Goal: Task Accomplishment & Management: Manage account settings

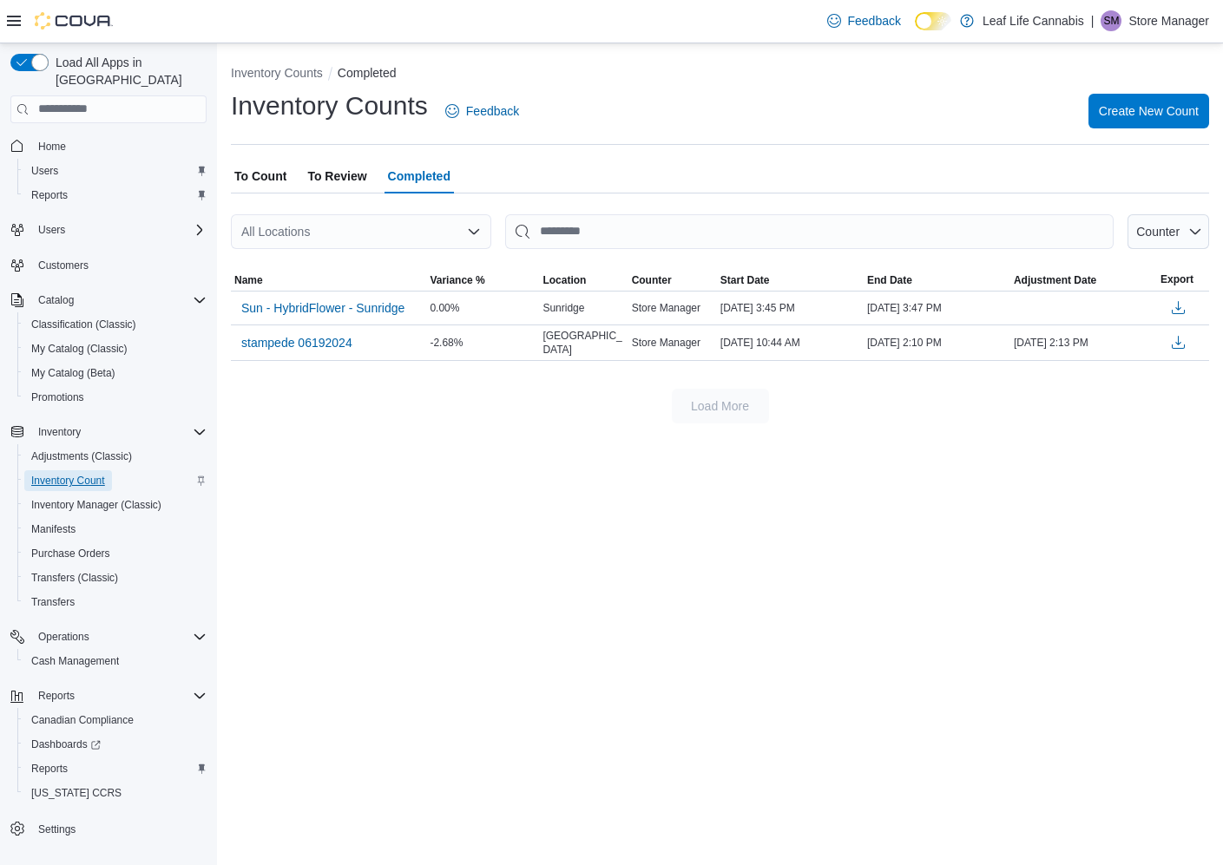
click at [55, 474] on span "Inventory Count" at bounding box center [68, 481] width 74 height 14
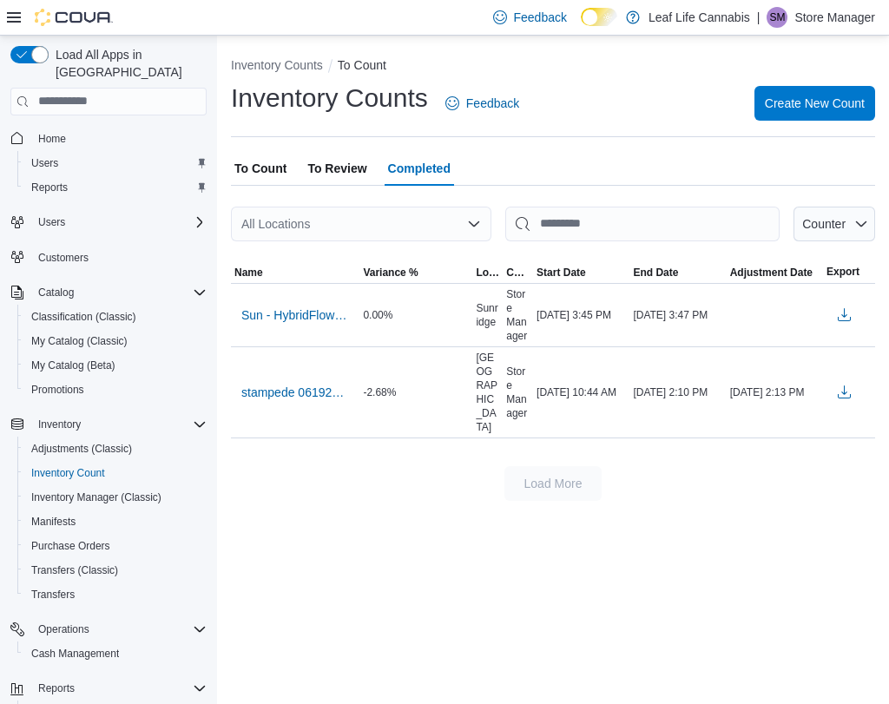
drag, startPoint x: 954, startPoint y: 719, endPoint x: 989, endPoint y: 726, distance: 36.3
click at [889, 704] on html "Feedback Dark Mode Leaf Life Cannabis | SM Store Manager Load All Apps in New H…" at bounding box center [444, 352] width 889 height 704
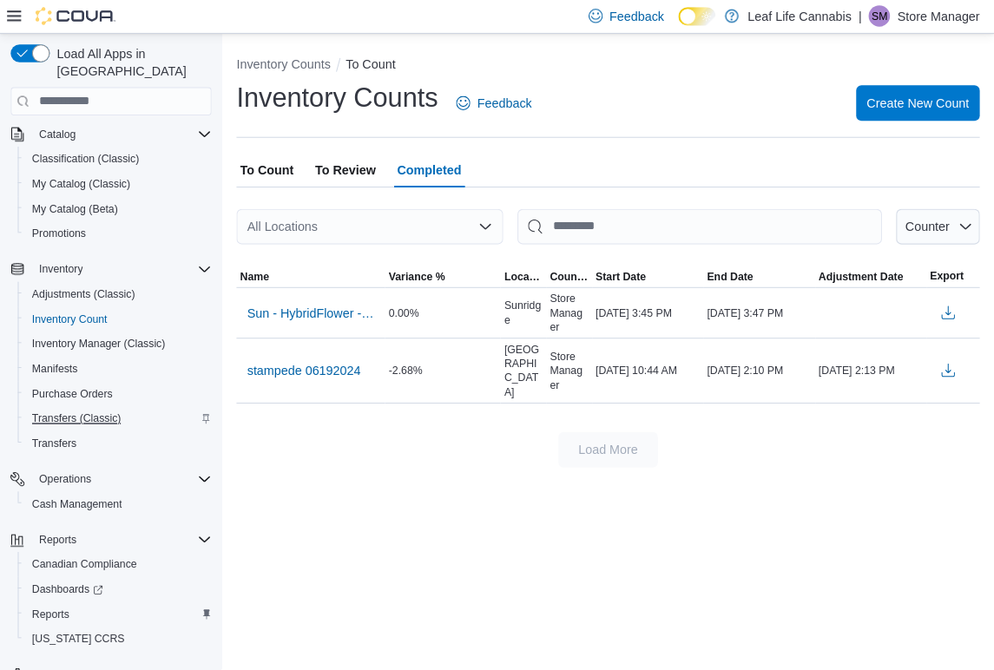
scroll to position [179, 0]
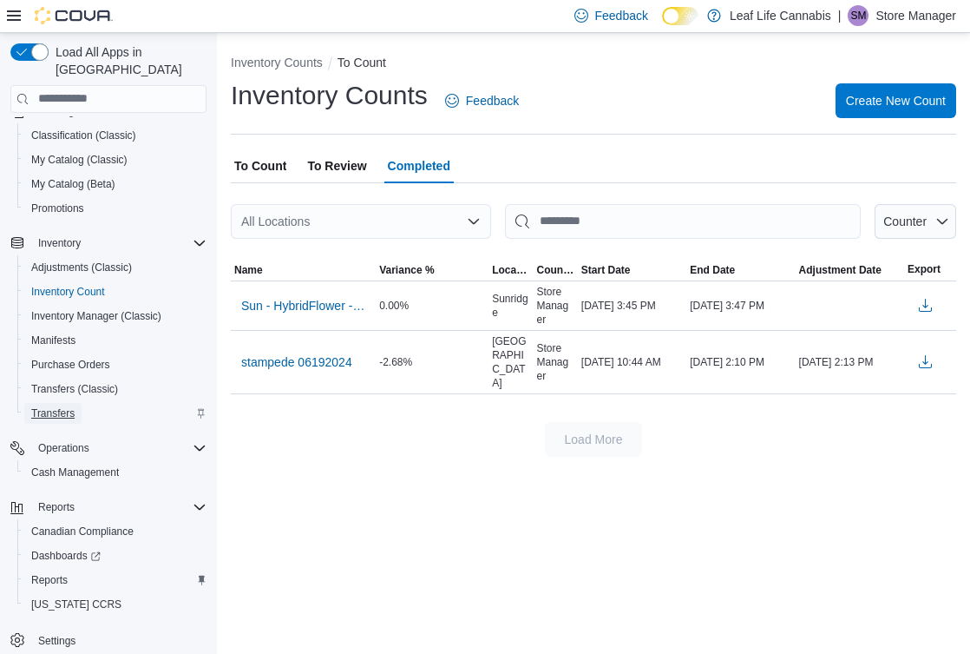
click at [62, 406] on span "Transfers" at bounding box center [52, 413] width 43 height 14
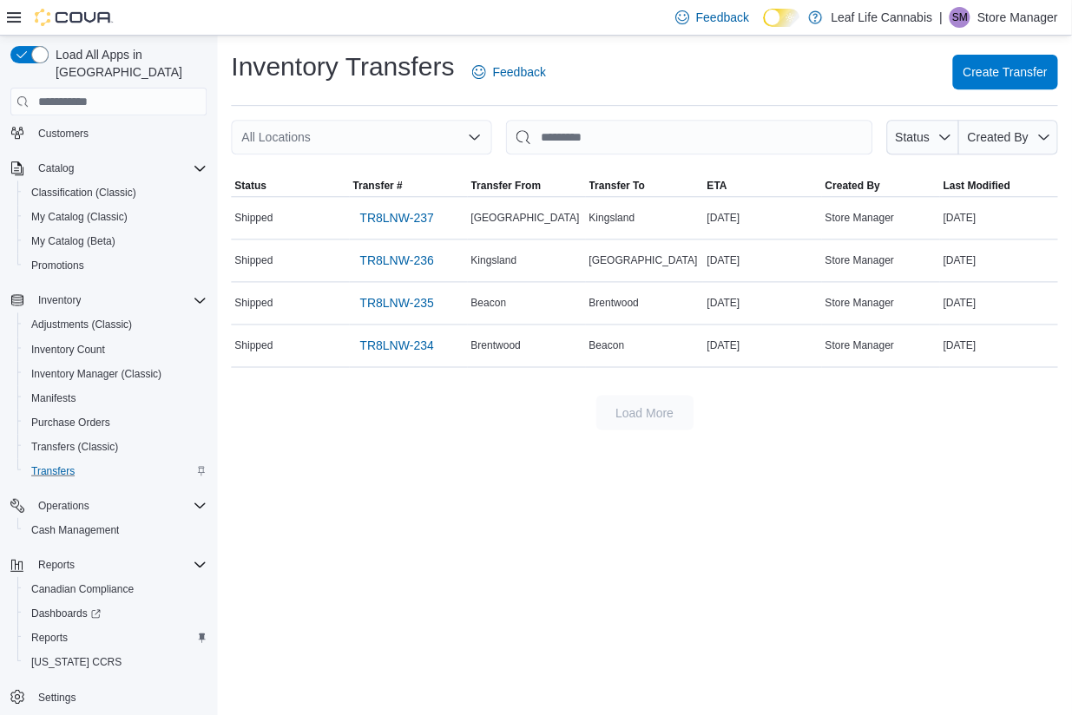
scroll to position [124, 0]
click at [371, 348] on span "TR8LNW-234" at bounding box center [396, 345] width 74 height 17
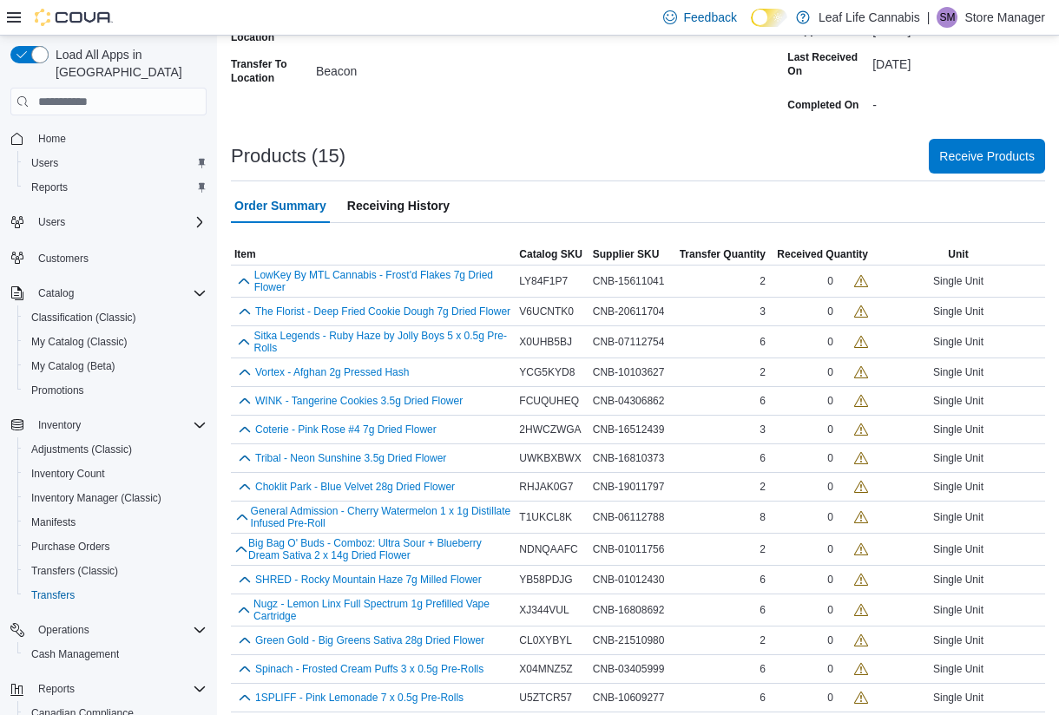
scroll to position [228, 0]
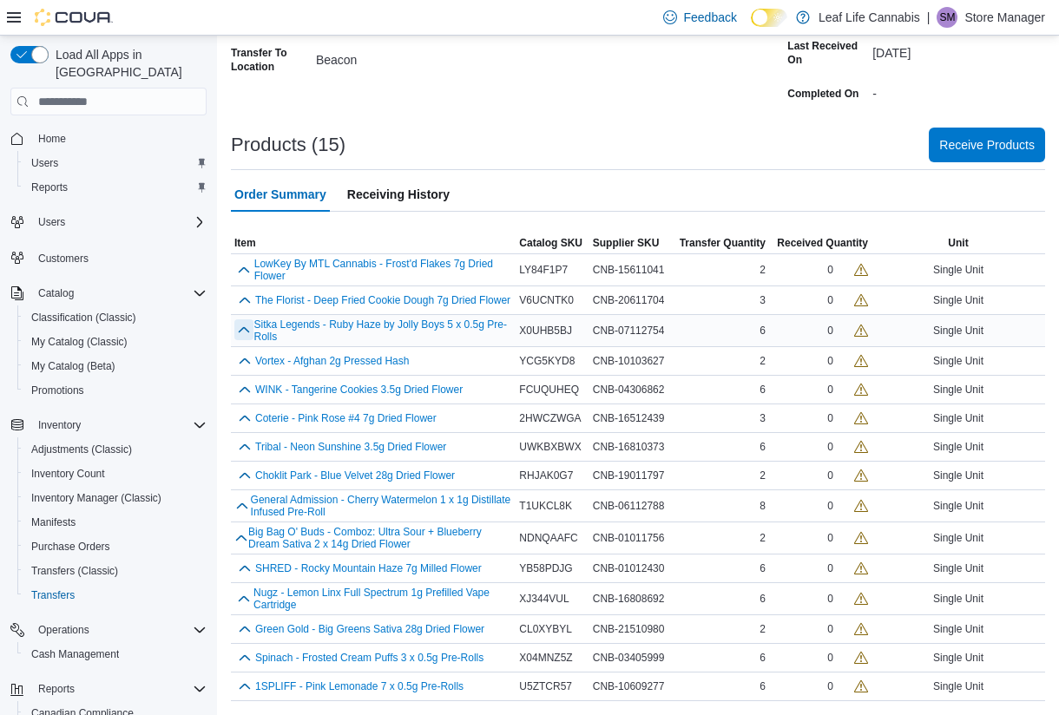
click at [241, 330] on button "button" at bounding box center [243, 329] width 19 height 21
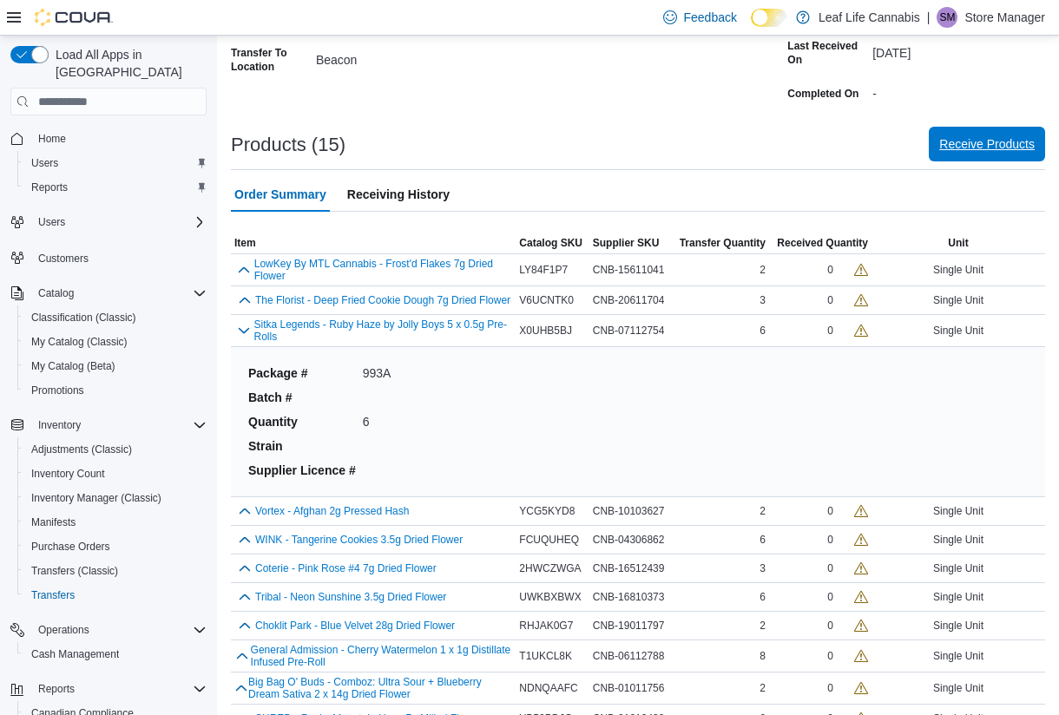
click at [1028, 138] on span "Receive Products" at bounding box center [986, 143] width 95 height 17
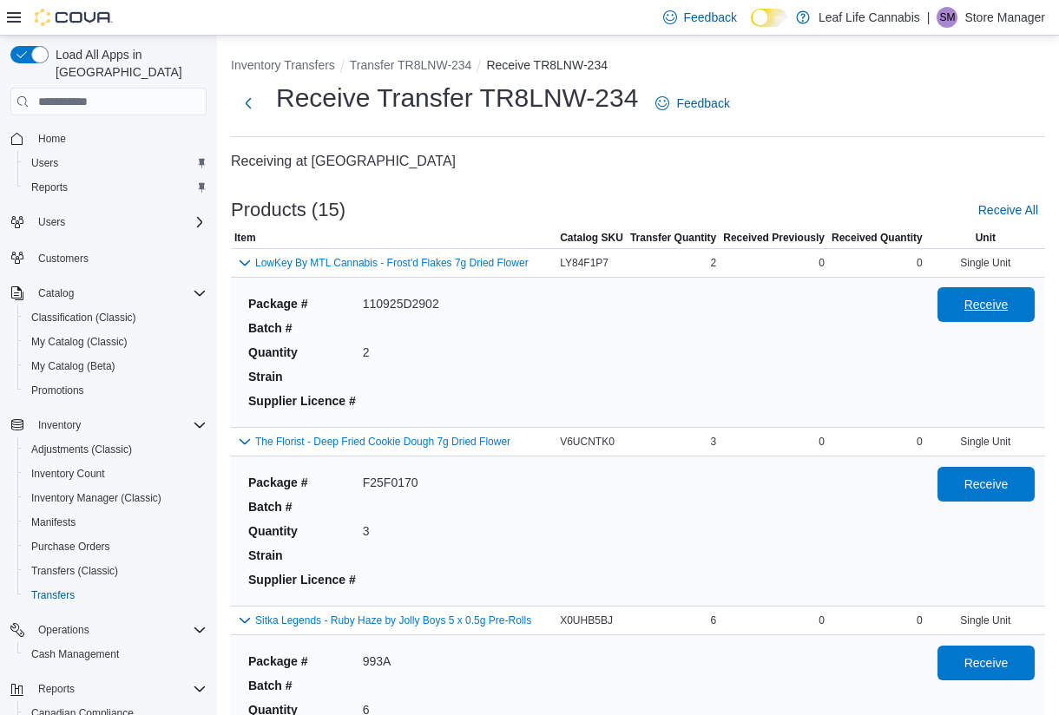
click at [992, 303] on span "Receive" at bounding box center [986, 304] width 44 height 17
click at [1036, 211] on span "Receive All" at bounding box center [1008, 209] width 60 height 17
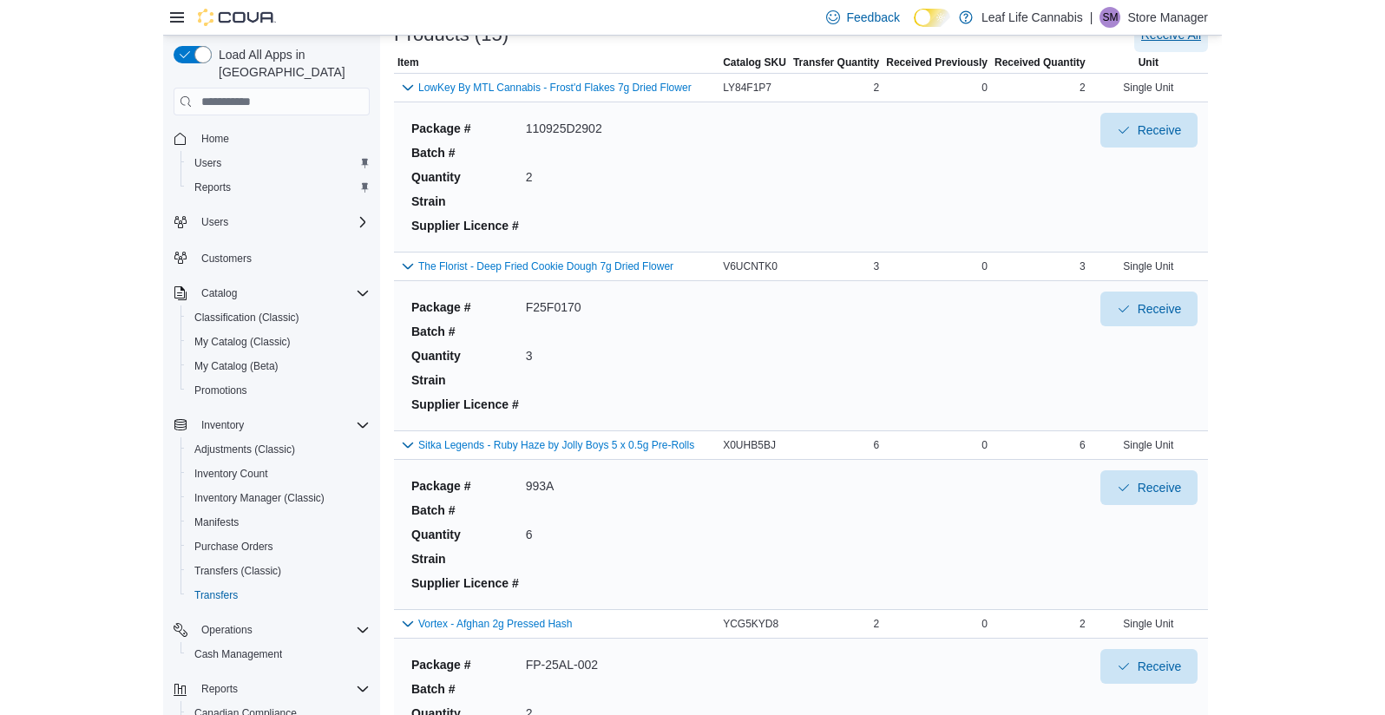
scroll to position [260, 0]
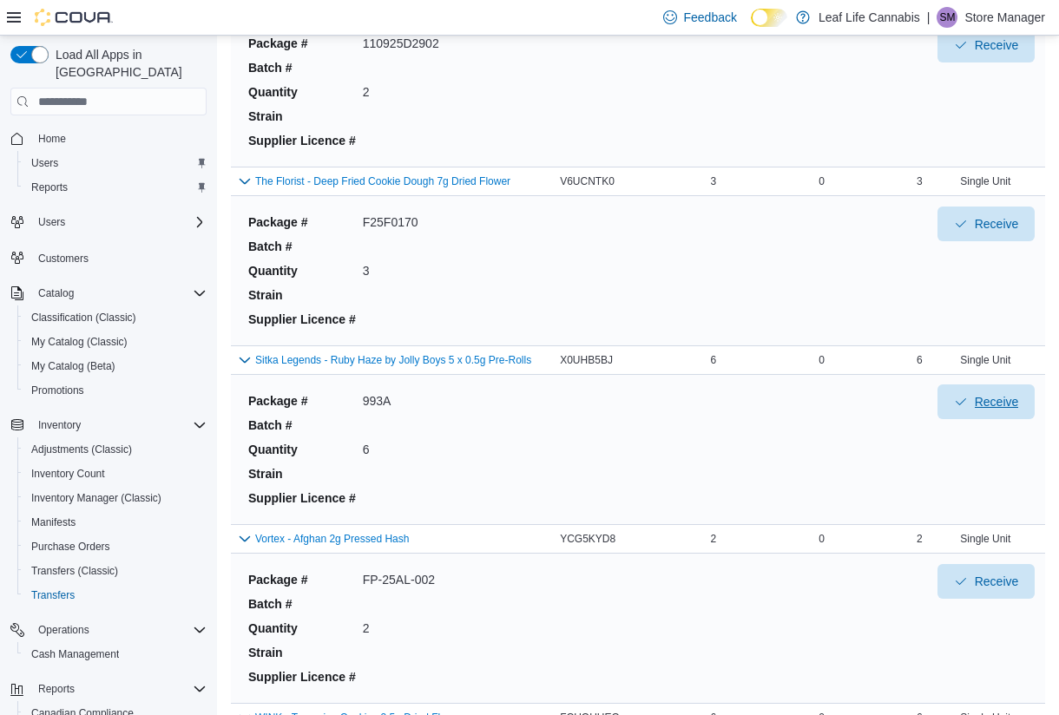
click at [1019, 404] on span "Receive" at bounding box center [997, 401] width 44 height 17
click at [893, 354] on div "0" at bounding box center [877, 360] width 98 height 21
click at [756, 365] on div "0" at bounding box center [773, 360] width 108 height 21
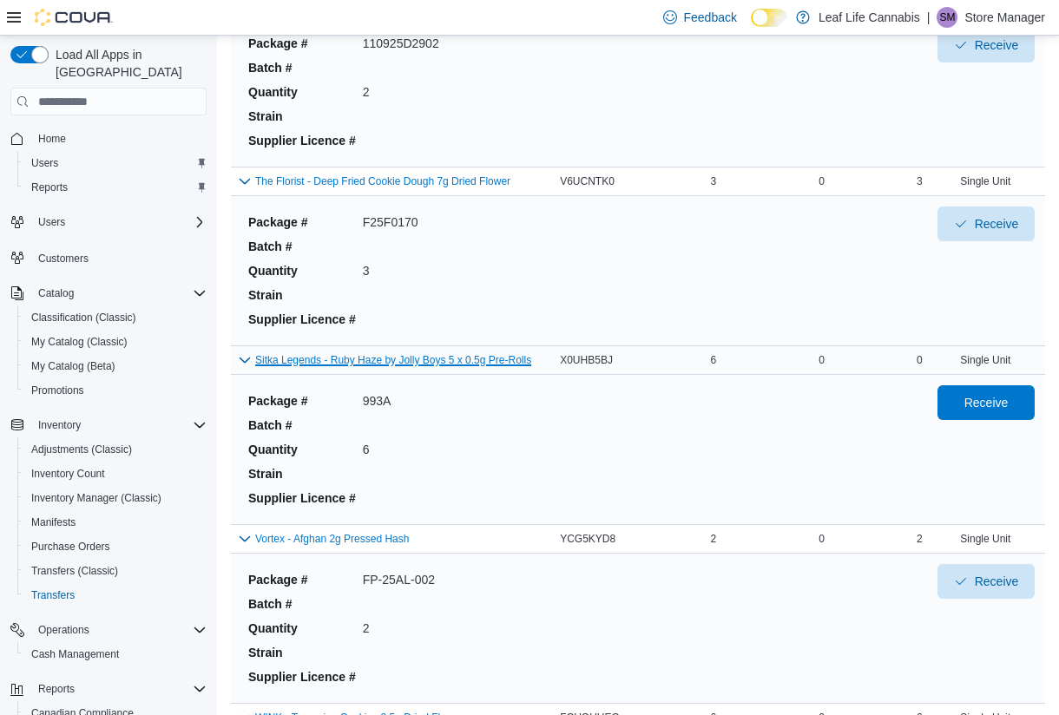
click at [408, 362] on button "Sitka Legends - Ruby Haze by Jolly Boys 5 x 0.5g Pre-Rolls" at bounding box center [393, 360] width 276 height 12
click at [839, 399] on div "Package # 993A Batch # Quantity 6 Strain Supplier Licence #" at bounding box center [578, 449] width 675 height 128
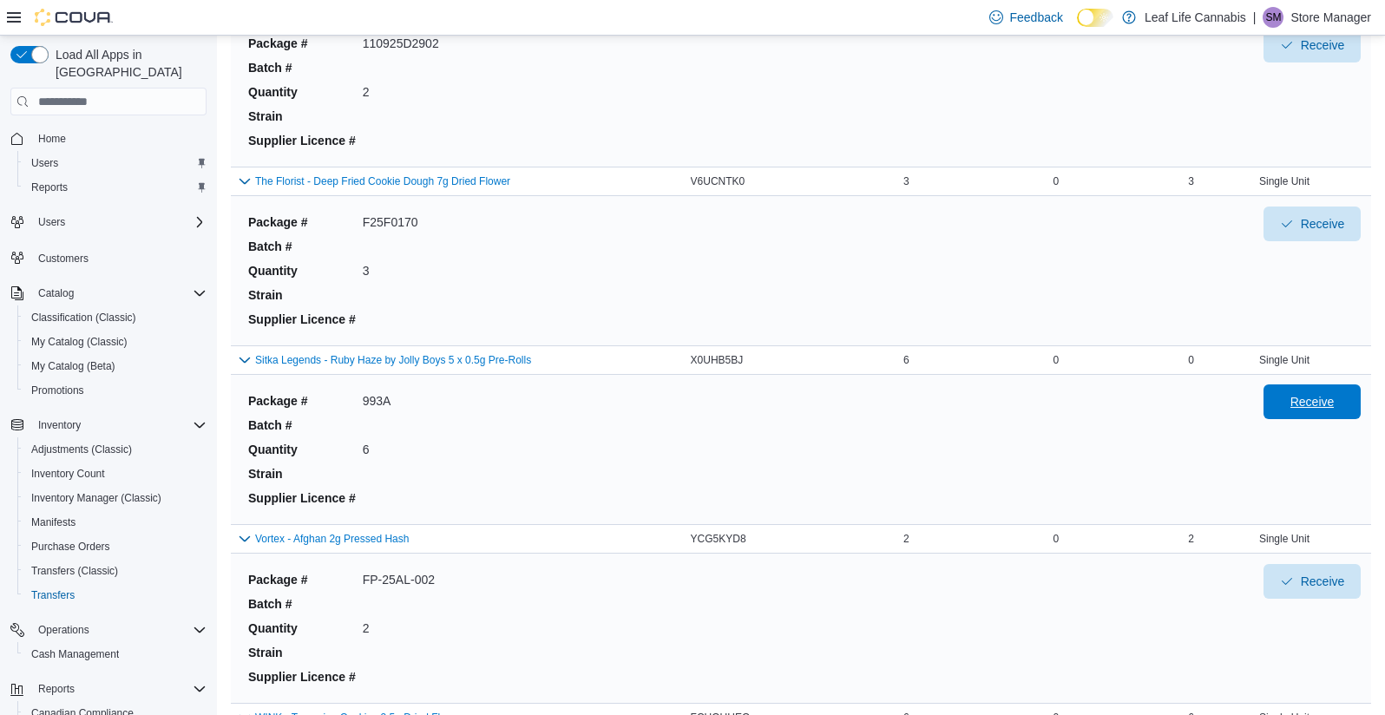
click at [1071, 403] on span "Receive" at bounding box center [1313, 401] width 44 height 17
drag, startPoint x: 1198, startPoint y: 362, endPoint x: 1004, endPoint y: 363, distance: 193.5
click at [1004, 363] on tr "Sitka Legends - Ruby Haze by Jolly Boys 5 x 0.5g Pre-Rolls Catalog SKU X0UHB5BJ…" at bounding box center [801, 360] width 1140 height 29
click at [1071, 399] on span "Receive" at bounding box center [1323, 401] width 44 height 17
click at [1071, 364] on div "Single Unit" at bounding box center [1285, 360] width 174 height 21
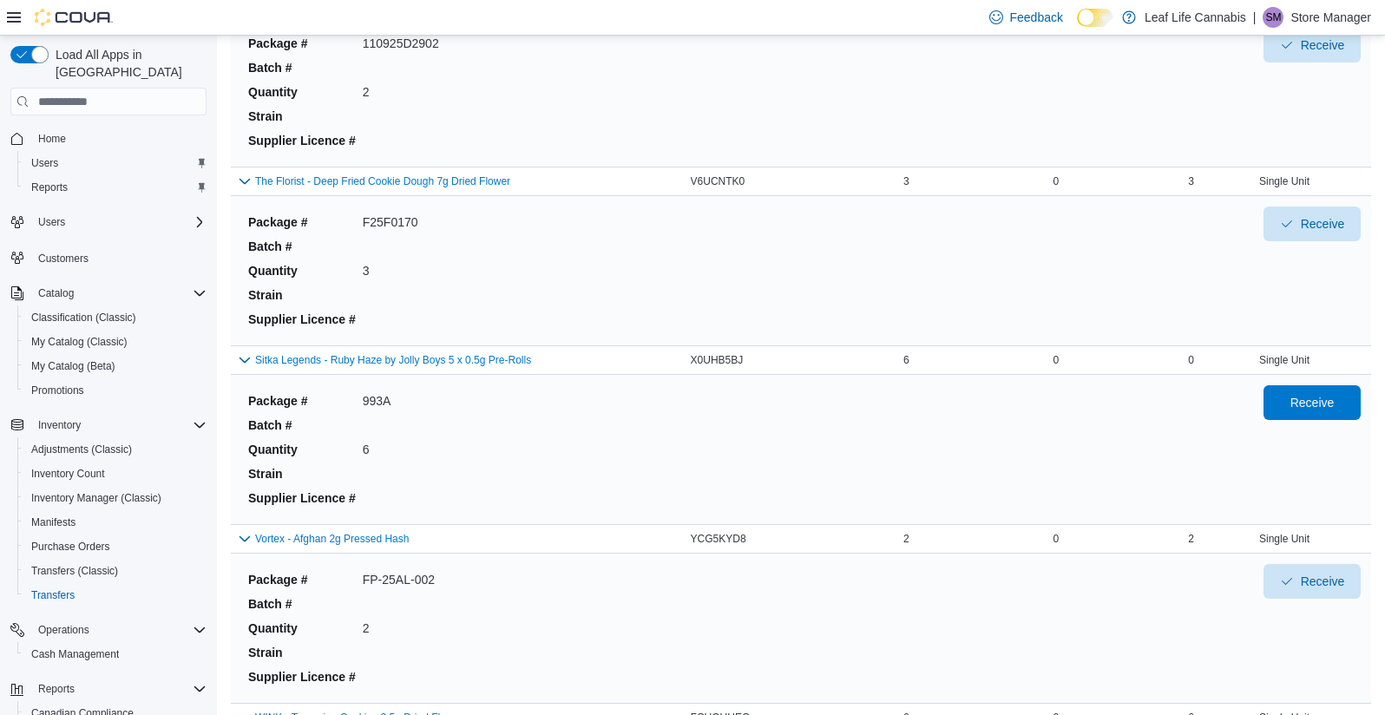
drag, startPoint x: 1208, startPoint y: 363, endPoint x: 457, endPoint y: 378, distance: 750.9
click at [457, 378] on div "Package # 993A Batch # Quantity 6 Strain Supplier Licence # Receive" at bounding box center [801, 449] width 1140 height 149
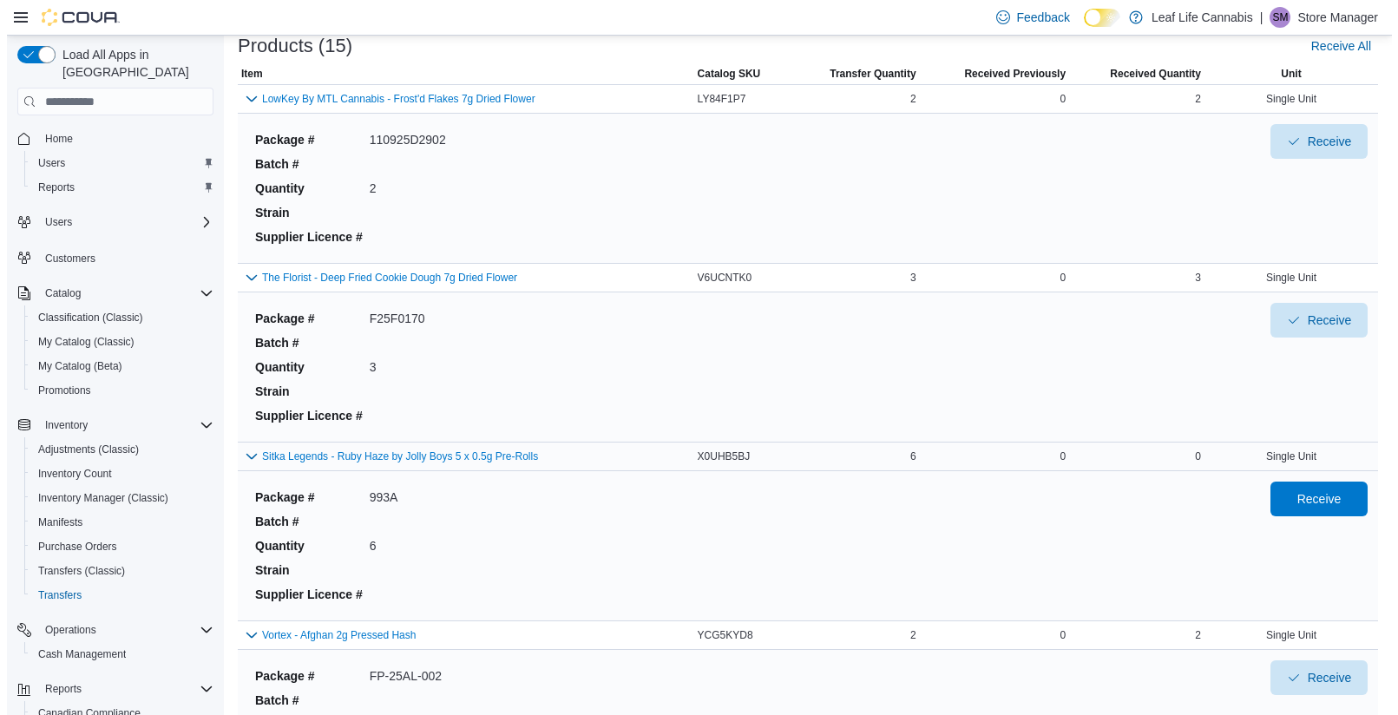
scroll to position [0, 0]
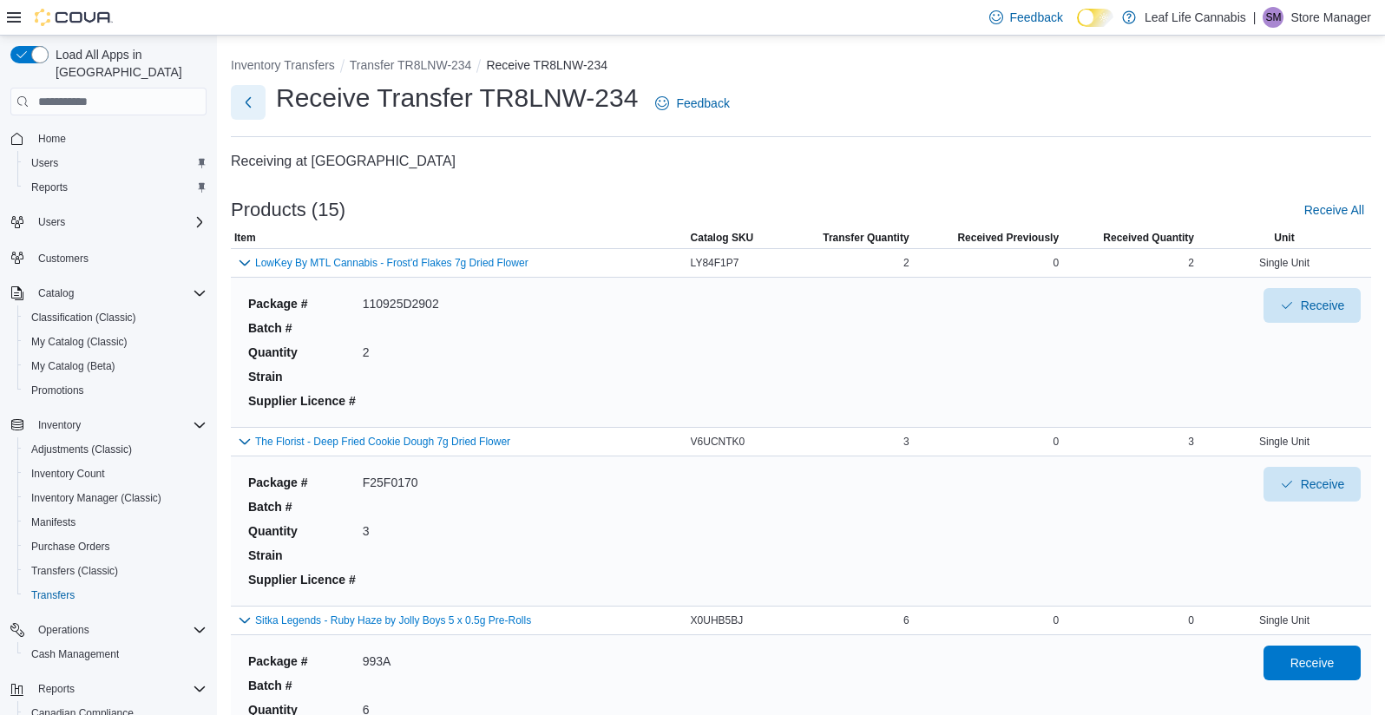
click at [256, 95] on button "Next" at bounding box center [248, 102] width 35 height 35
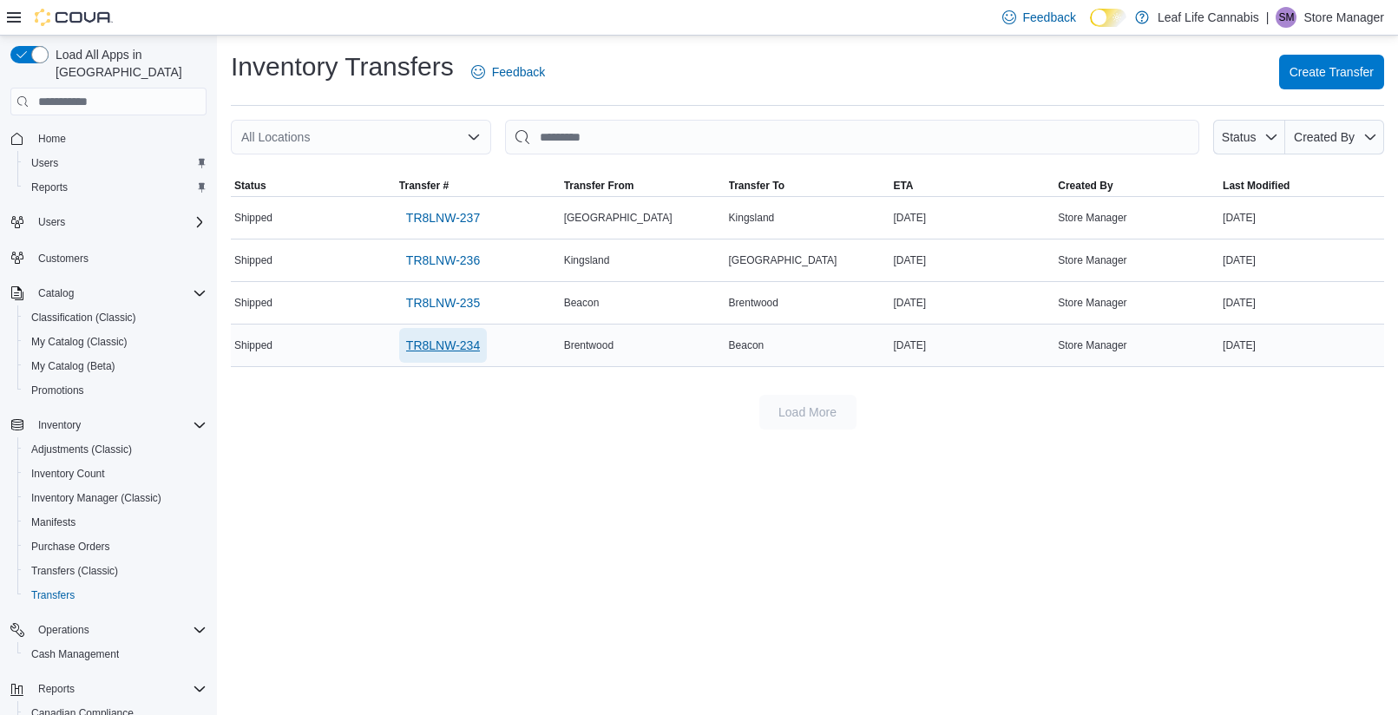
click at [433, 345] on span "TR8LNW-234" at bounding box center [443, 345] width 74 height 17
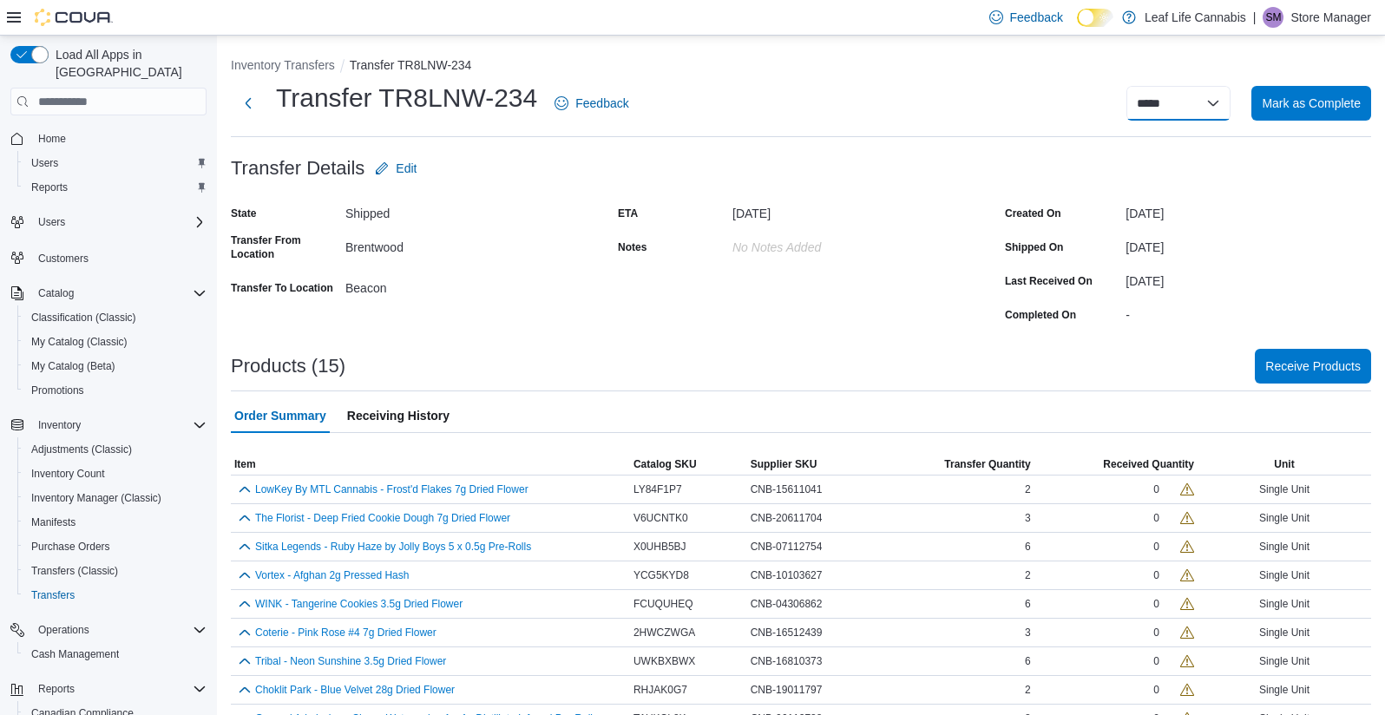
click at [1199, 106] on select "**********" at bounding box center [1178, 103] width 104 height 35
click at [1195, 263] on div "Created On October 10, 2025 Shipped On October 10, 2025 Last Received On Octobe…" at bounding box center [1188, 264] width 366 height 128
click at [404, 166] on span "Edit" at bounding box center [406, 168] width 21 height 17
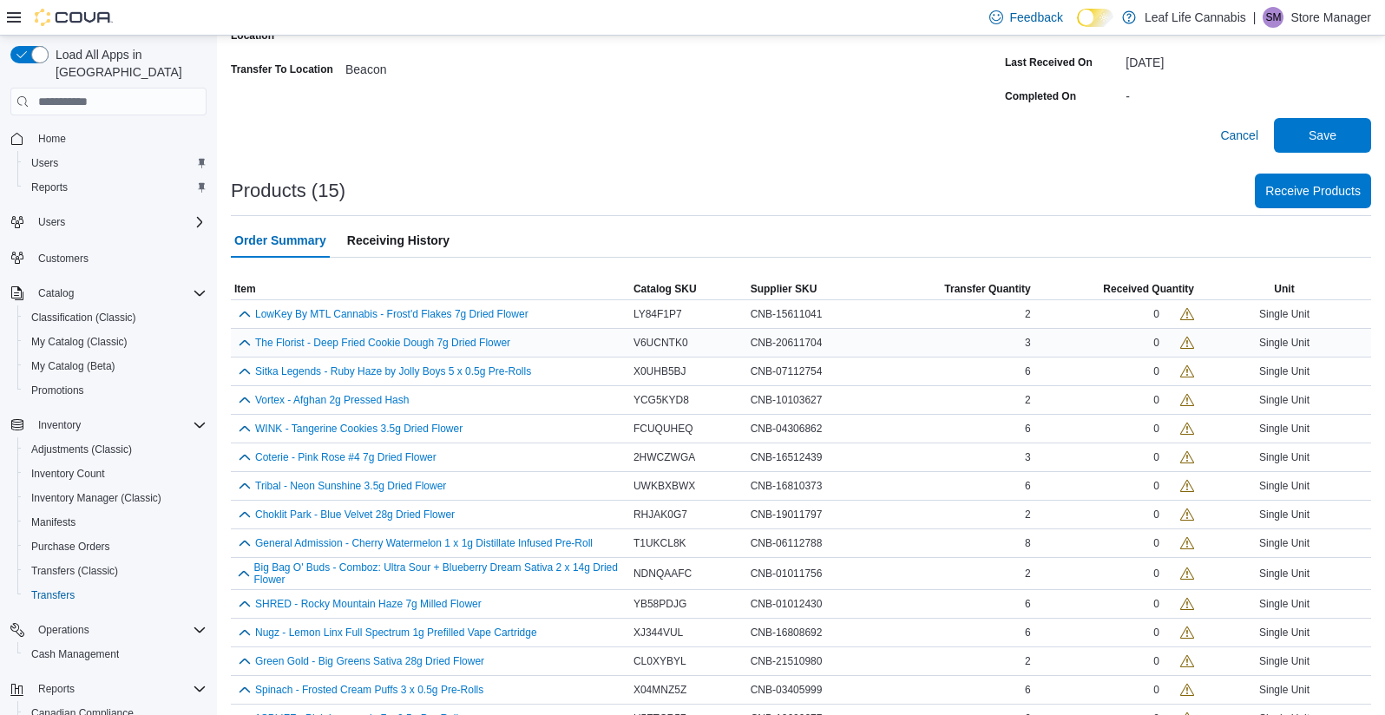
scroll to position [251, 0]
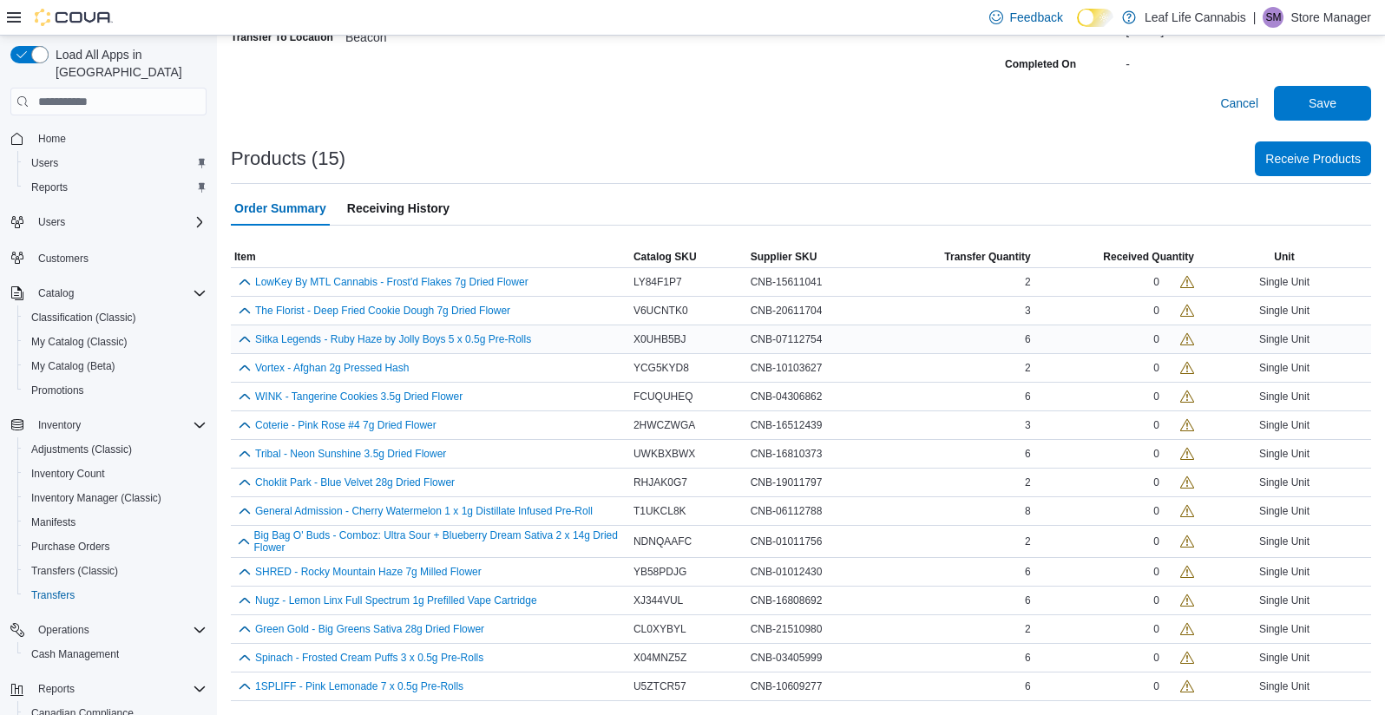
click at [948, 339] on div "6" at bounding box center [955, 339] width 155 height 21
click at [244, 338] on button "button" at bounding box center [244, 338] width 21 height 21
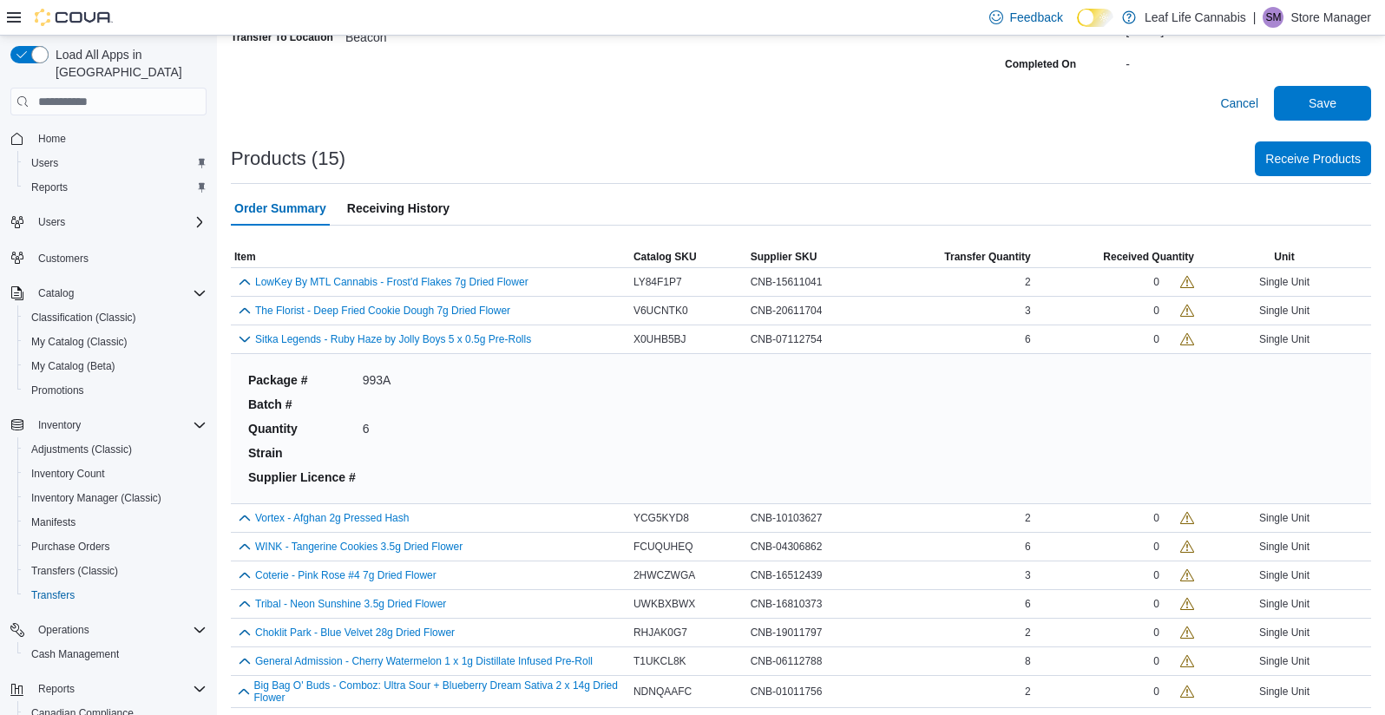
click at [881, 446] on div "Package # 993A Batch # Quantity 6 Strain Supplier Licence #" at bounding box center [801, 429] width 1120 height 142
click at [770, 338] on span "CNB-07112754" at bounding box center [787, 339] width 72 height 14
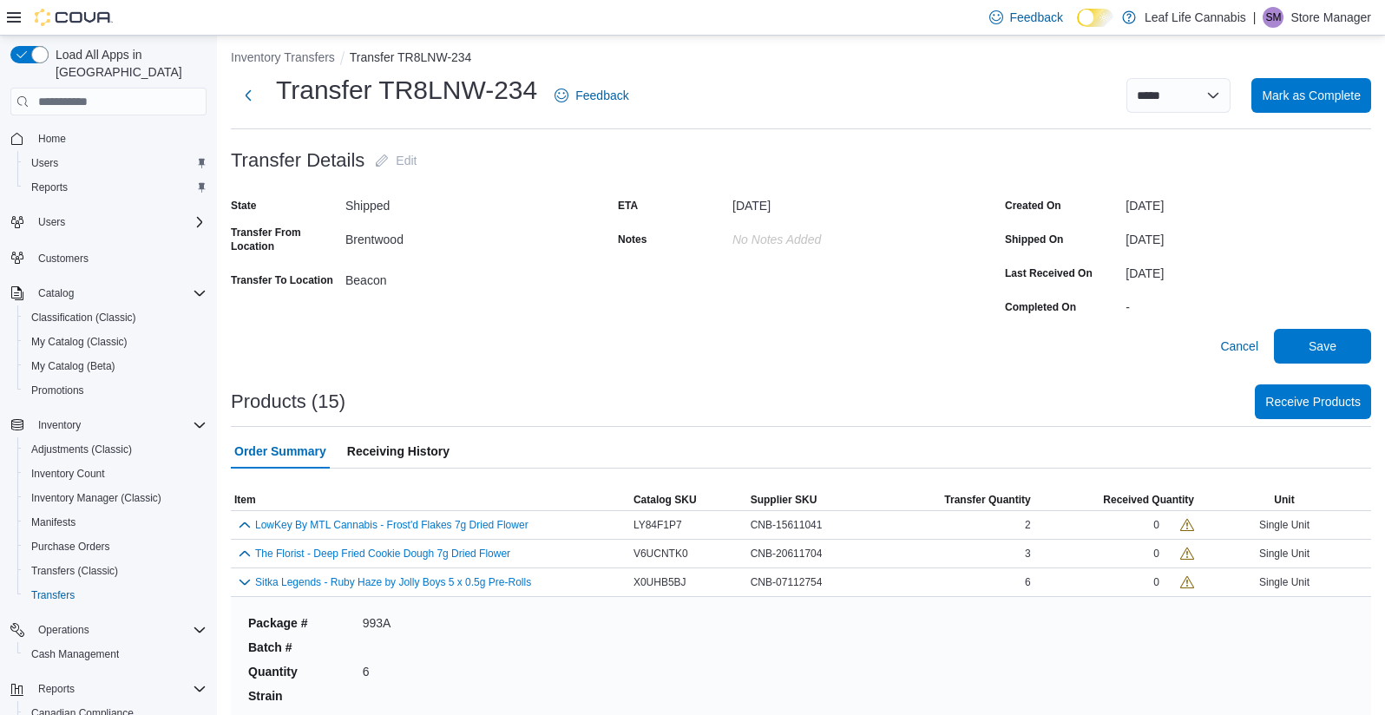
scroll to position [0, 0]
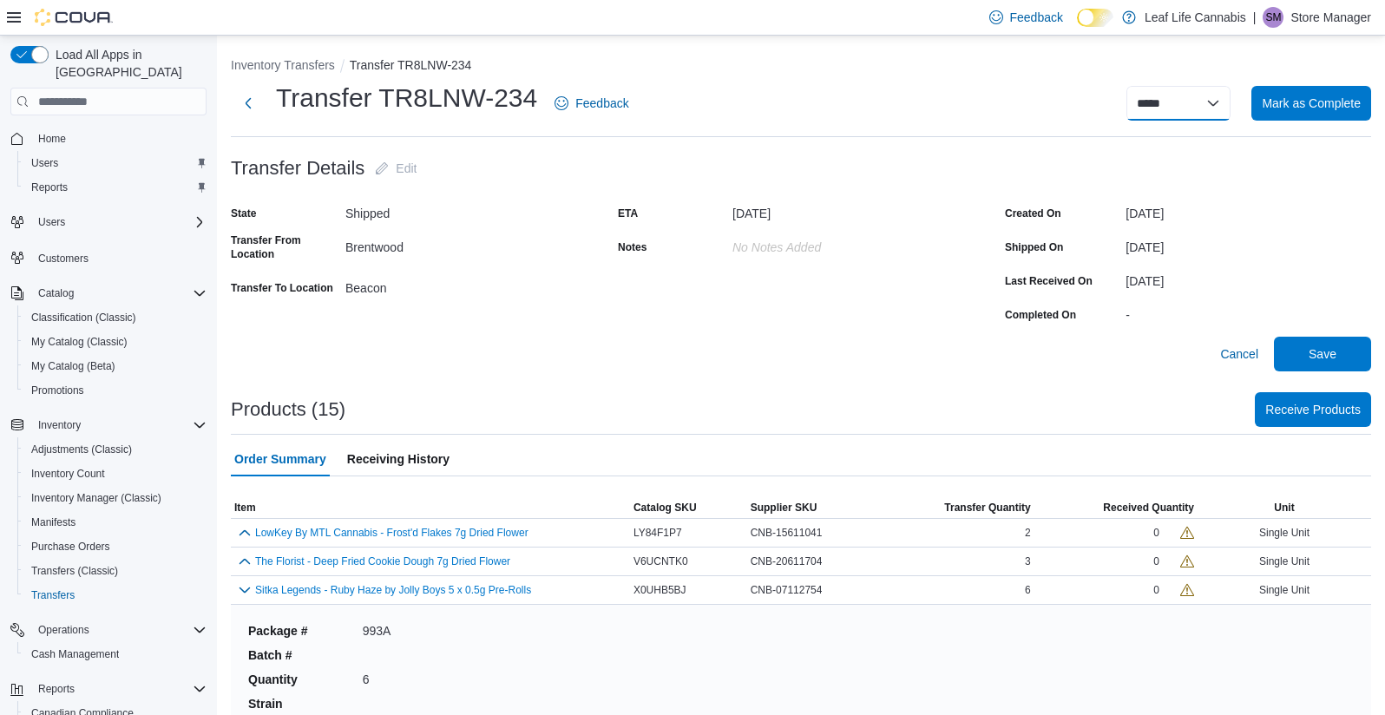
click at [1179, 113] on select "**********" at bounding box center [1178, 103] width 104 height 35
click at [747, 303] on div "ETA October 17, 2025 Notes No Notes added" at bounding box center [801, 264] width 366 height 128
click at [496, 253] on div "Brentwood" at bounding box center [461, 243] width 233 height 21
click at [1255, 358] on span "Cancel" at bounding box center [1239, 353] width 38 height 17
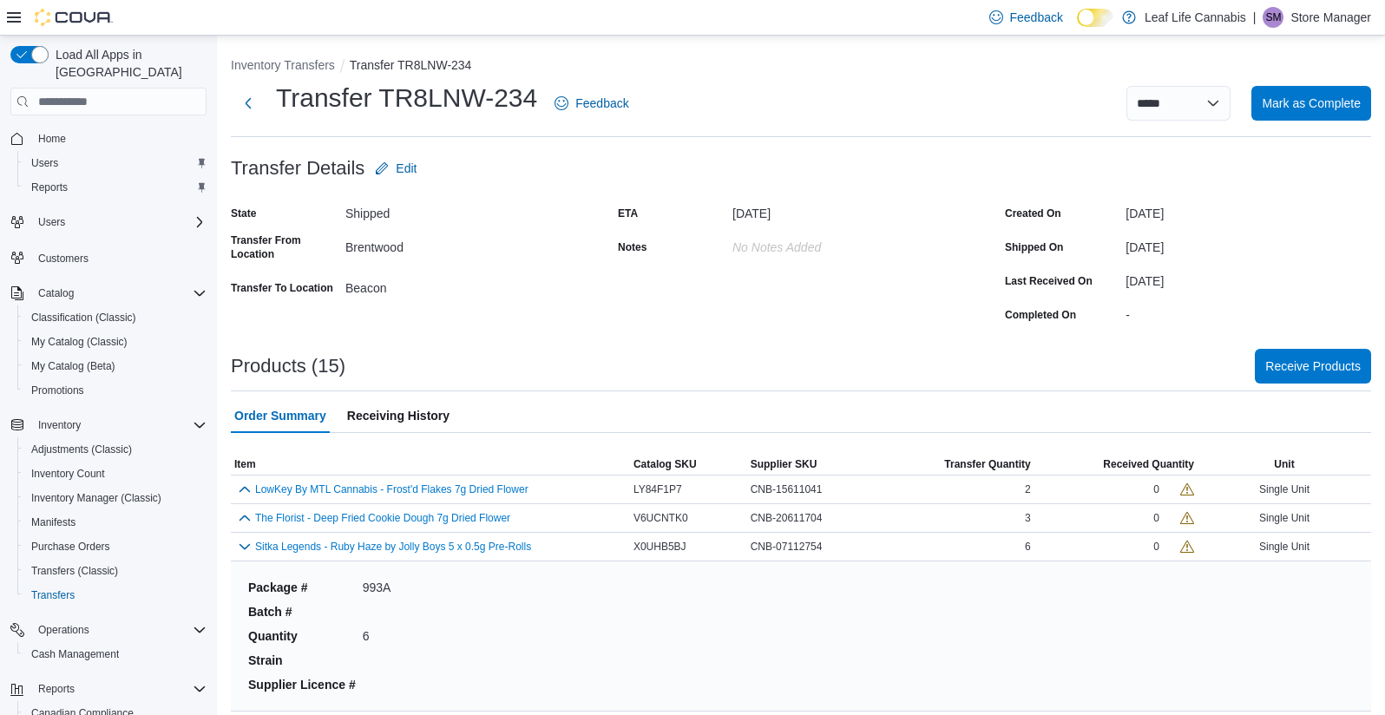
click at [291, 413] on span "Order Summary" at bounding box center [280, 415] width 92 height 35
click at [413, 405] on span "Receiving History" at bounding box center [398, 415] width 102 height 35
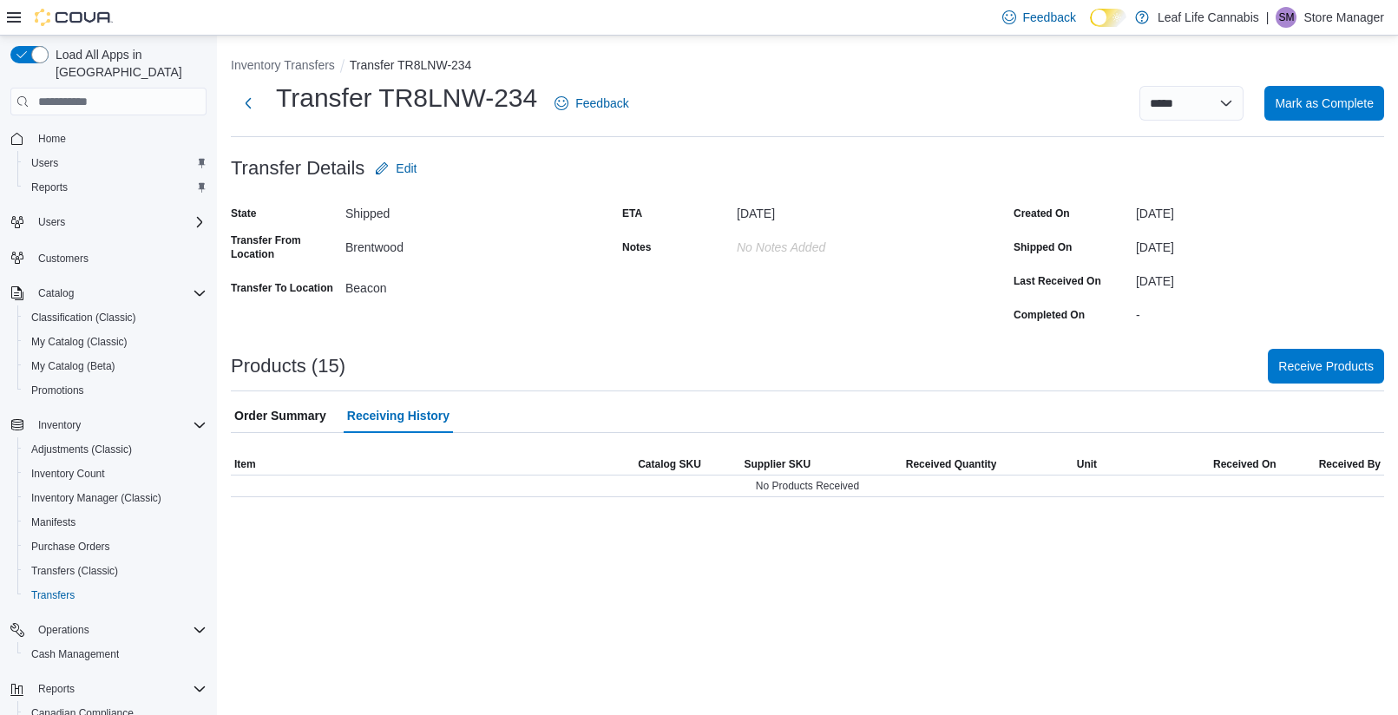
click at [276, 423] on span "Order Summary" at bounding box center [280, 415] width 92 height 35
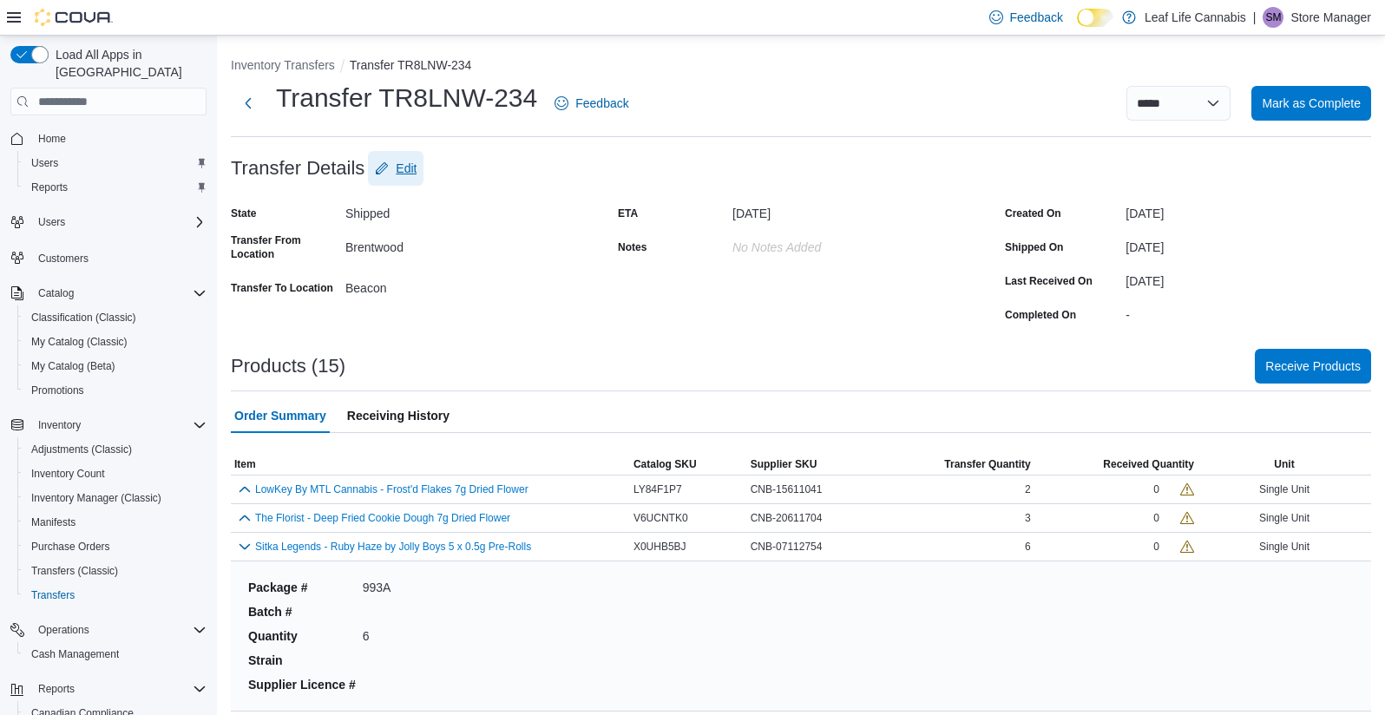
click at [404, 164] on span "Edit" at bounding box center [406, 168] width 21 height 17
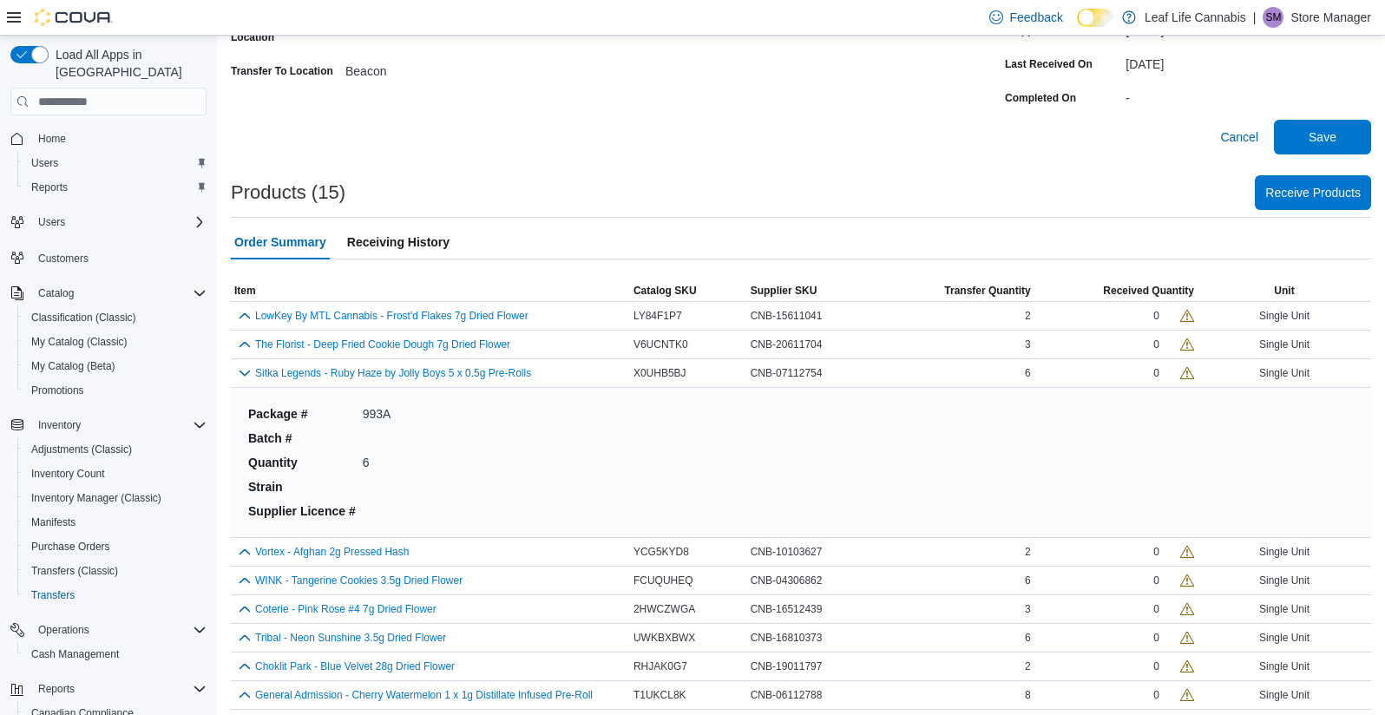
scroll to position [260, 0]
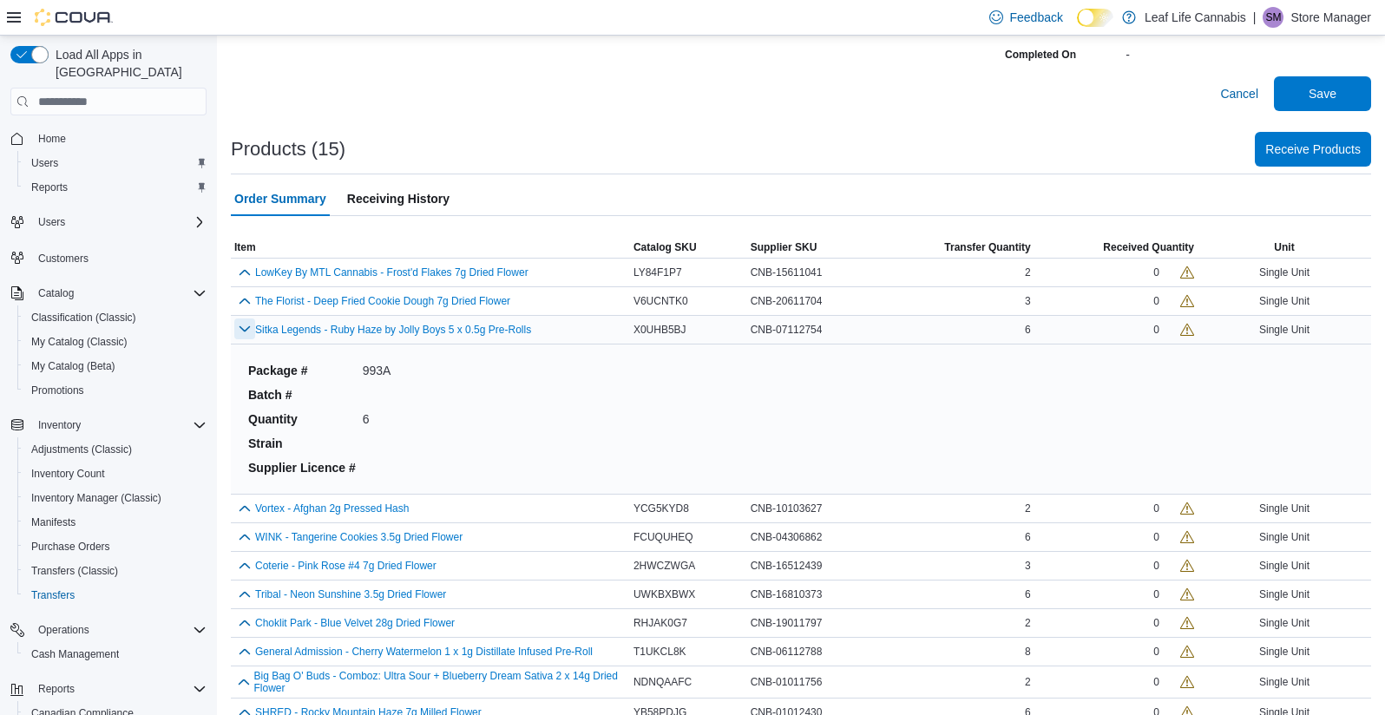
click at [239, 331] on button "button" at bounding box center [244, 329] width 21 height 21
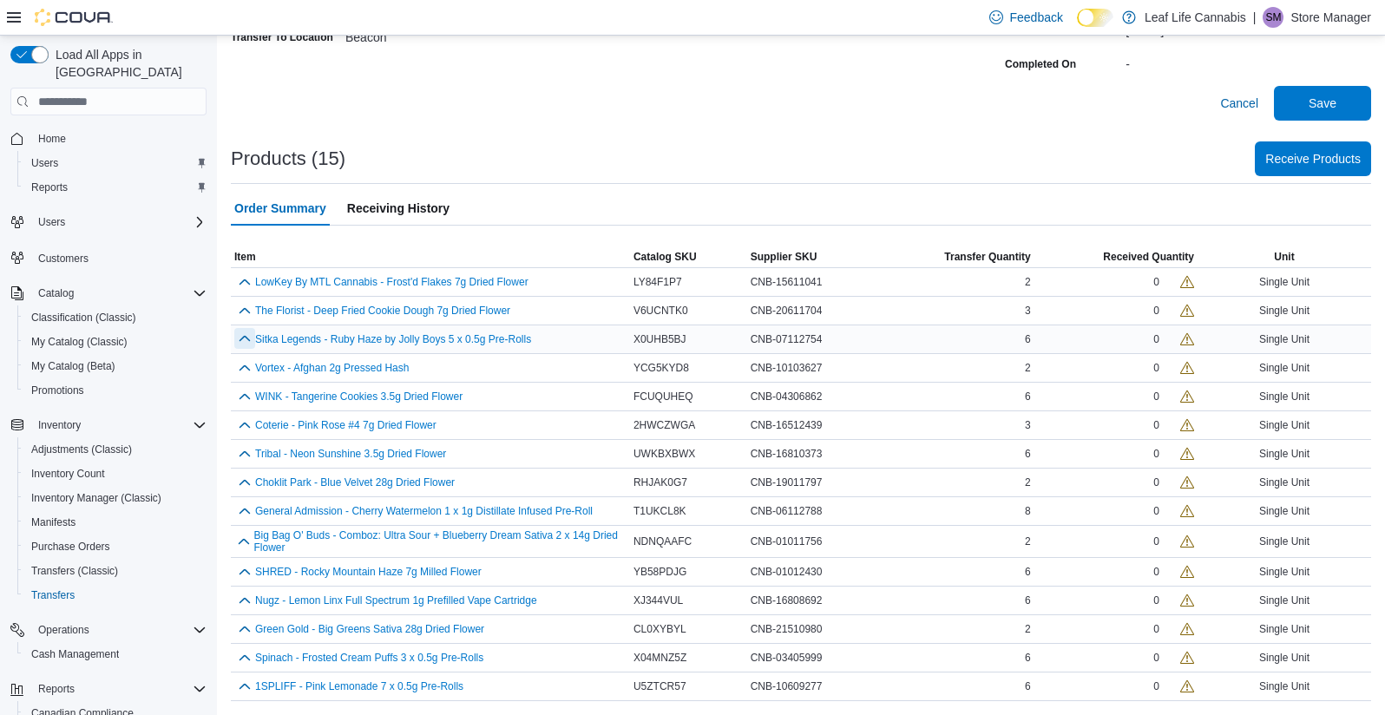
scroll to position [251, 0]
click at [904, 338] on div "6" at bounding box center [955, 339] width 155 height 21
click at [1198, 347] on div "0" at bounding box center [1116, 339] width 163 height 21
click at [1198, 344] on div "0" at bounding box center [1116, 339] width 163 height 21
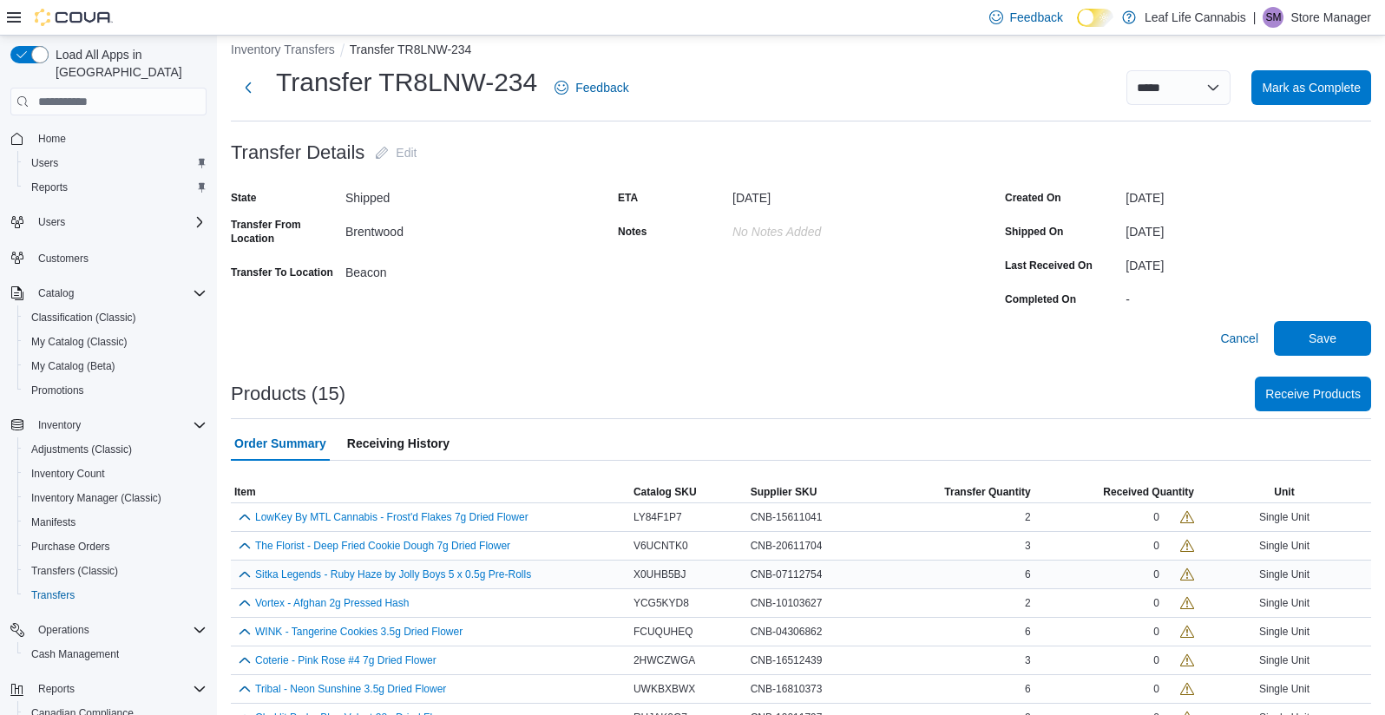
scroll to position [0, 0]
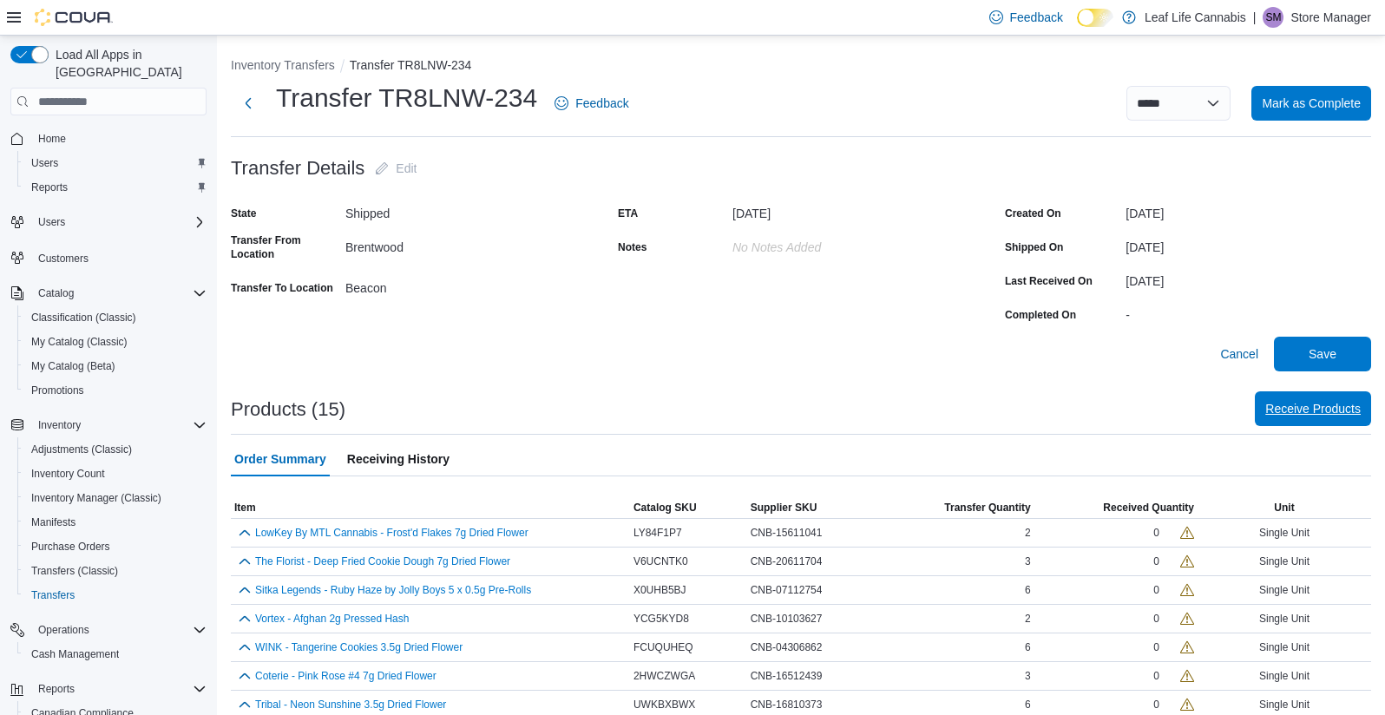
click at [1333, 422] on span "Receive Products" at bounding box center [1312, 408] width 95 height 35
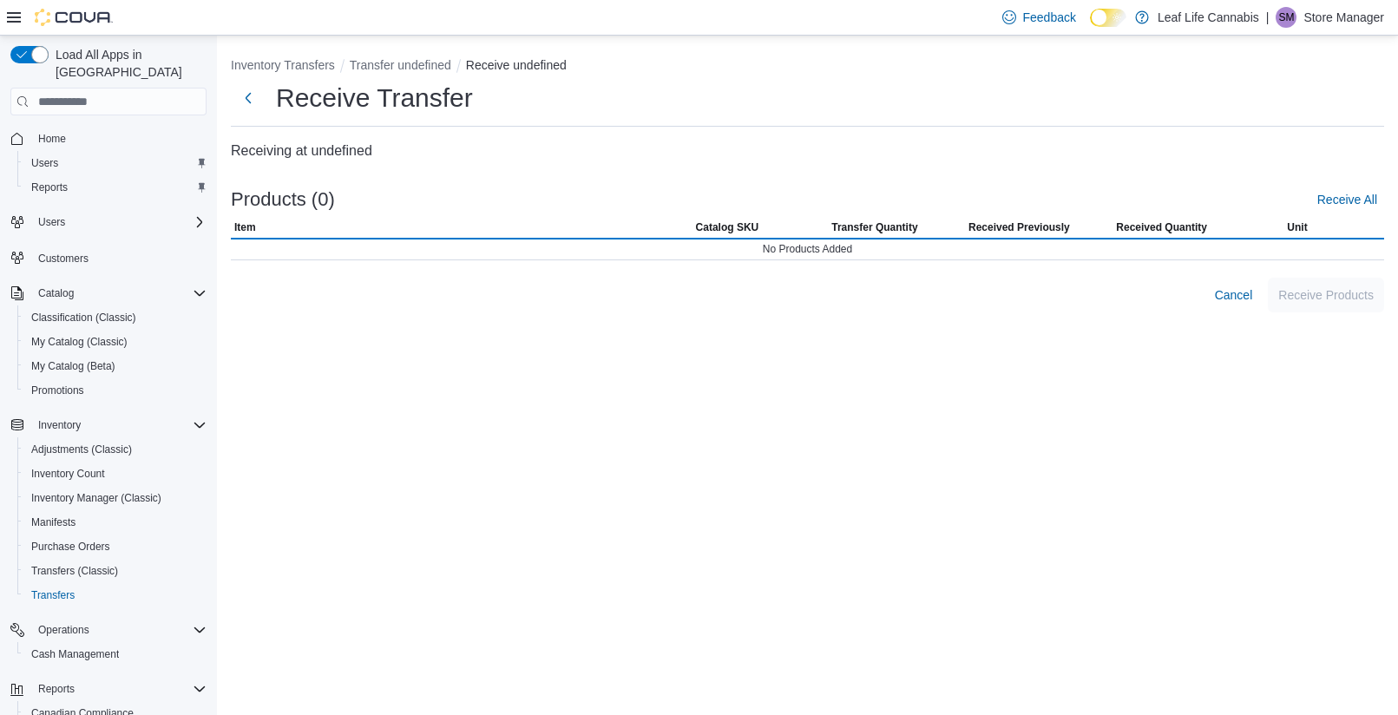
click at [1345, 410] on div "Inventory Transfers Transfer undefined Receive undefined Receive Transfer Recei…" at bounding box center [807, 376] width 1181 height 680
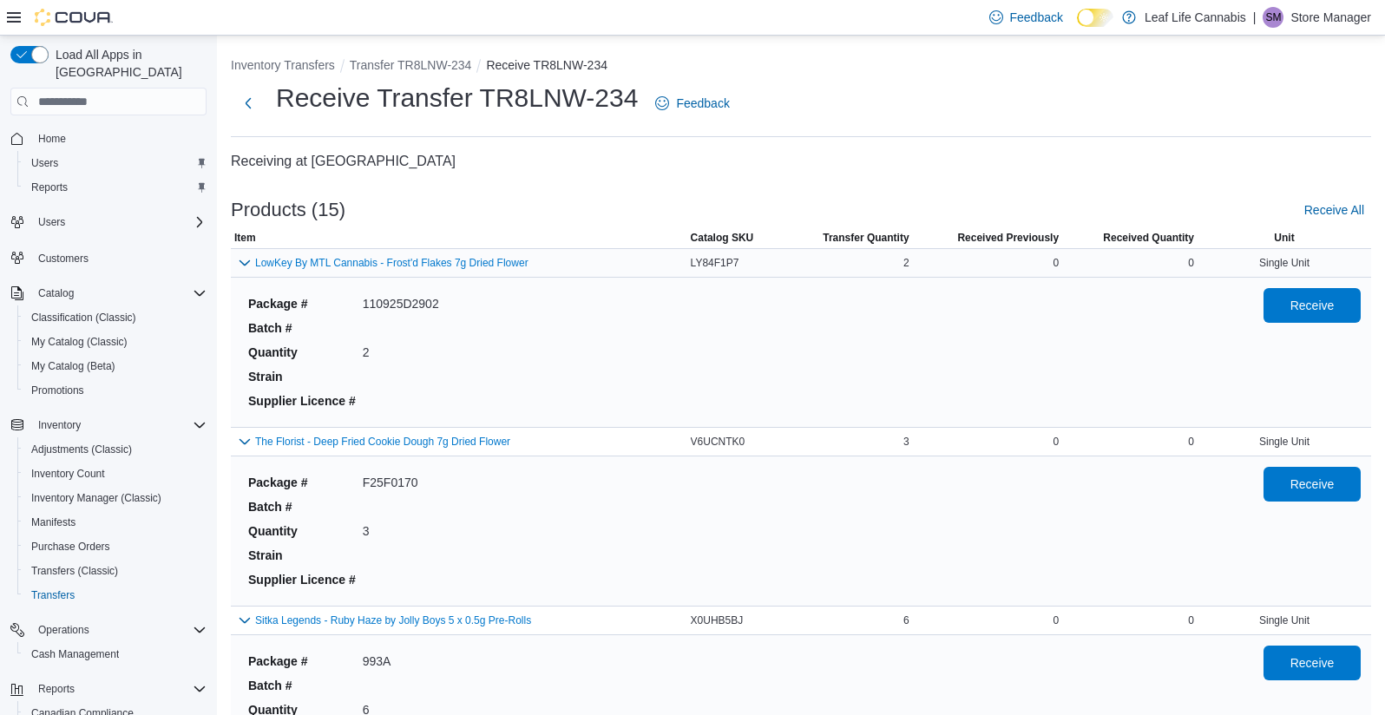
click at [1310, 270] on div "Single Unit" at bounding box center [1285, 263] width 174 height 21
click at [566, 247] on span "Item" at bounding box center [459, 237] width 457 height 21
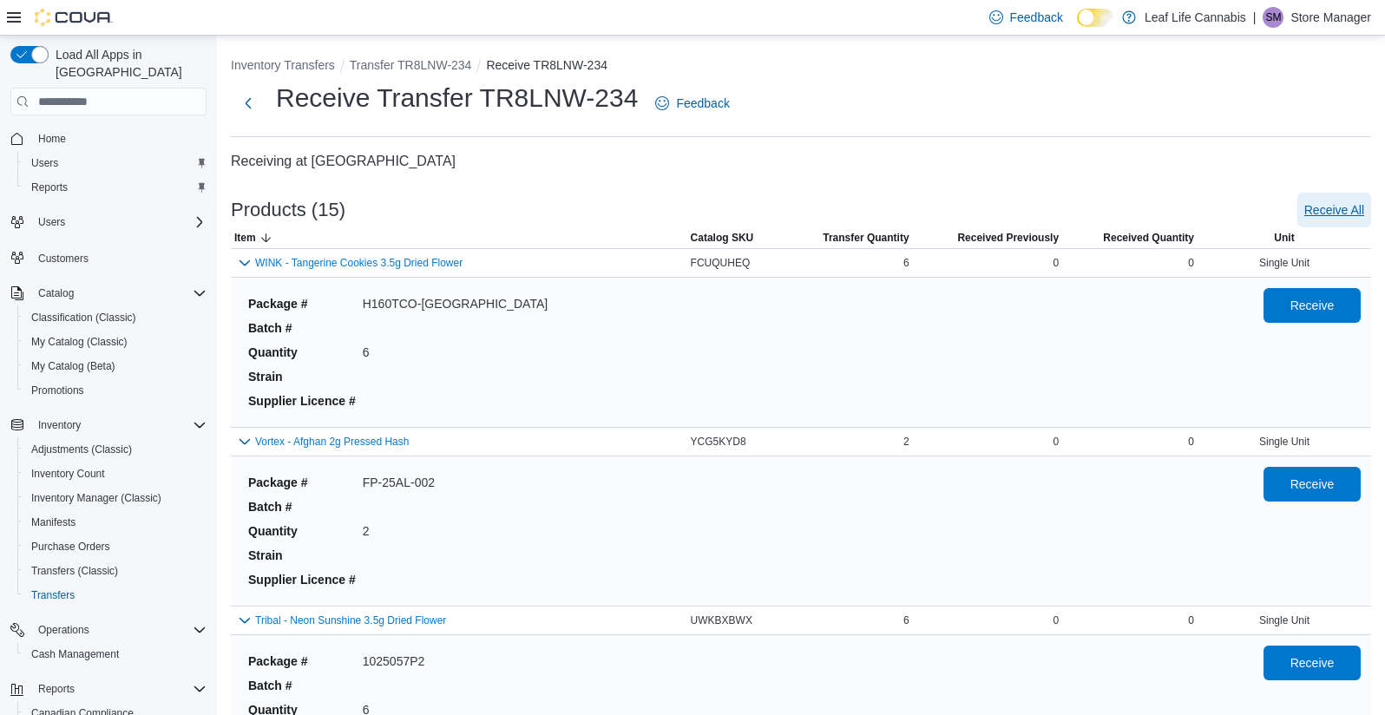
click at [1348, 204] on span "Receive All" at bounding box center [1334, 209] width 60 height 17
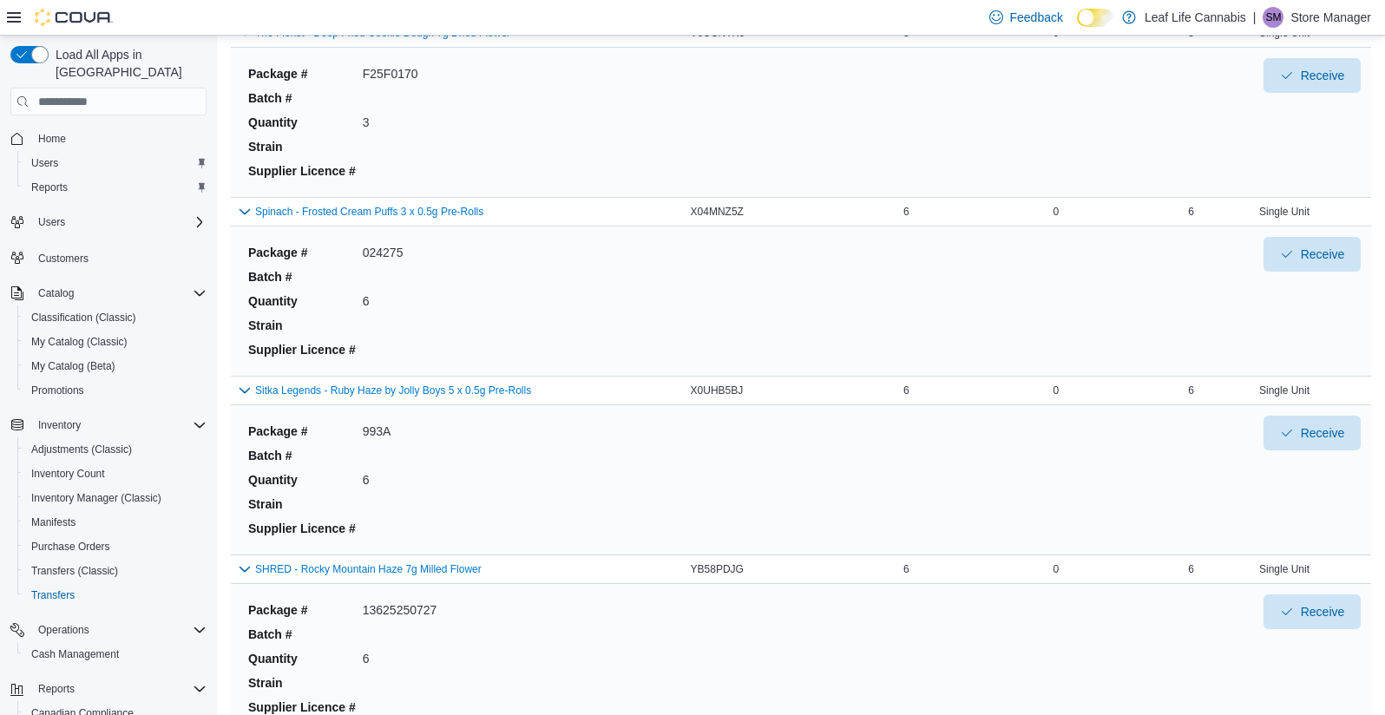
scroll to position [781, 0]
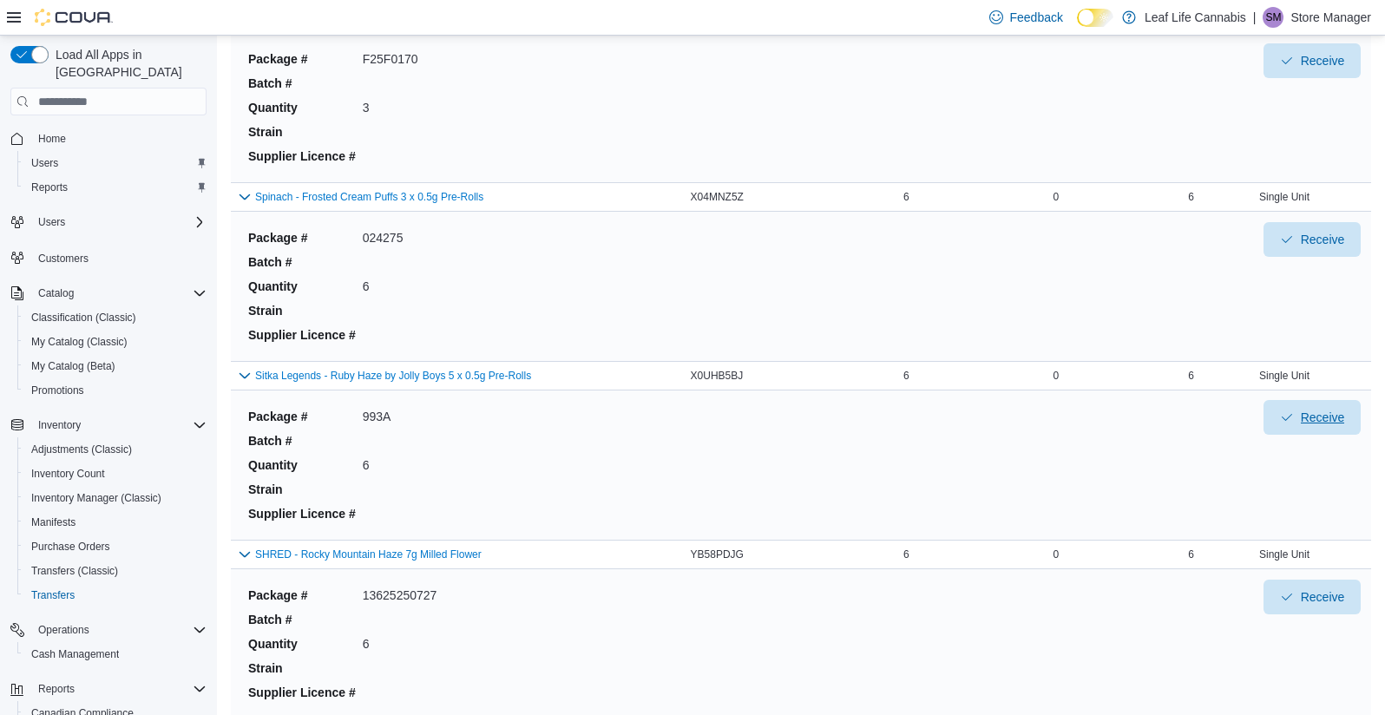
click at [1342, 409] on span "Receive" at bounding box center [1312, 417] width 76 height 35
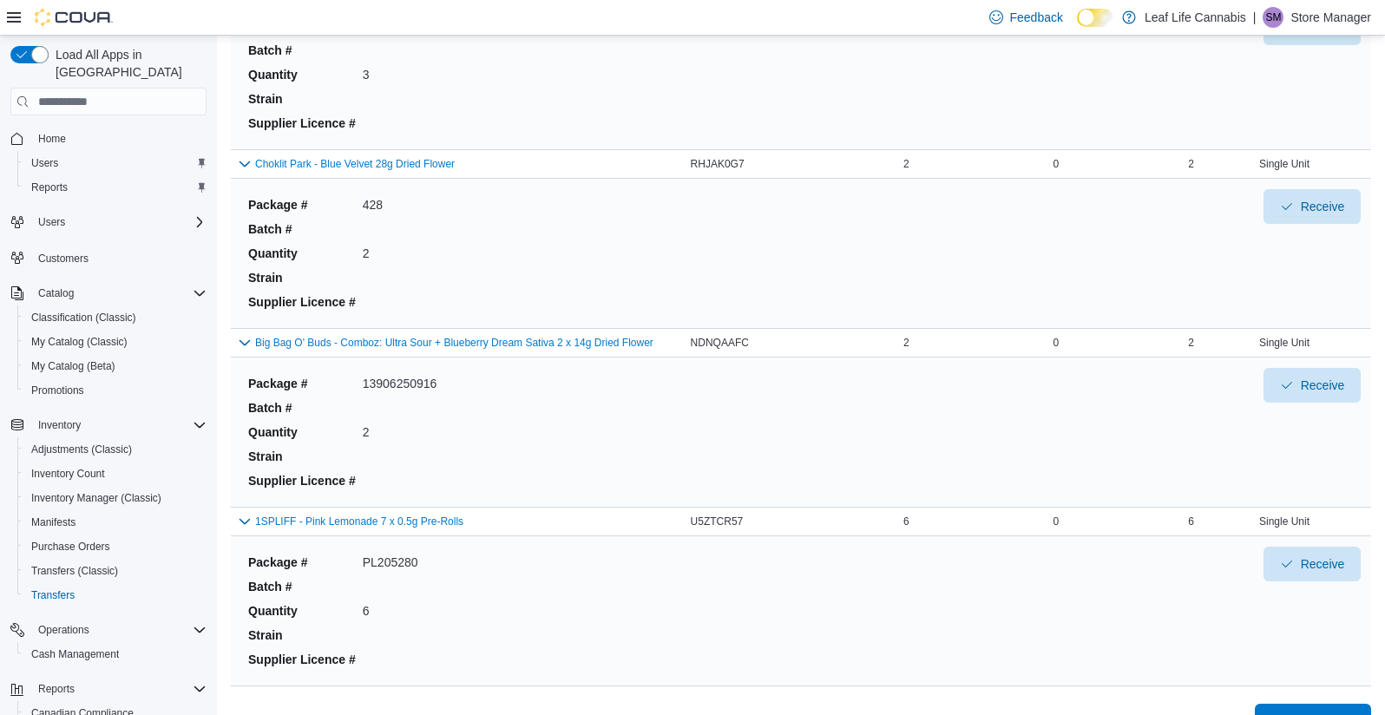
scroll to position [2282, 0]
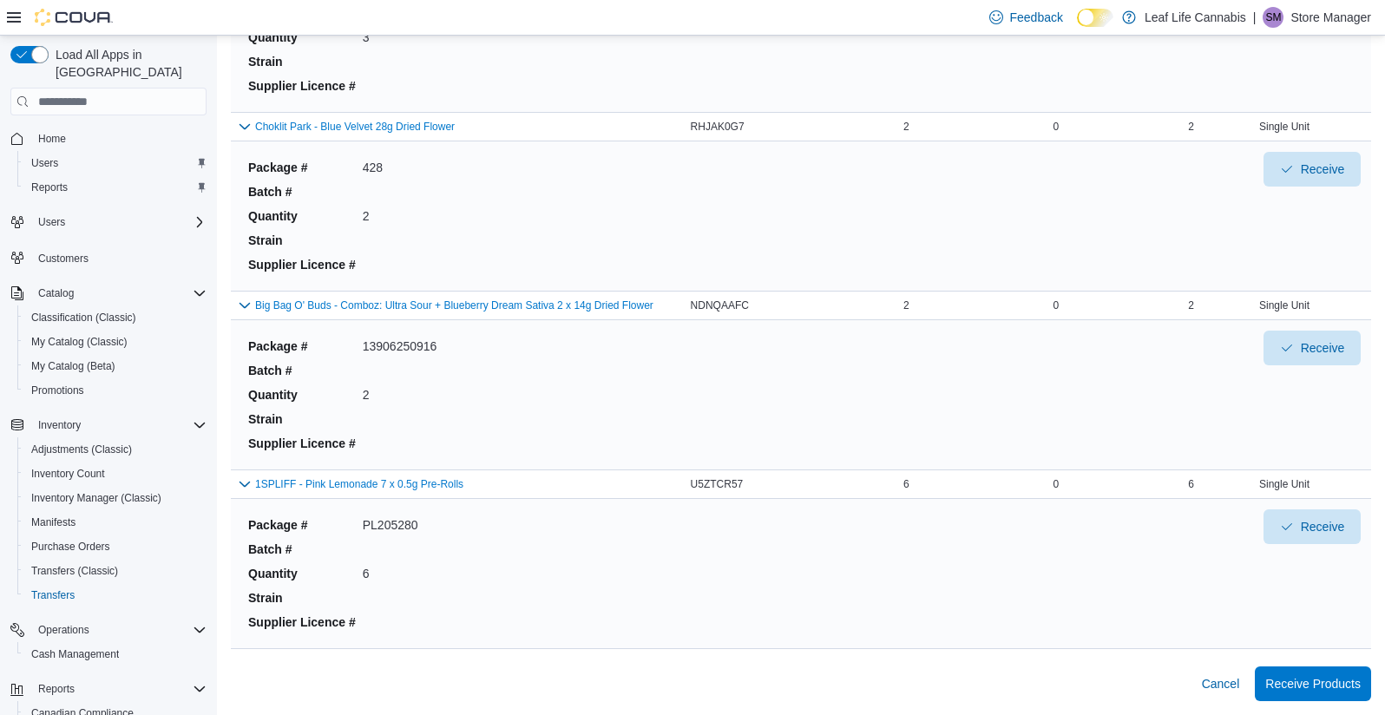
drag, startPoint x: 962, startPoint y: 412, endPoint x: 975, endPoint y: 610, distance: 198.3
drag, startPoint x: 1334, startPoint y: 679, endPoint x: 1323, endPoint y: 672, distance: 13.2
click at [1332, 679] on span "Receive Products" at bounding box center [1312, 682] width 95 height 17
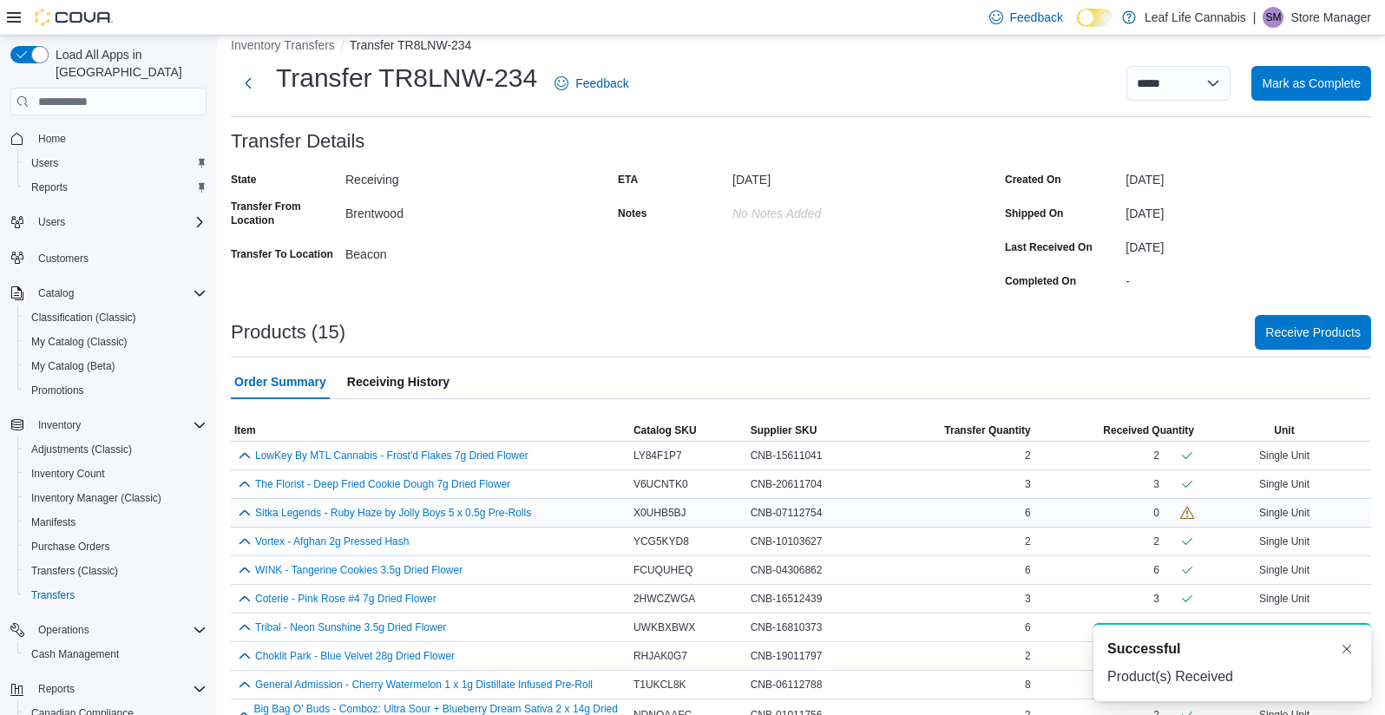
scroll to position [87, 0]
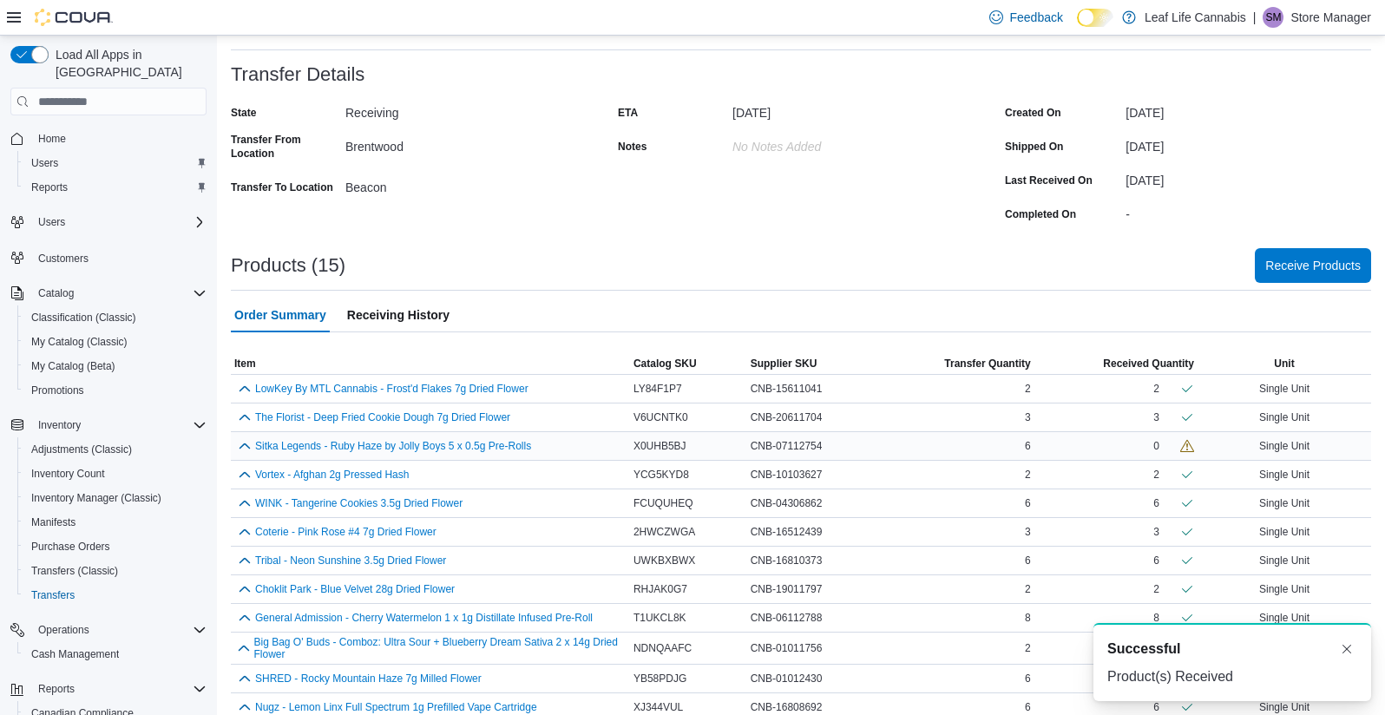
click at [896, 444] on div "6" at bounding box center [955, 446] width 155 height 21
click at [247, 444] on button "button" at bounding box center [244, 445] width 21 height 21
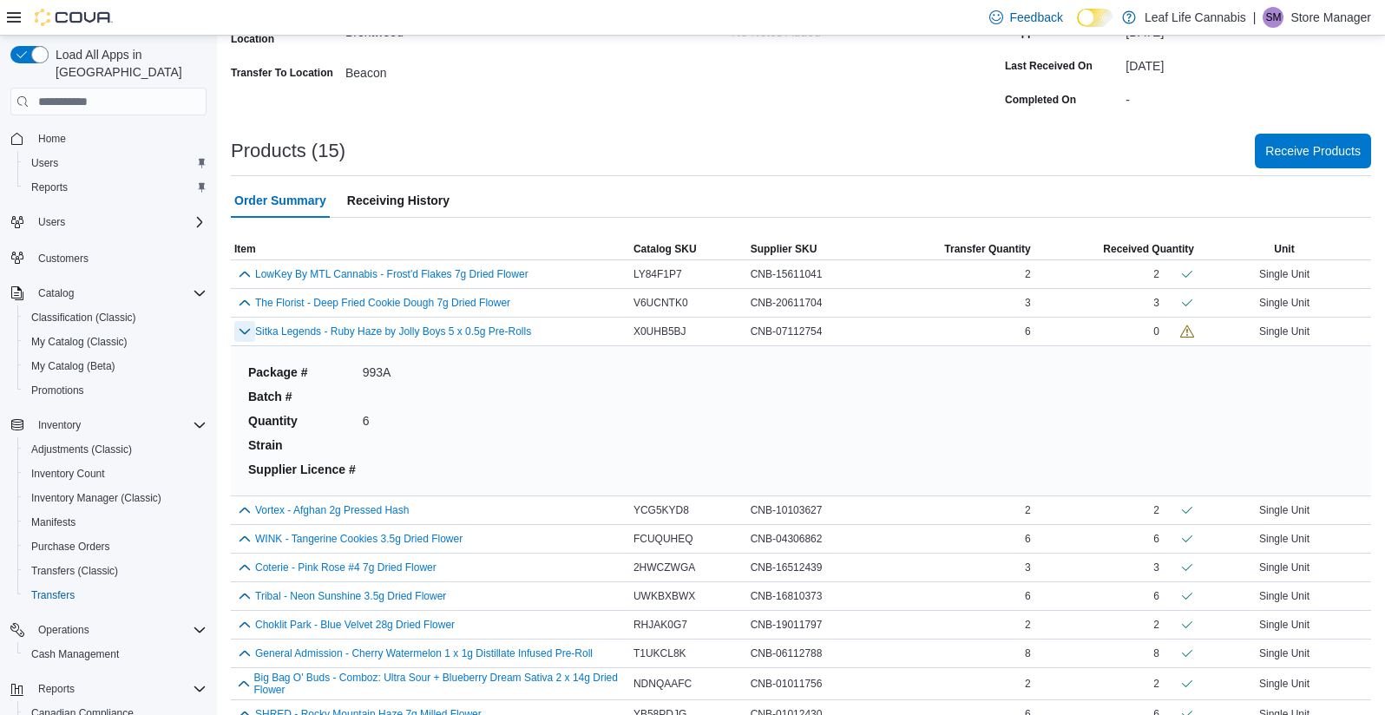
scroll to position [170, 0]
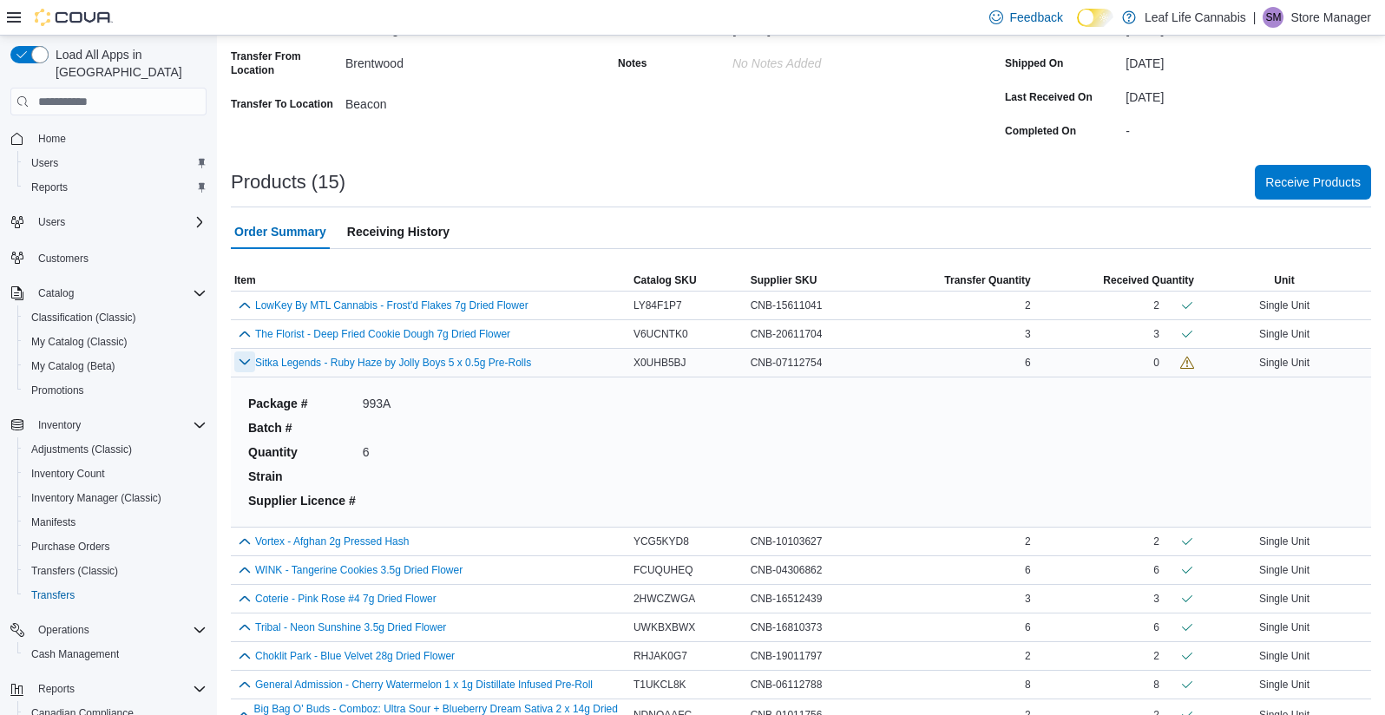
click at [238, 359] on button "button" at bounding box center [244, 361] width 21 height 21
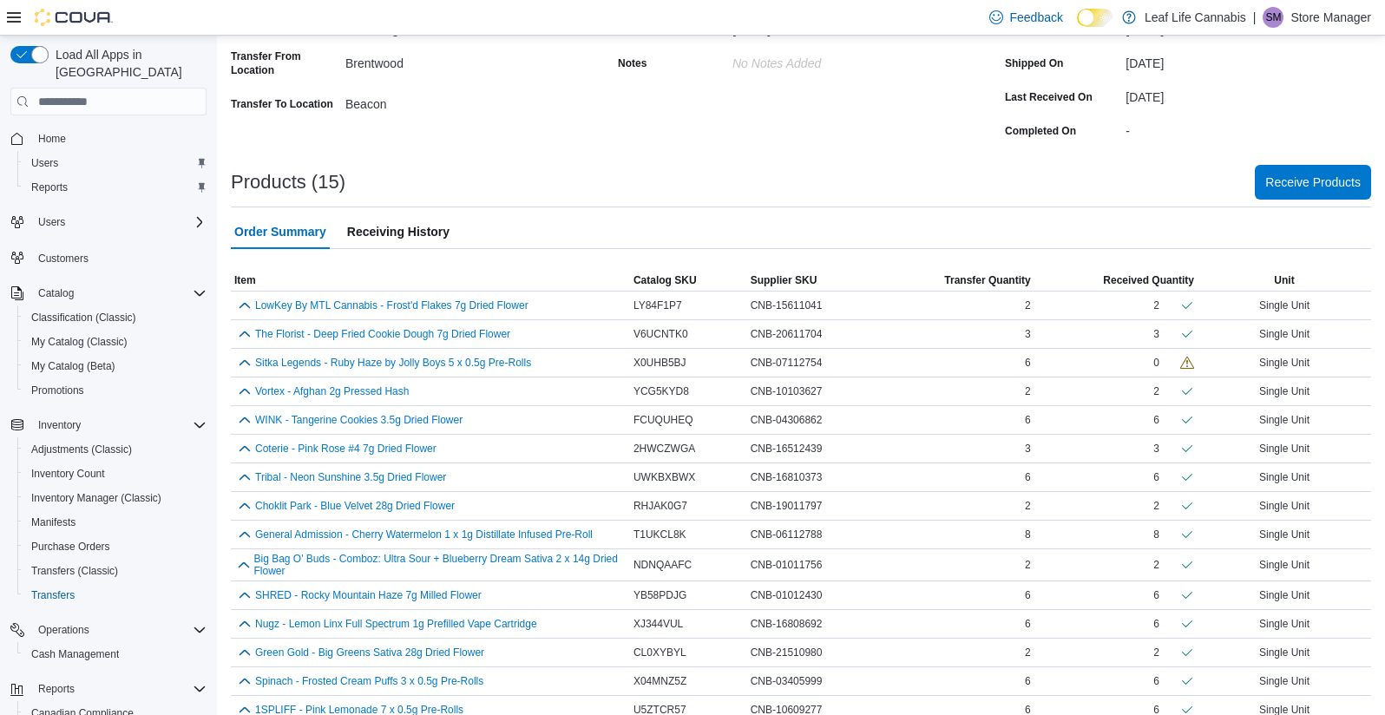
drag, startPoint x: 484, startPoint y: 365, endPoint x: 1035, endPoint y: 165, distance: 586.1
click at [1035, 165] on div "Products (15) Receive Products" at bounding box center [801, 182] width 1140 height 35
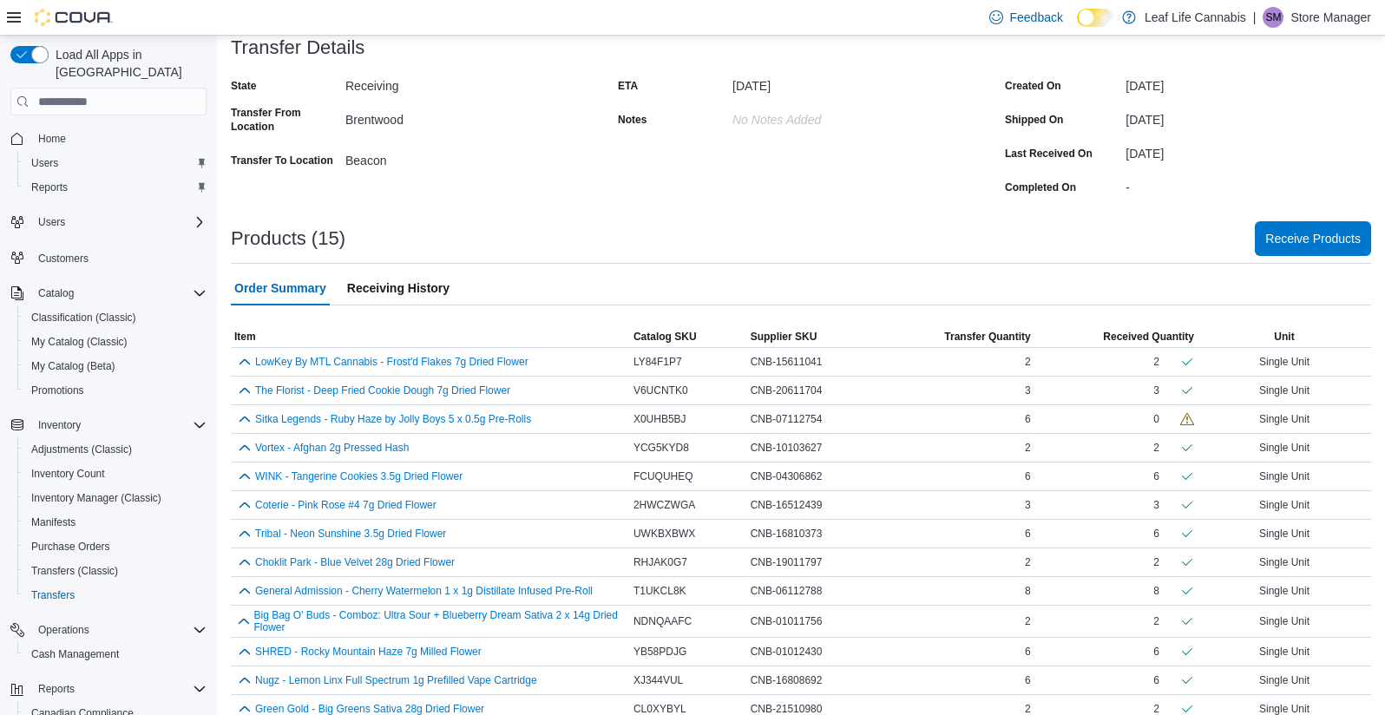
scroll to position [0, 0]
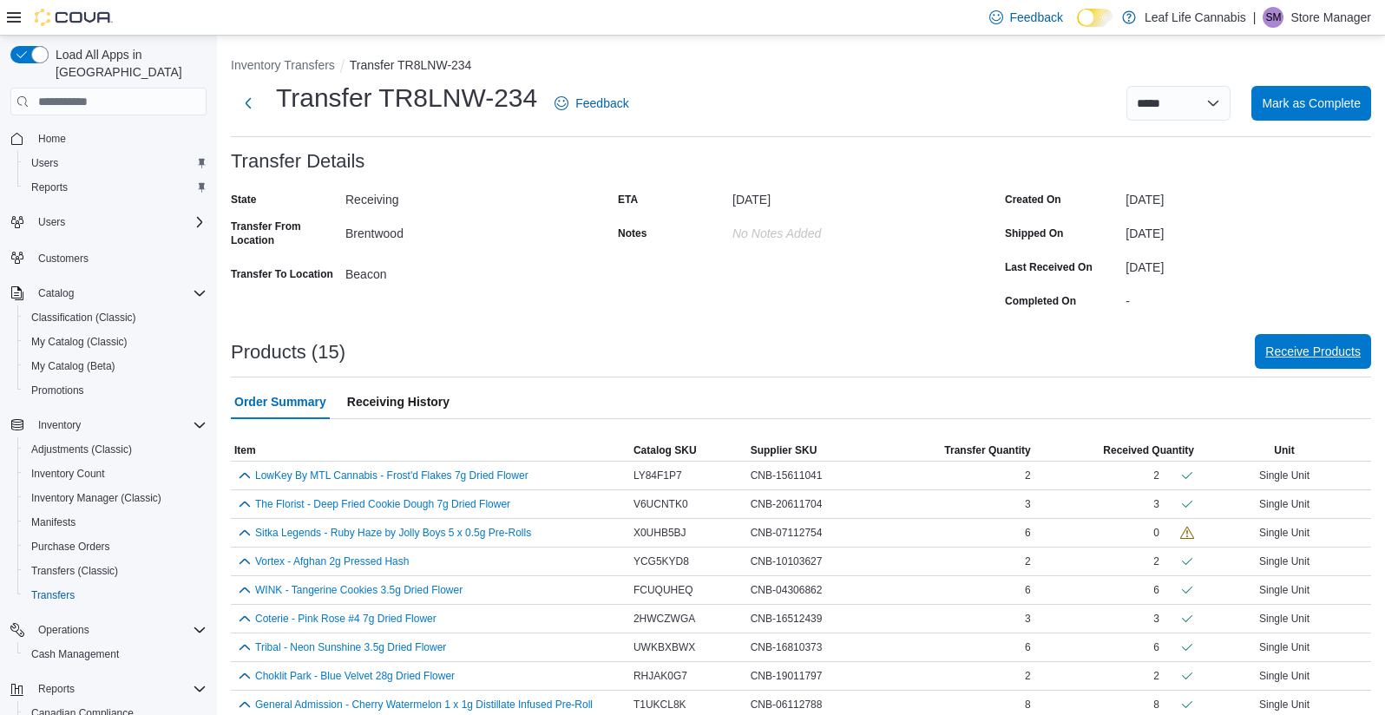
click at [1329, 348] on span "Receive Products" at bounding box center [1312, 351] width 95 height 17
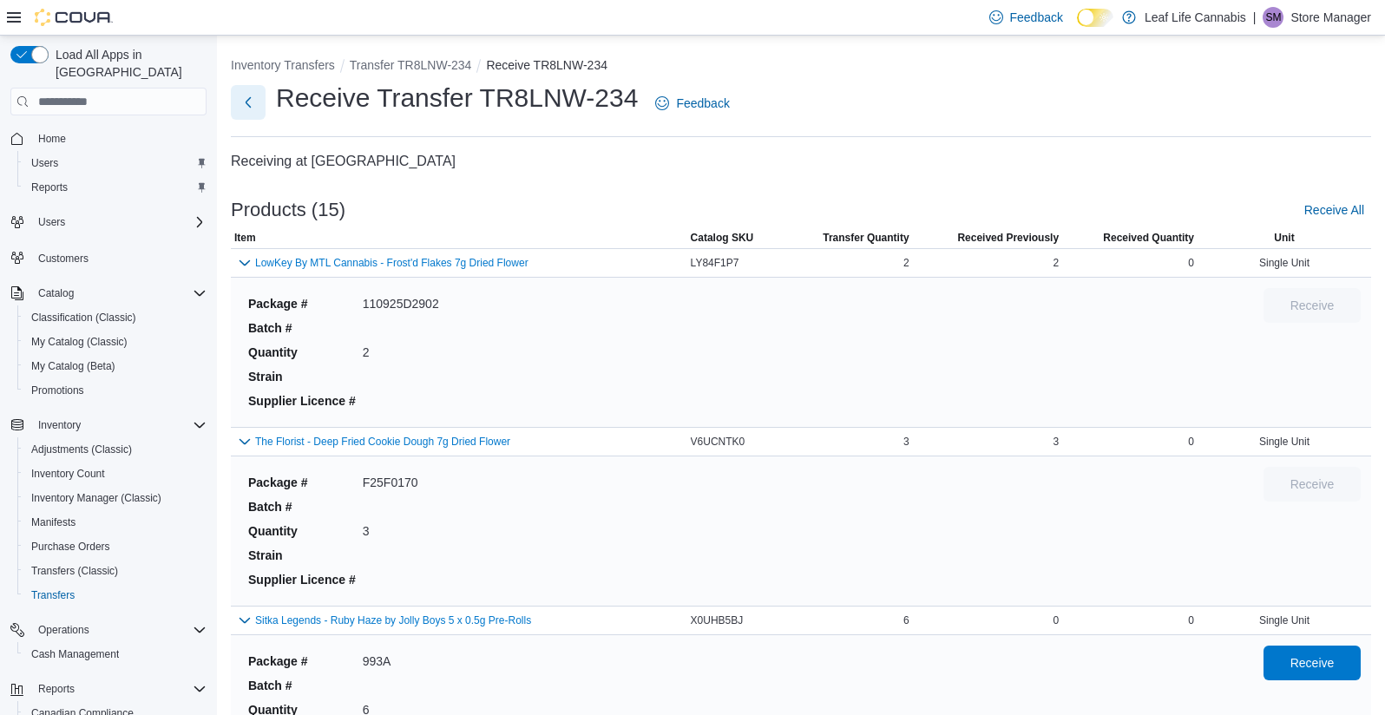
click at [256, 110] on button "Next" at bounding box center [248, 102] width 35 height 35
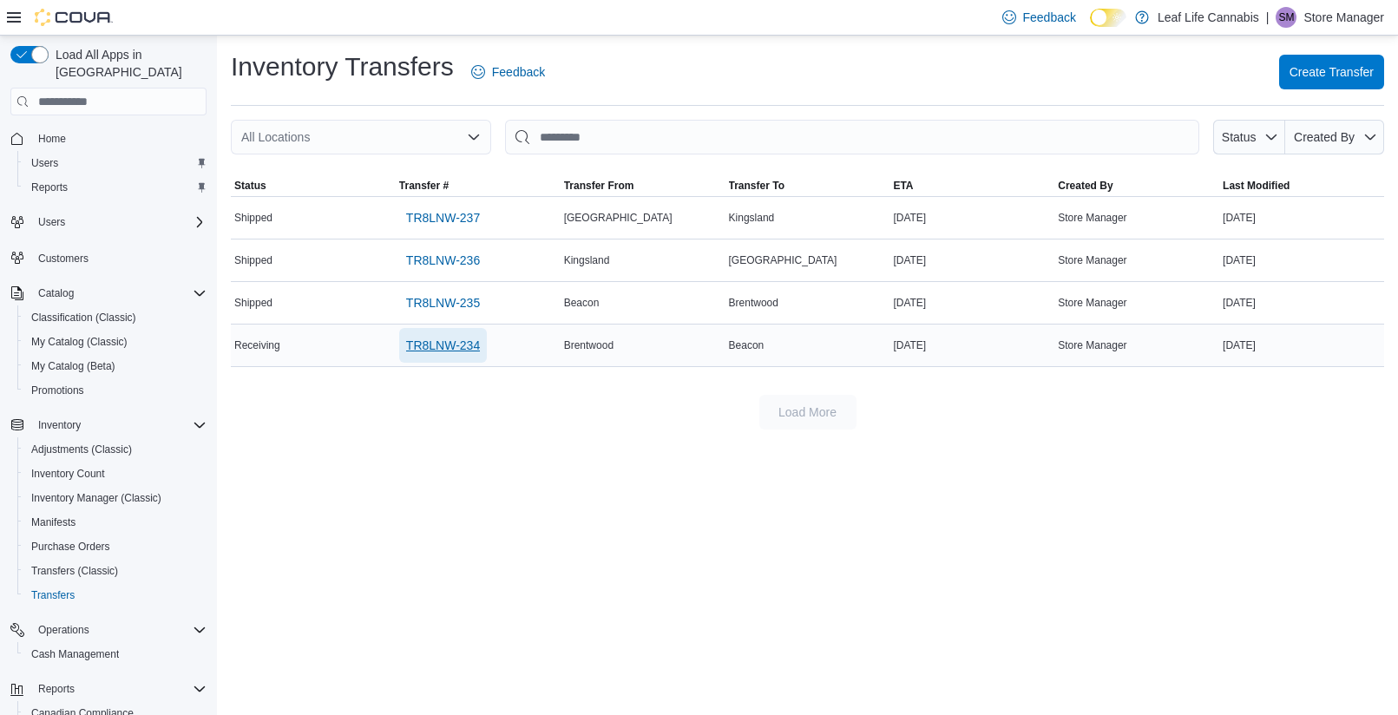
click at [454, 341] on span "TR8LNW-234" at bounding box center [443, 345] width 74 height 17
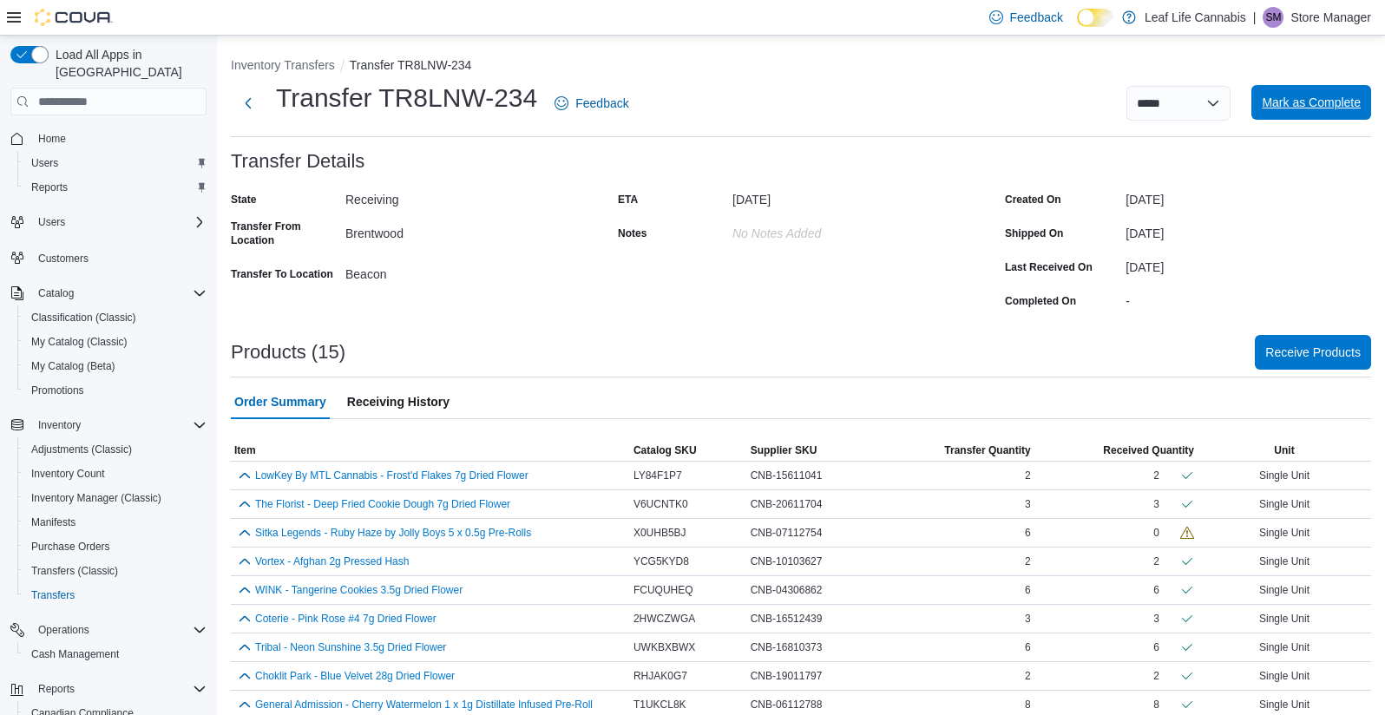
click at [1354, 110] on span "Mark as Complete" at bounding box center [1311, 102] width 99 height 17
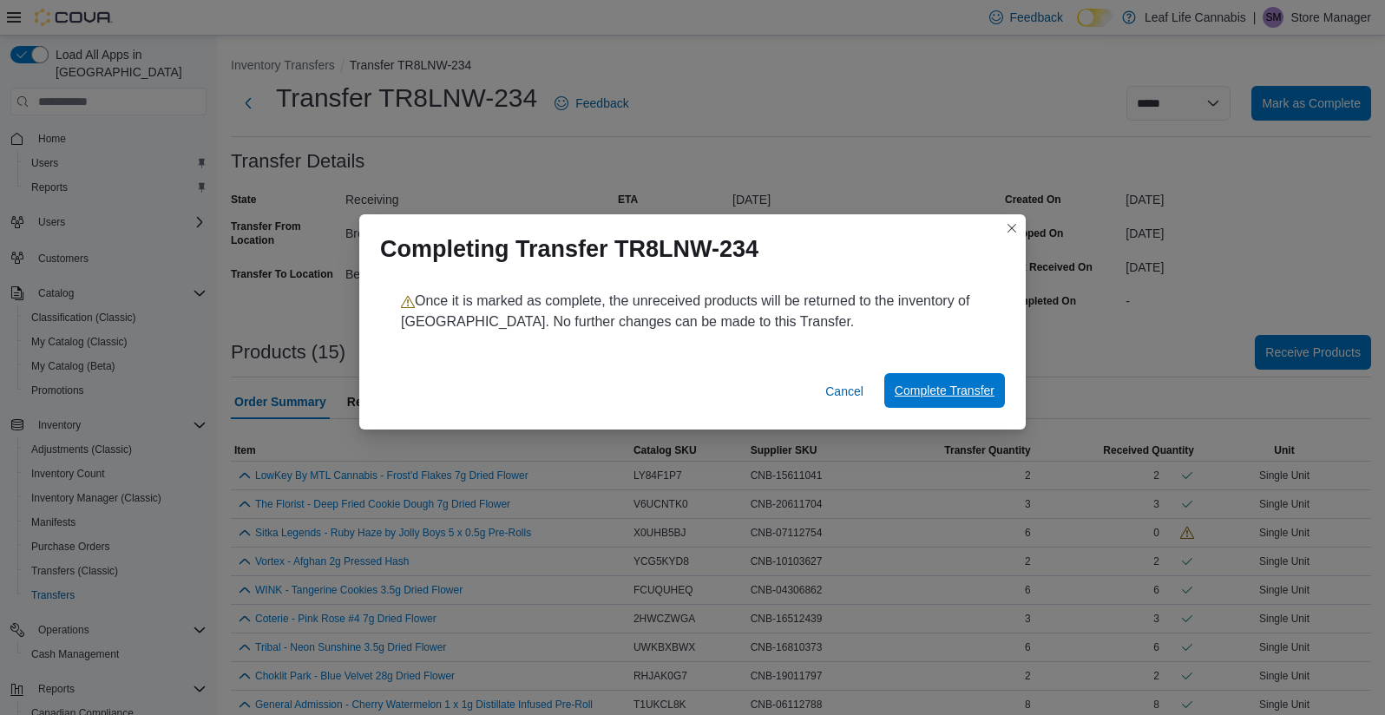
click at [929, 391] on span "Complete Transfer" at bounding box center [945, 390] width 100 height 17
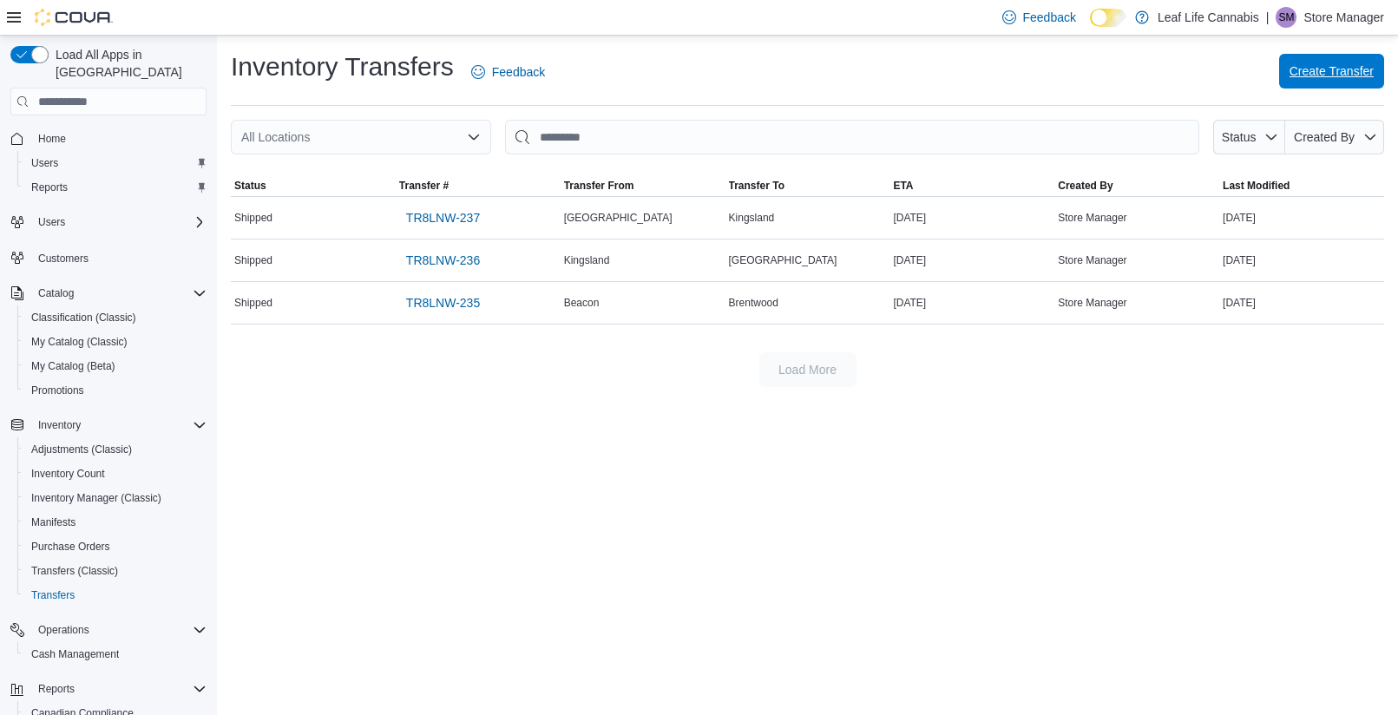
click at [1331, 68] on span "Create Transfer" at bounding box center [1332, 70] width 84 height 17
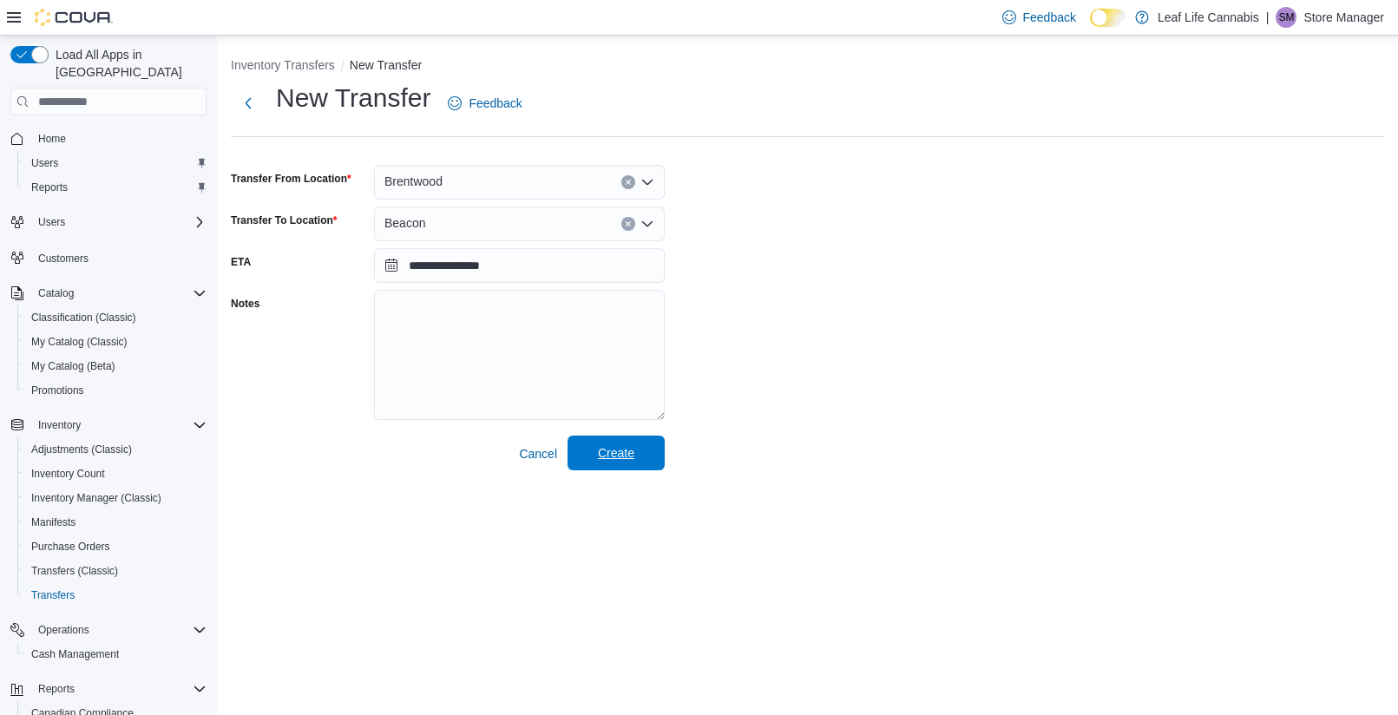
click at [634, 460] on span "Create" at bounding box center [616, 452] width 36 height 17
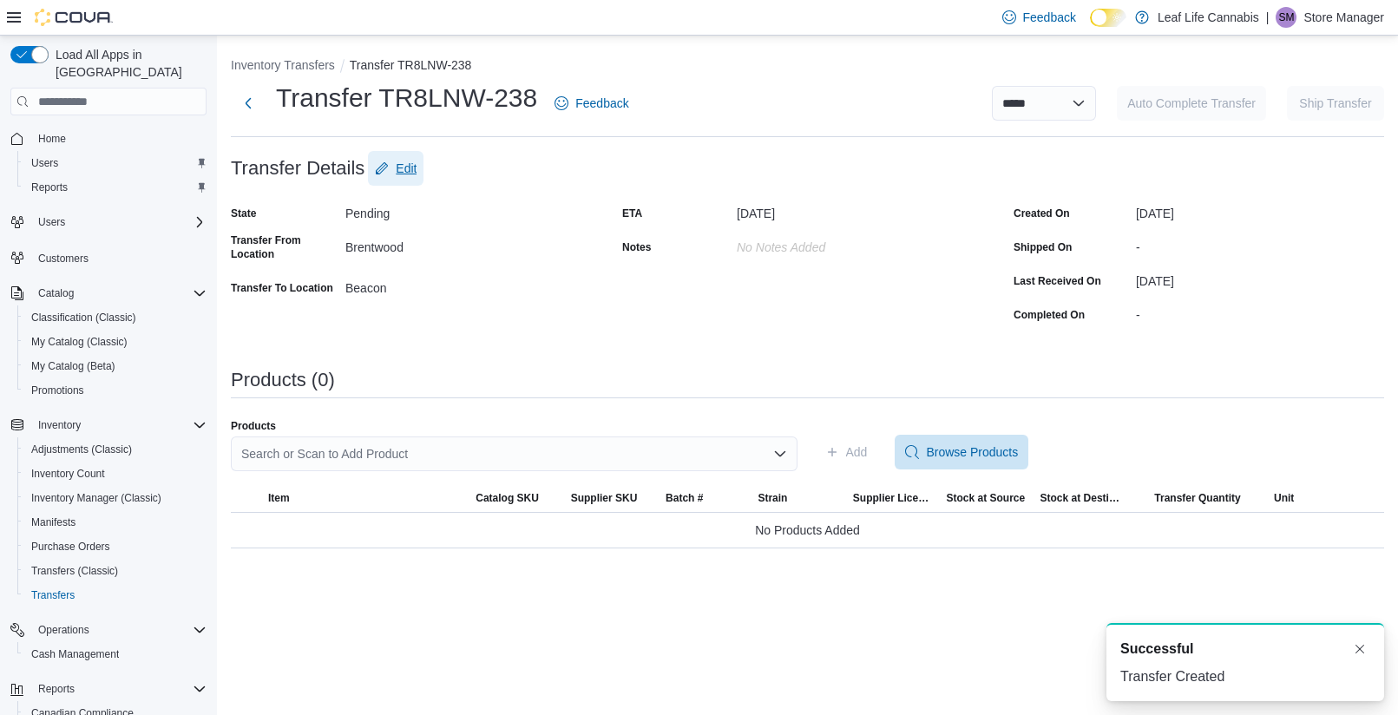
drag, startPoint x: 409, startPoint y: 168, endPoint x: 662, endPoint y: 205, distance: 256.0
click at [410, 168] on span "Edit" at bounding box center [406, 168] width 21 height 17
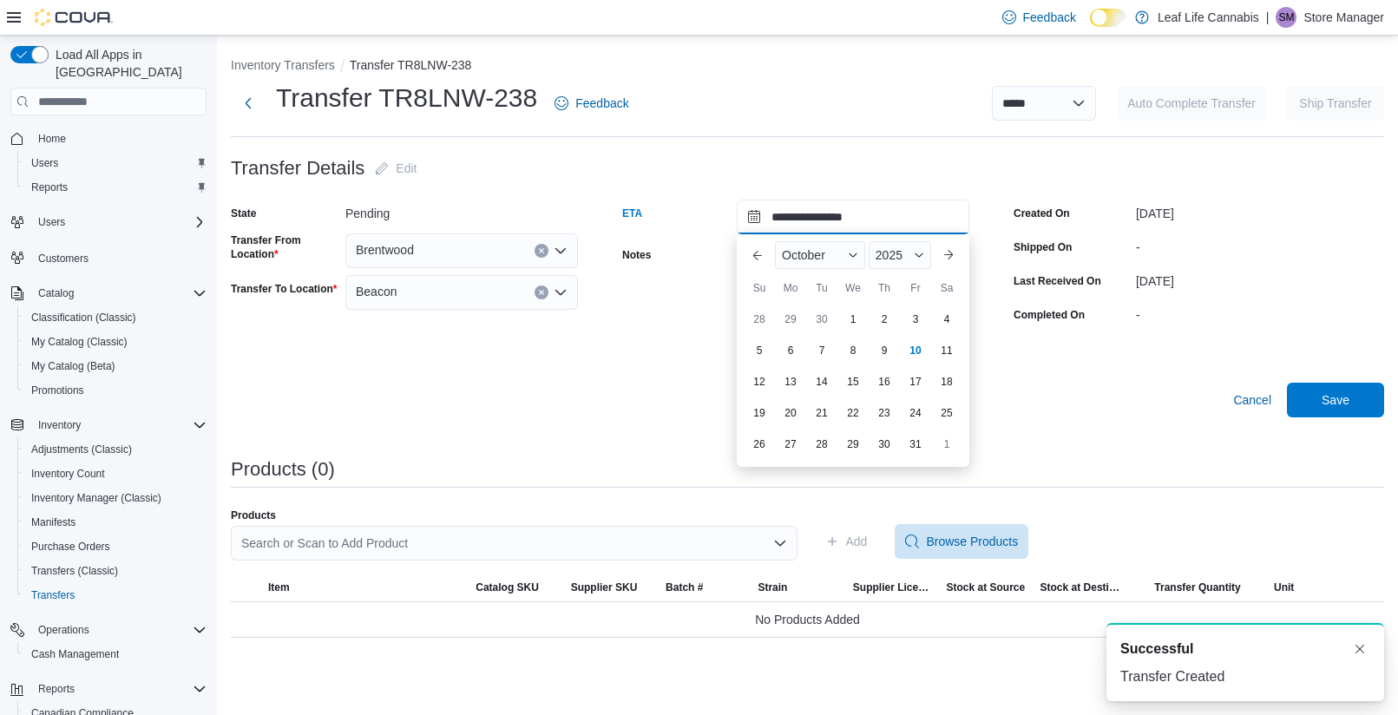
click at [874, 208] on input "**********" at bounding box center [853, 217] width 233 height 35
click at [923, 350] on div "10" at bounding box center [915, 351] width 30 height 30
type input "**********"
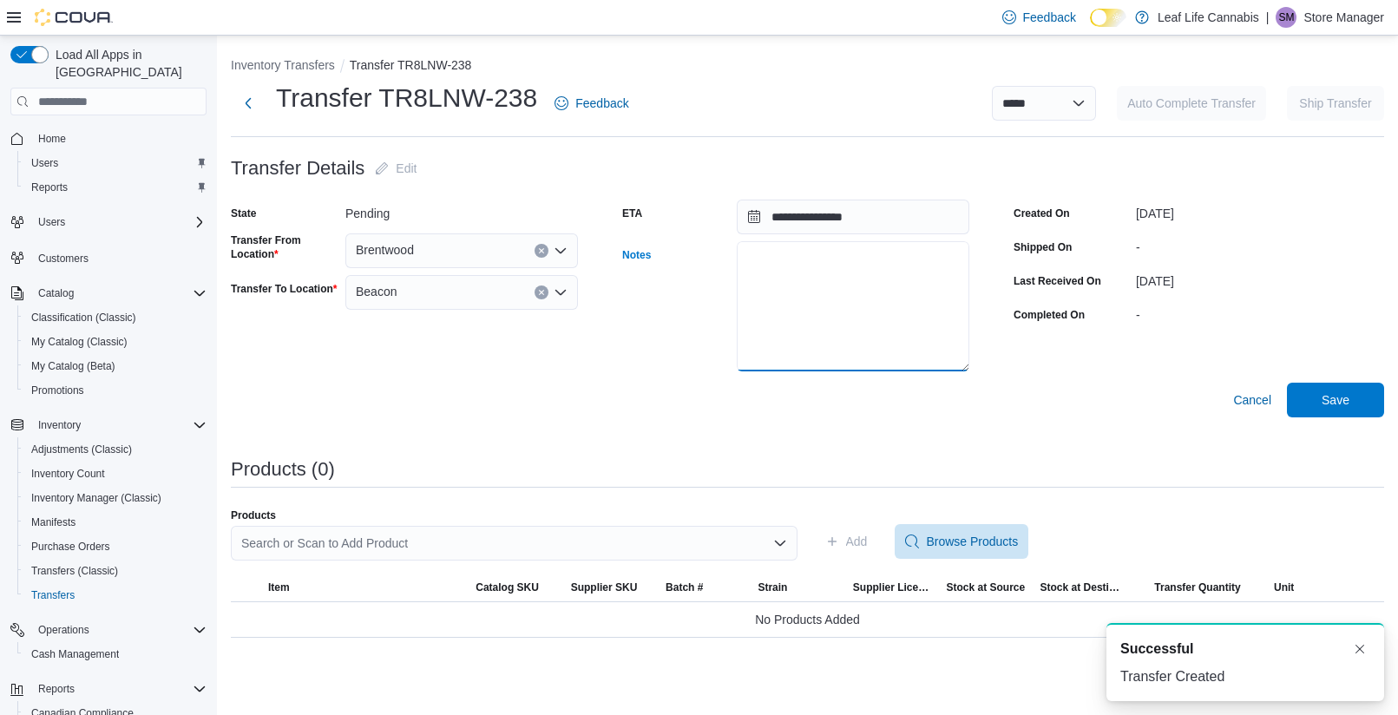
click at [829, 345] on textarea "Notes" at bounding box center [853, 306] width 233 height 130
click at [634, 381] on form "**********" at bounding box center [807, 284] width 1153 height 266
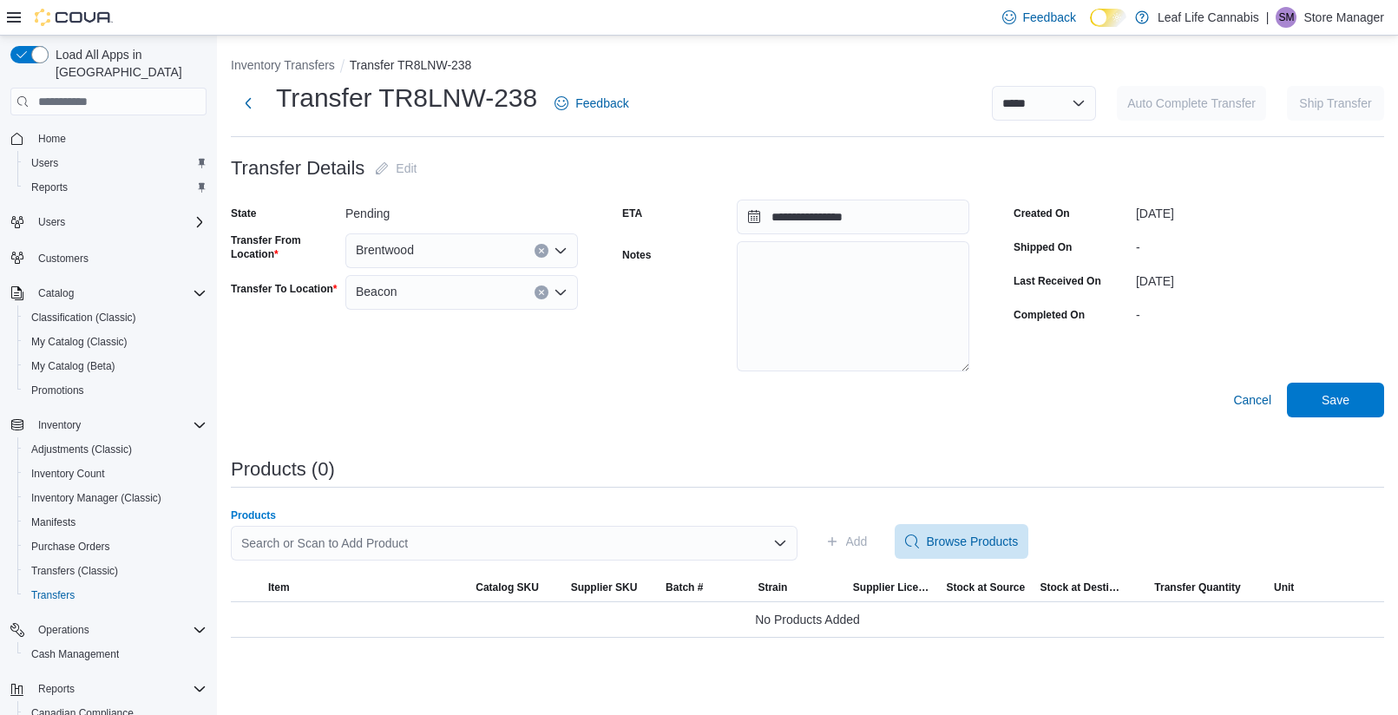
click at [473, 546] on div "Search or Scan to Add Product" at bounding box center [514, 543] width 567 height 35
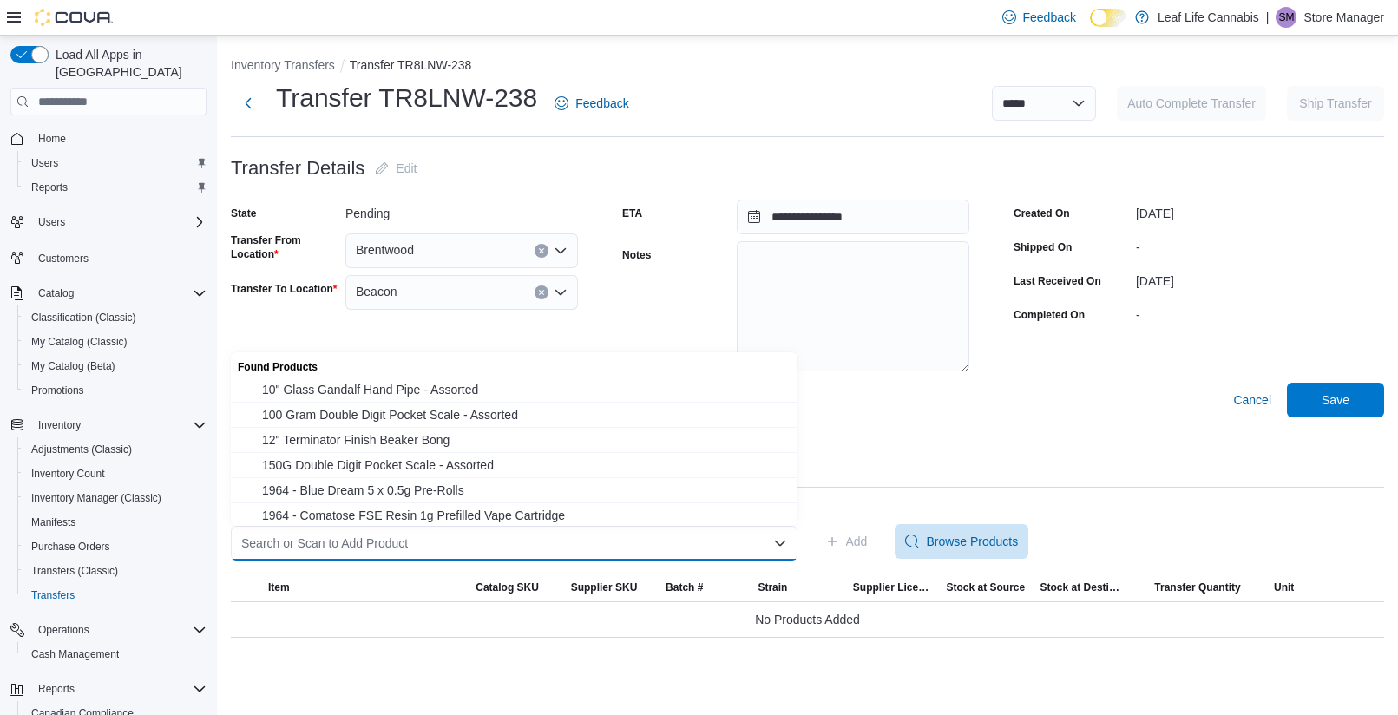
type input "*"
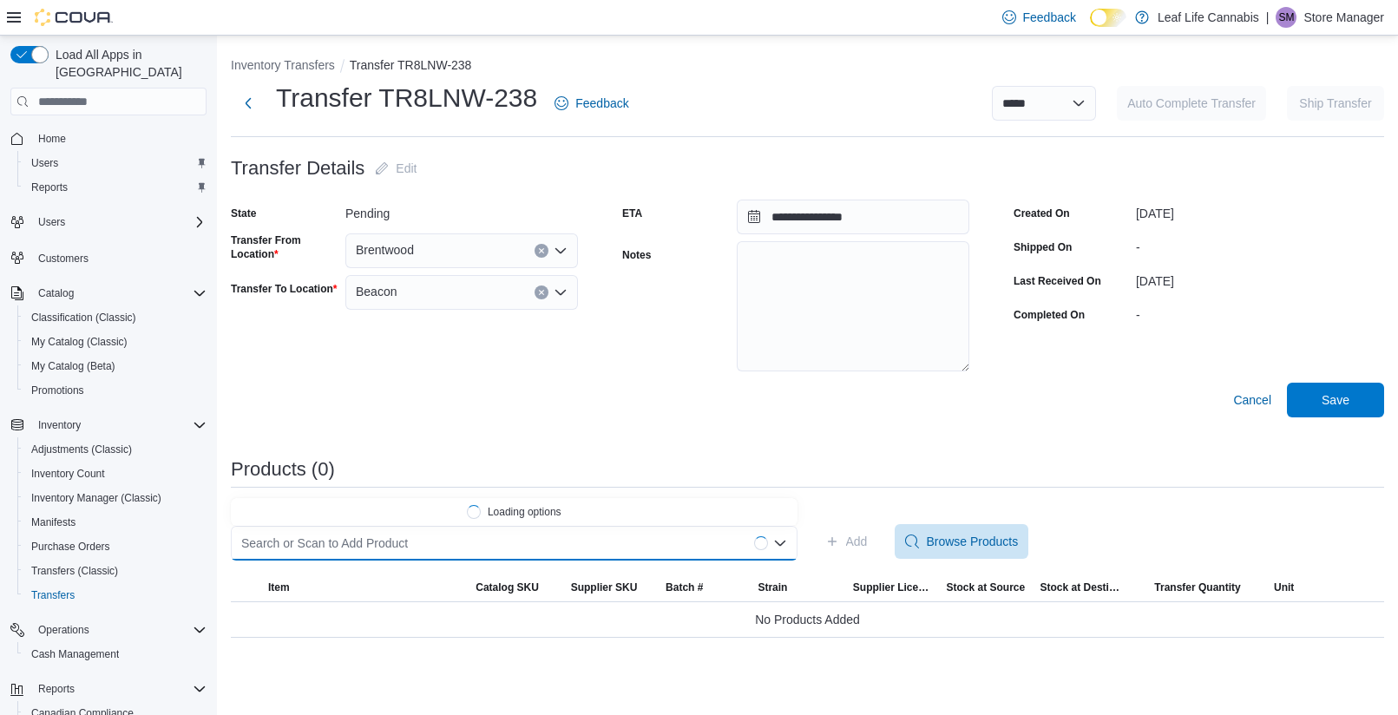
type input "*"
type input "****"
click at [502, 518] on span "Sitka Legends - Ruby Haze by Jolly Boys 5 x 0.5g Pre-Rolls" at bounding box center [524, 510] width 525 height 17
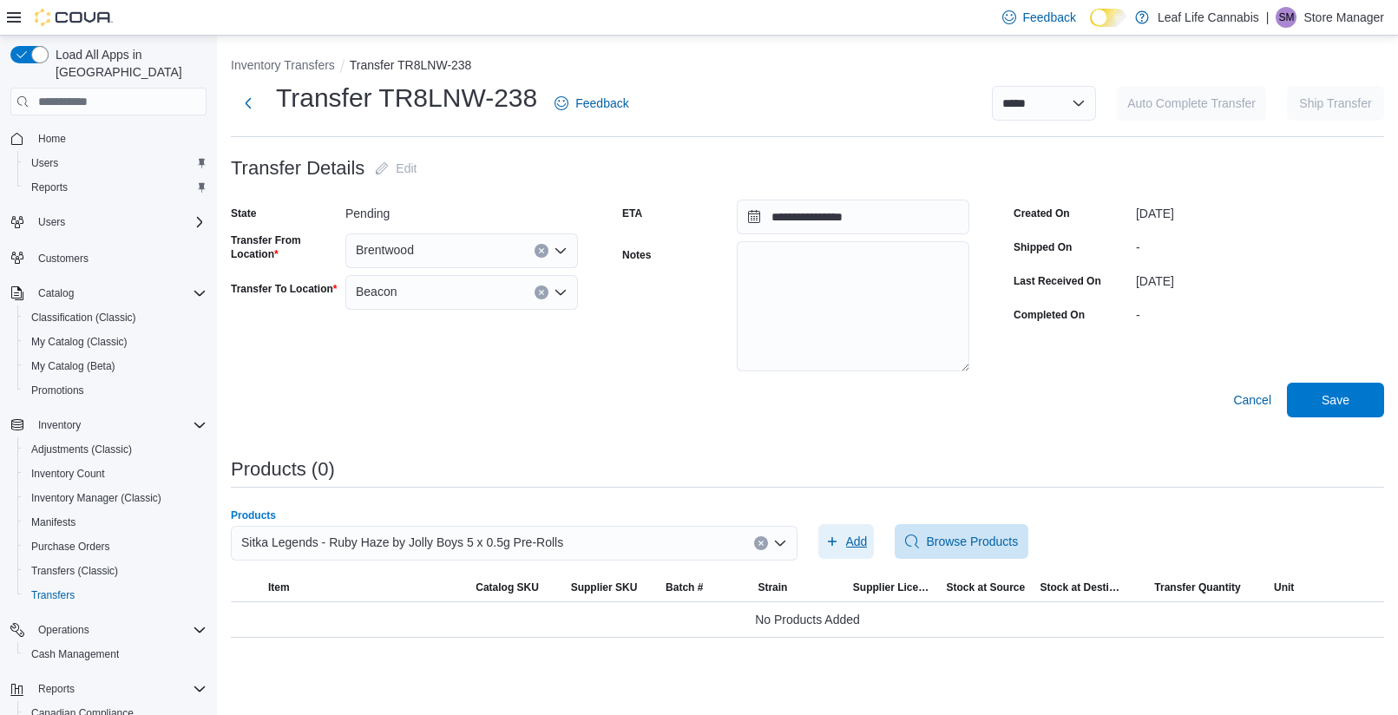
click at [859, 543] on span "Add" at bounding box center [857, 541] width 22 height 17
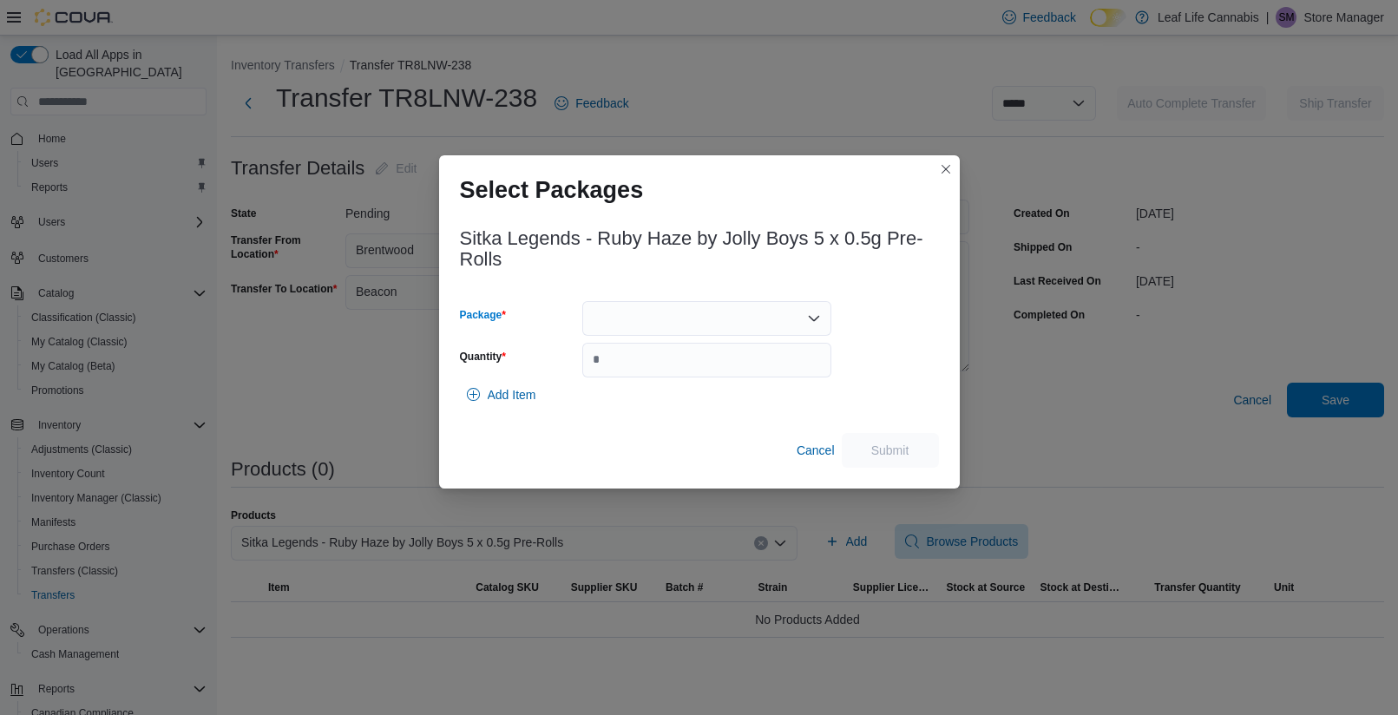
click at [700, 311] on div at bounding box center [706, 318] width 249 height 35
click at [650, 380] on span "993A" at bounding box center [717, 373] width 207 height 17
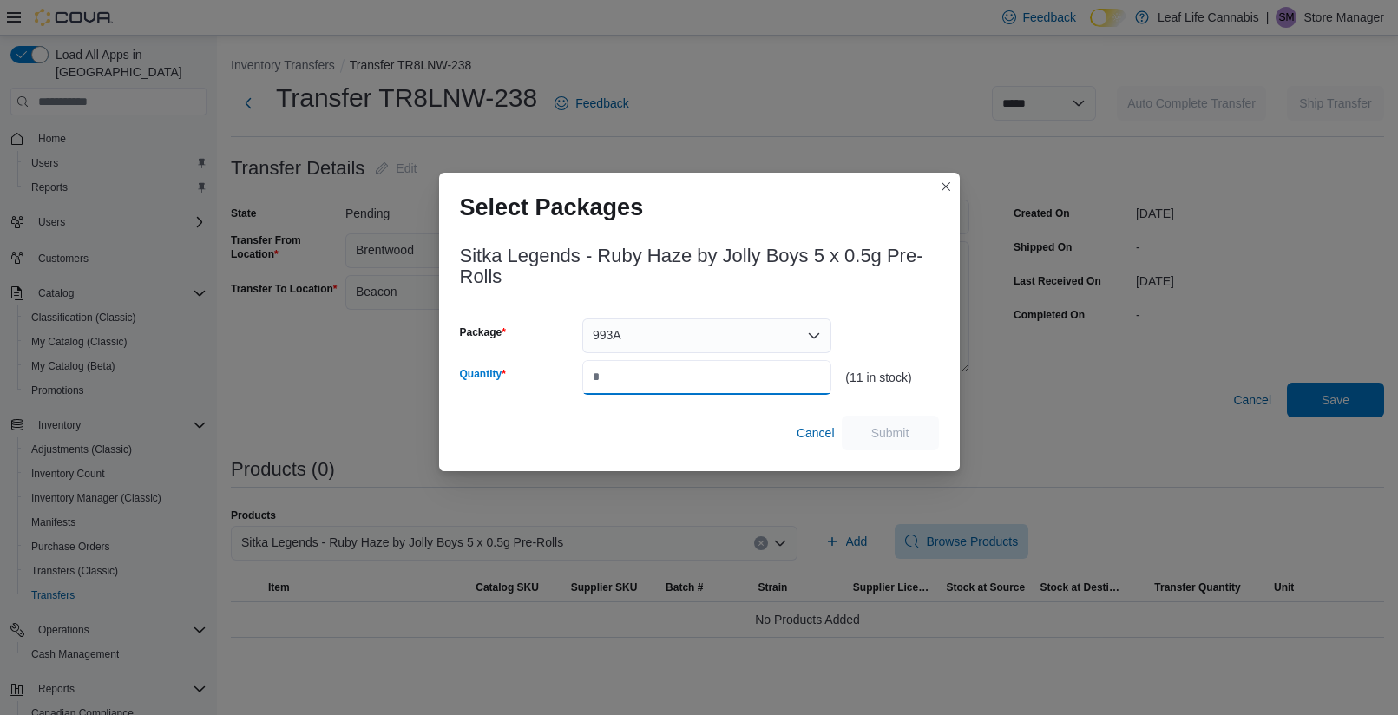
click at [650, 379] on input "Quantity" at bounding box center [706, 377] width 249 height 35
type input "*"
click at [922, 438] on span "Submit" at bounding box center [890, 432] width 76 height 35
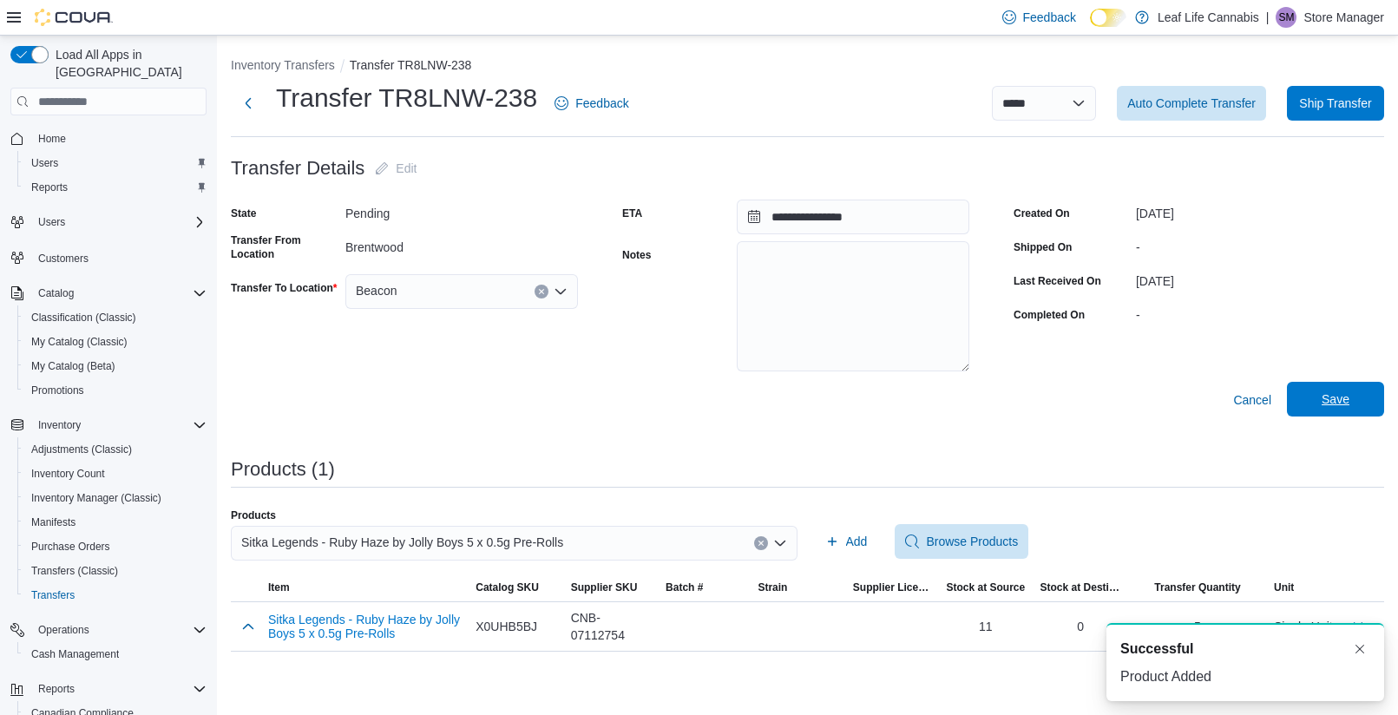
click at [1324, 397] on span "Save" at bounding box center [1336, 399] width 28 height 17
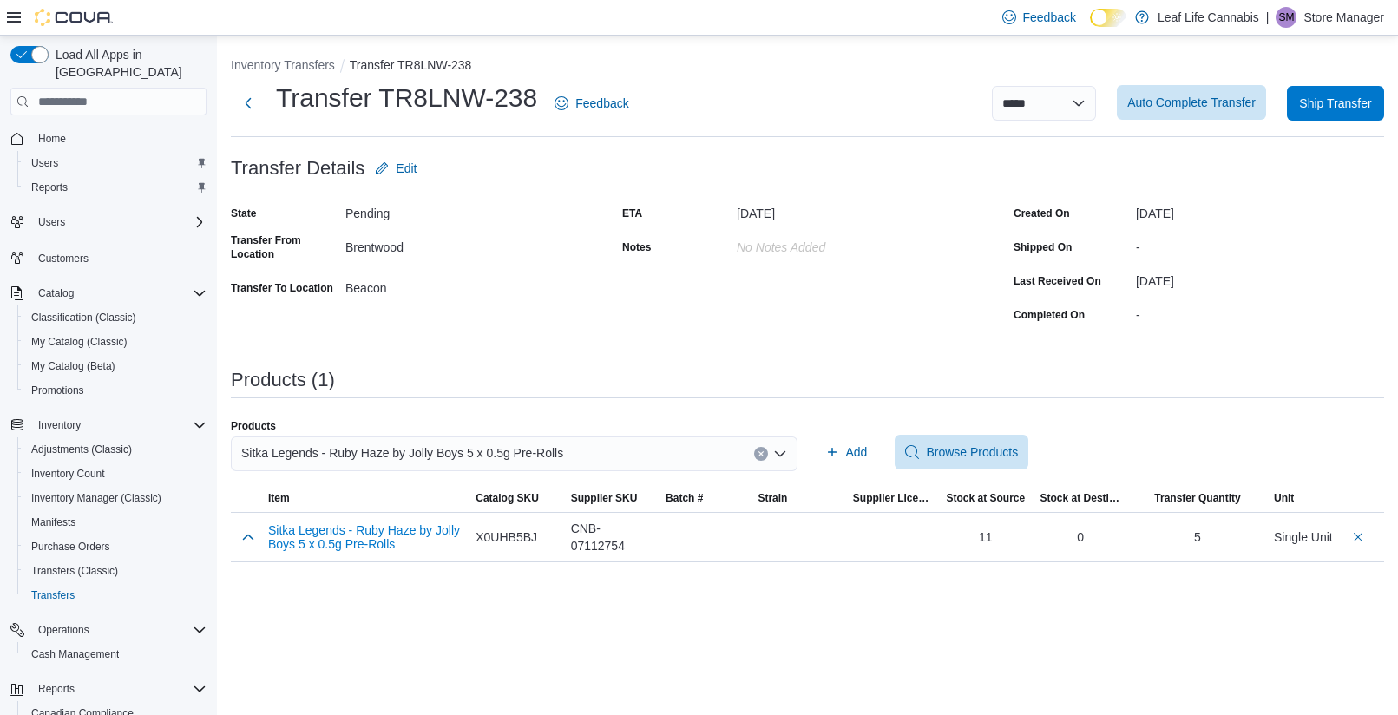
click at [1207, 107] on span "Auto Complete Transfer" at bounding box center [1191, 102] width 128 height 17
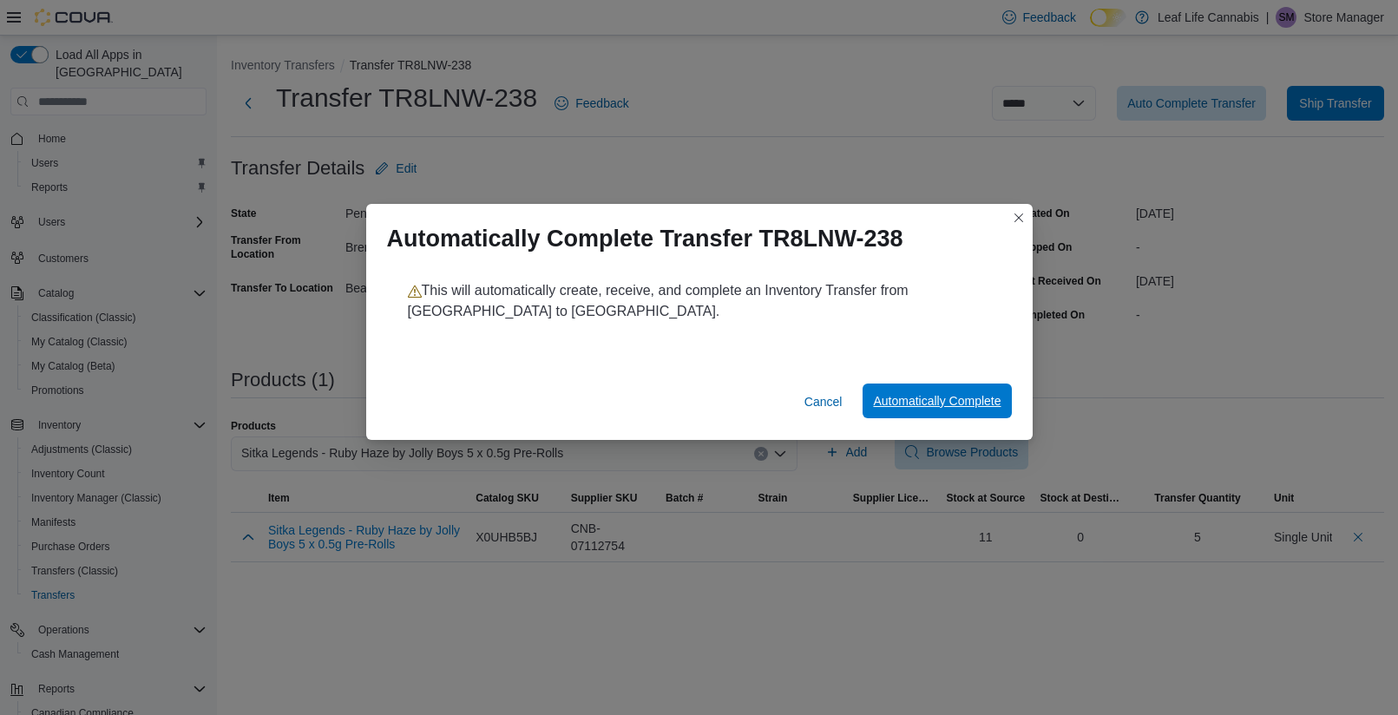
click at [981, 403] on span "Automatically Complete" at bounding box center [937, 400] width 128 height 17
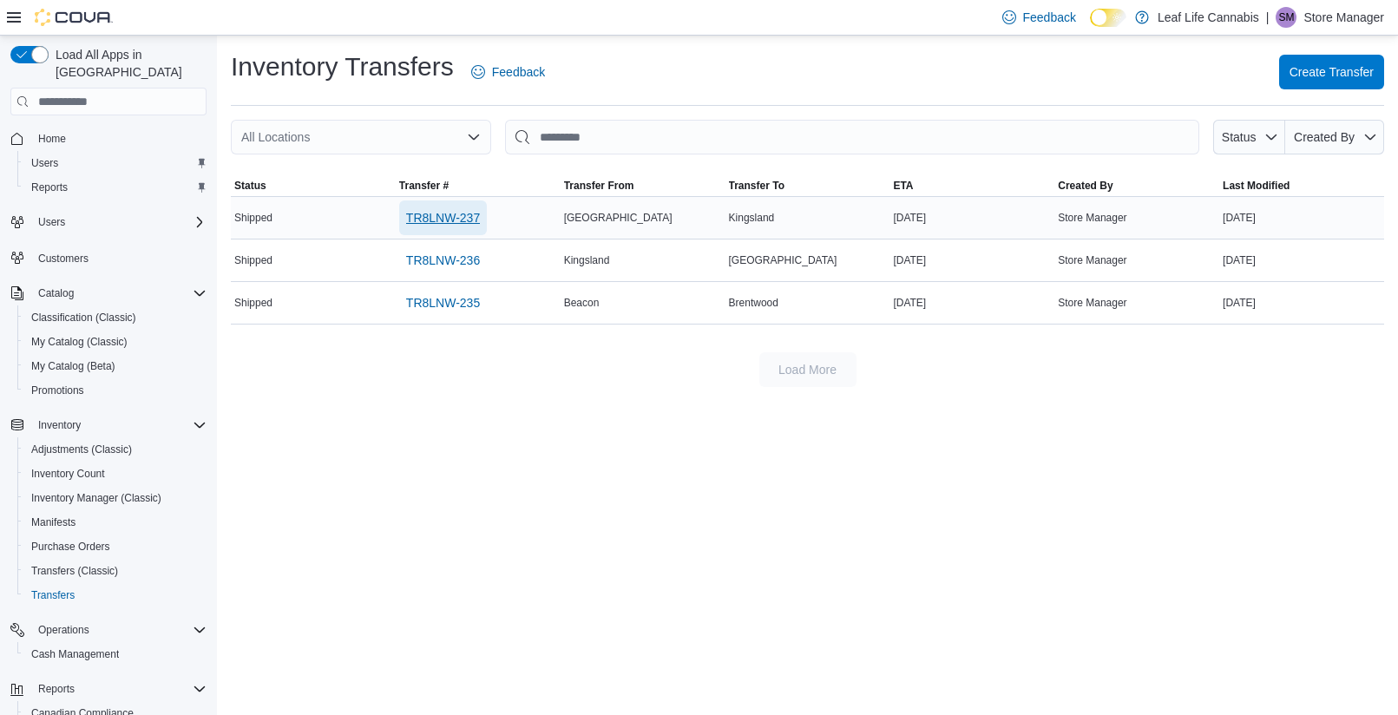
click at [466, 220] on span "TR8LNW-237" at bounding box center [443, 217] width 74 height 17
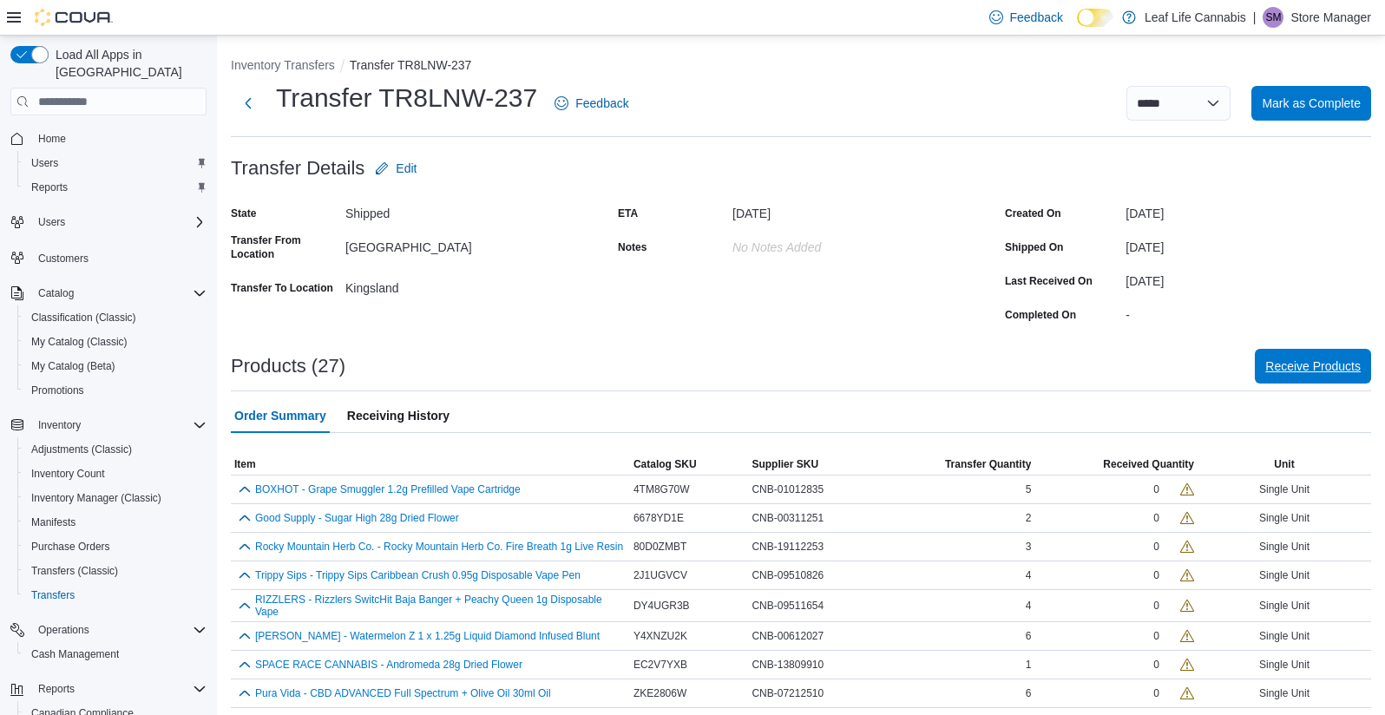
click at [1347, 367] on span "Receive Products" at bounding box center [1312, 366] width 95 height 17
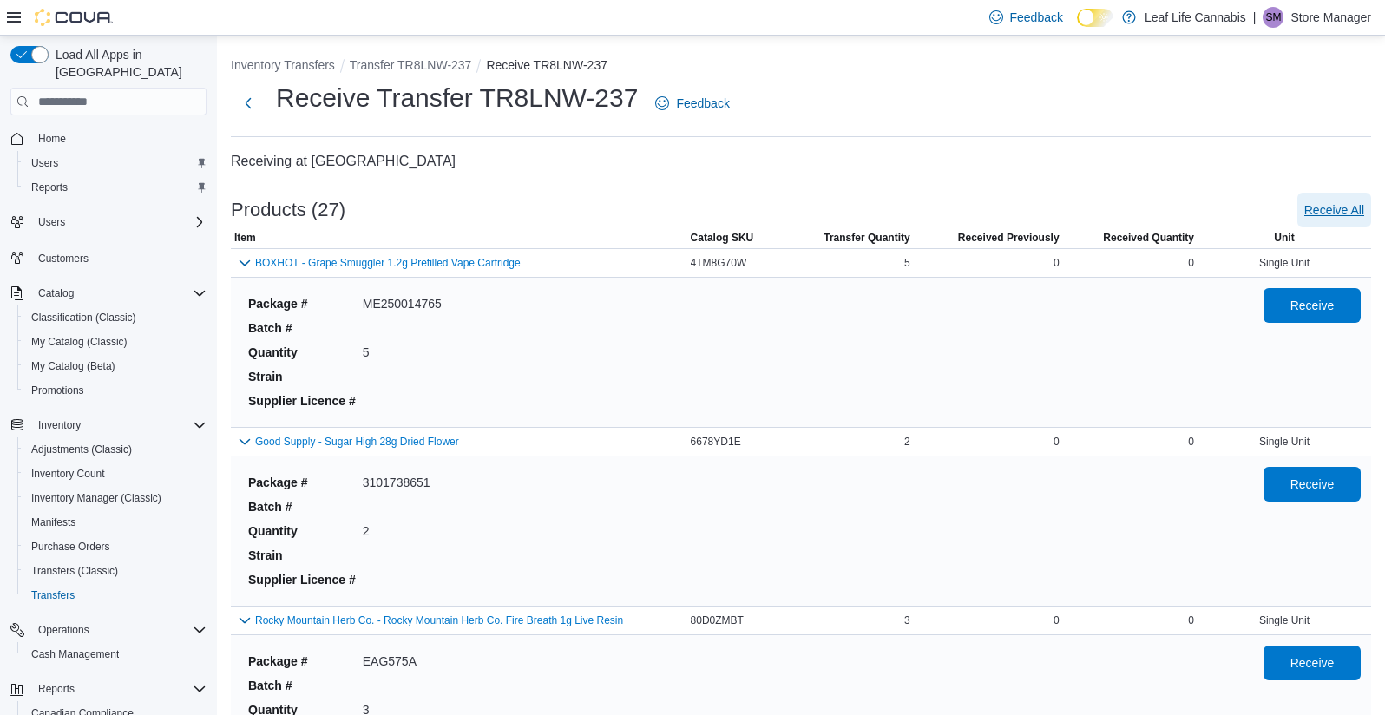
click at [1350, 209] on span "Receive All" at bounding box center [1334, 209] width 60 height 17
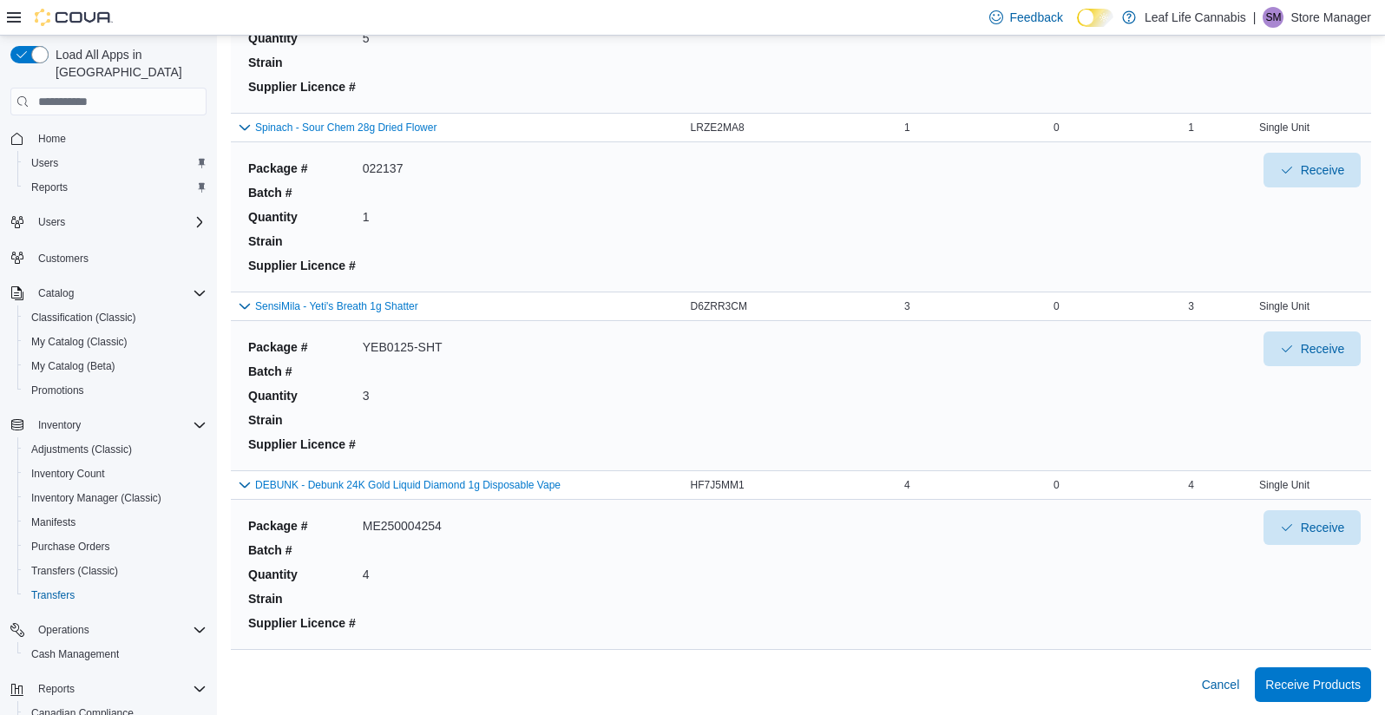
scroll to position [4427, 0]
click at [1334, 686] on span "Receive Products" at bounding box center [1312, 682] width 95 height 17
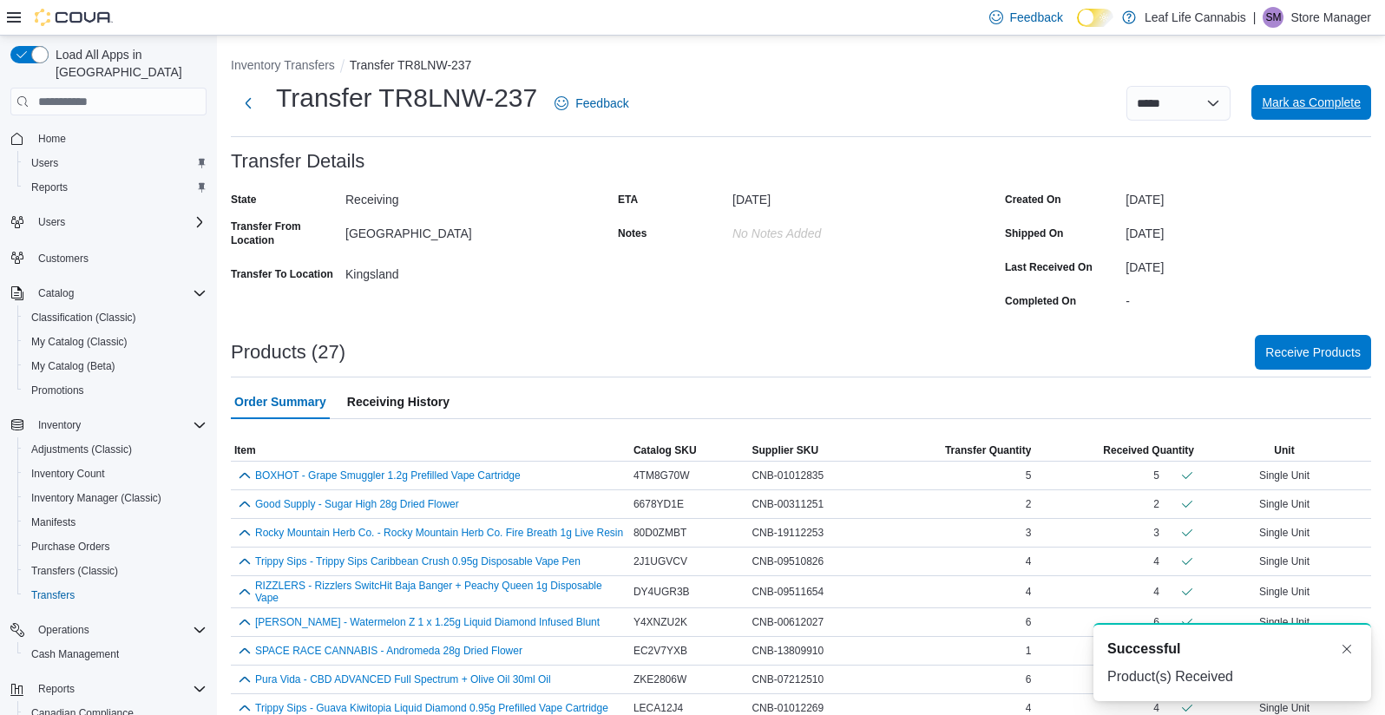
click at [1336, 98] on span "Mark as Complete" at bounding box center [1311, 102] width 99 height 17
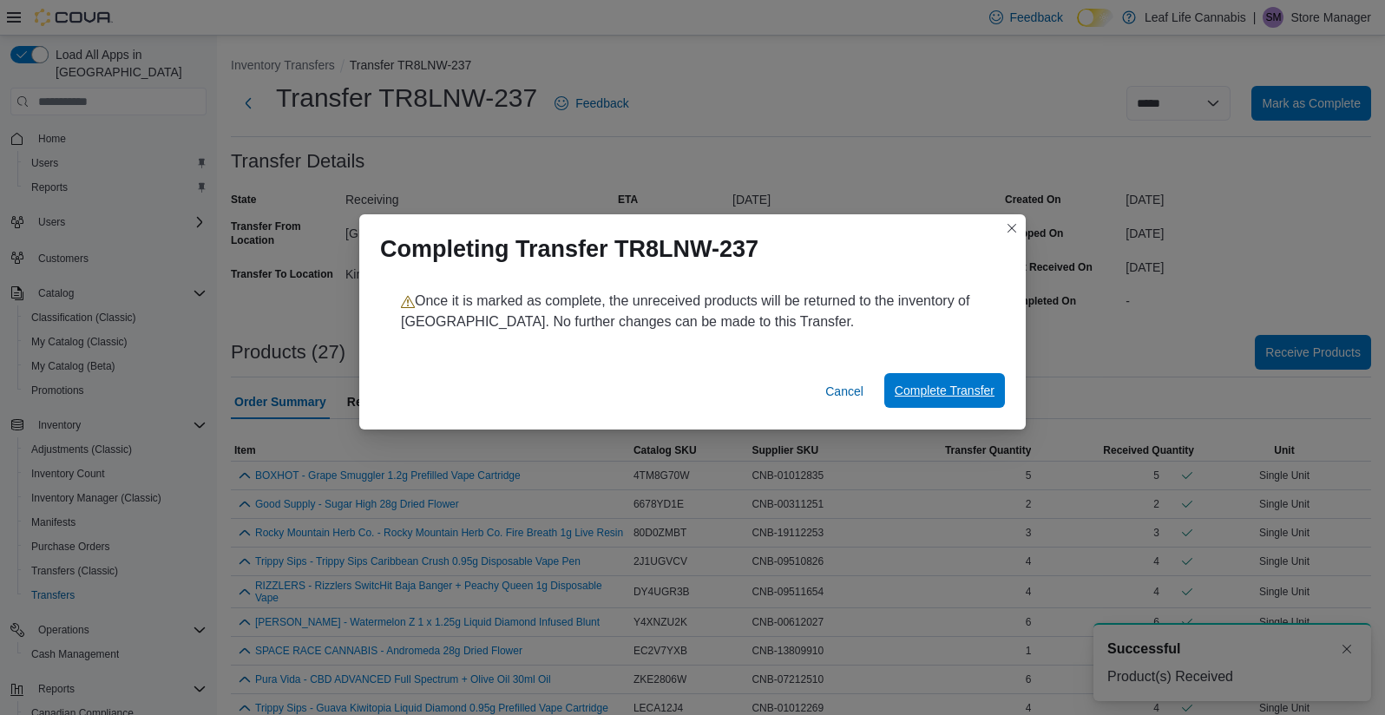
click at [942, 397] on span "Complete Transfer" at bounding box center [945, 390] width 100 height 17
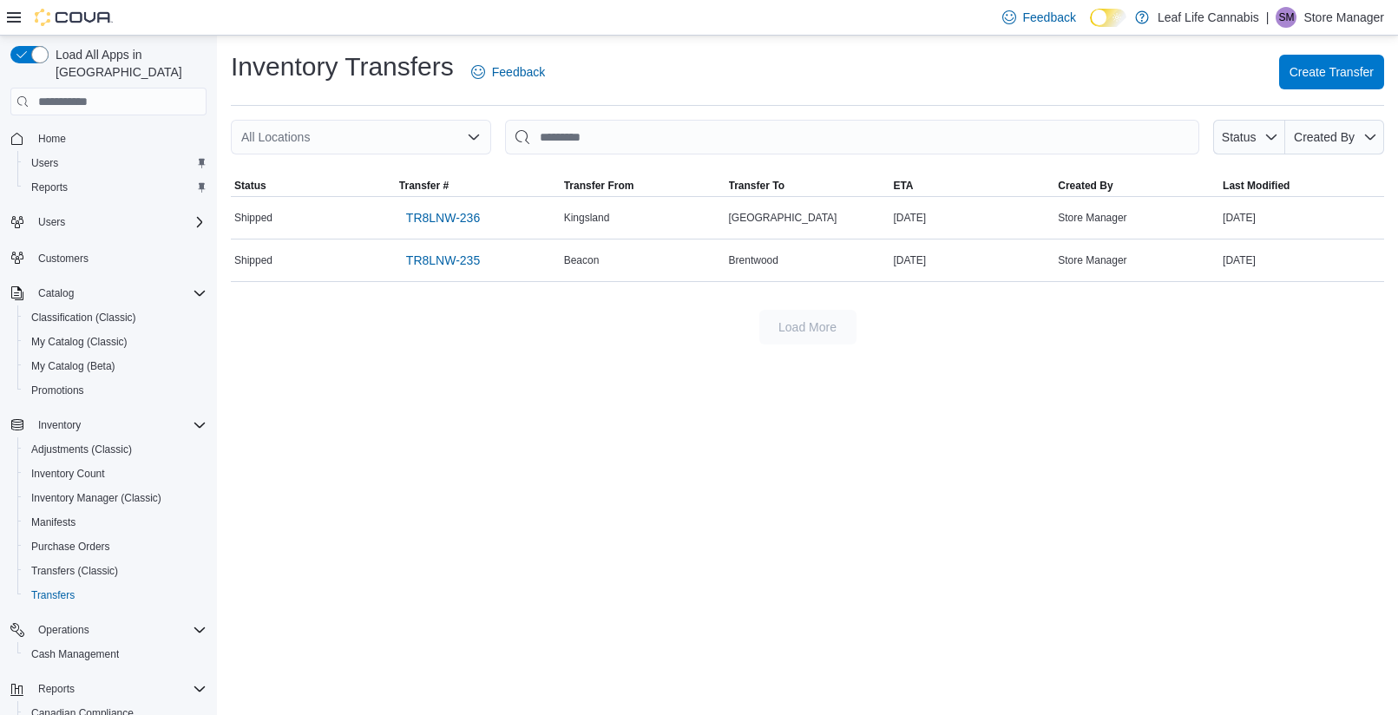
click at [562, 417] on div "Inventory Transfers Feedback Create Transfer All Locations Status Created By So…" at bounding box center [807, 376] width 1181 height 680
click at [457, 263] on span "TR8LNW-235" at bounding box center [443, 260] width 74 height 17
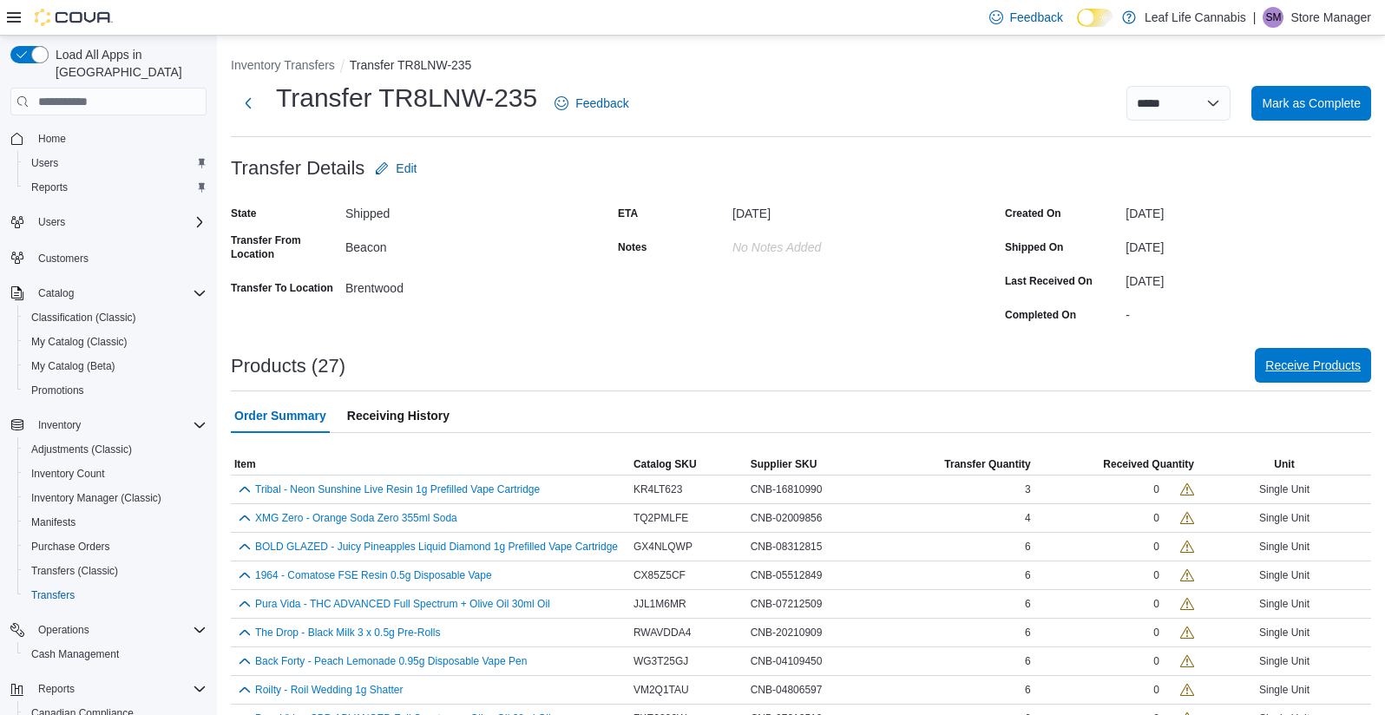
click at [1319, 372] on span "Receive Products" at bounding box center [1312, 365] width 95 height 17
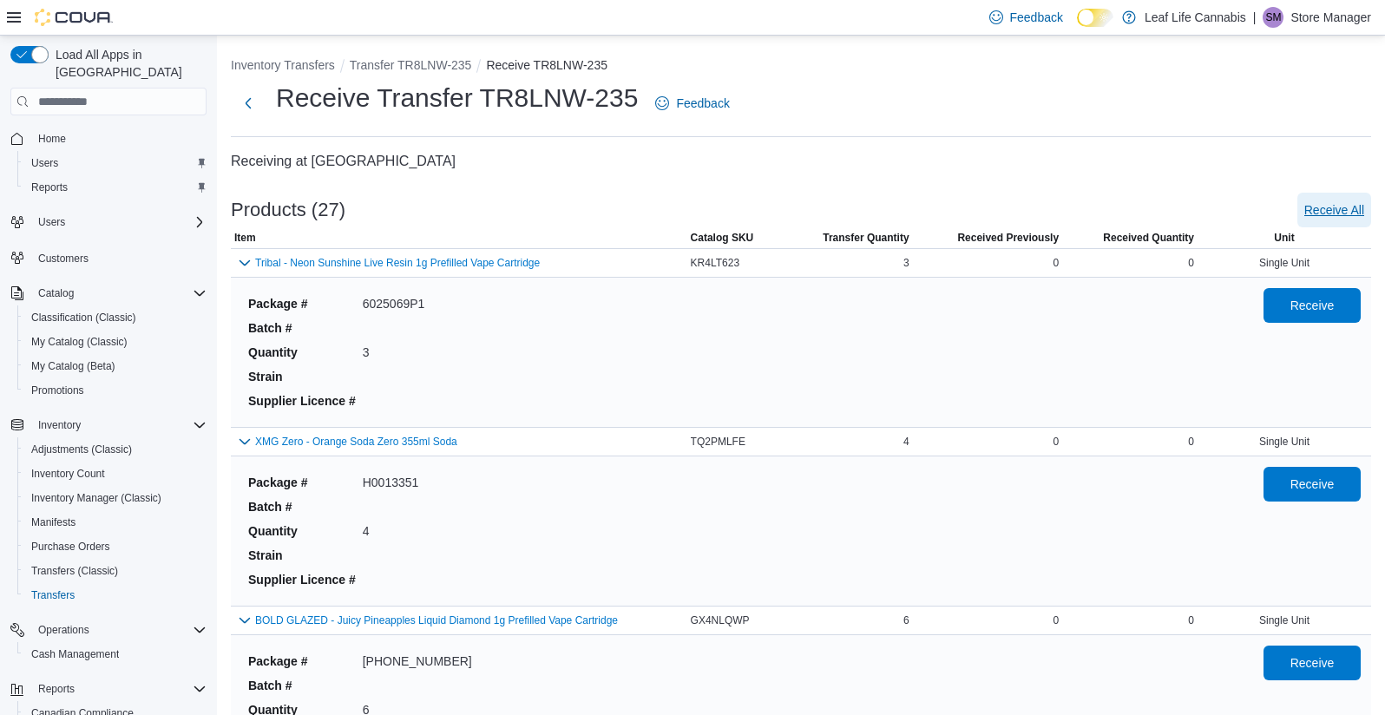
click at [1364, 208] on span "Receive All" at bounding box center [1334, 209] width 60 height 17
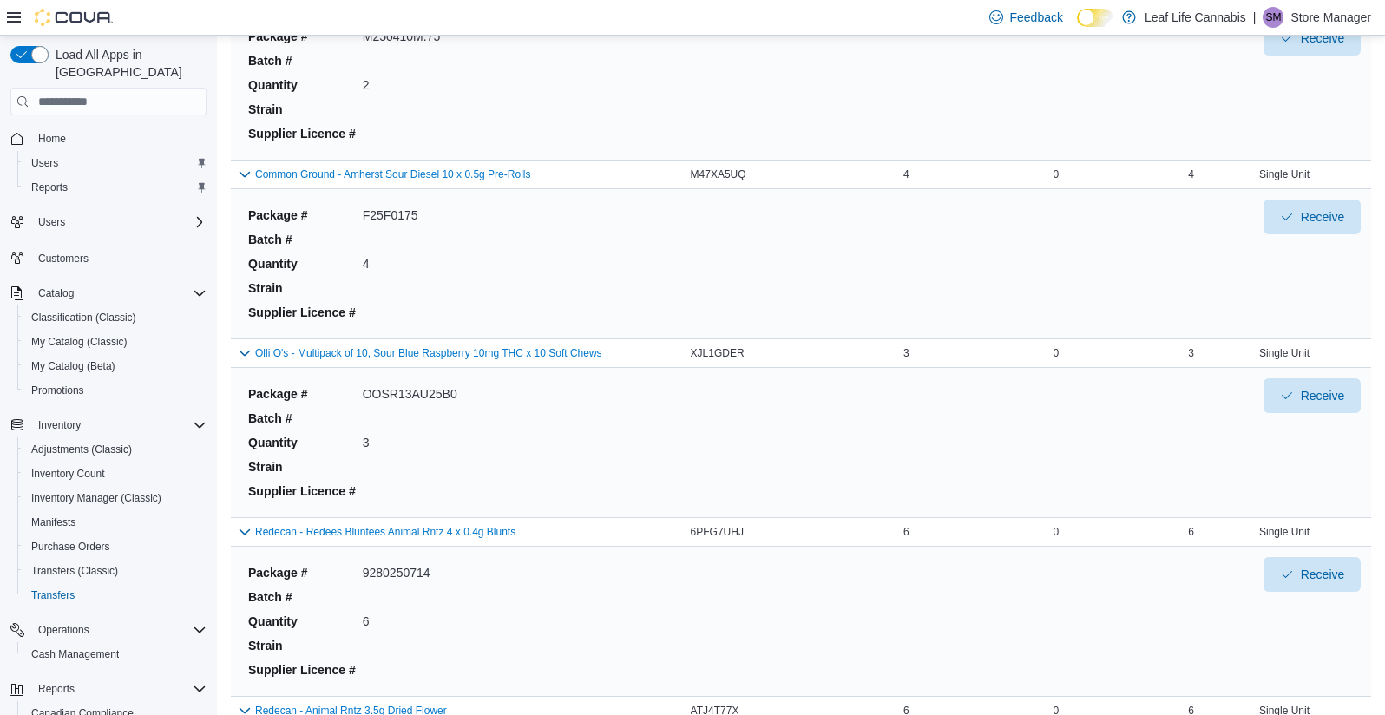
scroll to position [4427, 0]
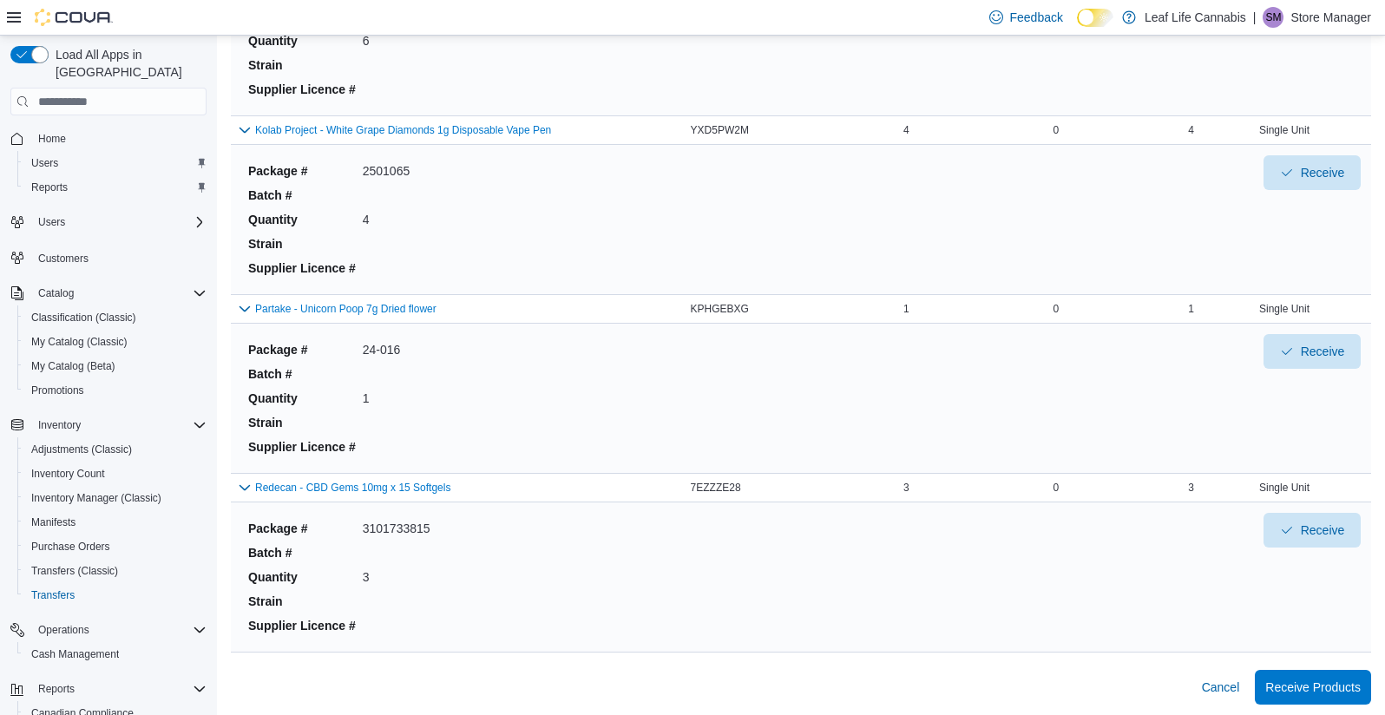
drag, startPoint x: 1092, startPoint y: 172, endPoint x: 995, endPoint y: 457, distance: 300.5
click at [1330, 679] on span "Receive Products" at bounding box center [1312, 686] width 95 height 17
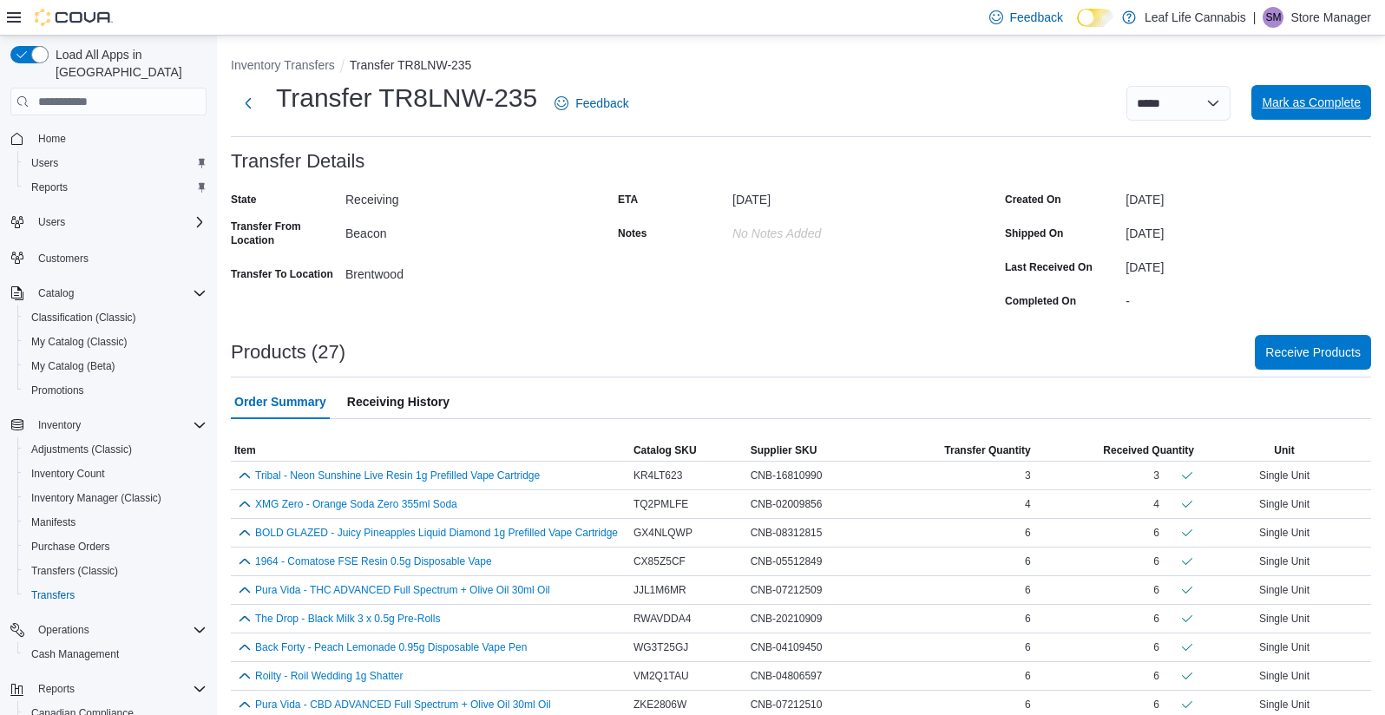
click at [1327, 98] on span "Mark as Complete" at bounding box center [1311, 102] width 99 height 17
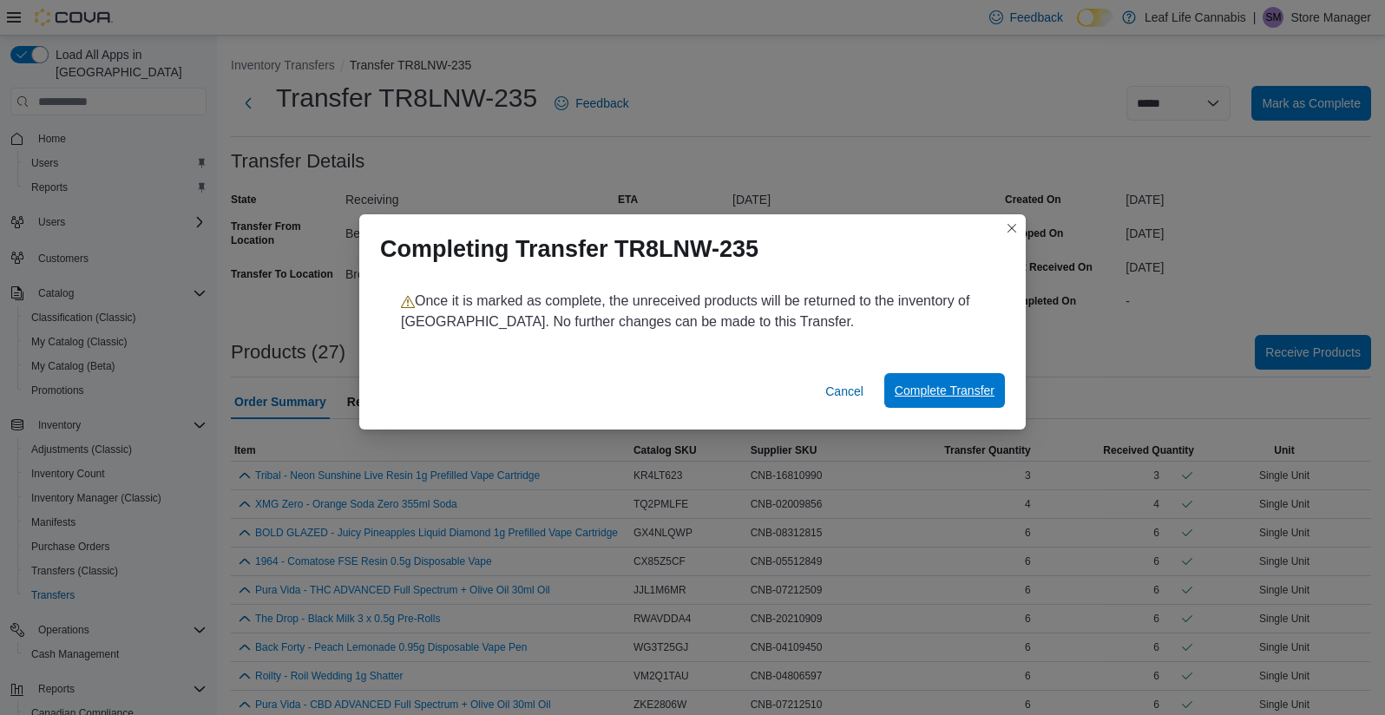
click at [940, 393] on span "Complete Transfer" at bounding box center [945, 390] width 100 height 17
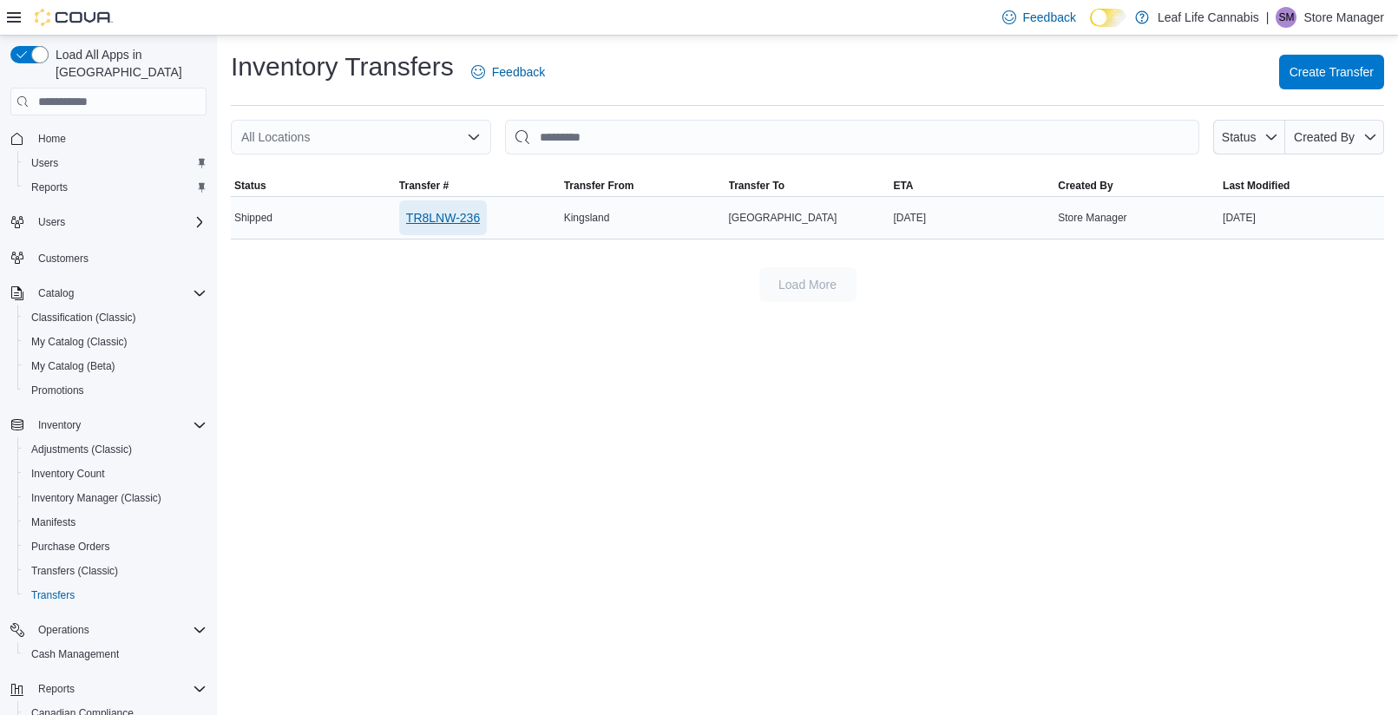
click at [457, 213] on span "TR8LNW-236" at bounding box center [443, 217] width 74 height 17
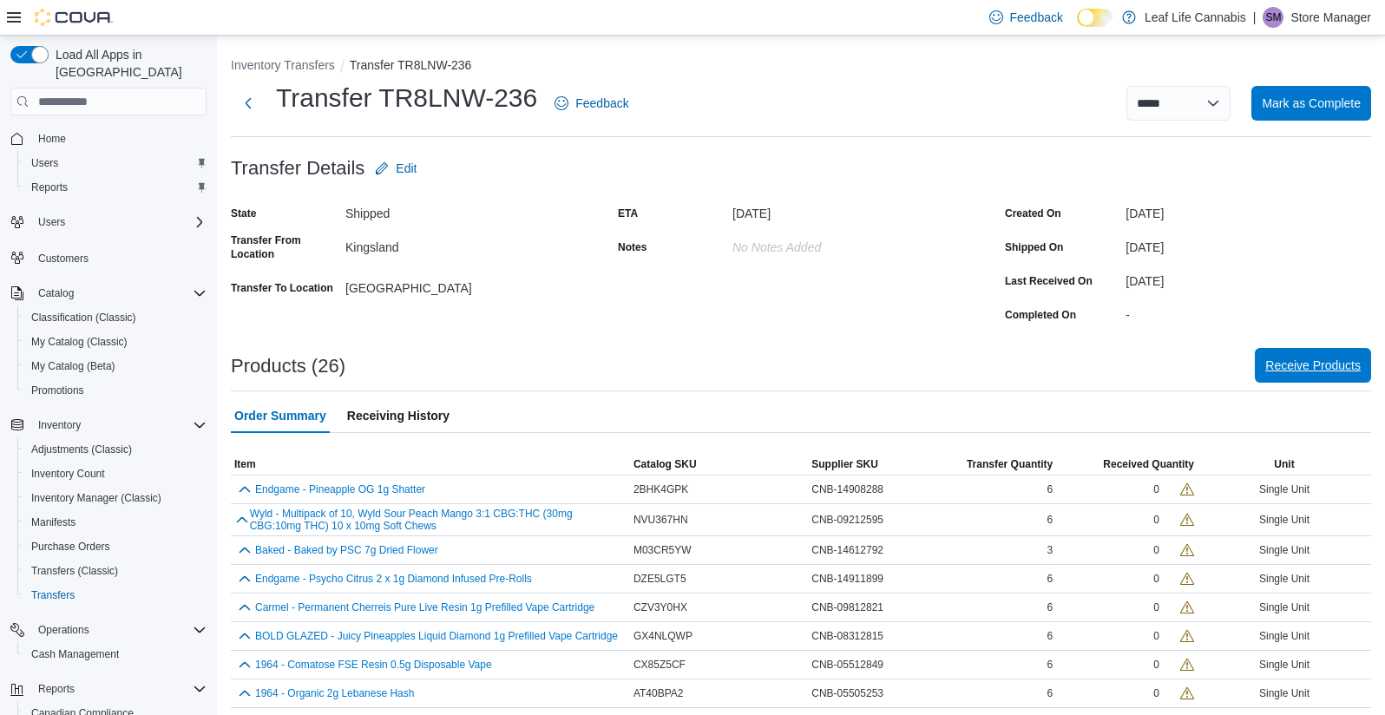
click at [1316, 362] on span "Receive Products" at bounding box center [1312, 365] width 95 height 17
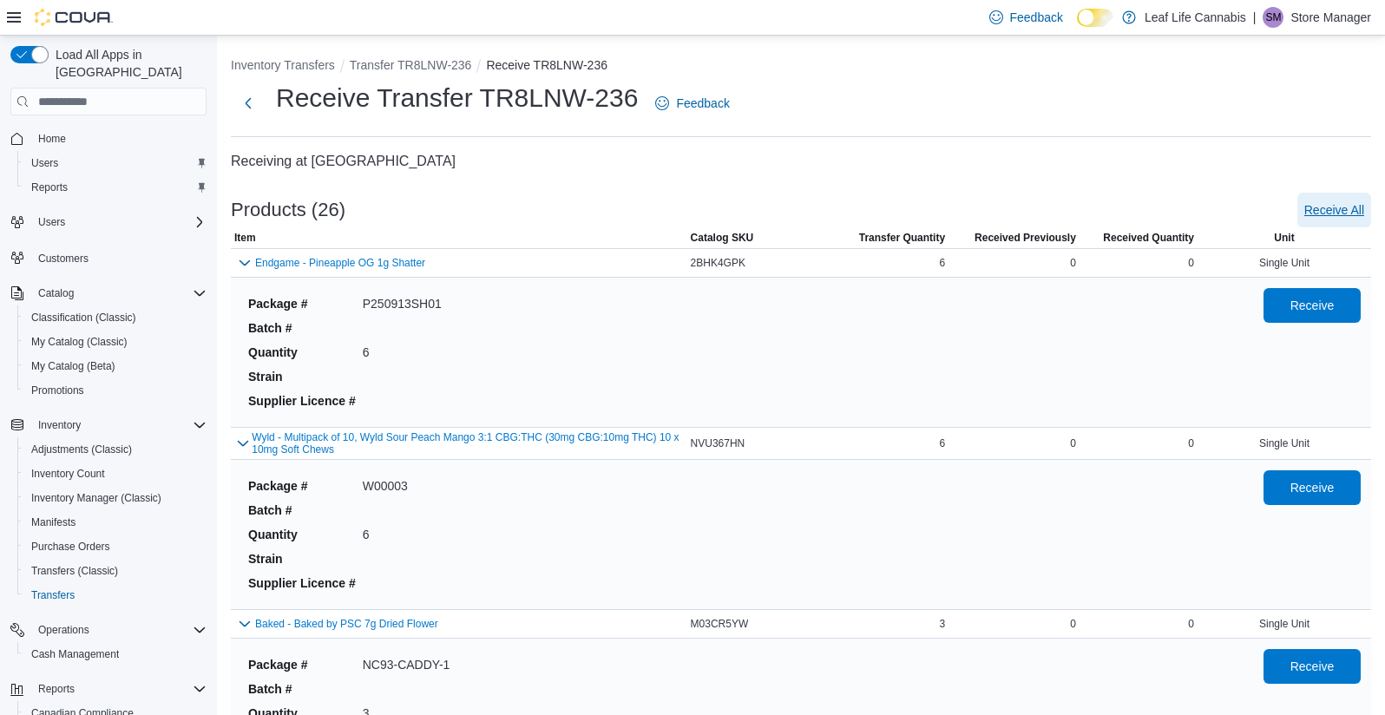
click at [1348, 209] on span "Receive All" at bounding box center [1334, 209] width 60 height 17
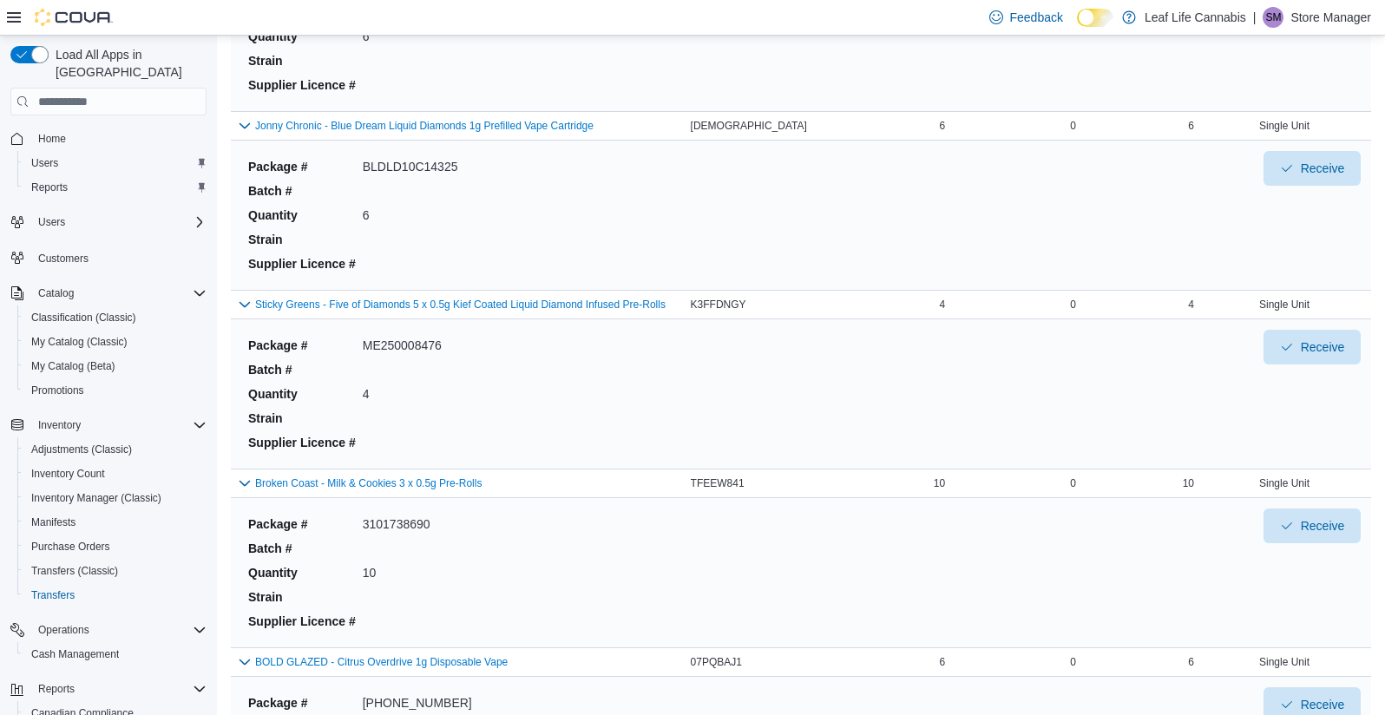
scroll to position [4252, 0]
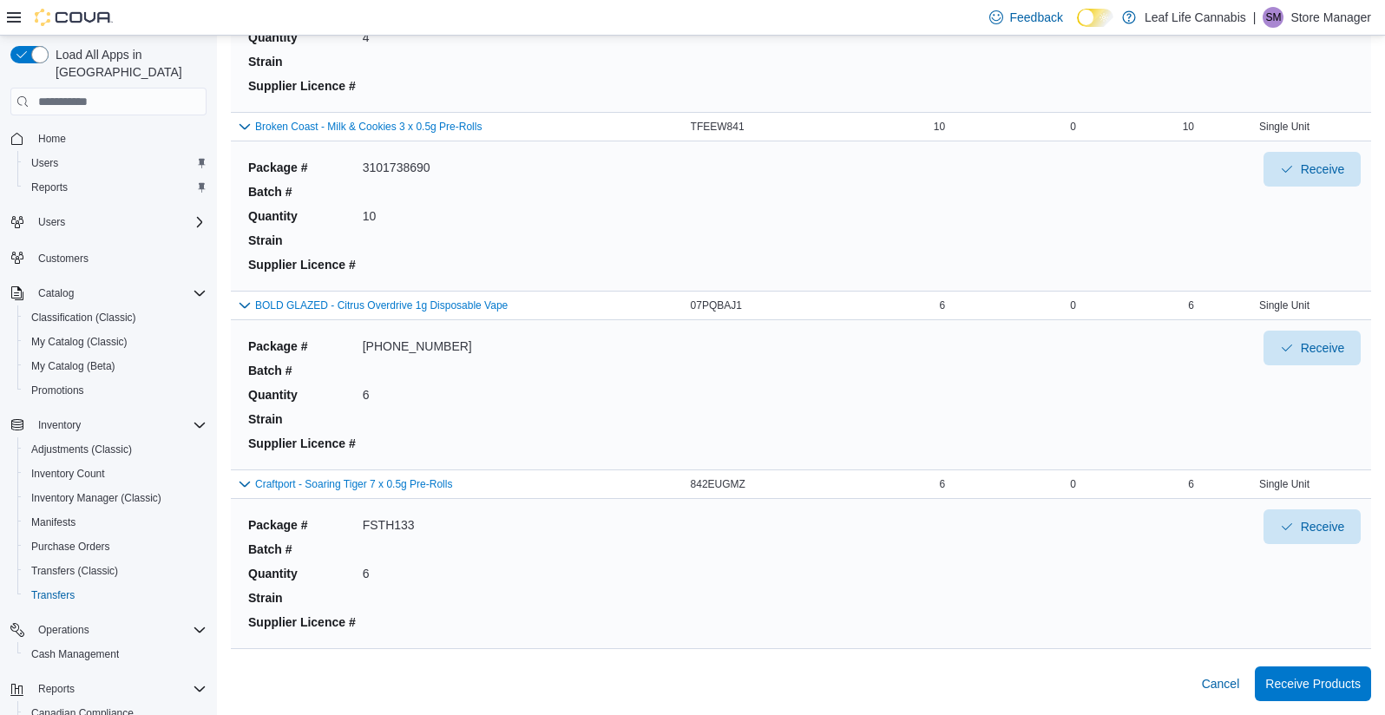
drag, startPoint x: 1084, startPoint y: 291, endPoint x: 980, endPoint y: 589, distance: 316.2
click at [1344, 686] on span "Receive Products" at bounding box center [1312, 682] width 95 height 17
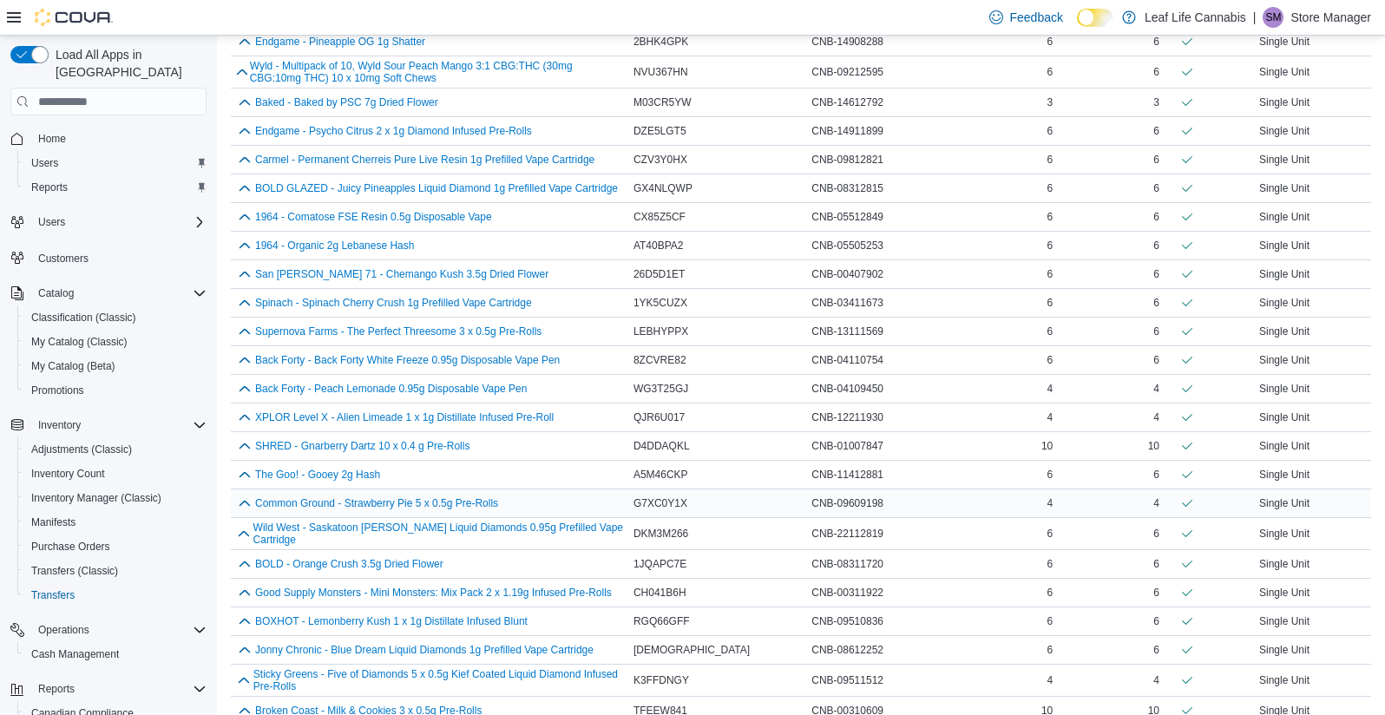
scroll to position [512, 0]
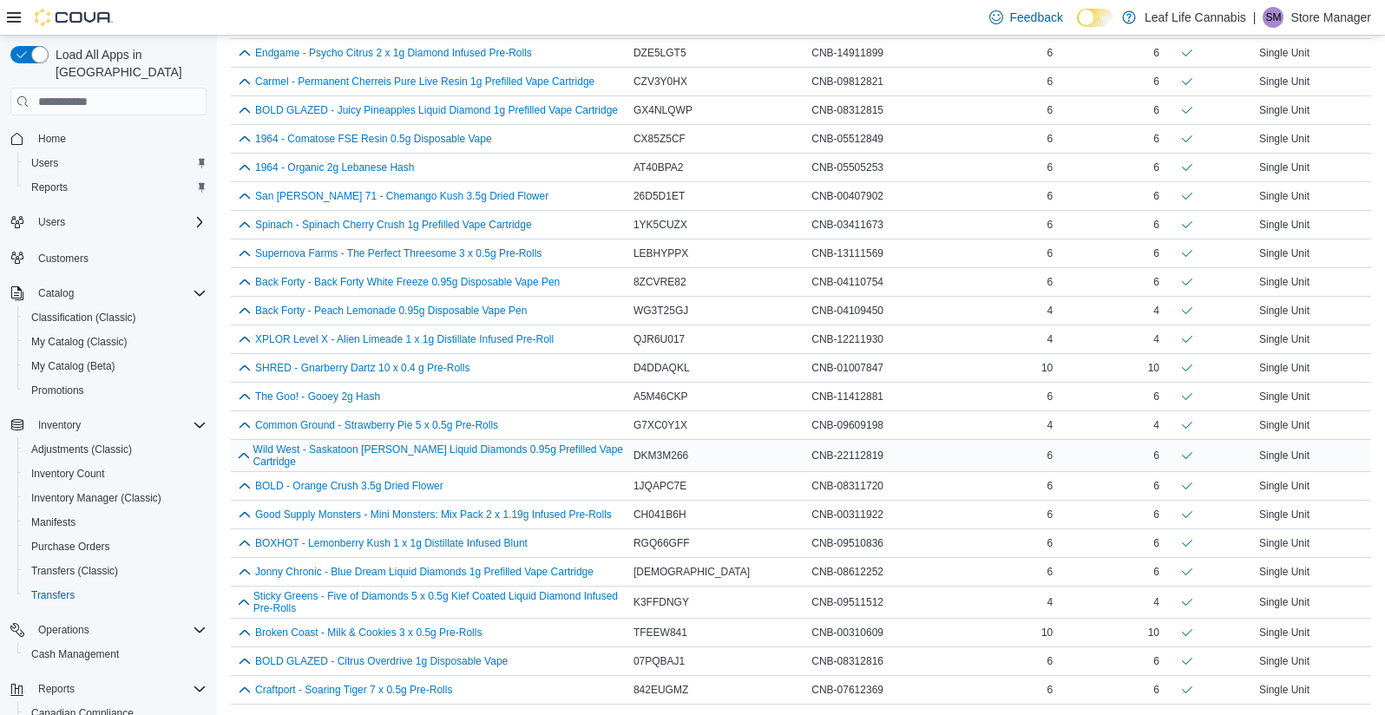
drag, startPoint x: 912, startPoint y: 219, endPoint x: 908, endPoint y: 445, distance: 226.6
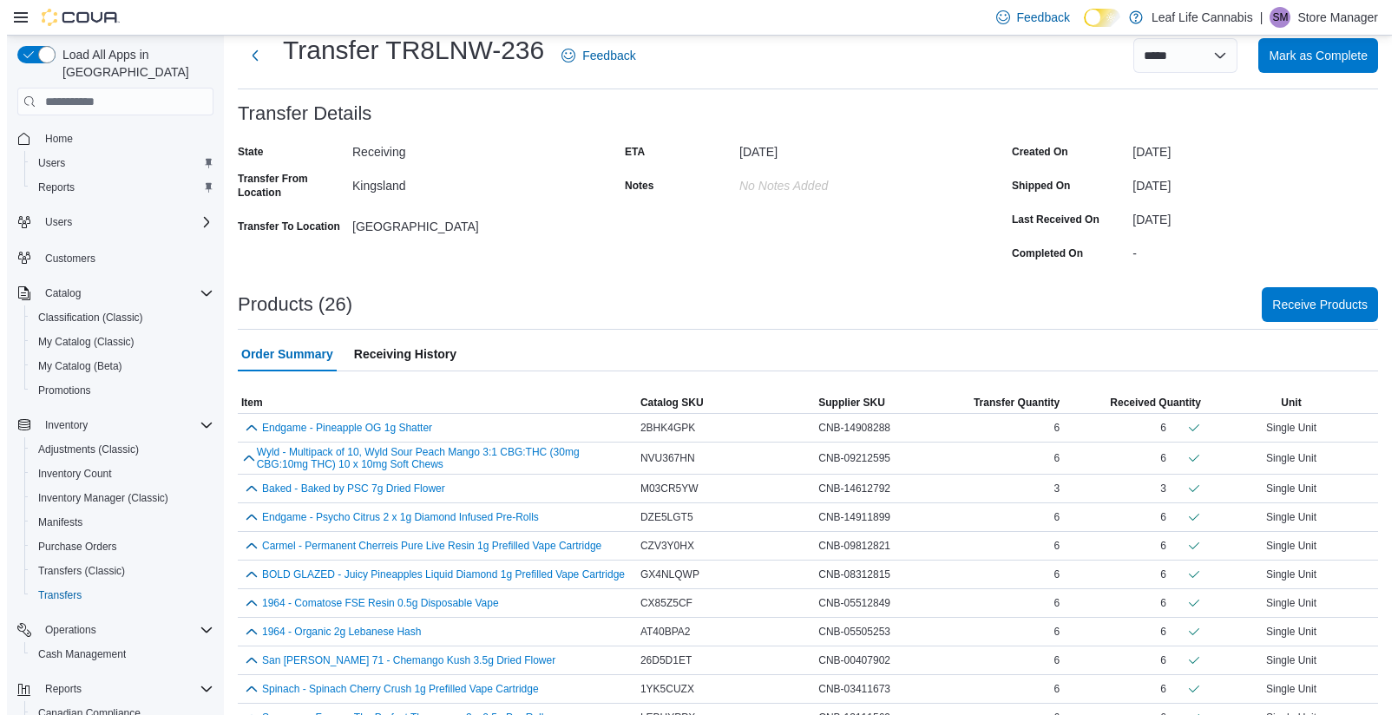
scroll to position [0, 0]
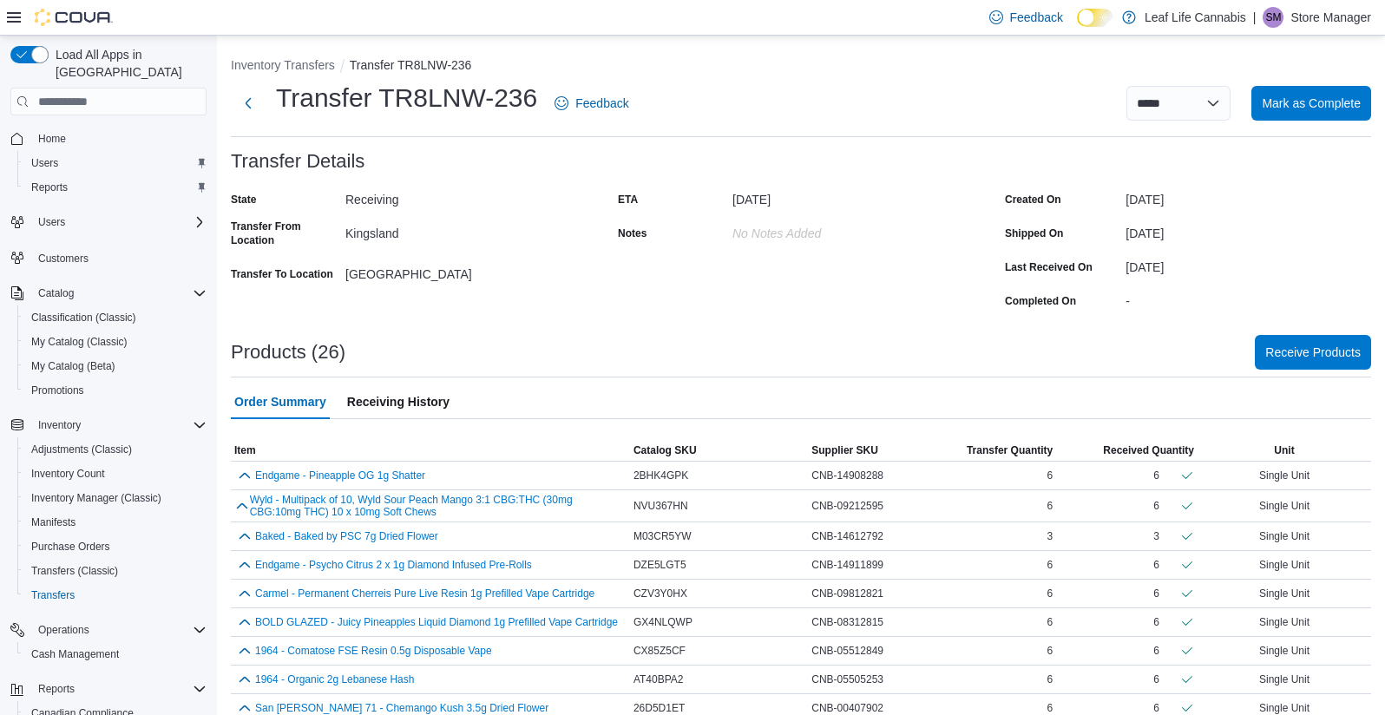
drag, startPoint x: 1087, startPoint y: 329, endPoint x: 1046, endPoint y: 167, distance: 167.3
click at [1356, 101] on span "Mark as Complete" at bounding box center [1311, 102] width 99 height 17
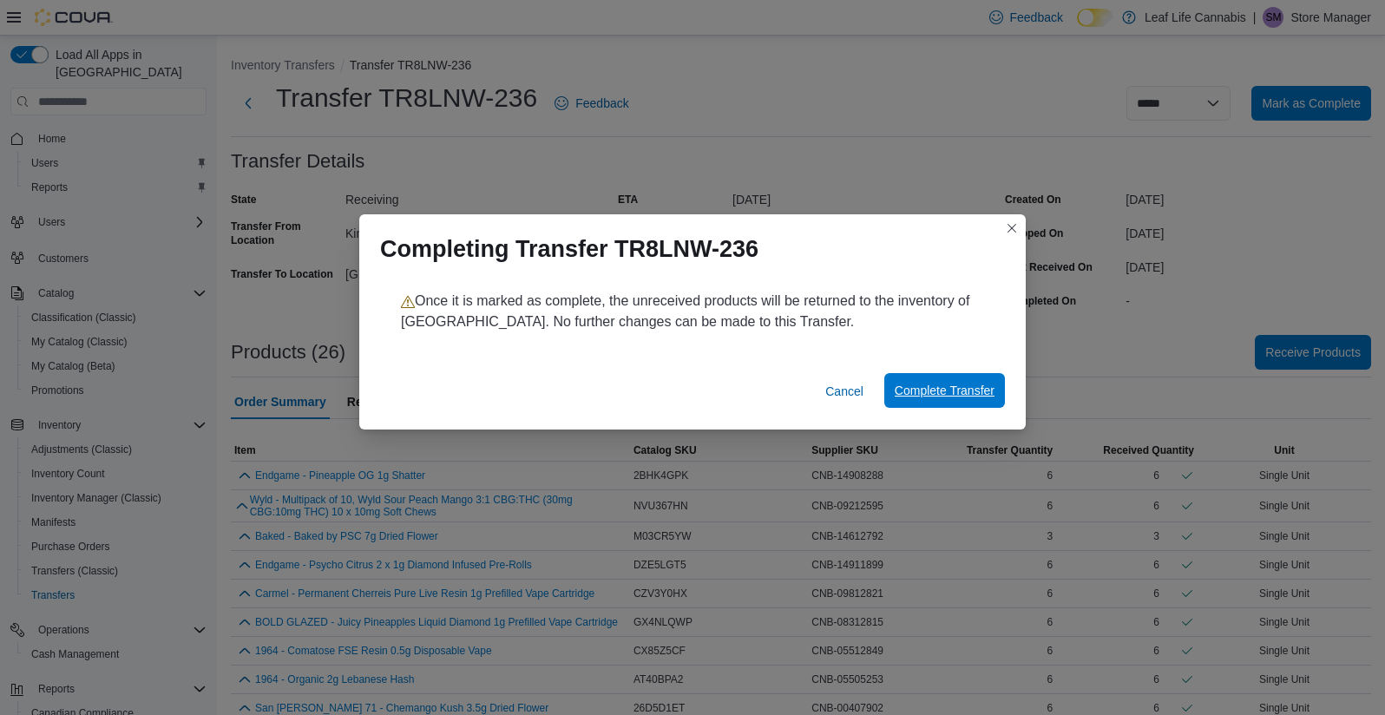
click at [932, 386] on span "Complete Transfer" at bounding box center [945, 390] width 100 height 17
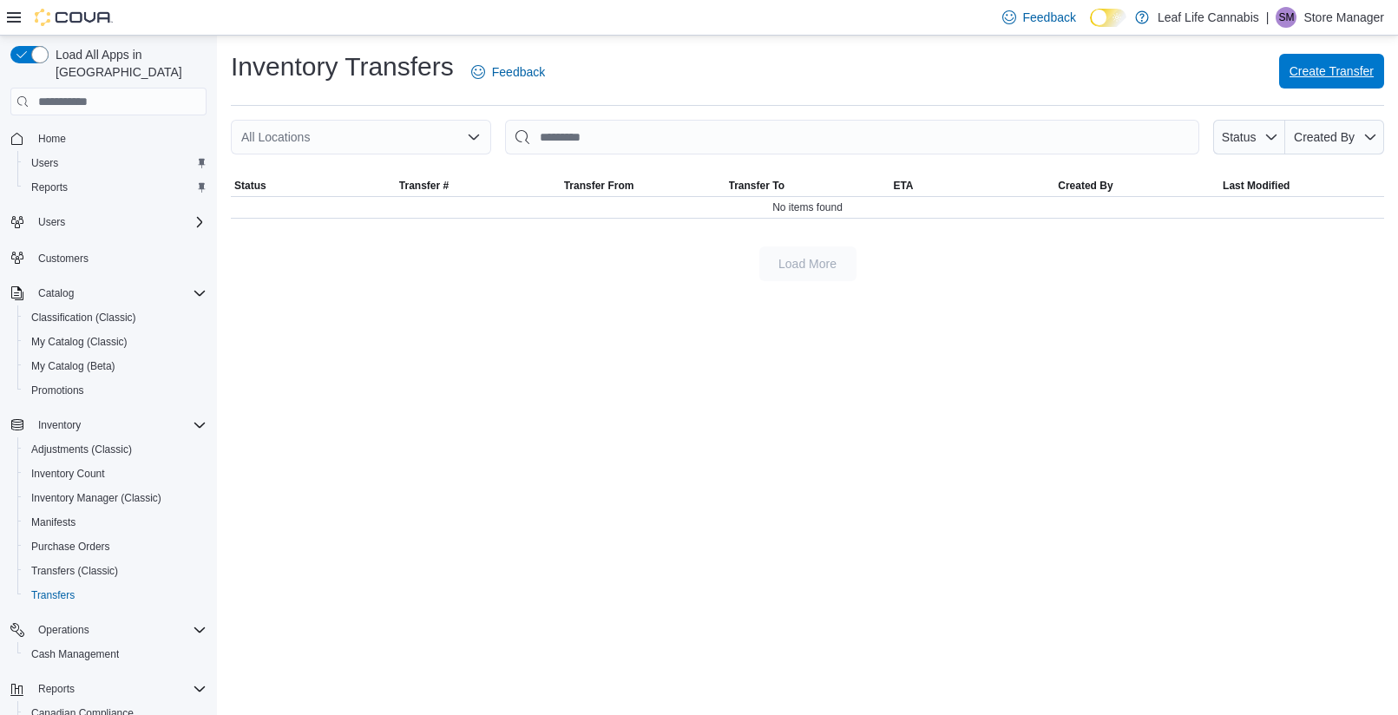
click at [1296, 78] on span "Create Transfer" at bounding box center [1332, 70] width 84 height 17
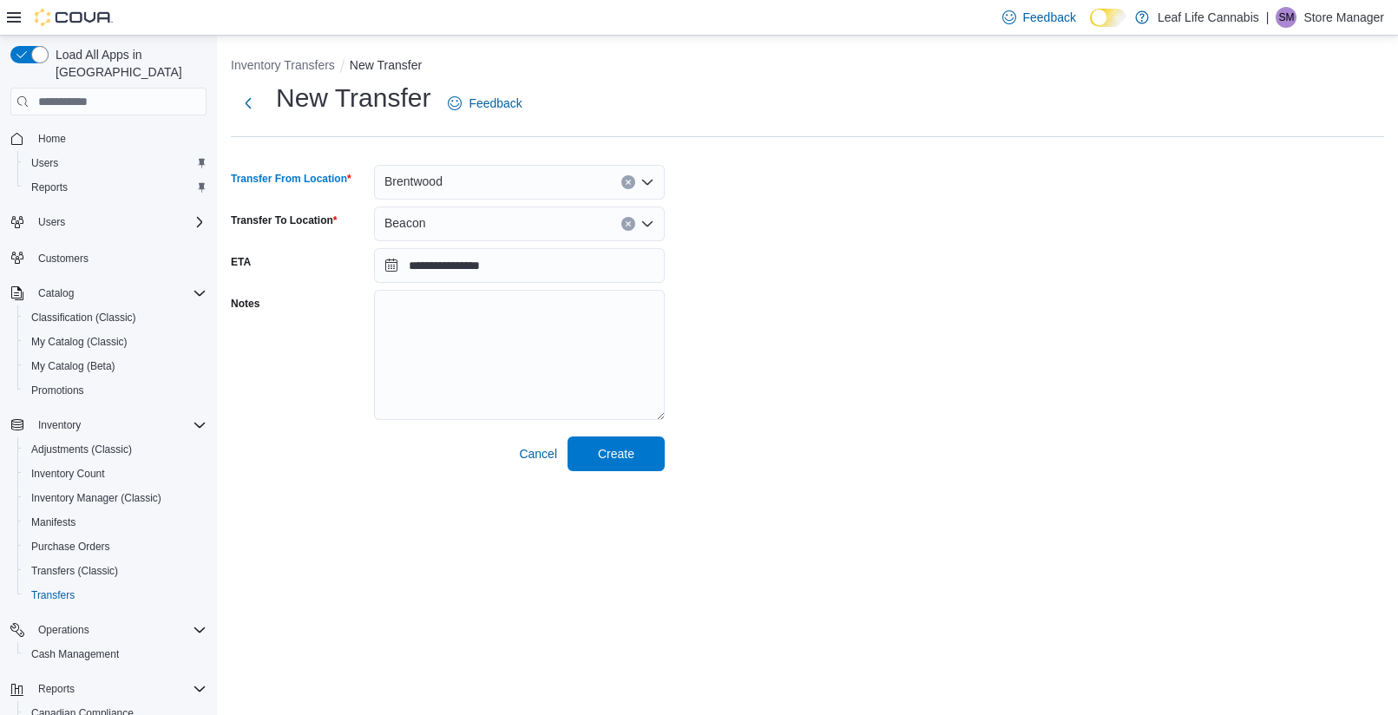
click at [520, 187] on div "Brentwood" at bounding box center [519, 182] width 291 height 35
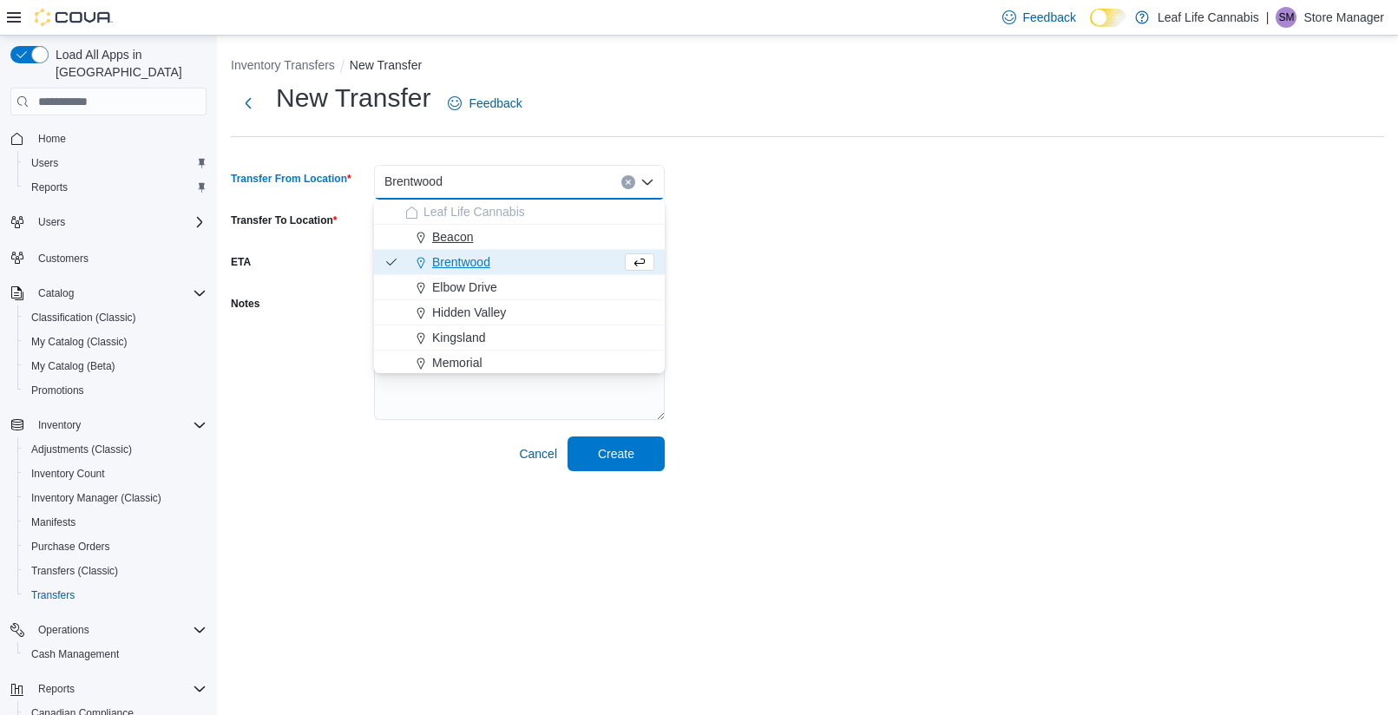
click at [459, 234] on span "Beacon" at bounding box center [452, 236] width 41 height 17
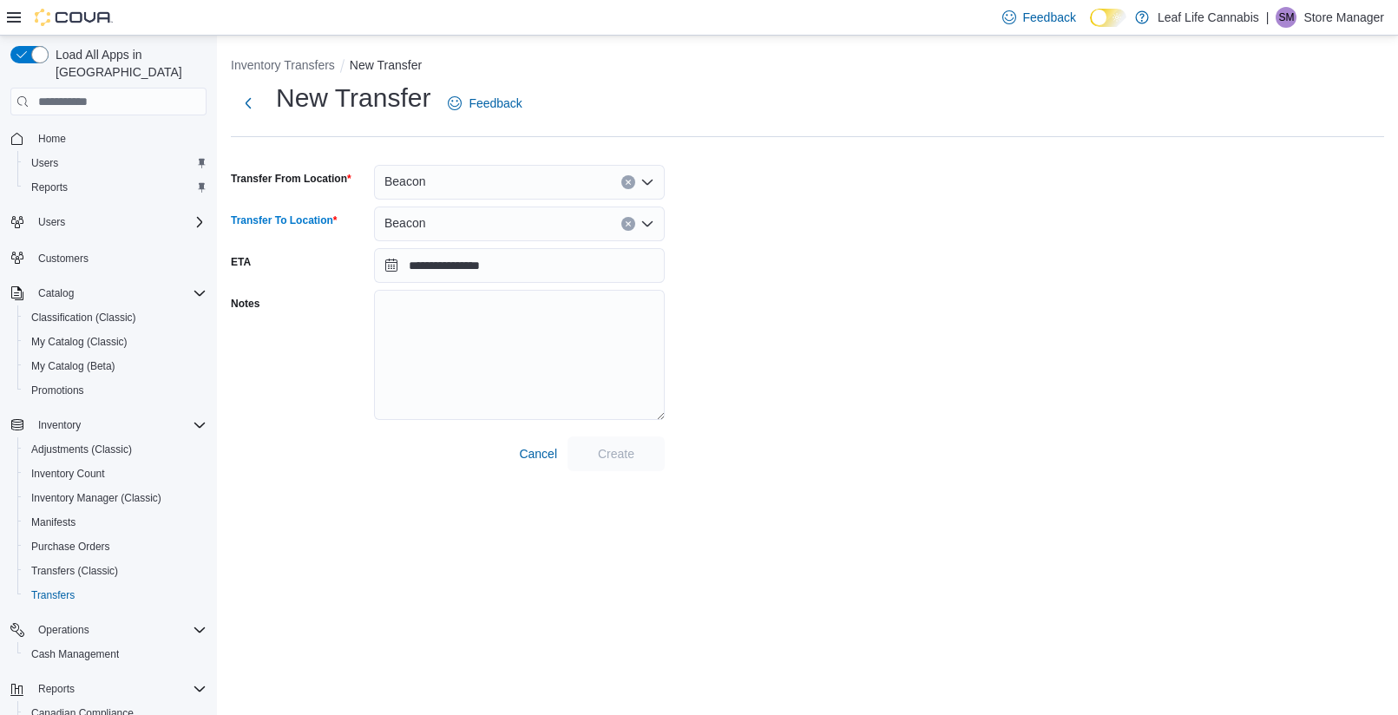
click at [466, 231] on div "Beacon" at bounding box center [519, 224] width 291 height 35
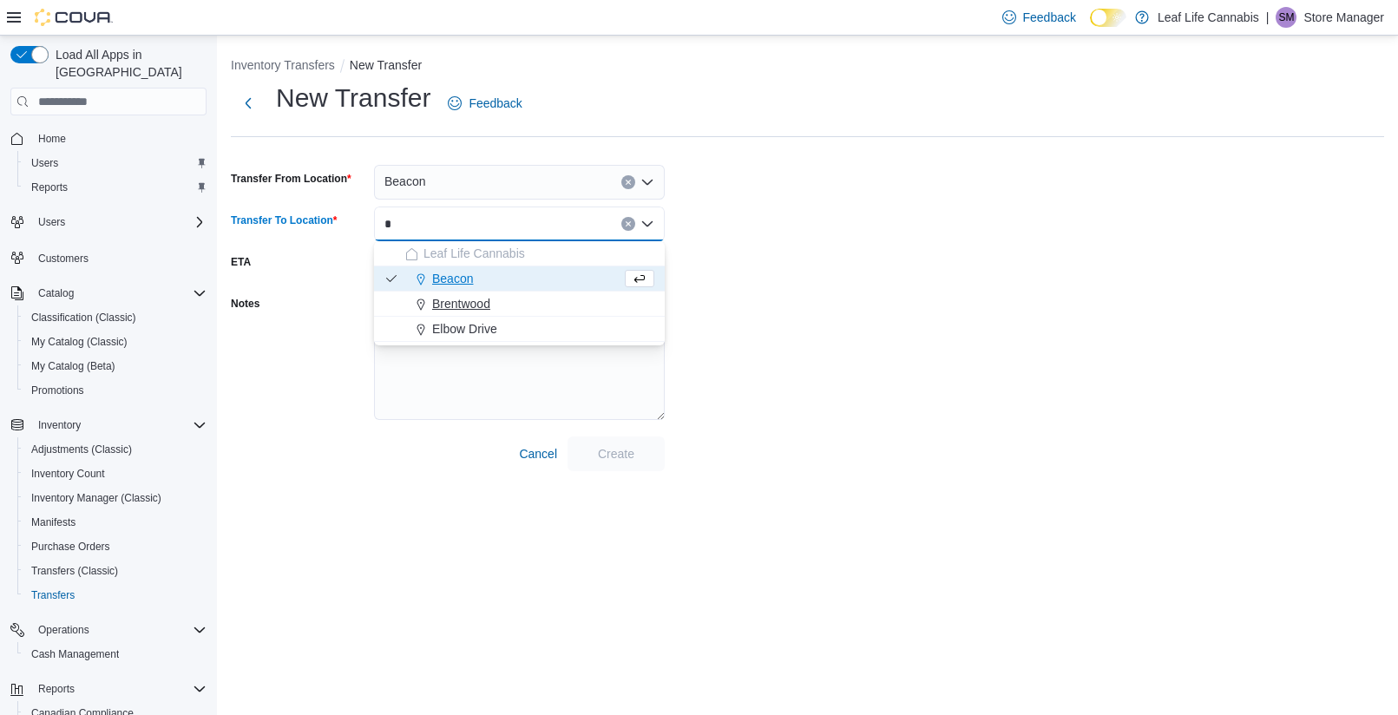
type input "*"
click at [464, 300] on span "Brentwood" at bounding box center [461, 303] width 58 height 17
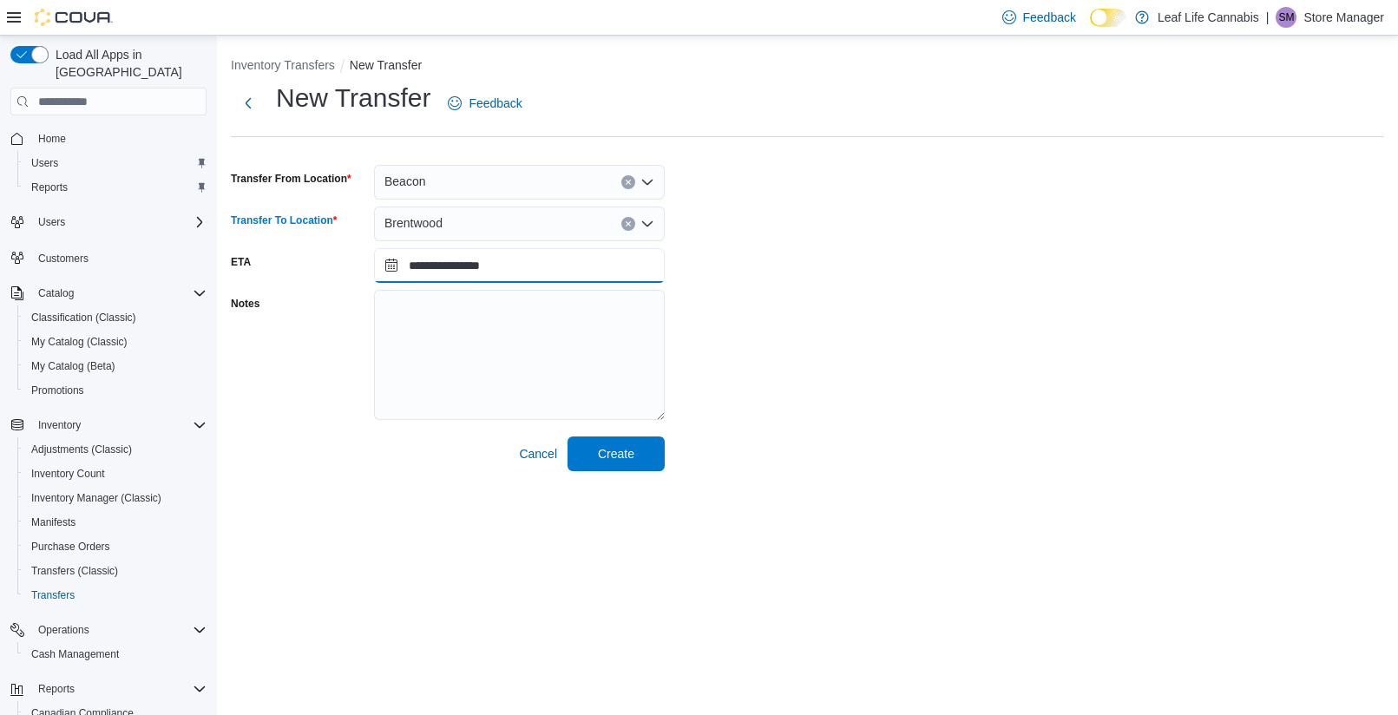
click at [473, 263] on input "**********" at bounding box center [519, 265] width 291 height 35
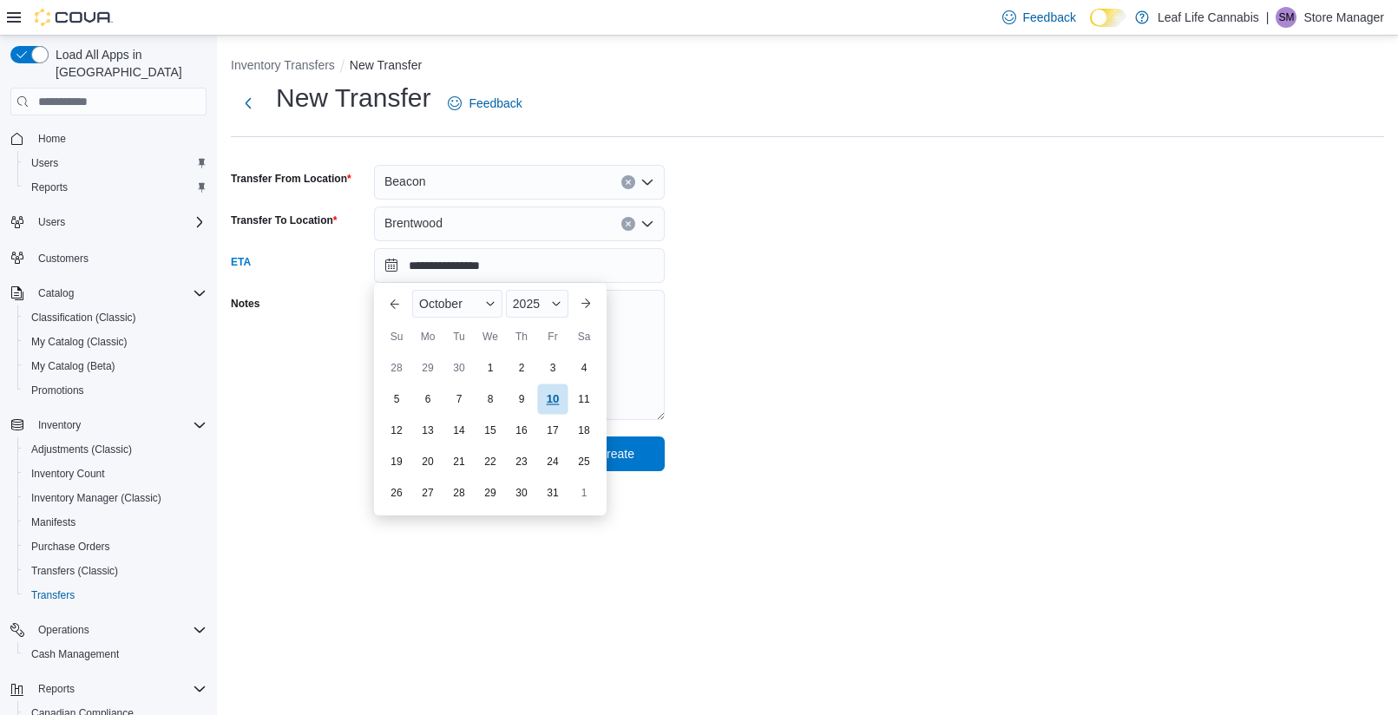
click at [548, 403] on div "10" at bounding box center [552, 399] width 30 height 30
type input "**********"
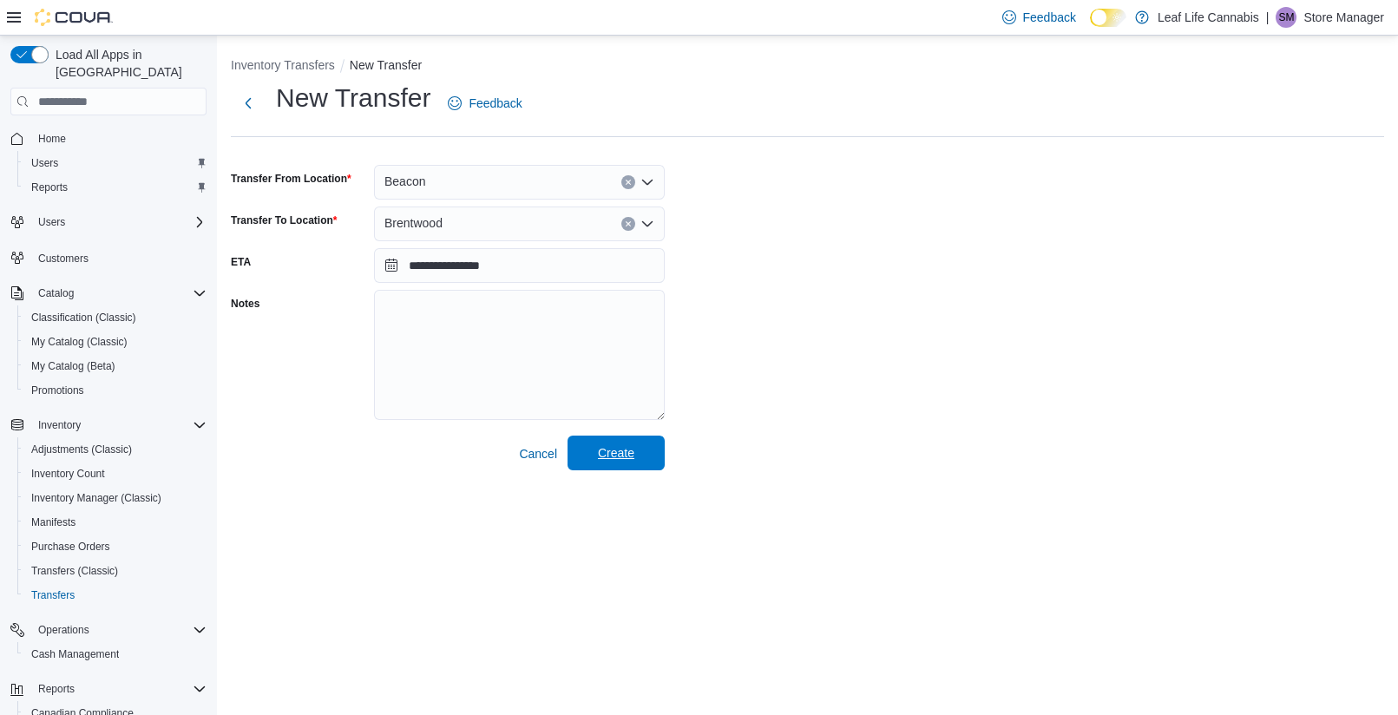
click at [623, 457] on span "Create" at bounding box center [616, 452] width 36 height 17
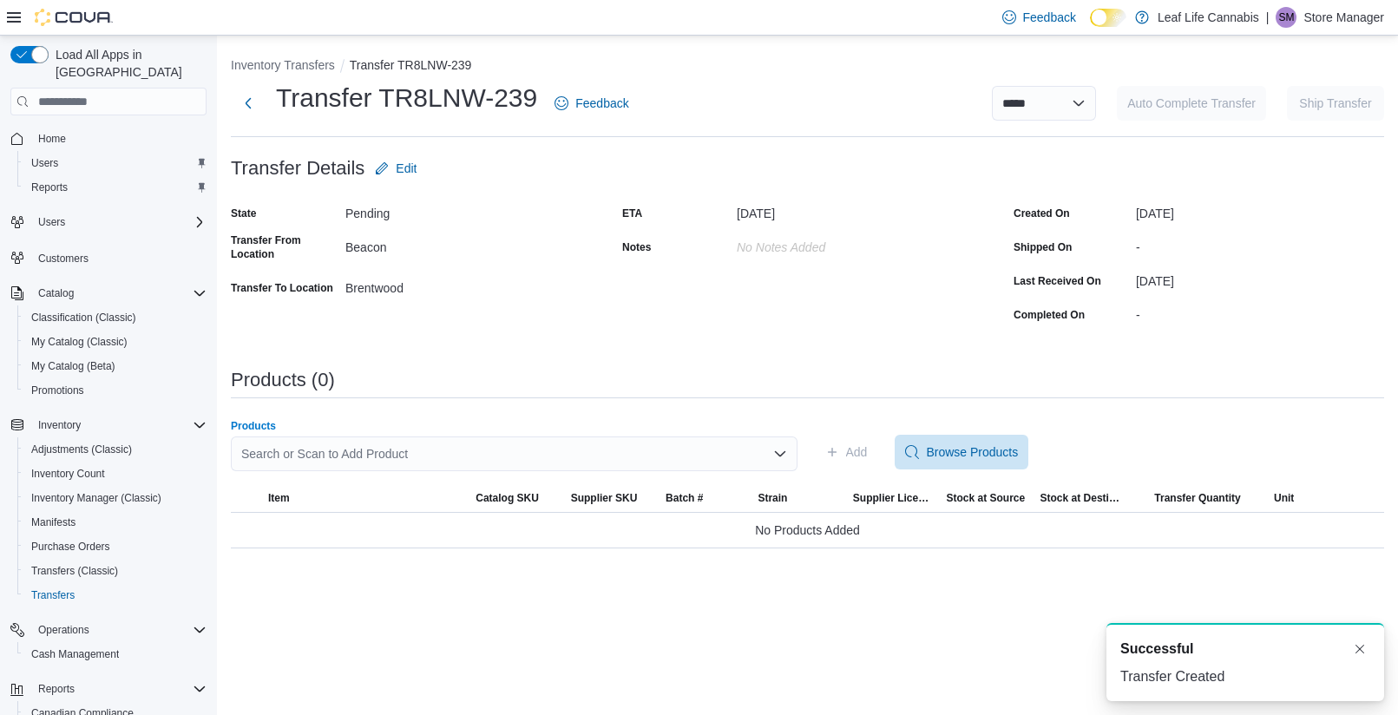
click at [397, 441] on div "Search or Scan to Add Product" at bounding box center [514, 454] width 567 height 35
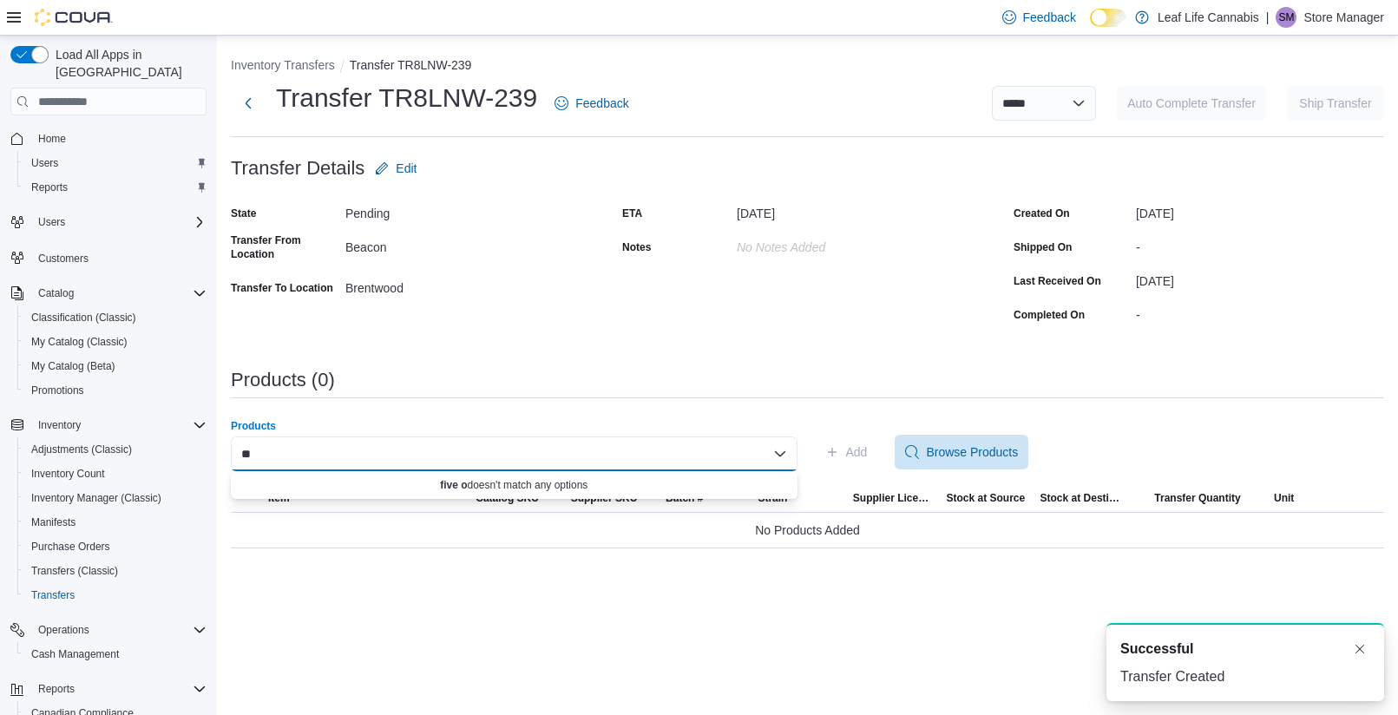
type input "*"
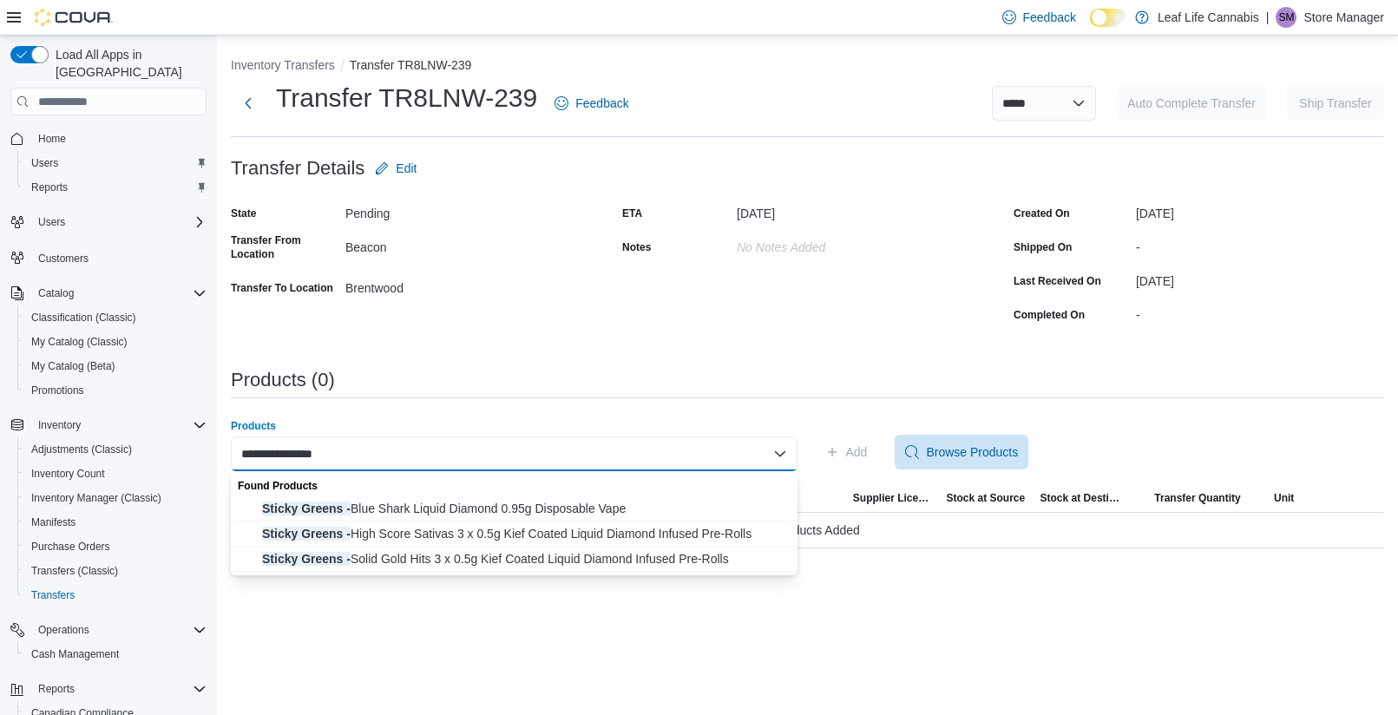
type input "**********"
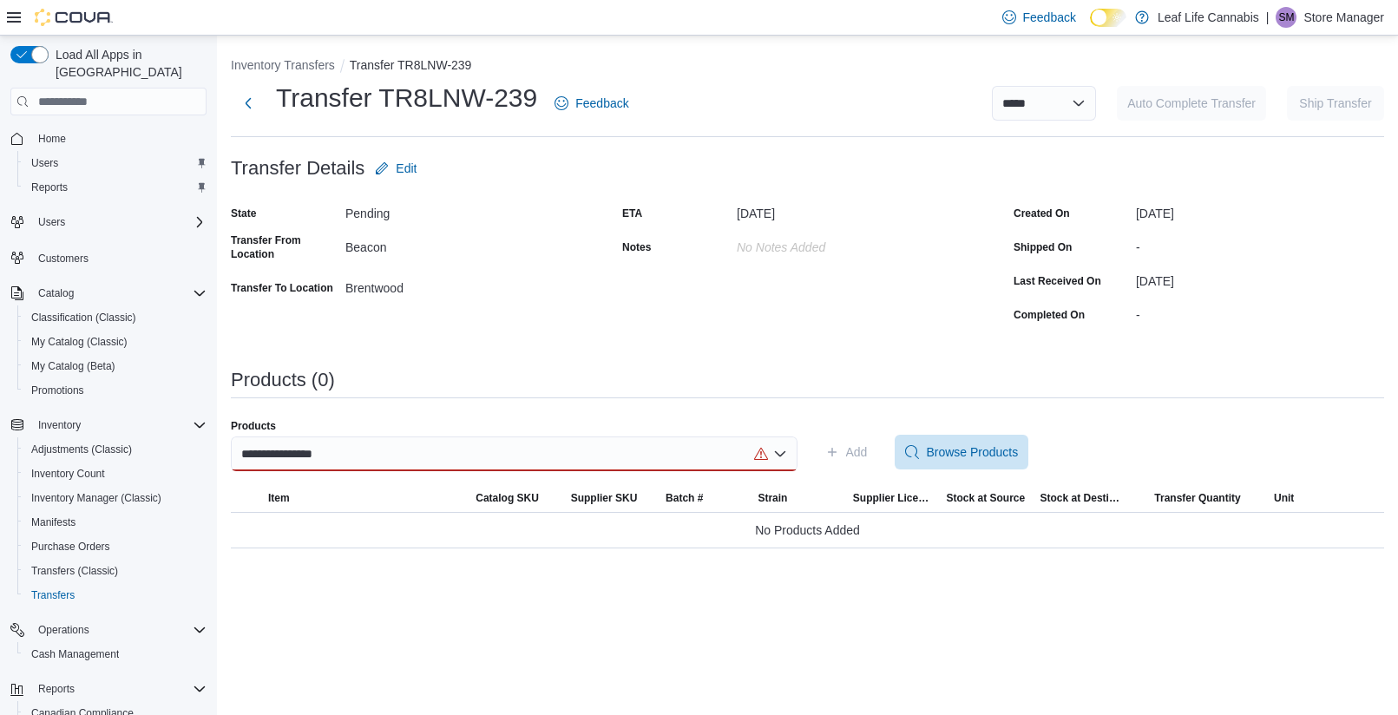
click at [443, 305] on div "State Pending Transfer From Location [GEOGRAPHIC_DATA] Transfer To Location [GE…" at bounding box center [416, 264] width 371 height 128
click at [249, 95] on button "Next" at bounding box center [248, 102] width 35 height 35
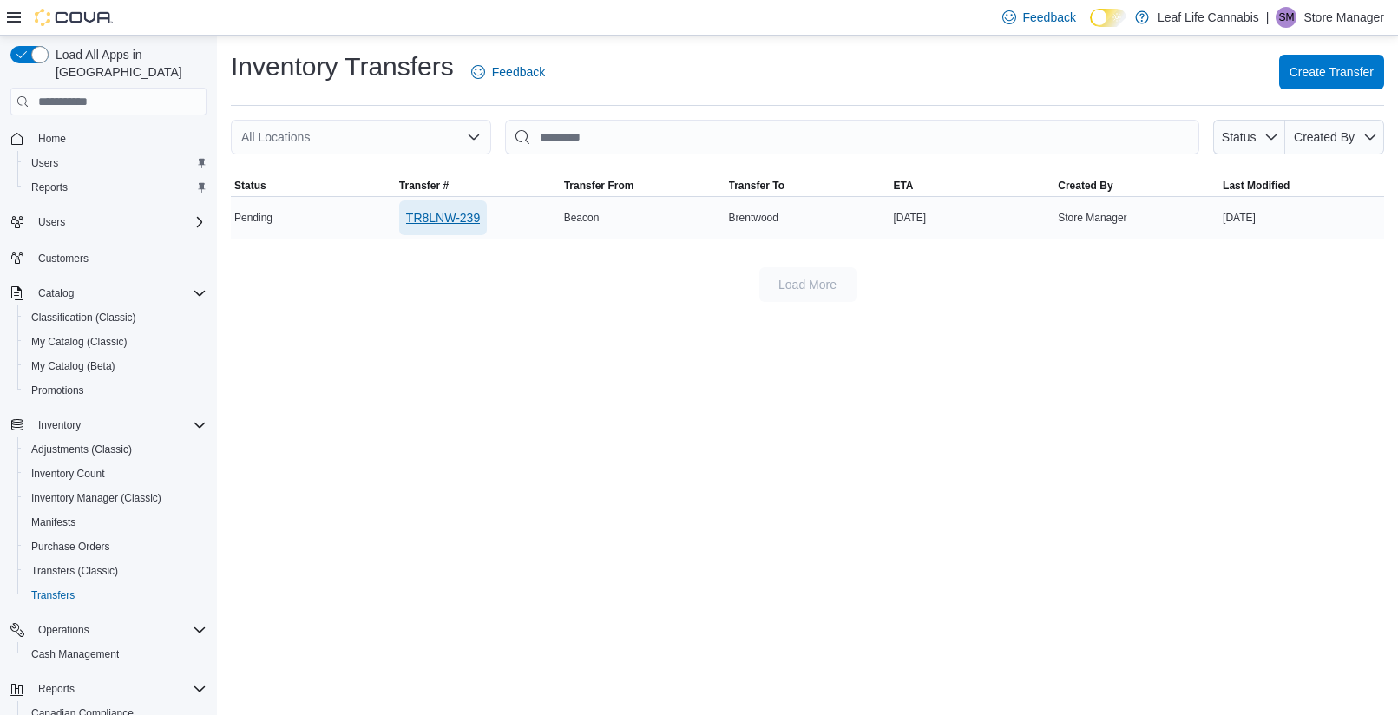
click at [480, 212] on span "TR8LNW-239" at bounding box center [443, 217] width 74 height 17
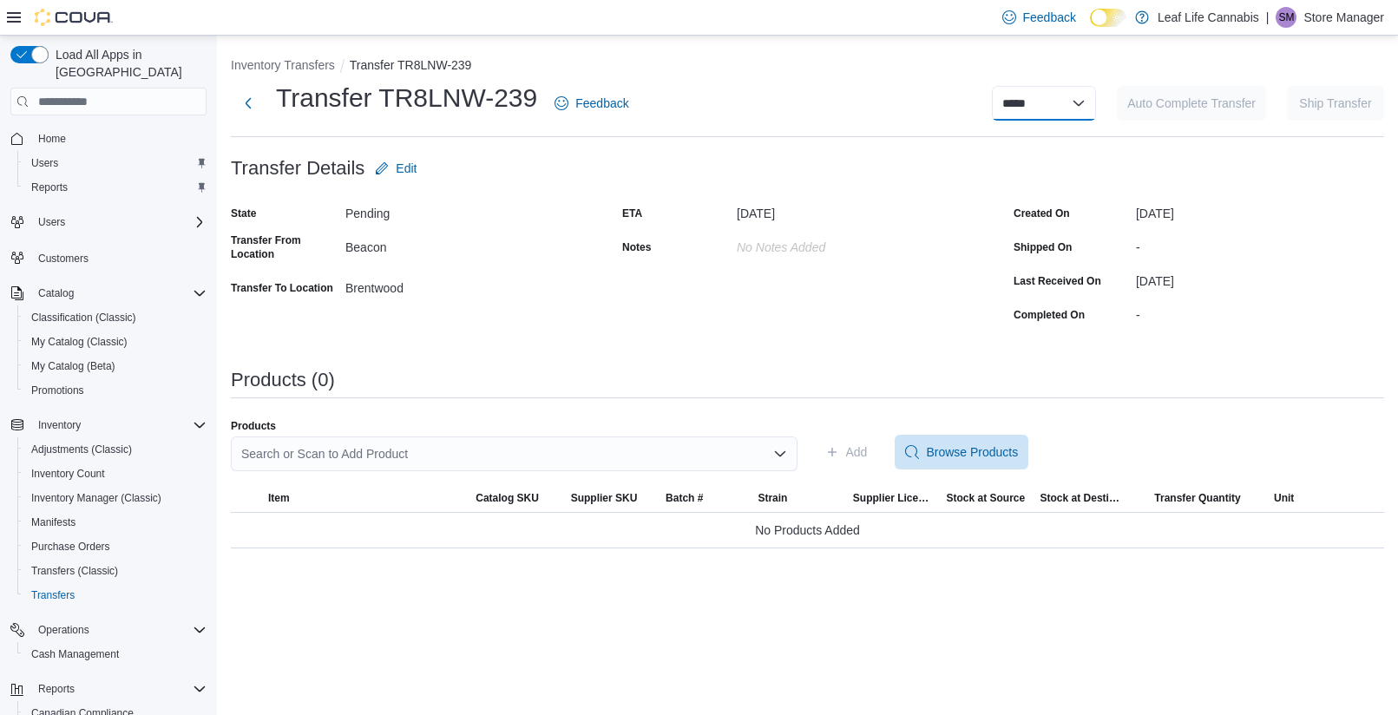
click at [1085, 102] on select "**********" at bounding box center [1044, 103] width 104 height 35
select select "**********"
click at [992, 86] on select "**********" at bounding box center [1044, 103] width 104 height 35
select select
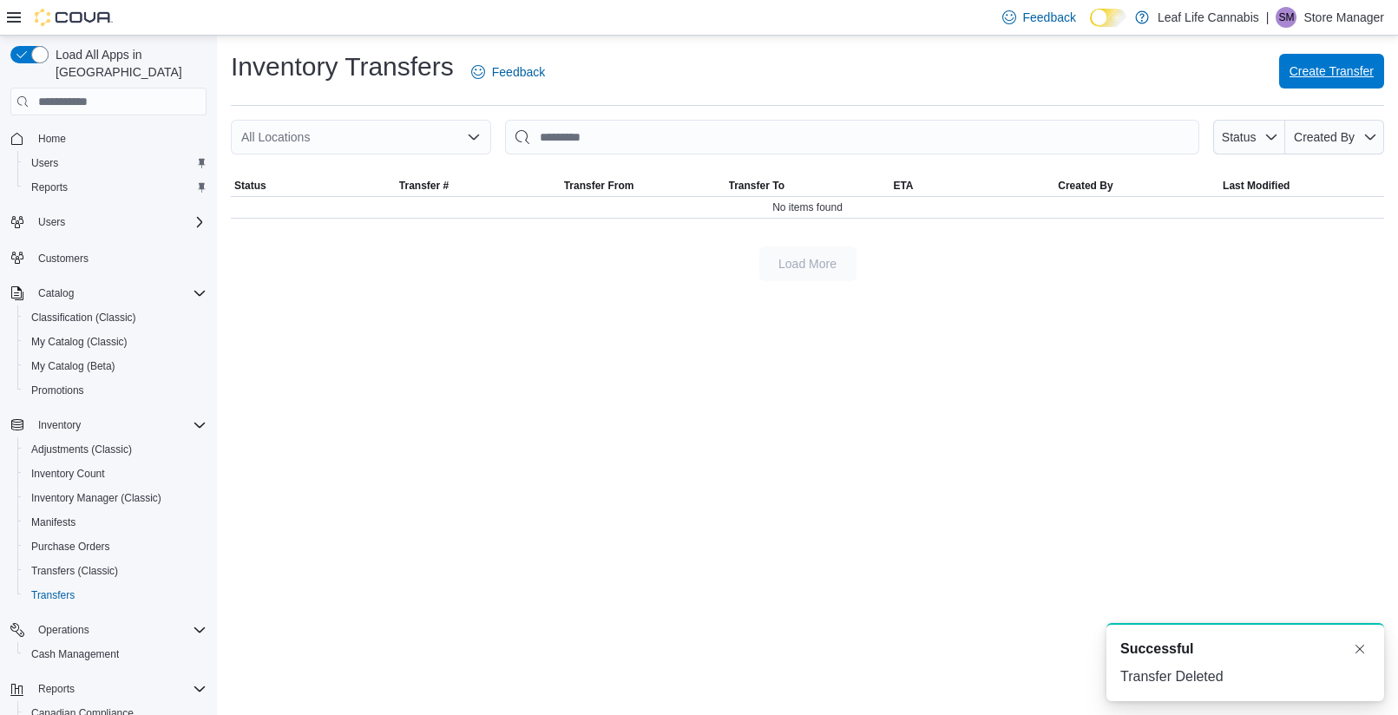
click at [1324, 70] on span "Create Transfer" at bounding box center [1332, 70] width 84 height 17
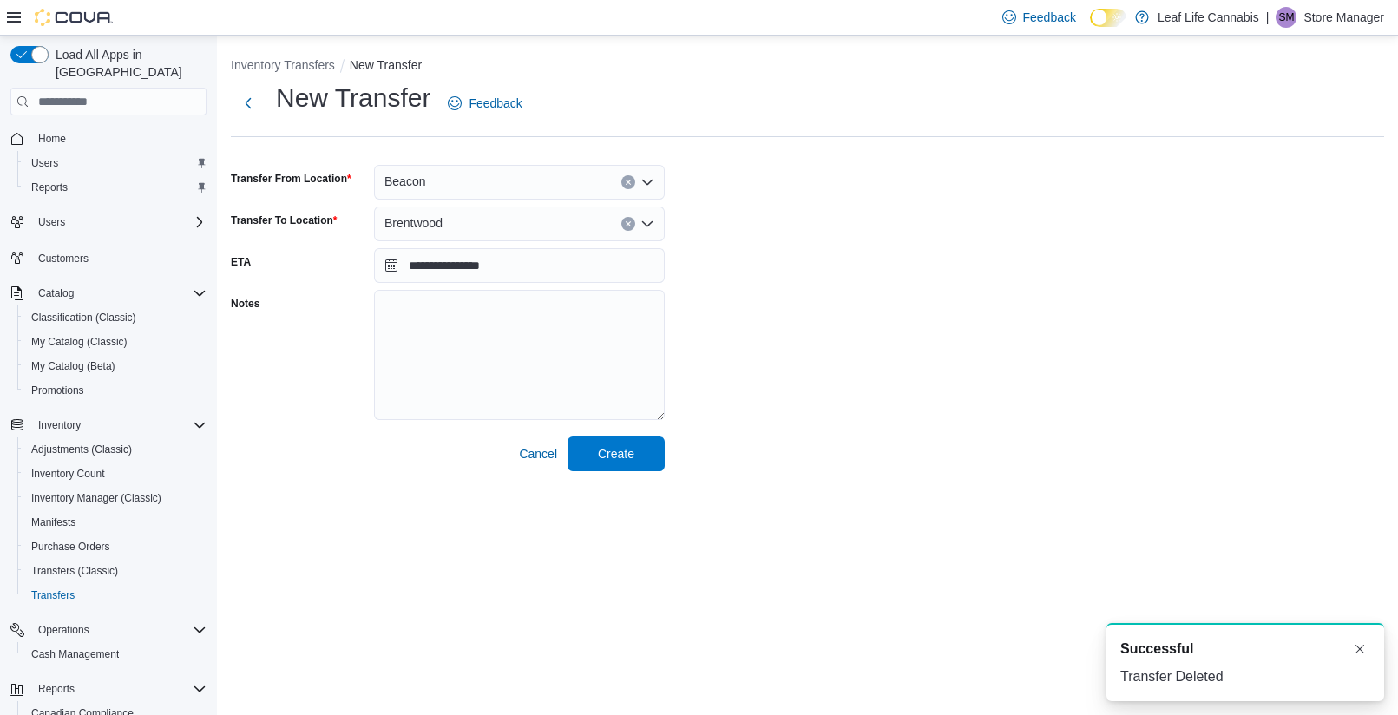
click at [519, 176] on div "Beacon" at bounding box center [519, 182] width 291 height 35
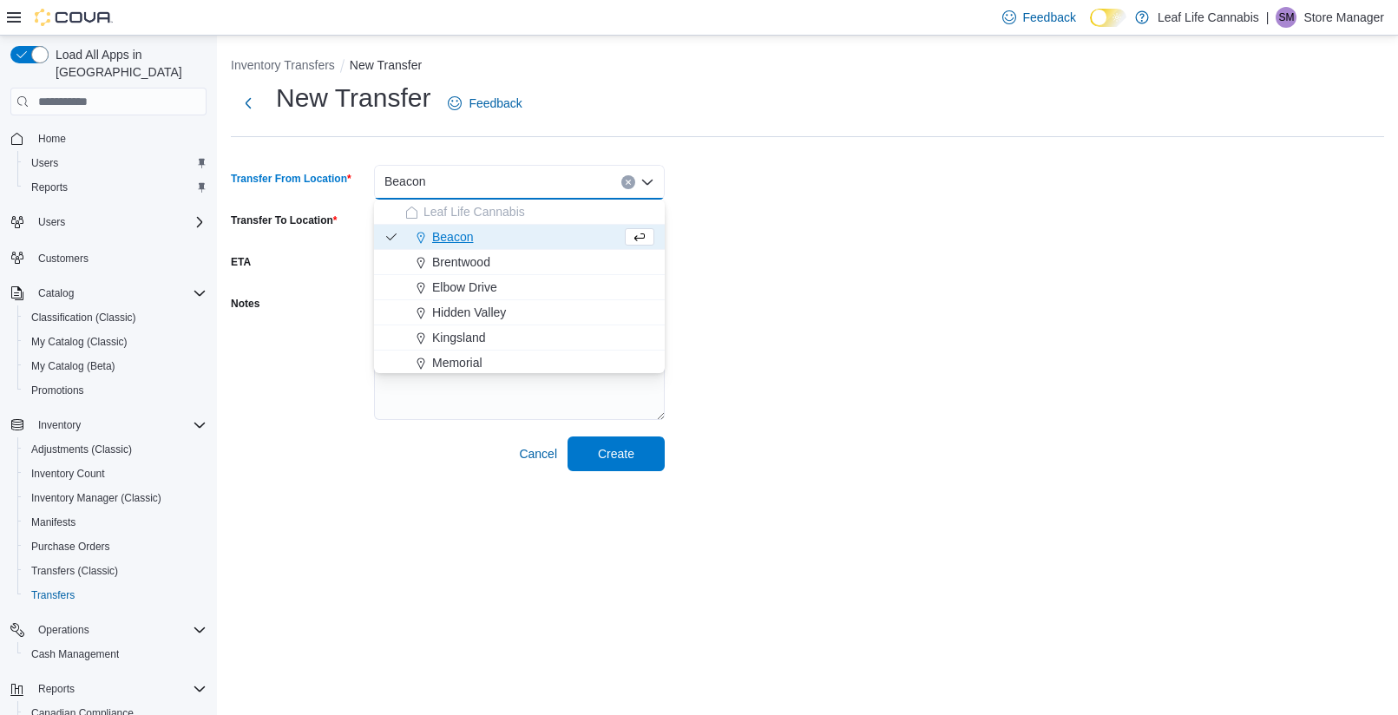
click at [622, 180] on button "Clear input" at bounding box center [628, 182] width 14 height 14
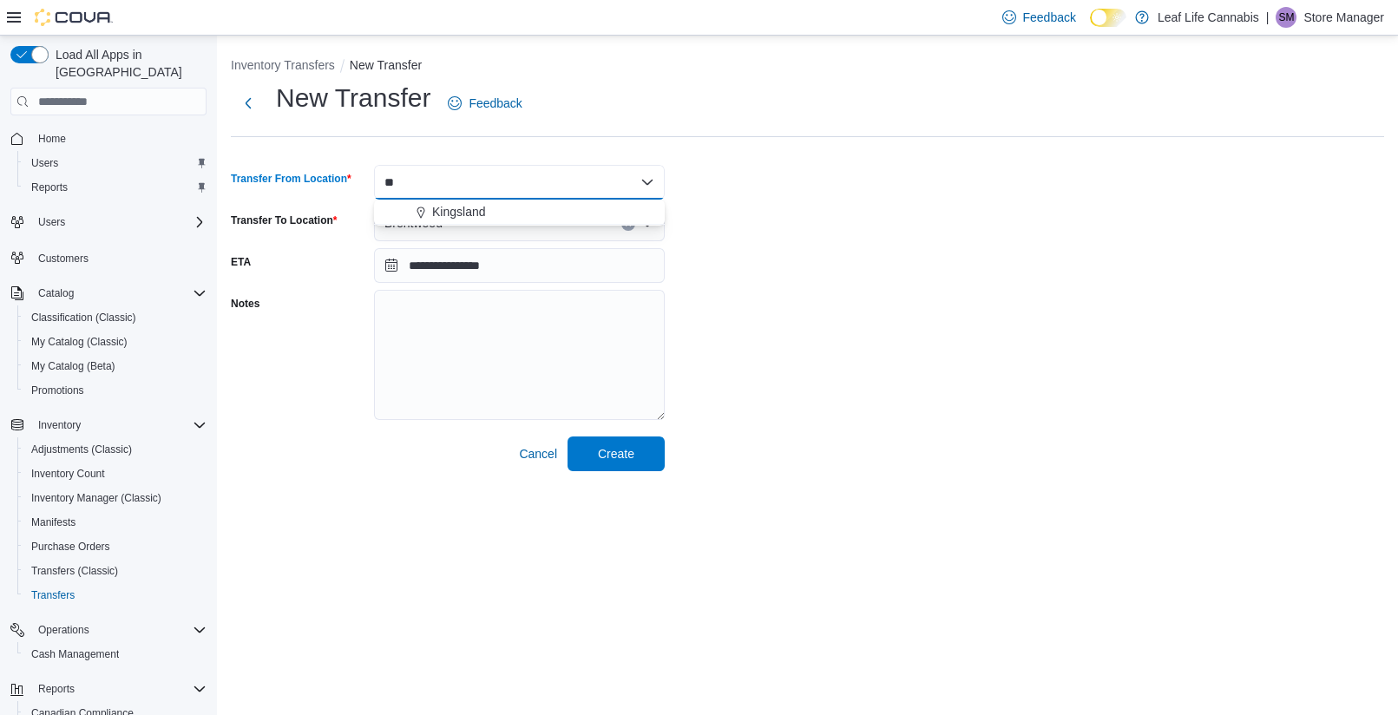
type input "*"
type input "***"
click at [516, 220] on div "Kingsland" at bounding box center [529, 211] width 249 height 17
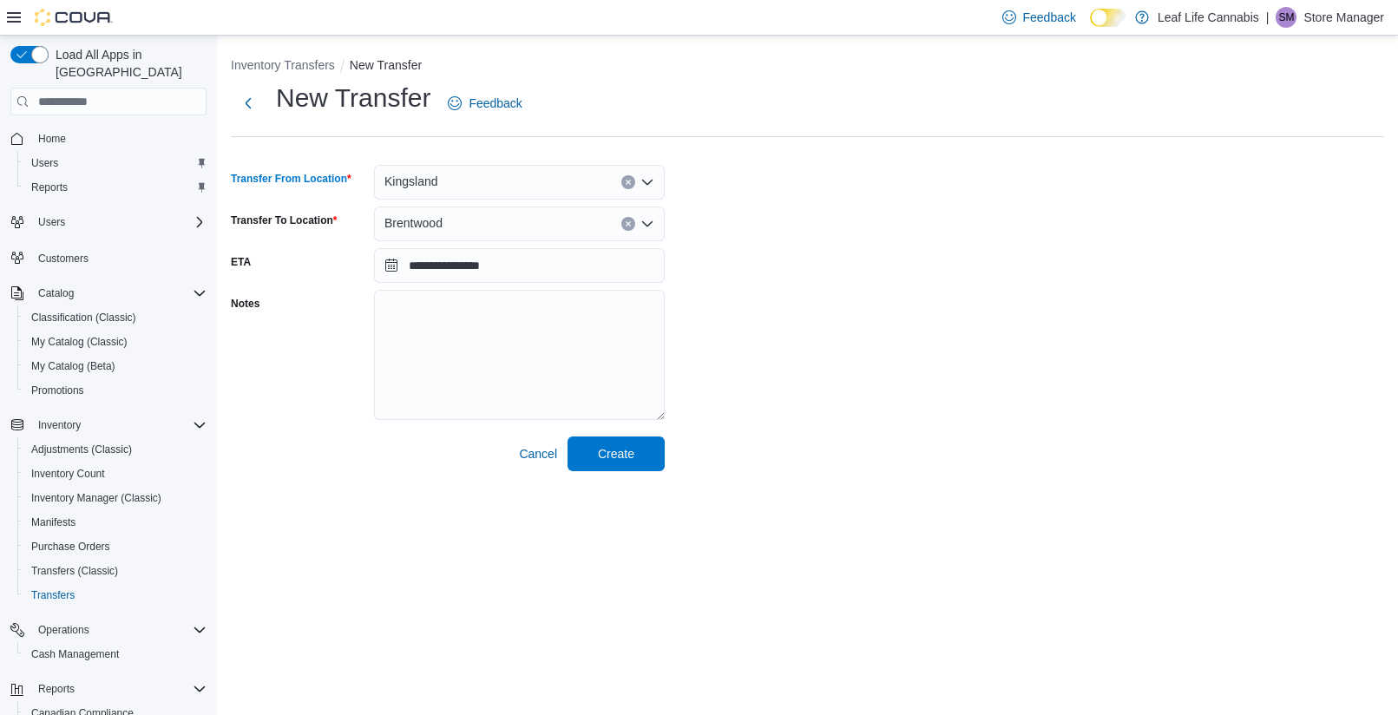
click at [491, 228] on div "Brentwood" at bounding box center [519, 224] width 291 height 35
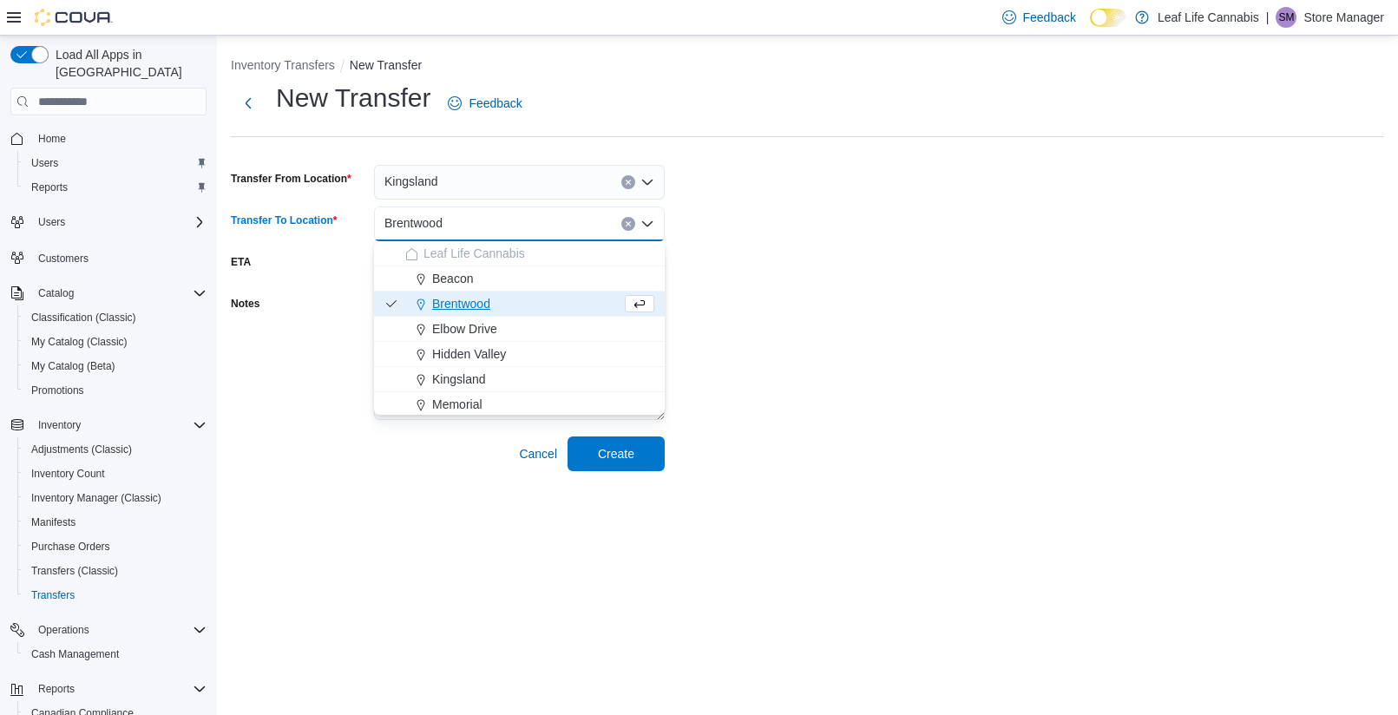
click at [633, 222] on button "Clear input" at bounding box center [628, 224] width 14 height 14
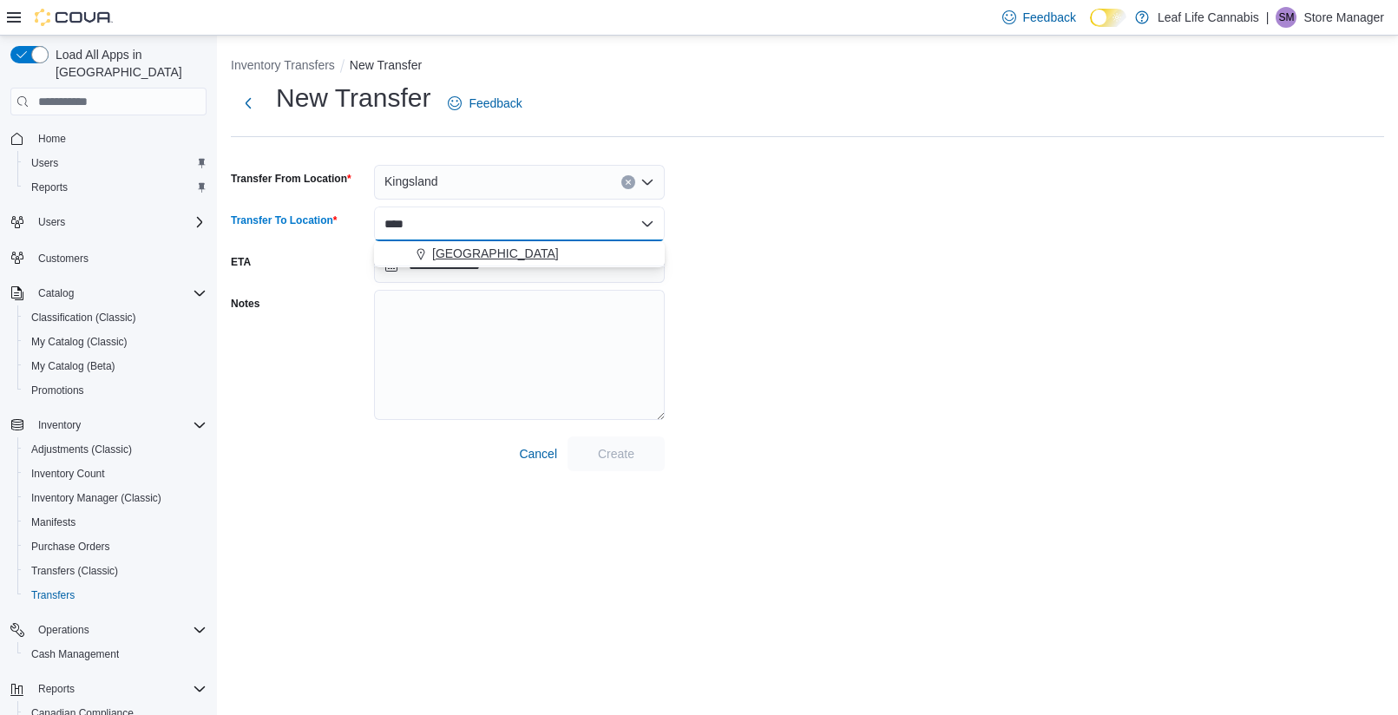
type input "****"
click at [528, 253] on span "[GEOGRAPHIC_DATA]" at bounding box center [495, 253] width 127 height 17
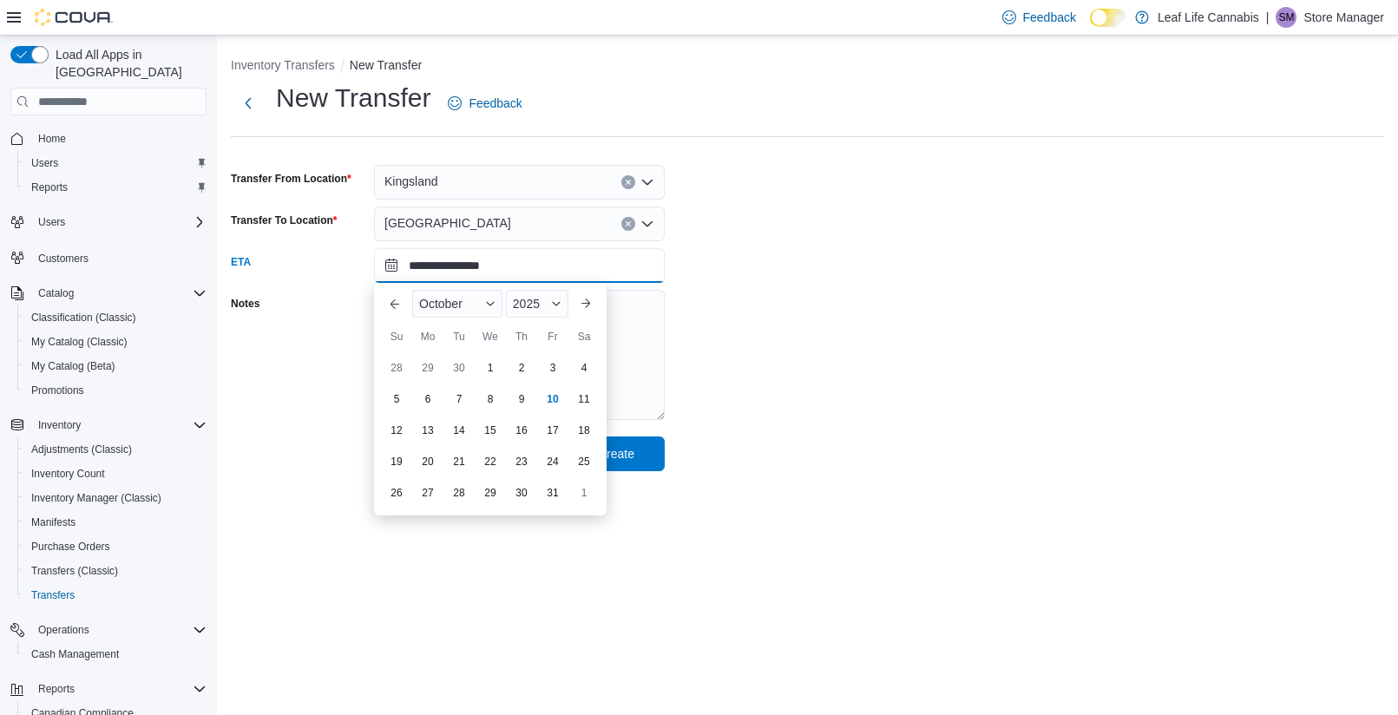
click at [466, 269] on input "**********" at bounding box center [519, 265] width 291 height 35
click at [550, 397] on div "10" at bounding box center [552, 399] width 30 height 30
type input "**********"
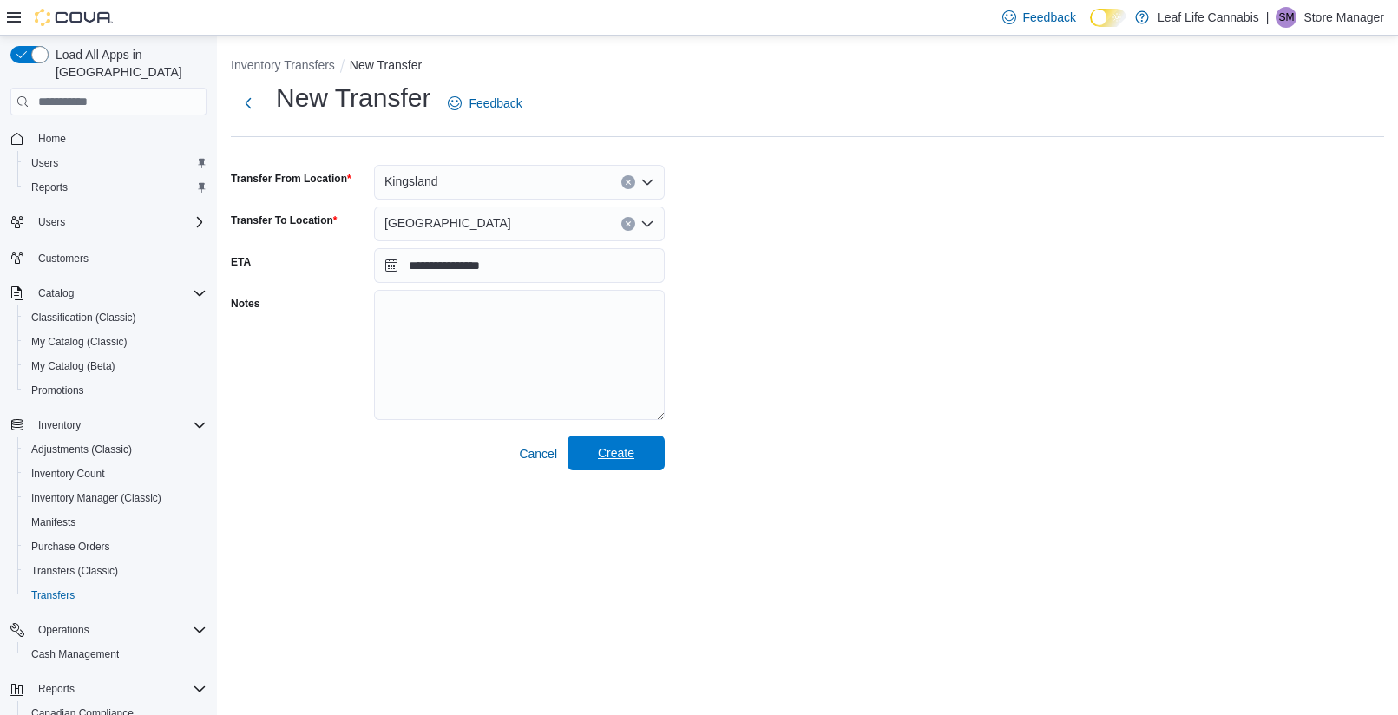
click at [643, 450] on span "Create" at bounding box center [616, 453] width 76 height 35
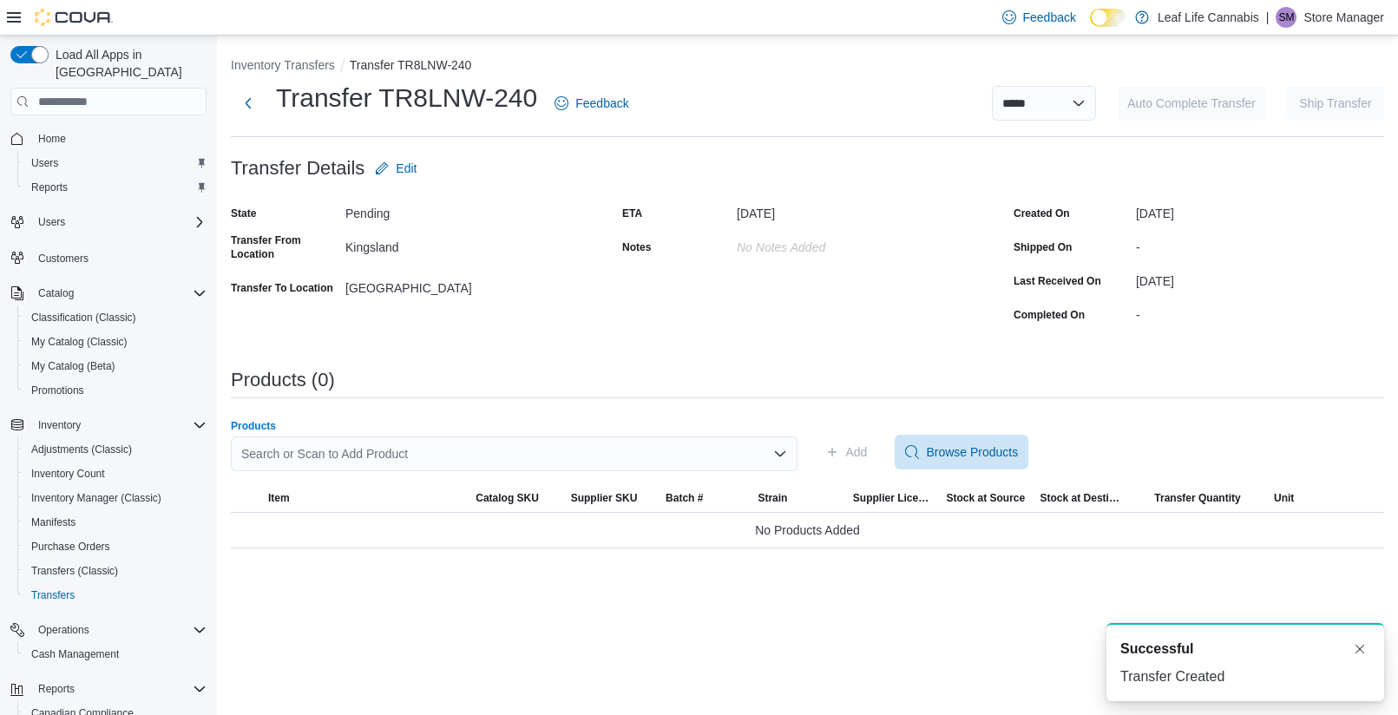
click at [401, 460] on div "Search or Scan to Add Product" at bounding box center [514, 454] width 567 height 35
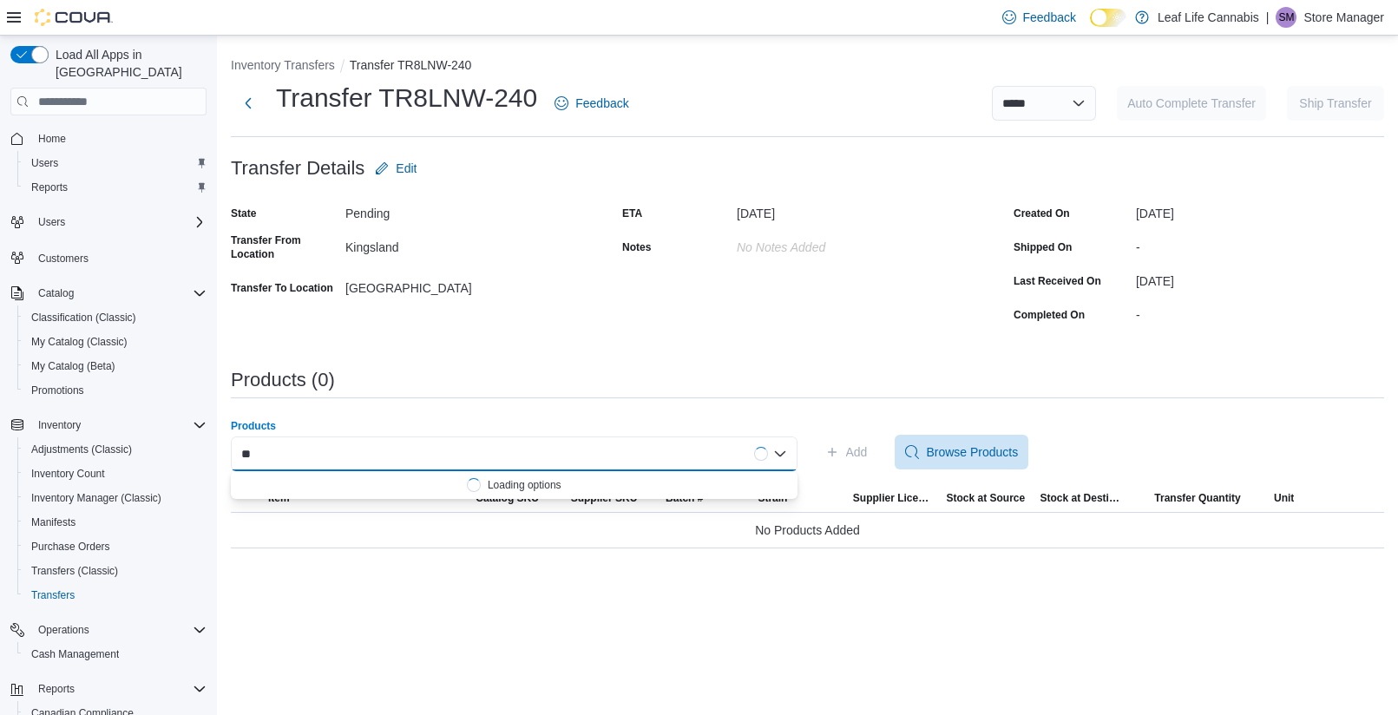
type input "*"
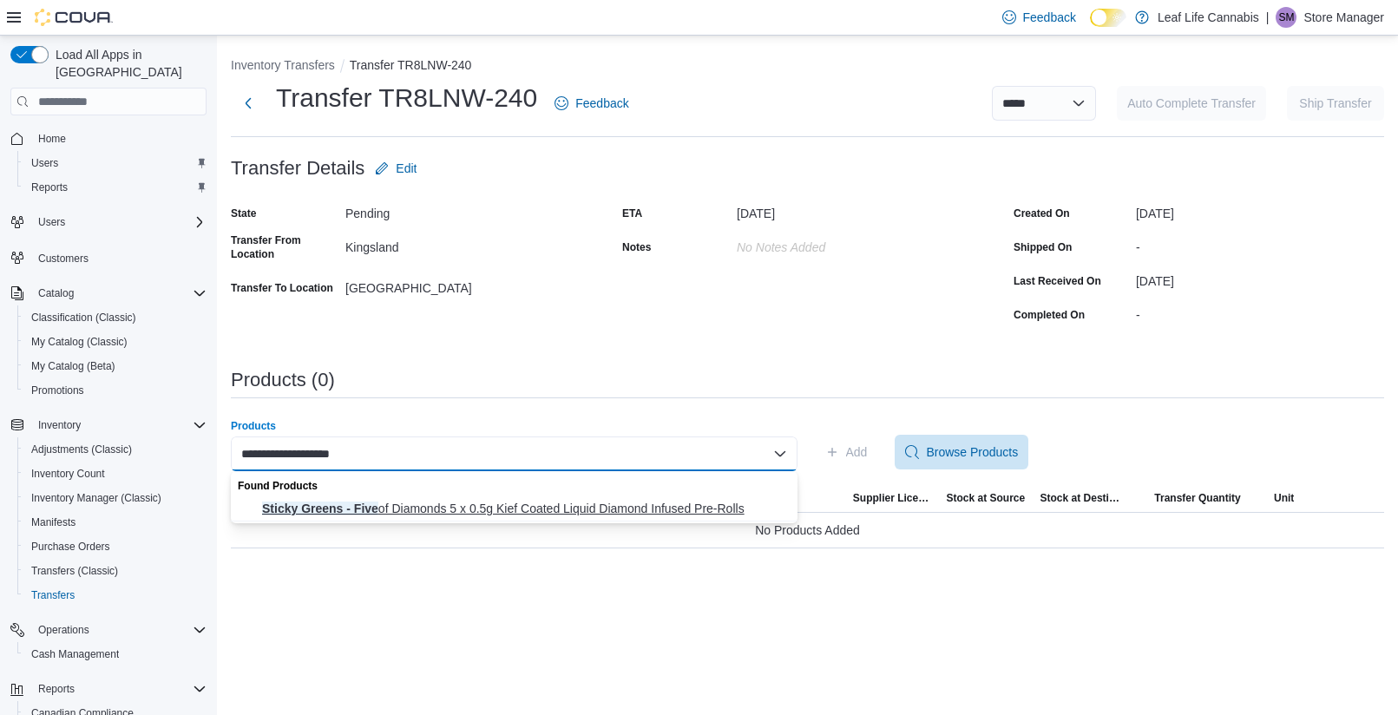
type input "**********"
click at [448, 515] on span "Sticky Greens - Five of Diamonds 5 x 0.5g Kief Coated Liquid Diamond Infused Pr…" at bounding box center [524, 508] width 525 height 17
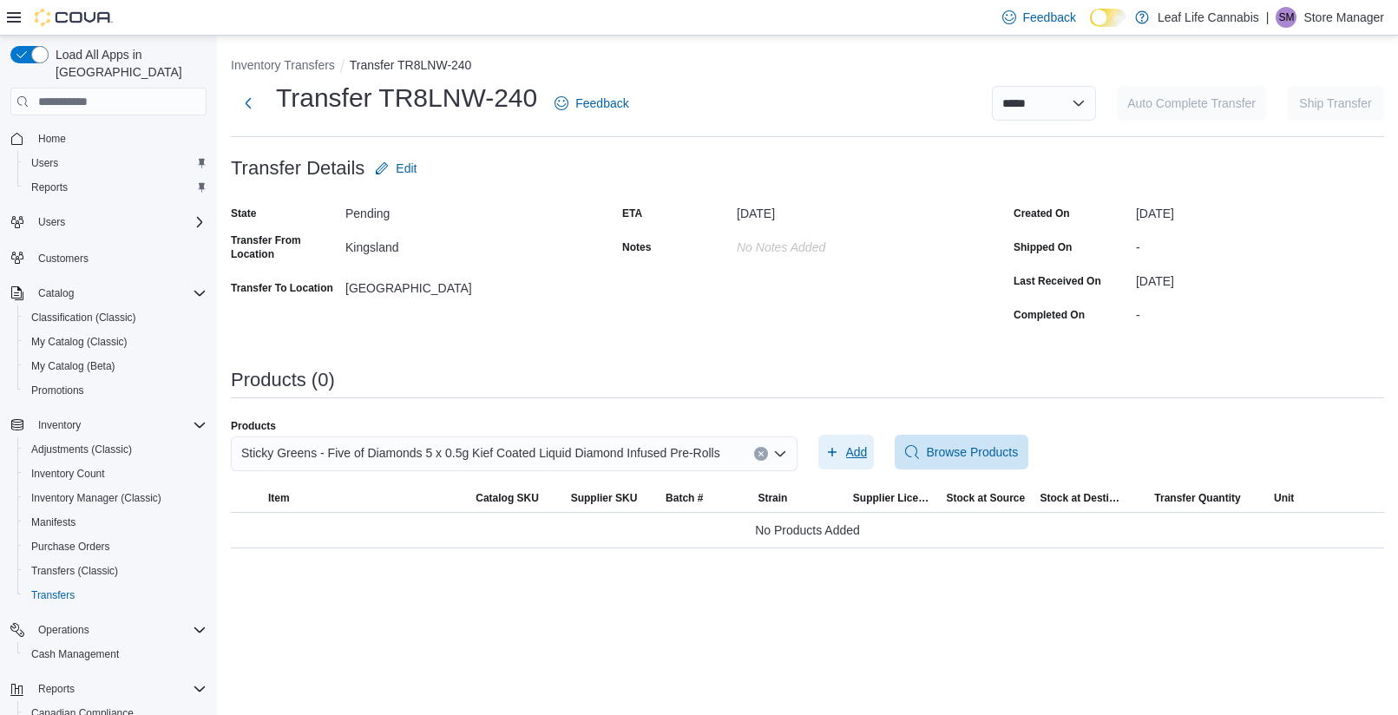
click at [870, 453] on button "Add" at bounding box center [846, 452] width 56 height 35
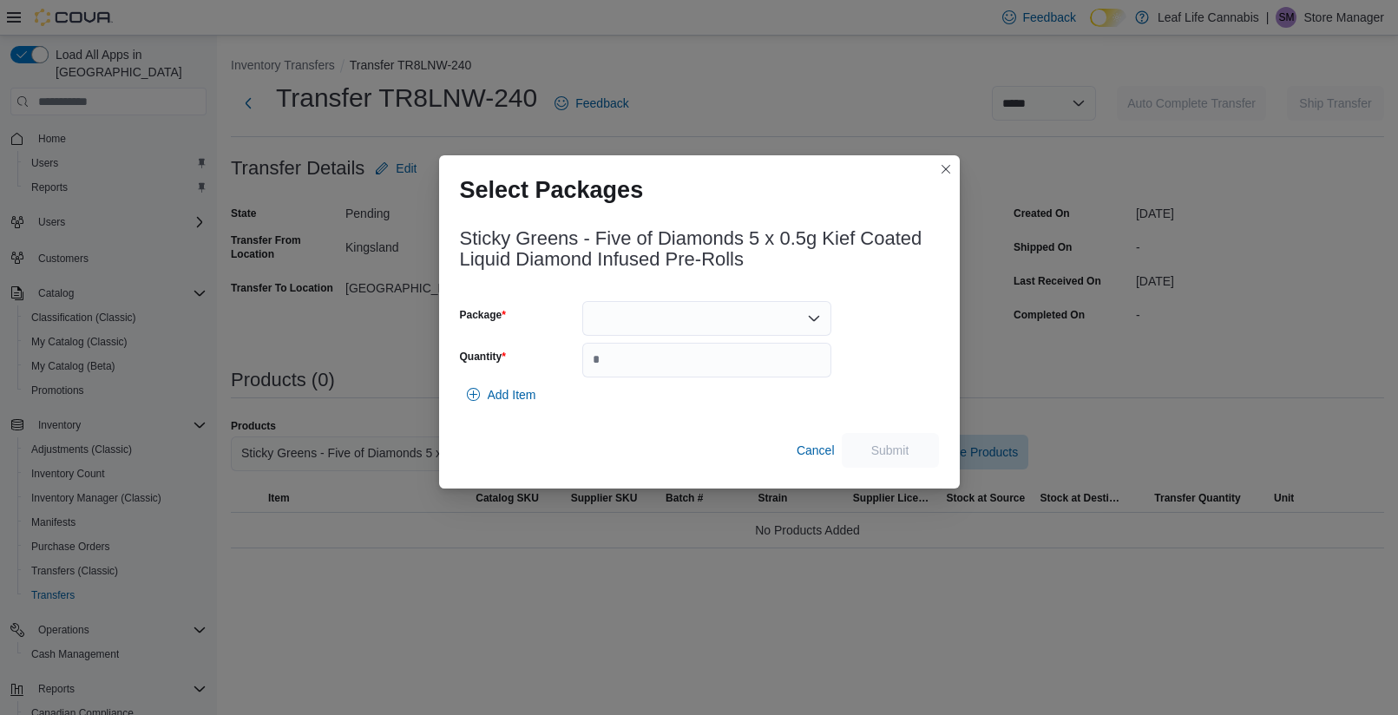
click at [758, 292] on div "Sticky Greens - Five of Diamonds 5 x 0.5g Kief Coated Liquid Diamond Infused Pr…" at bounding box center [699, 343] width 479 height 250
click at [751, 311] on div at bounding box center [706, 318] width 249 height 35
click at [683, 365] on span "ME250008476" at bounding box center [717, 373] width 207 height 17
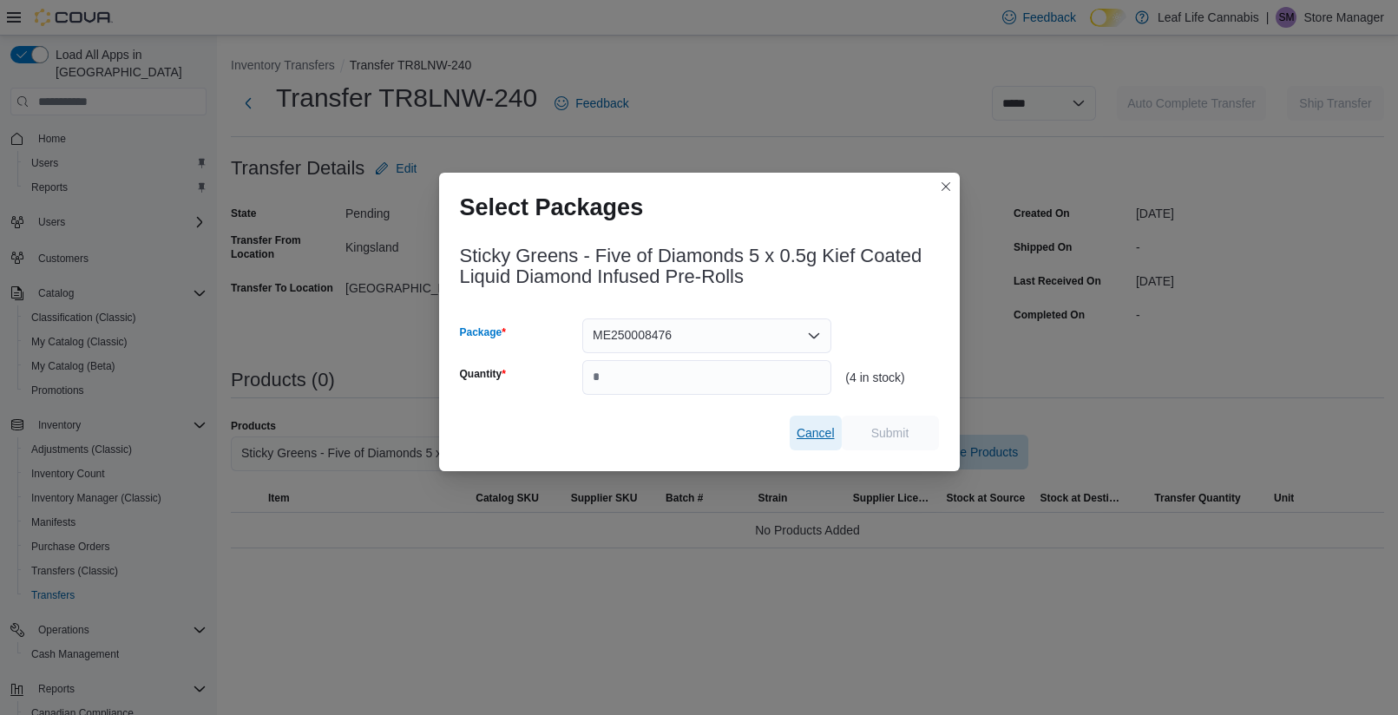
click at [826, 436] on span "Cancel" at bounding box center [816, 432] width 38 height 17
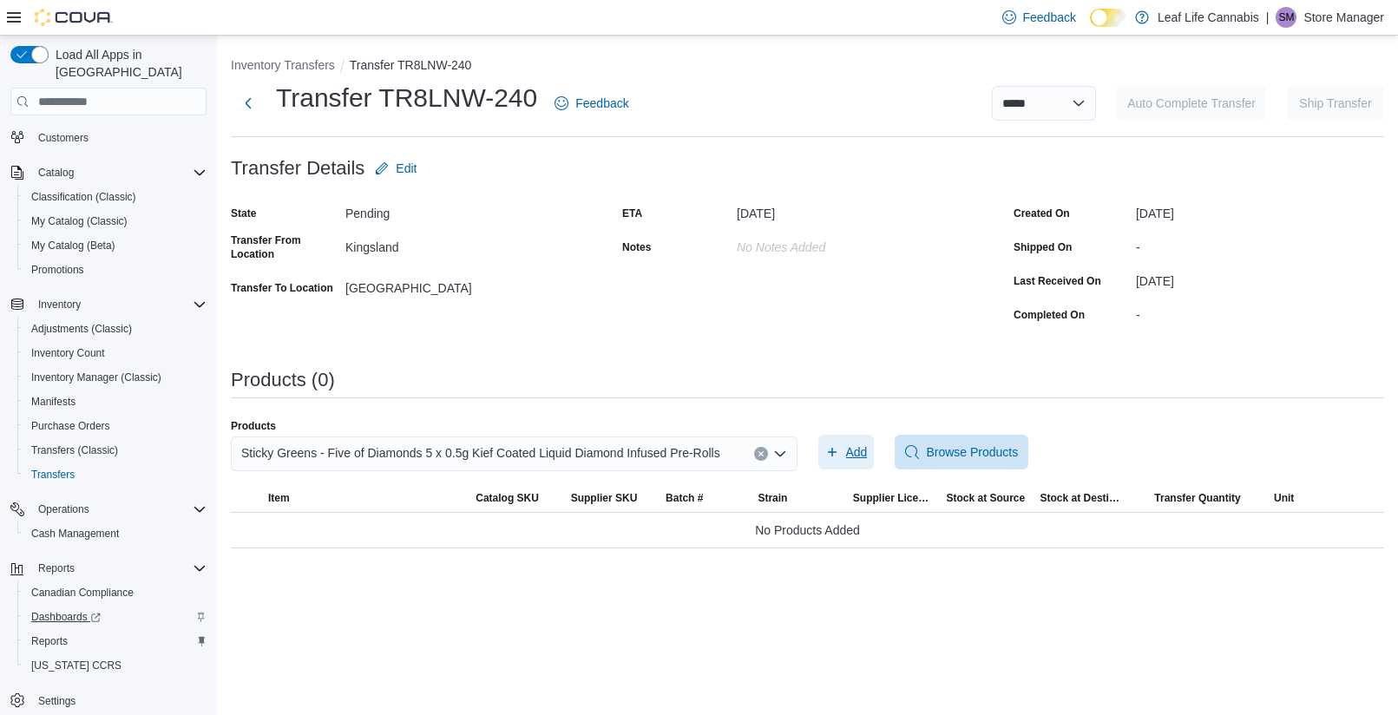
scroll to position [123, 0]
click at [52, 630] on span "Reports" at bounding box center [49, 638] width 36 height 21
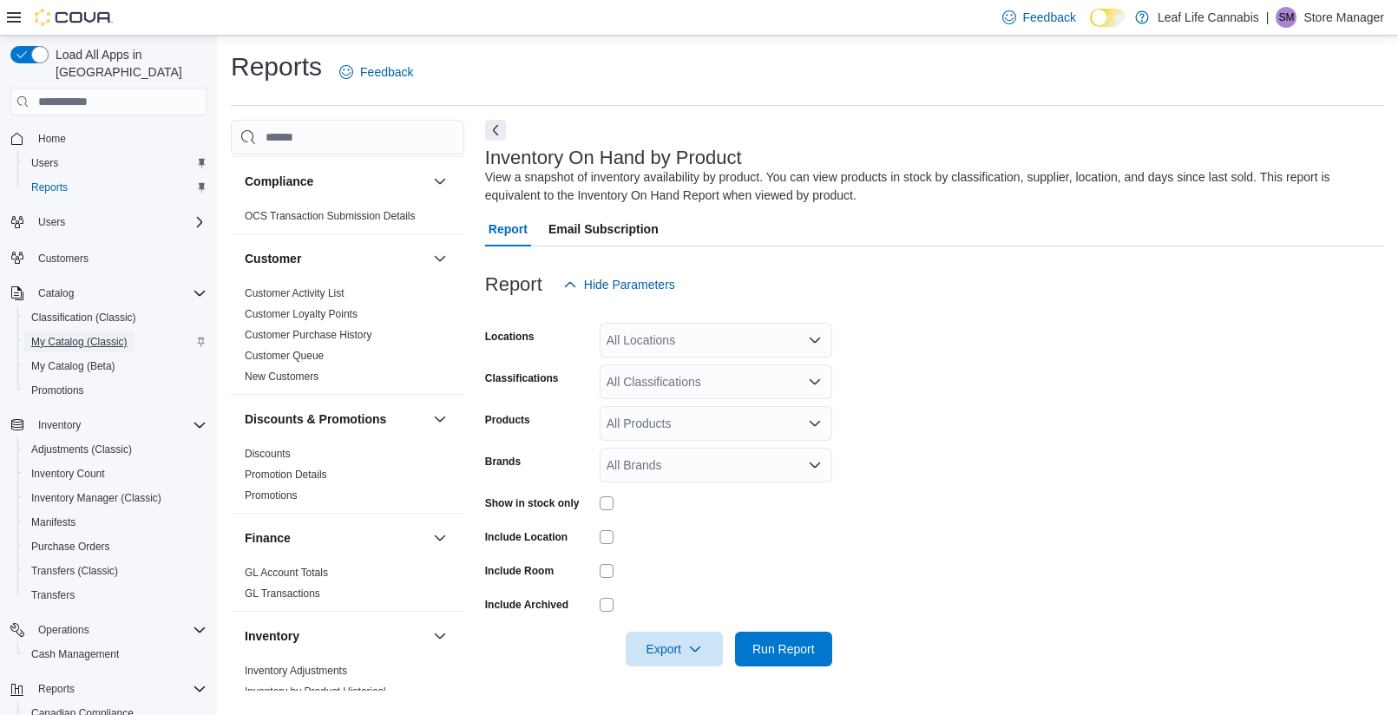
click at [92, 335] on span "My Catalog (Classic)" at bounding box center [79, 342] width 96 height 14
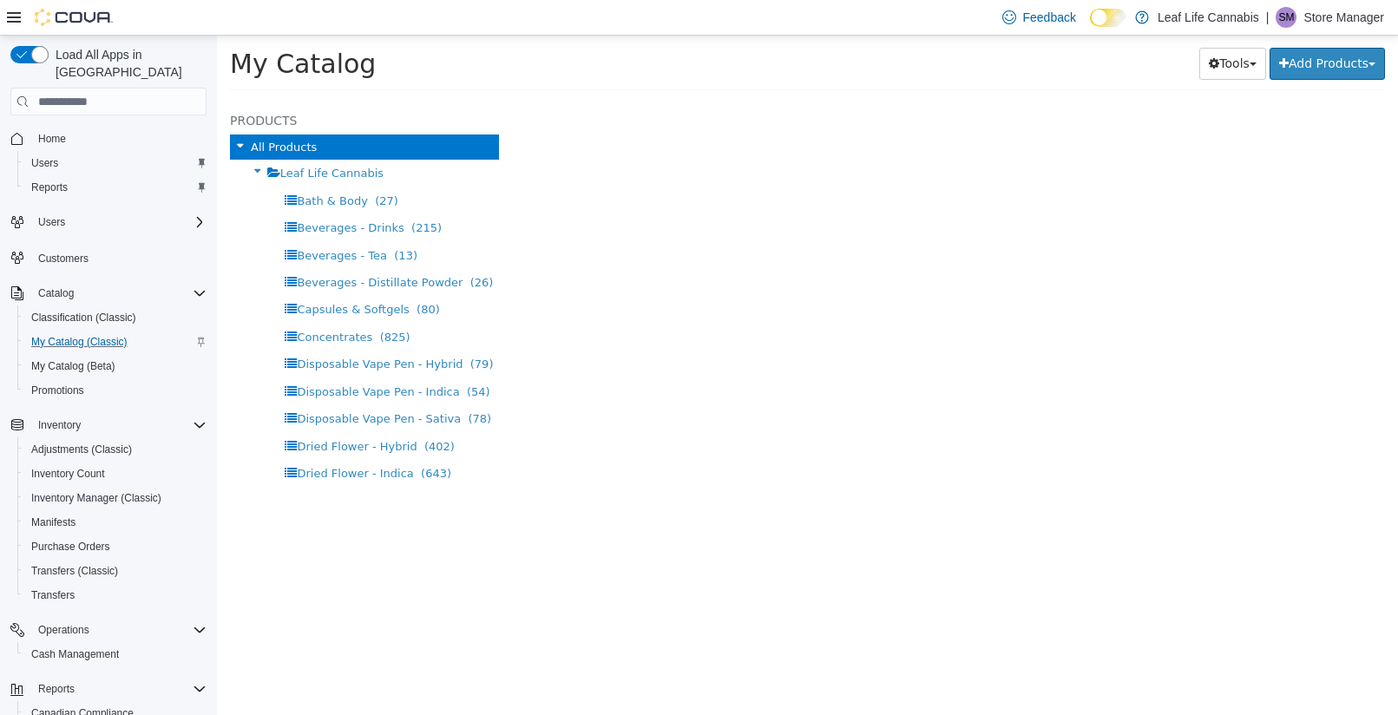
select select "**********"
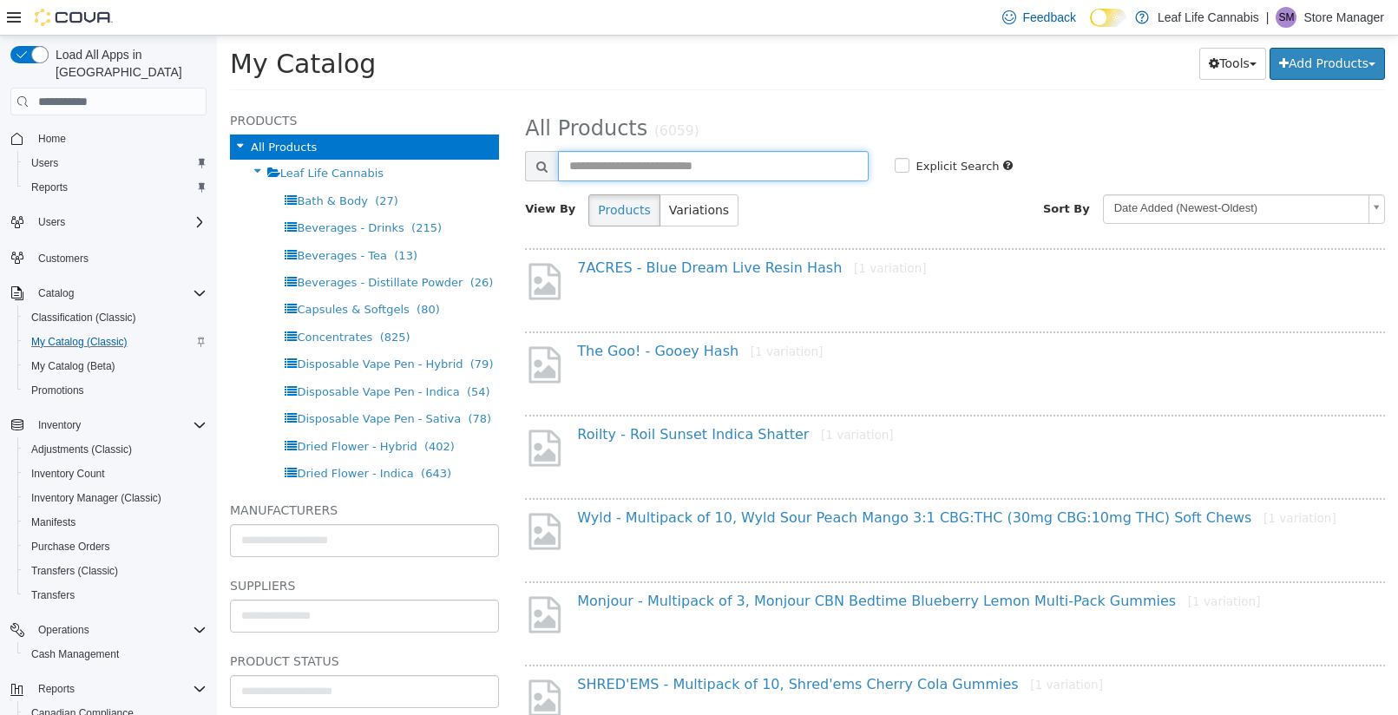
click at [673, 175] on input "text" at bounding box center [713, 166] width 310 height 30
click at [616, 159] on input "text" at bounding box center [713, 166] width 310 height 30
type input "**********"
select select "**********"
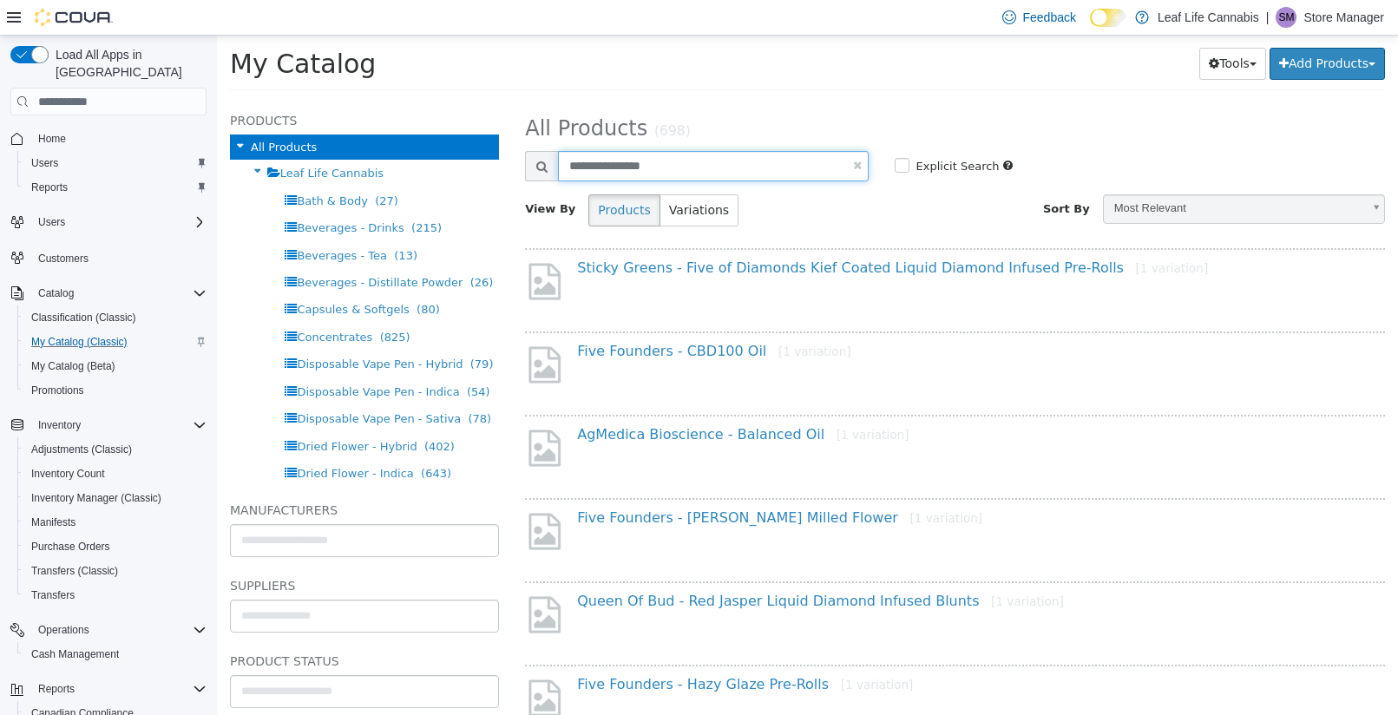
drag, startPoint x: 700, startPoint y: 171, endPoint x: 134, endPoint y: 153, distance: 566.1
click at [217, 102] on html "Saving Bulk Changes... × My Catalog Tools Merge Products Map Private Products B…" at bounding box center [807, 69] width 1181 height 66
click at [614, 162] on input "**********" at bounding box center [713, 166] width 310 height 30
drag, startPoint x: 605, startPoint y: 167, endPoint x: 876, endPoint y: 182, distance: 271.2
click at [876, 182] on div "**********" at bounding box center [955, 168] width 886 height 34
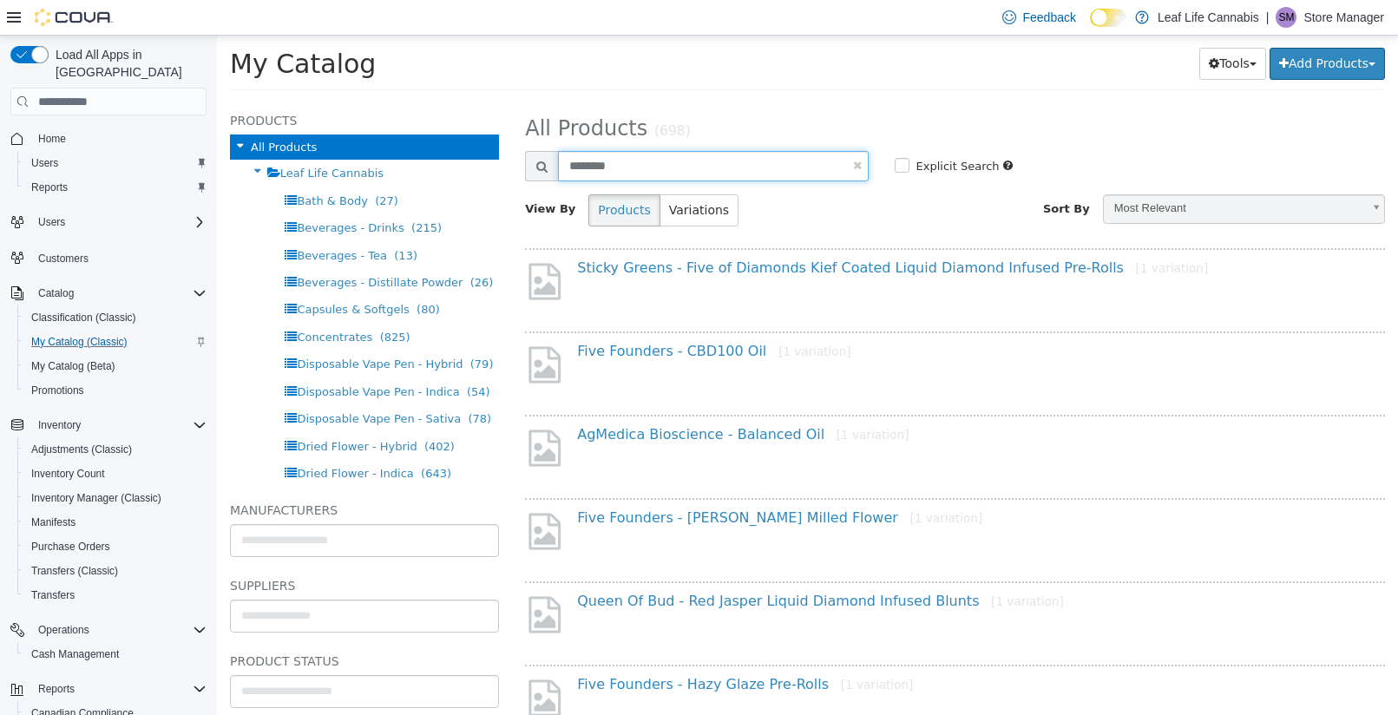
type input "*******"
select select "**********"
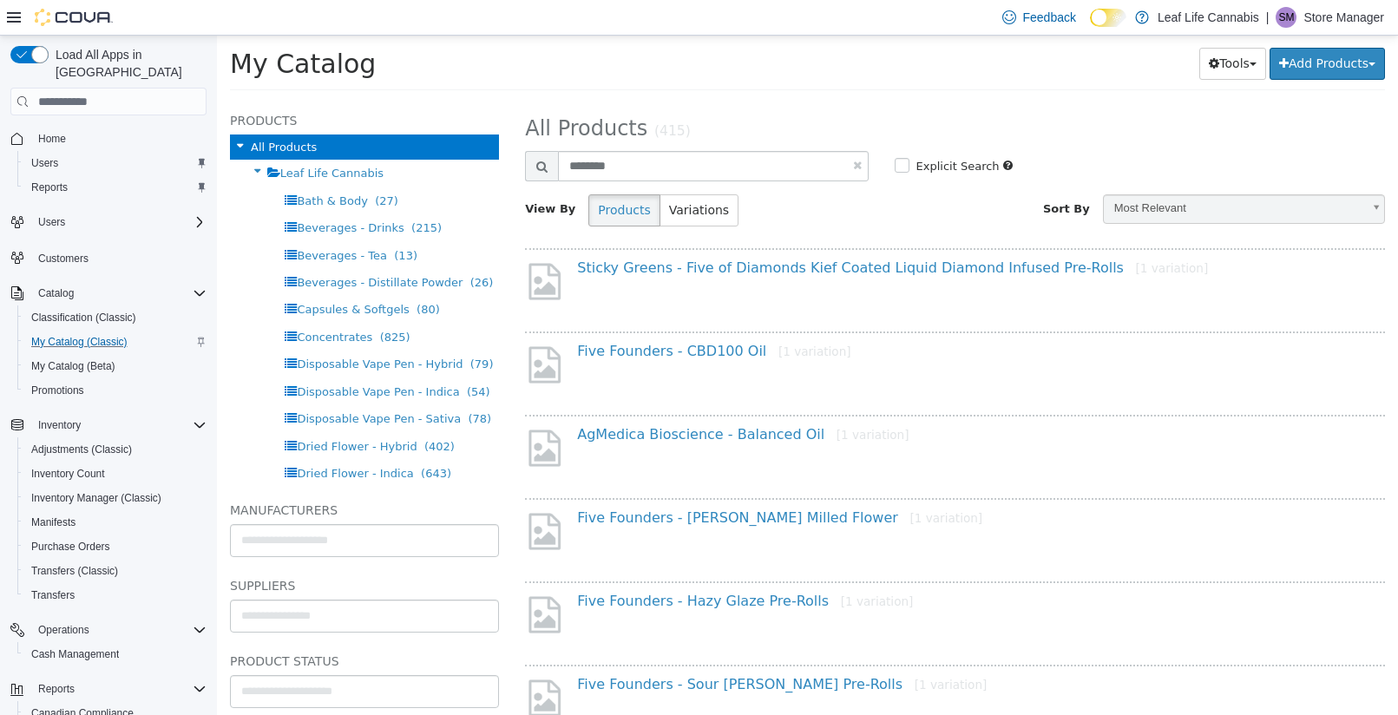
click at [912, 165] on label "Explicit Search" at bounding box center [956, 166] width 88 height 17
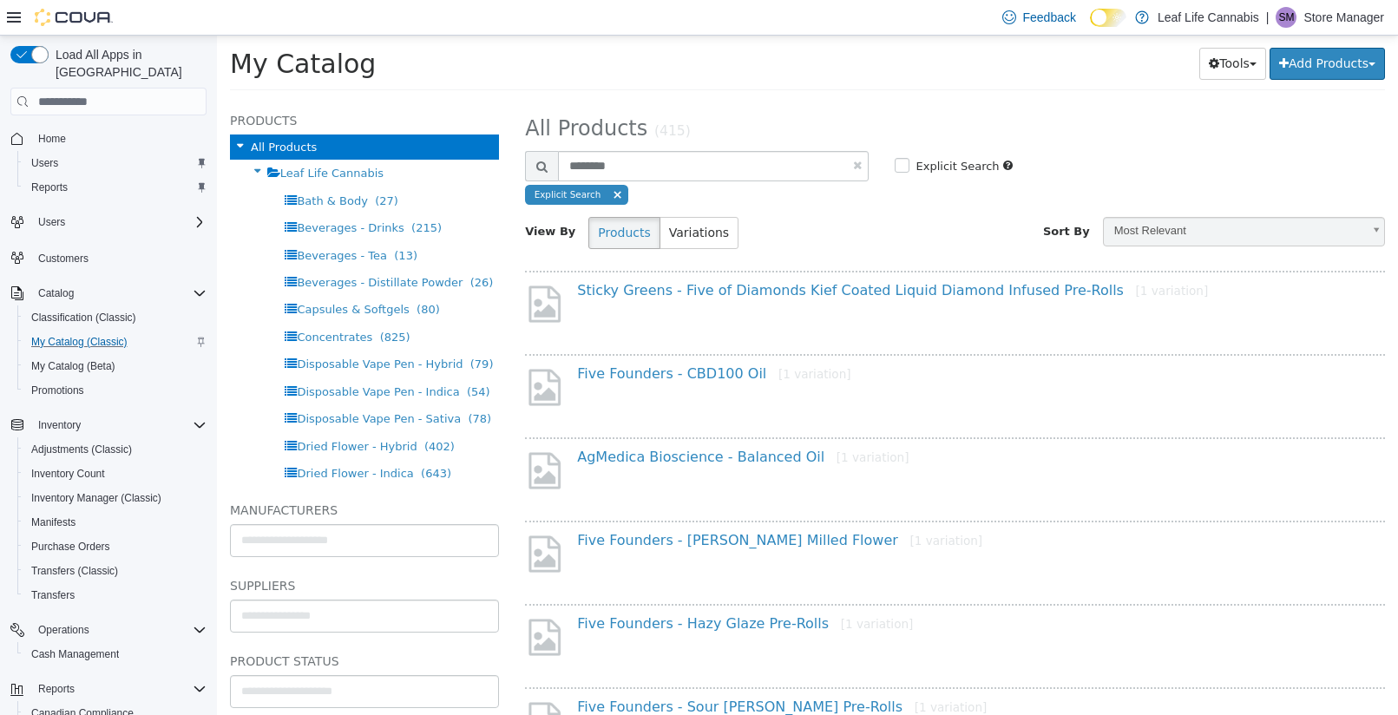
select select "**********"
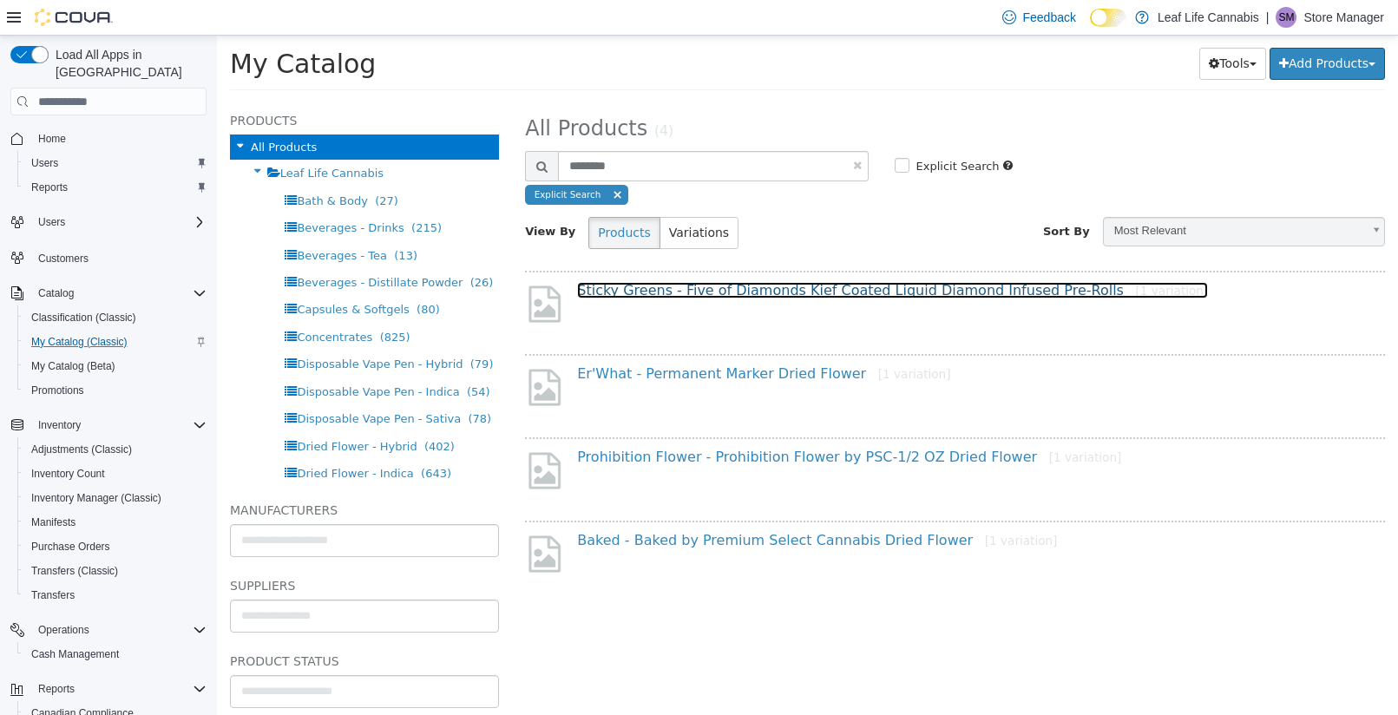
click at [747, 295] on link "Sticky Greens - Five of Diamonds Kief Coated Liquid Diamond Infused Pre-Rolls […" at bounding box center [892, 290] width 631 height 16
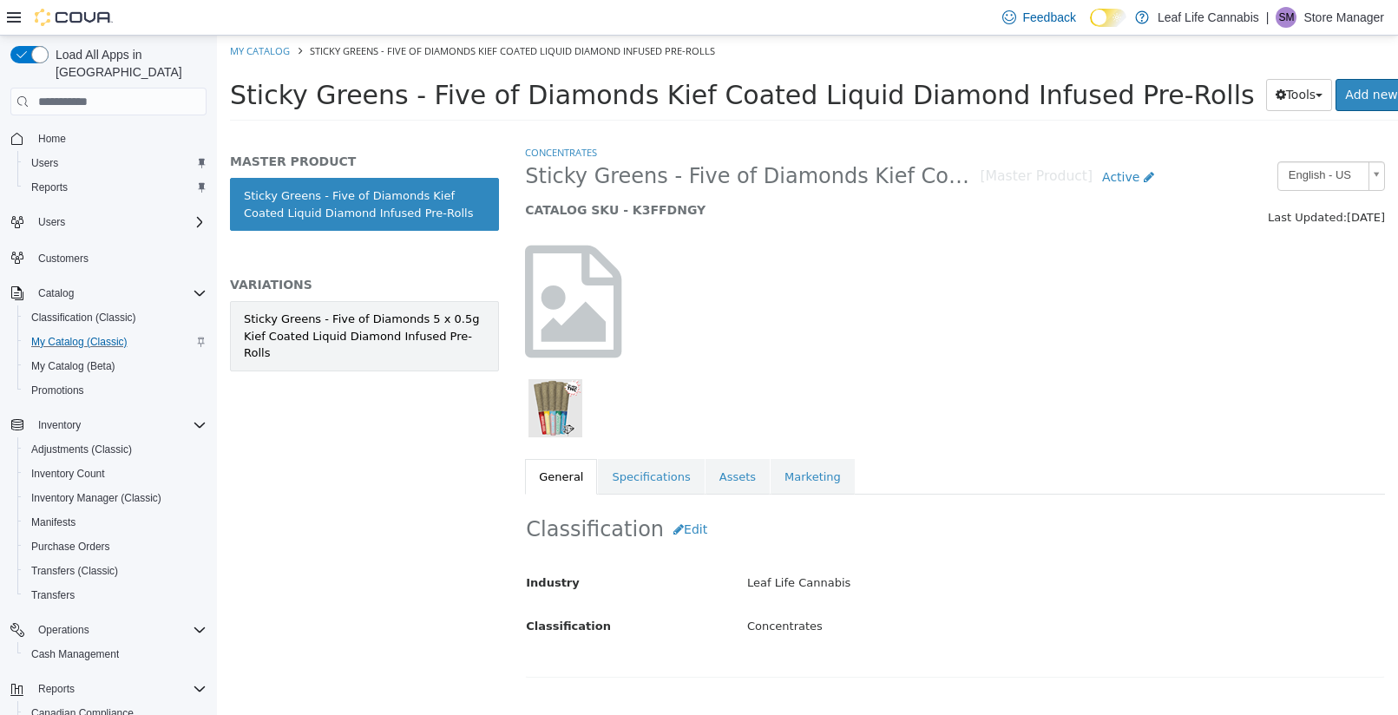
click at [385, 331] on div "Sticky Greens - Five of Diamonds 5 x 0.5g Kief Coated Liquid Diamond Infused Pr…" at bounding box center [364, 336] width 241 height 51
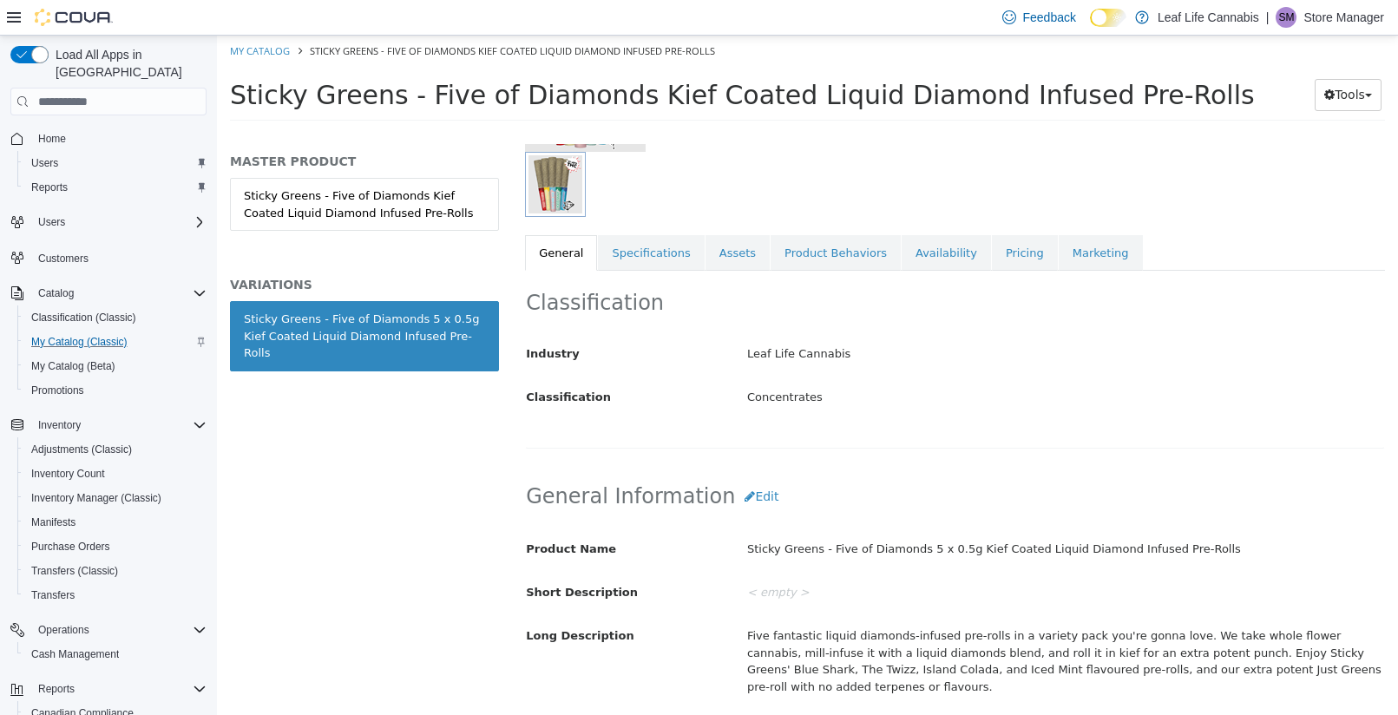
scroll to position [260, 0]
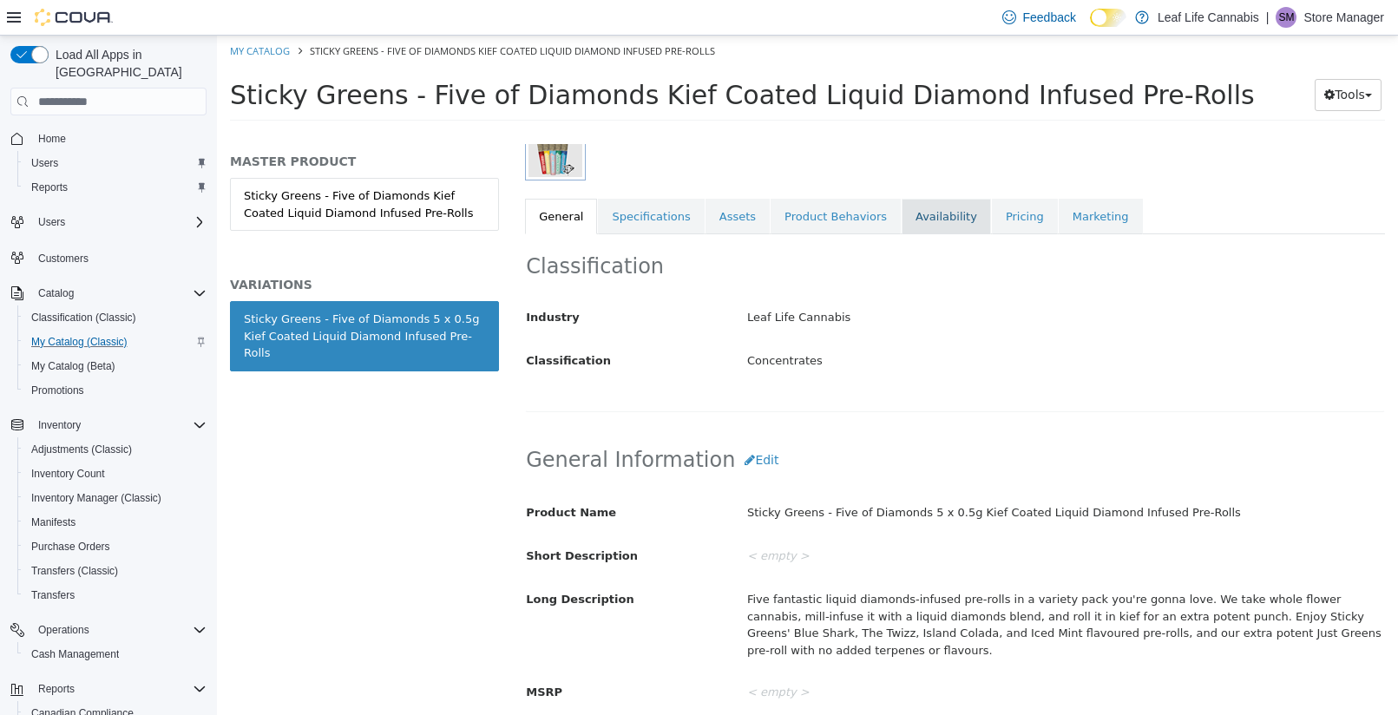
click at [902, 218] on link "Availability" at bounding box center [946, 217] width 89 height 36
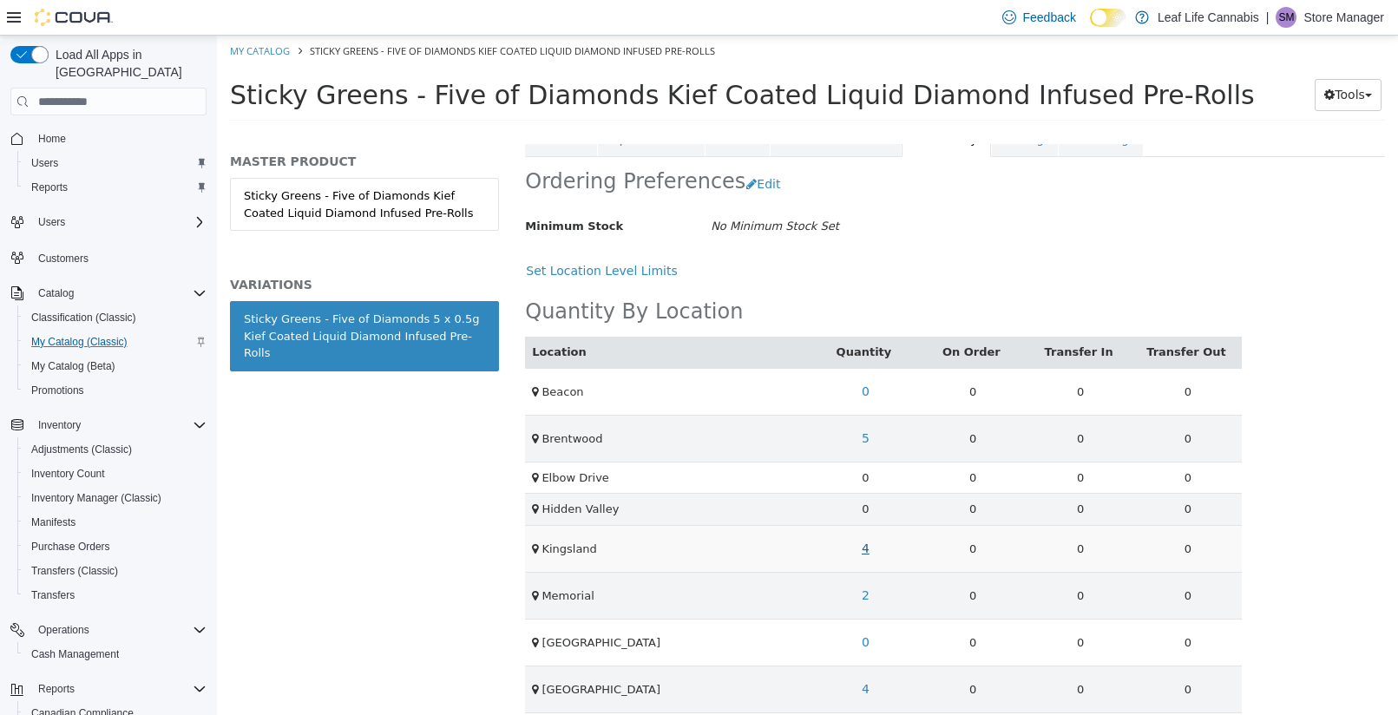
scroll to position [347, 0]
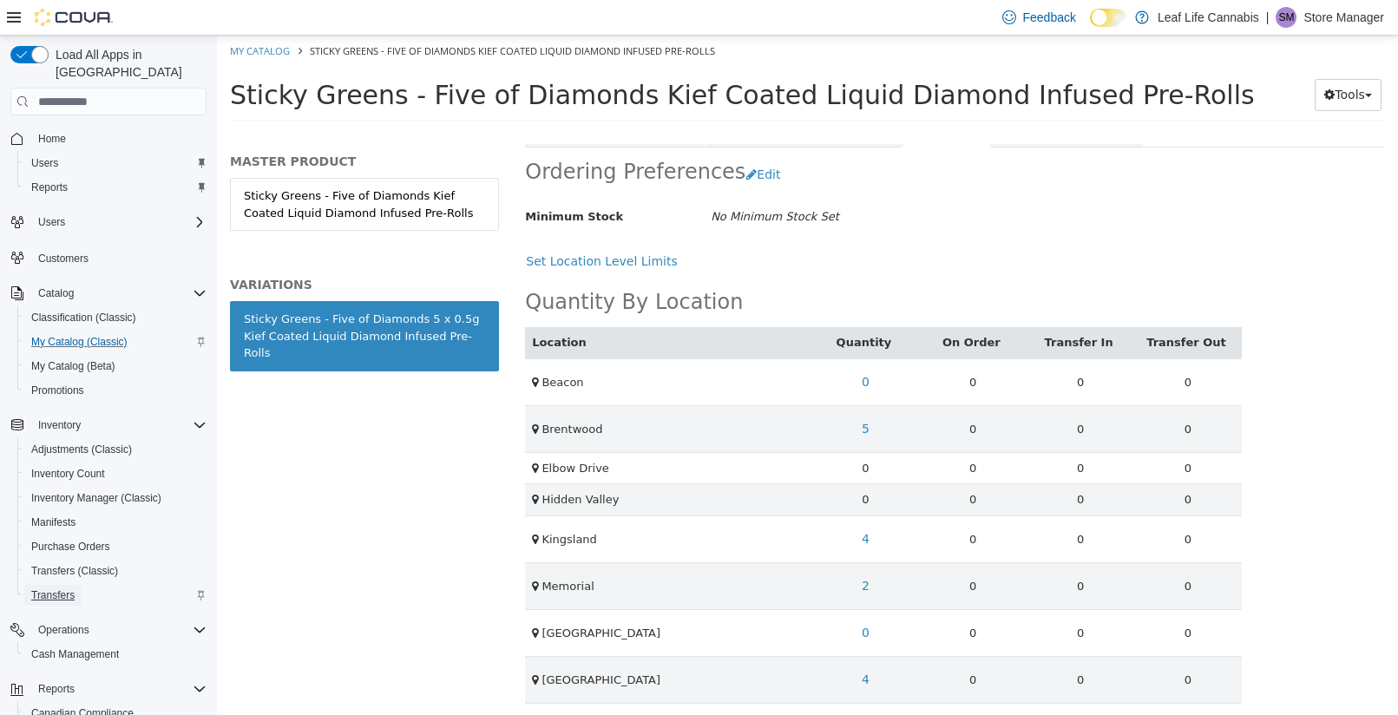
click at [49, 588] on span "Transfers" at bounding box center [52, 595] width 43 height 14
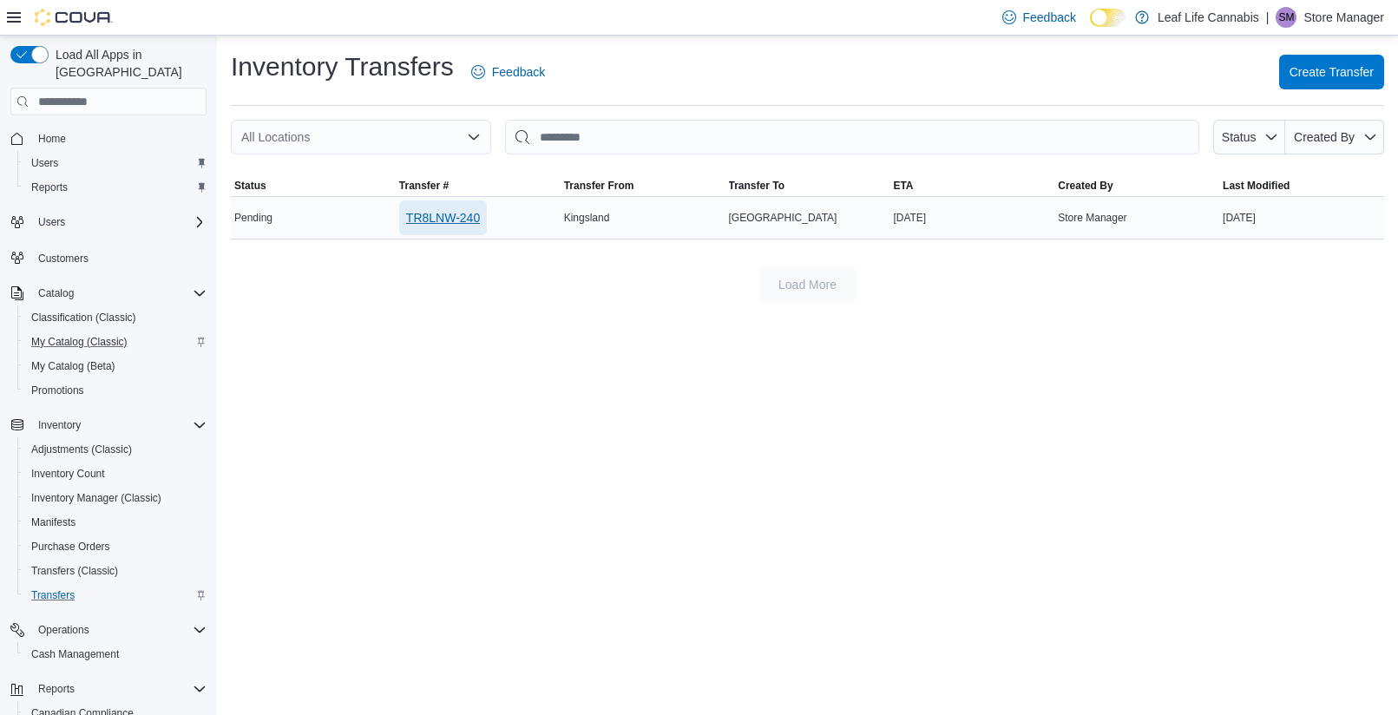
click at [443, 230] on span "TR8LNW-240" at bounding box center [443, 217] width 74 height 35
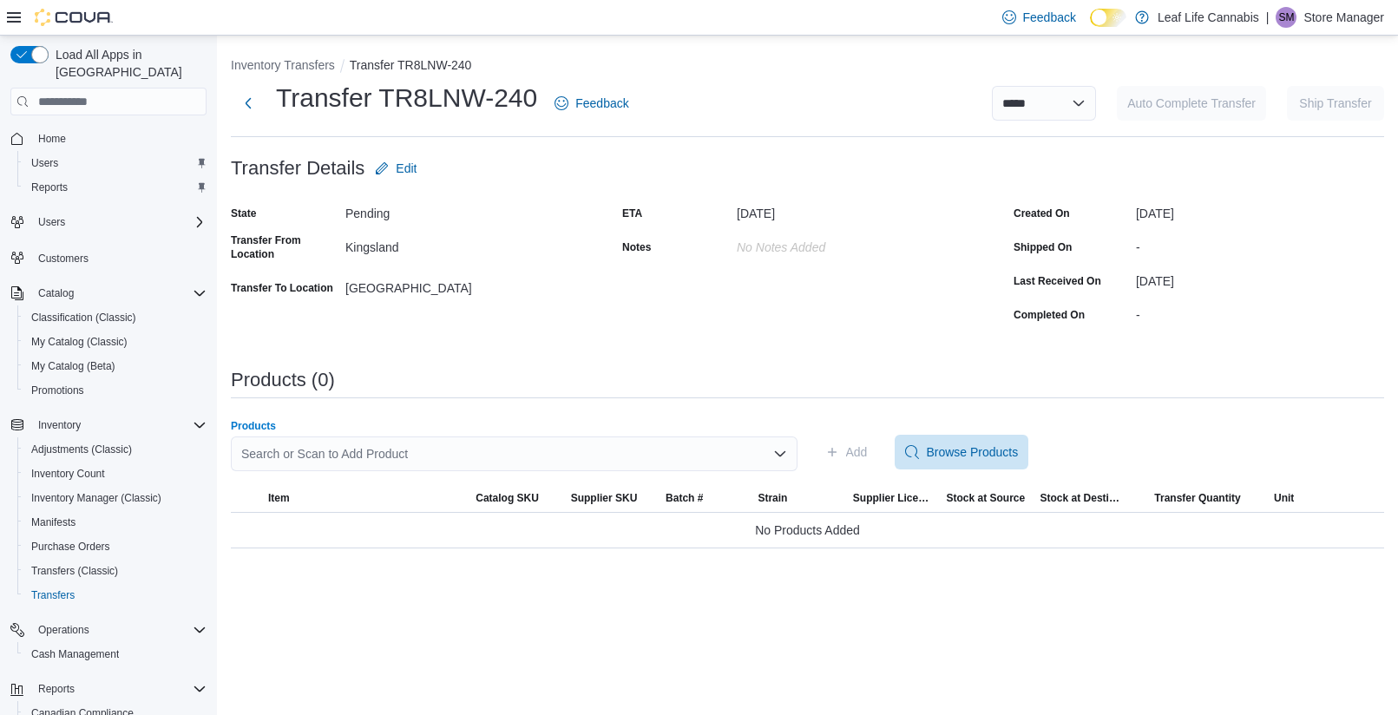
click at [489, 456] on div "Search or Scan to Add Product" at bounding box center [514, 454] width 567 height 35
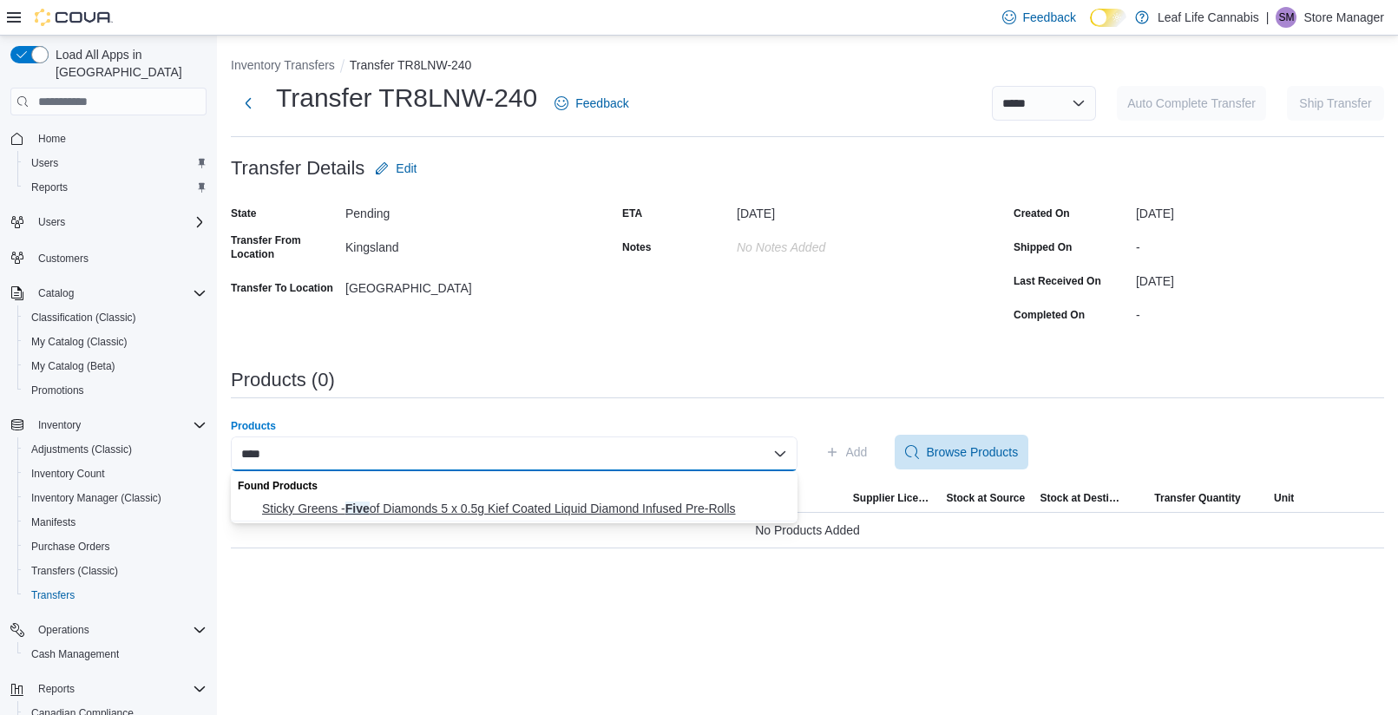
type input "****"
click at [489, 503] on span "Sticky Greens - Five of Diamonds 5 x 0.5g Kief Coated Liquid Diamond Infused Pr…" at bounding box center [524, 508] width 525 height 17
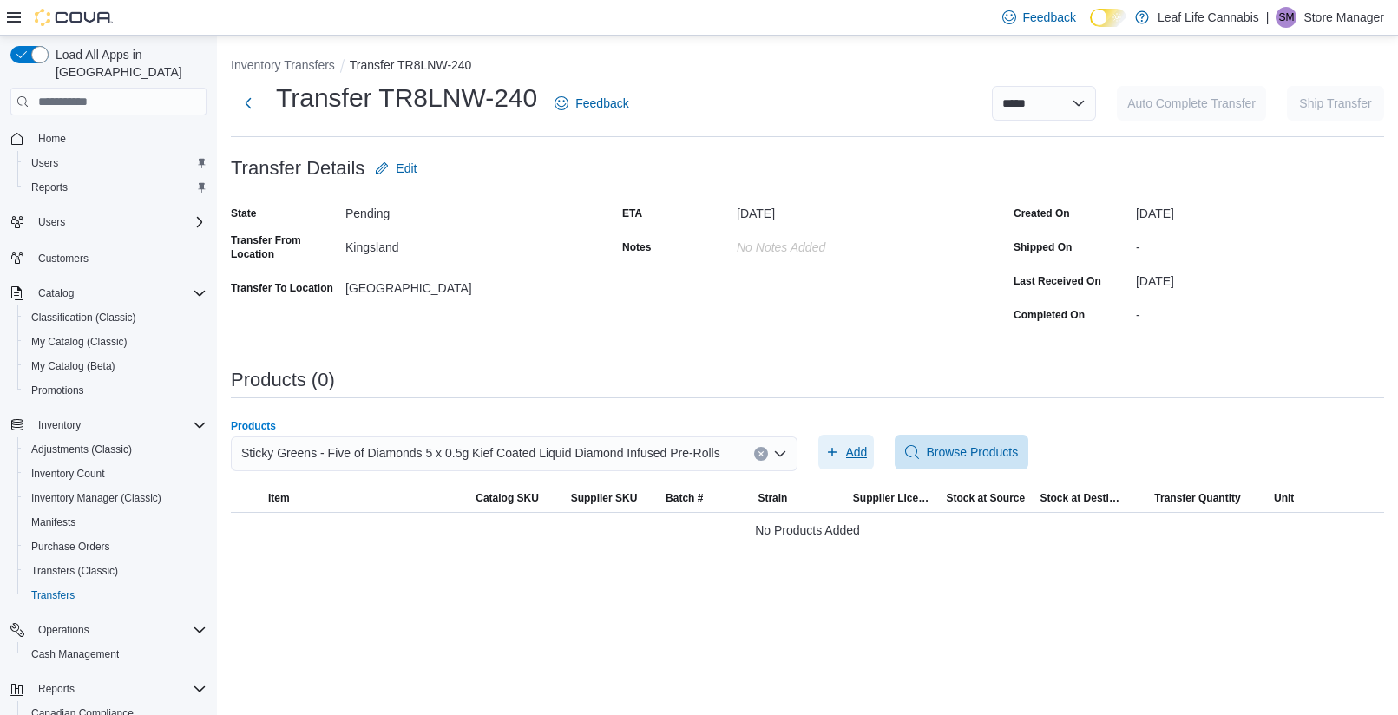
click at [852, 448] on span "Add" at bounding box center [857, 451] width 22 height 17
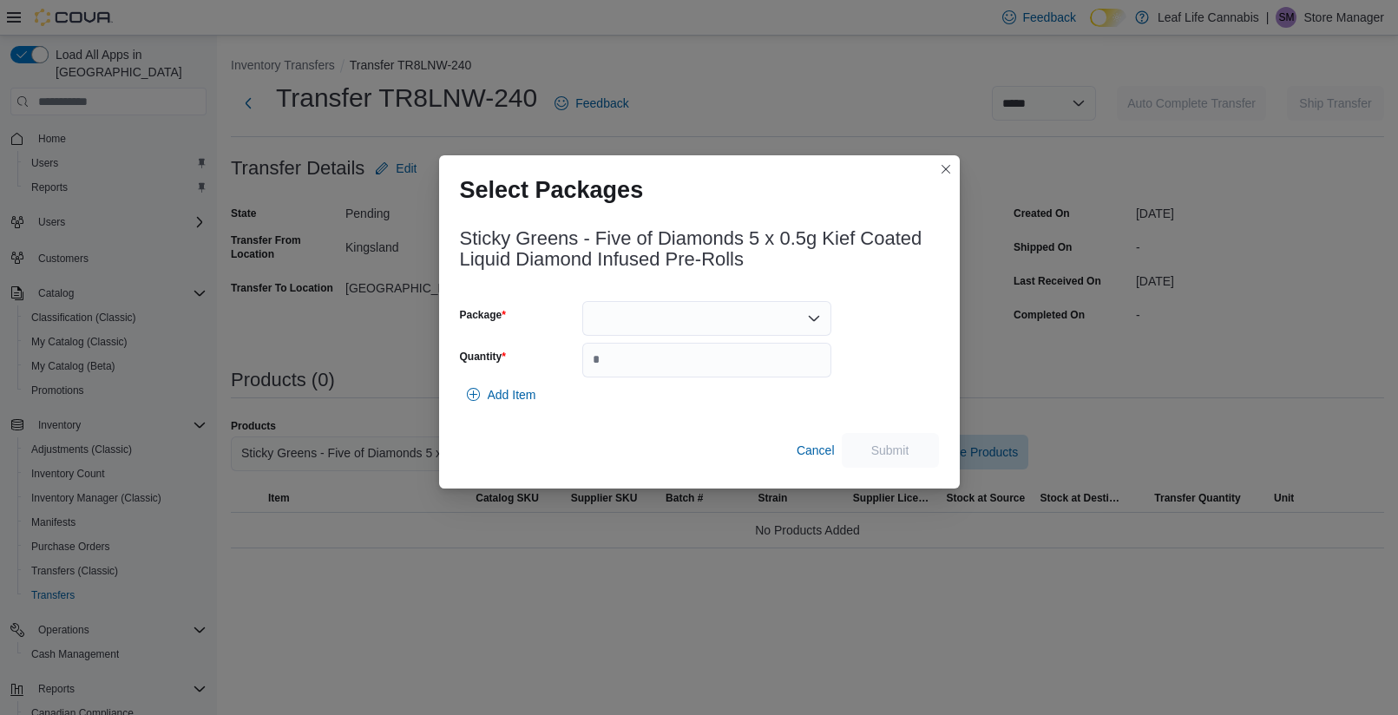
click at [705, 303] on div at bounding box center [706, 318] width 249 height 35
click at [690, 371] on span "ME250008476" at bounding box center [717, 373] width 207 height 17
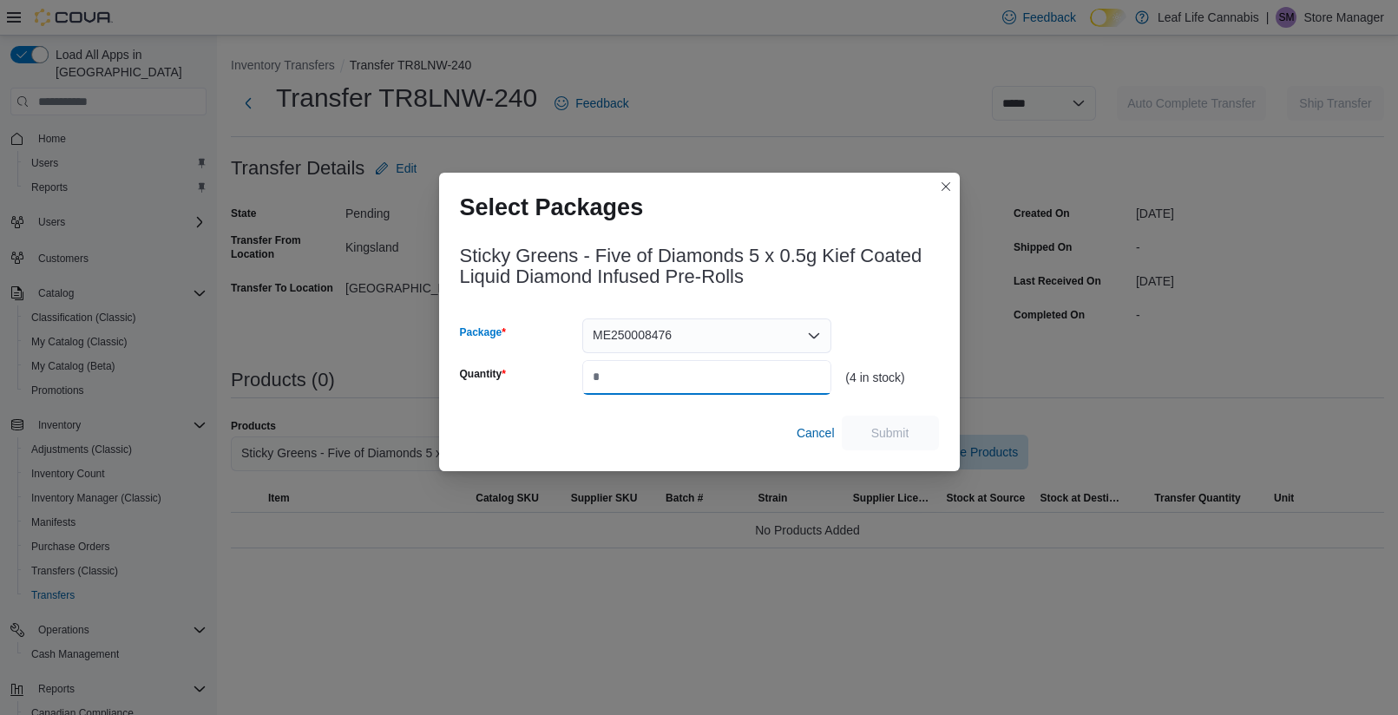
click at [693, 377] on input "Quantity" at bounding box center [706, 377] width 249 height 35
type input "*"
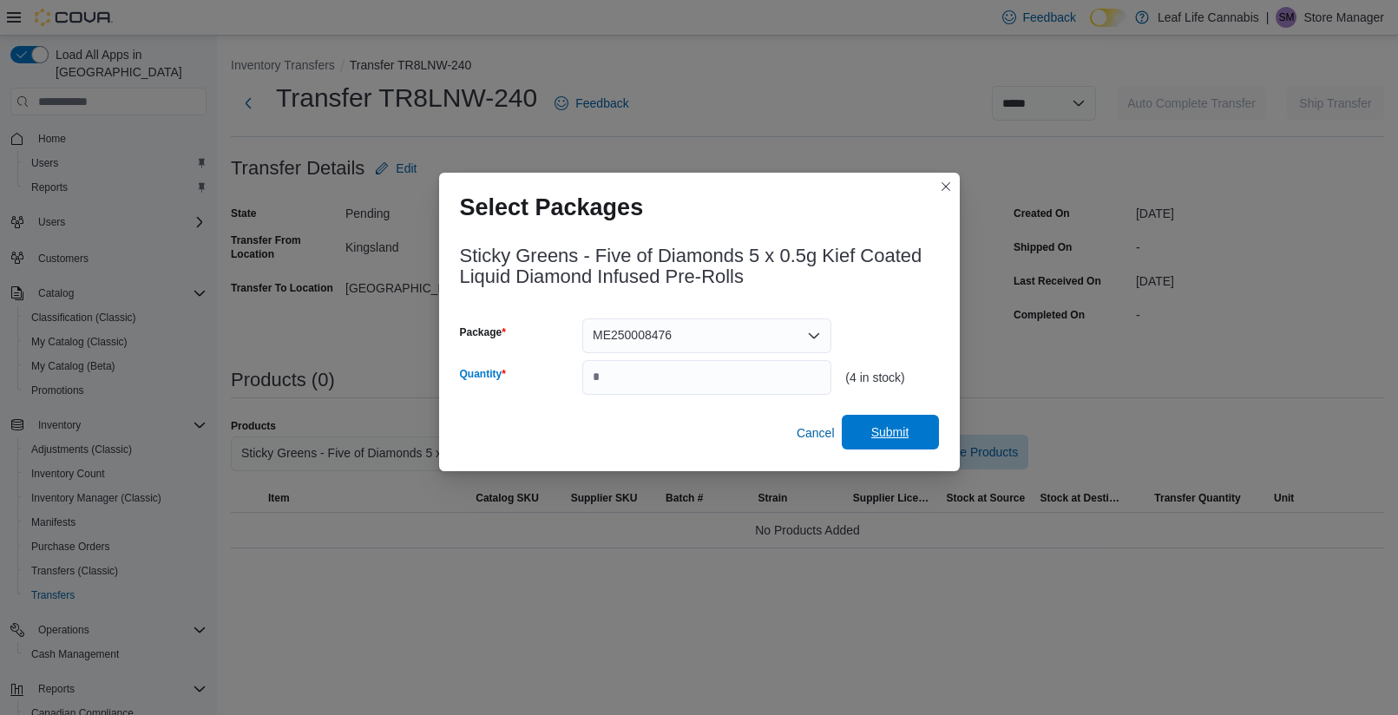
click at [916, 430] on span "Submit" at bounding box center [890, 432] width 76 height 35
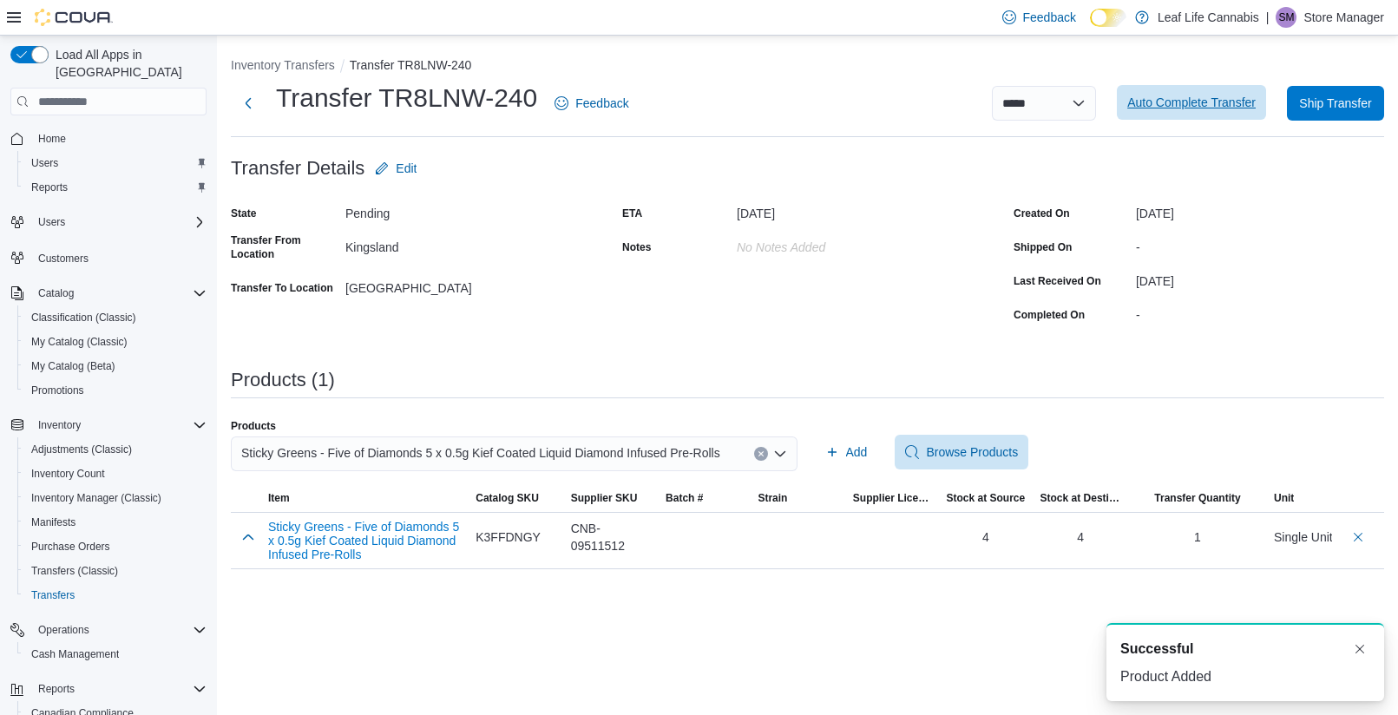
click at [1199, 104] on span "Auto Complete Transfer" at bounding box center [1191, 102] width 128 height 17
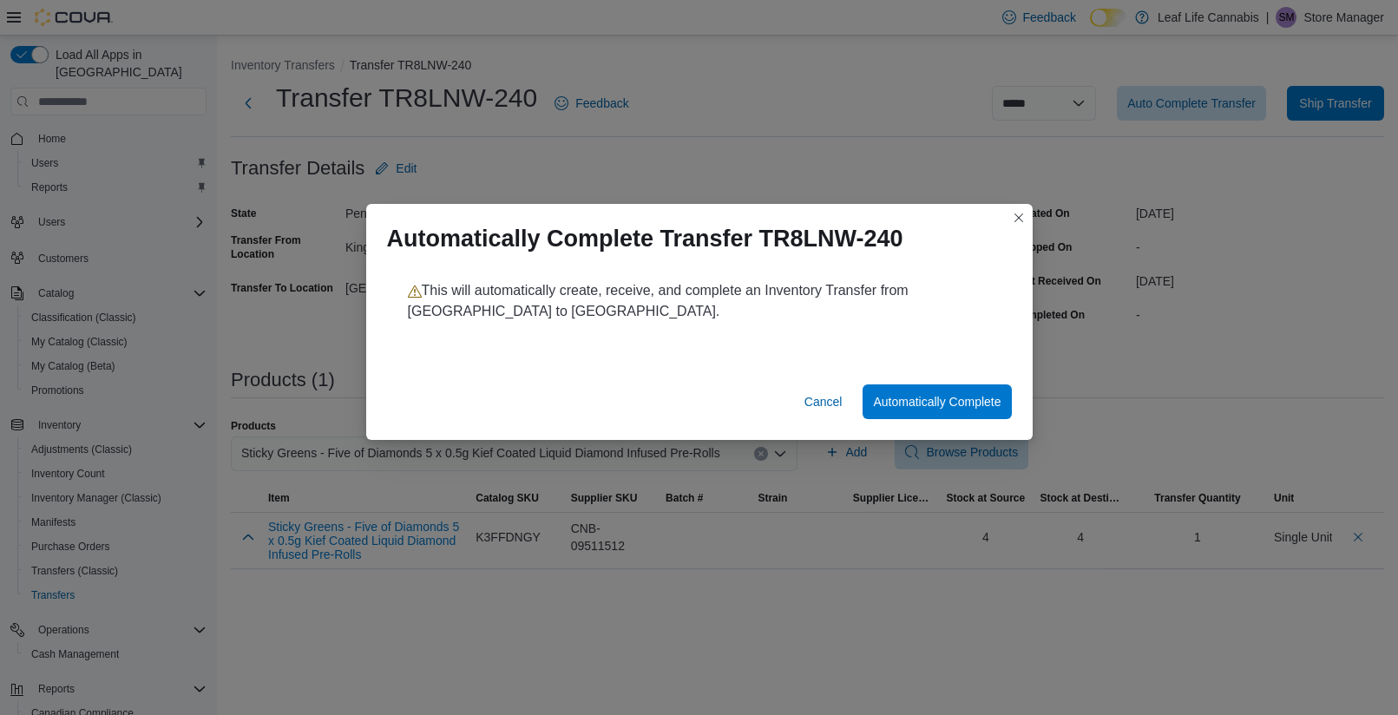
click at [949, 378] on div "Cancel Automatically Complete" at bounding box center [699, 405] width 667 height 69
click at [944, 393] on span "Automatically Complete" at bounding box center [937, 400] width 128 height 17
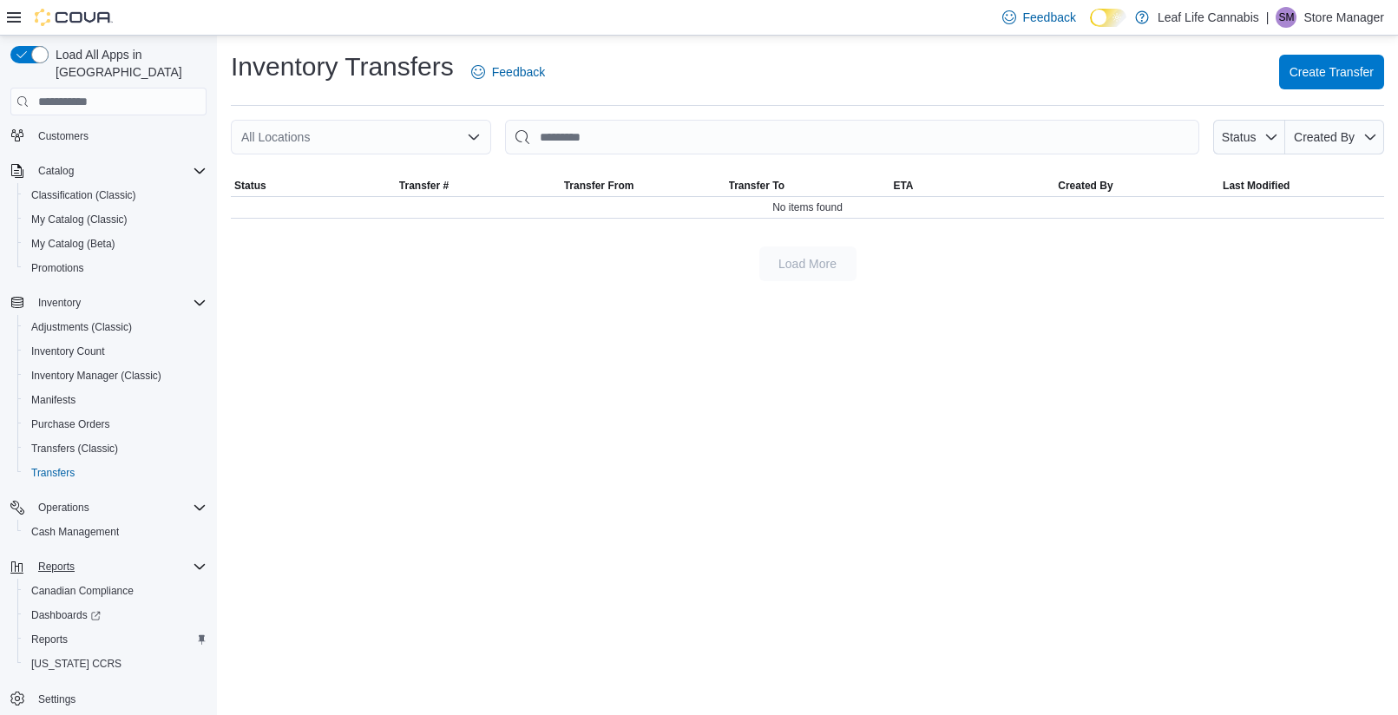
scroll to position [123, 0]
click at [49, 632] on span "Reports" at bounding box center [49, 639] width 36 height 14
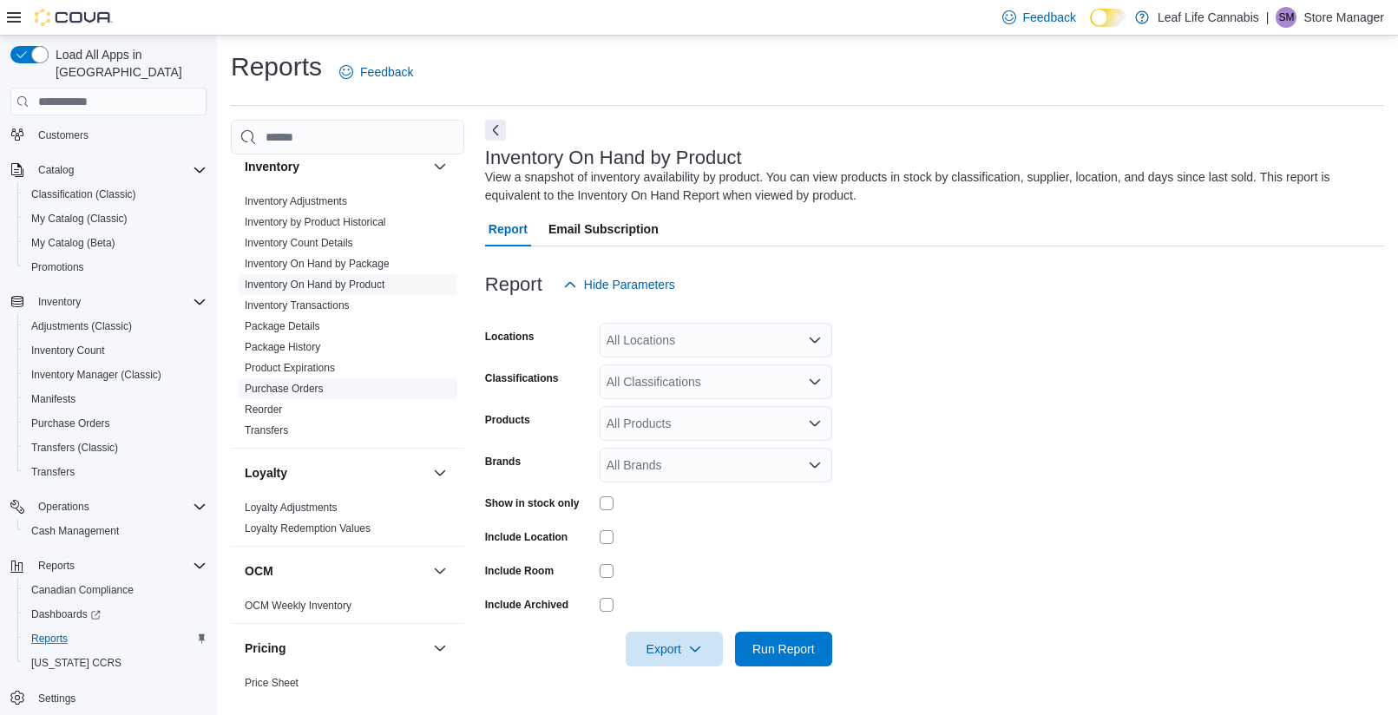
scroll to position [529, 0]
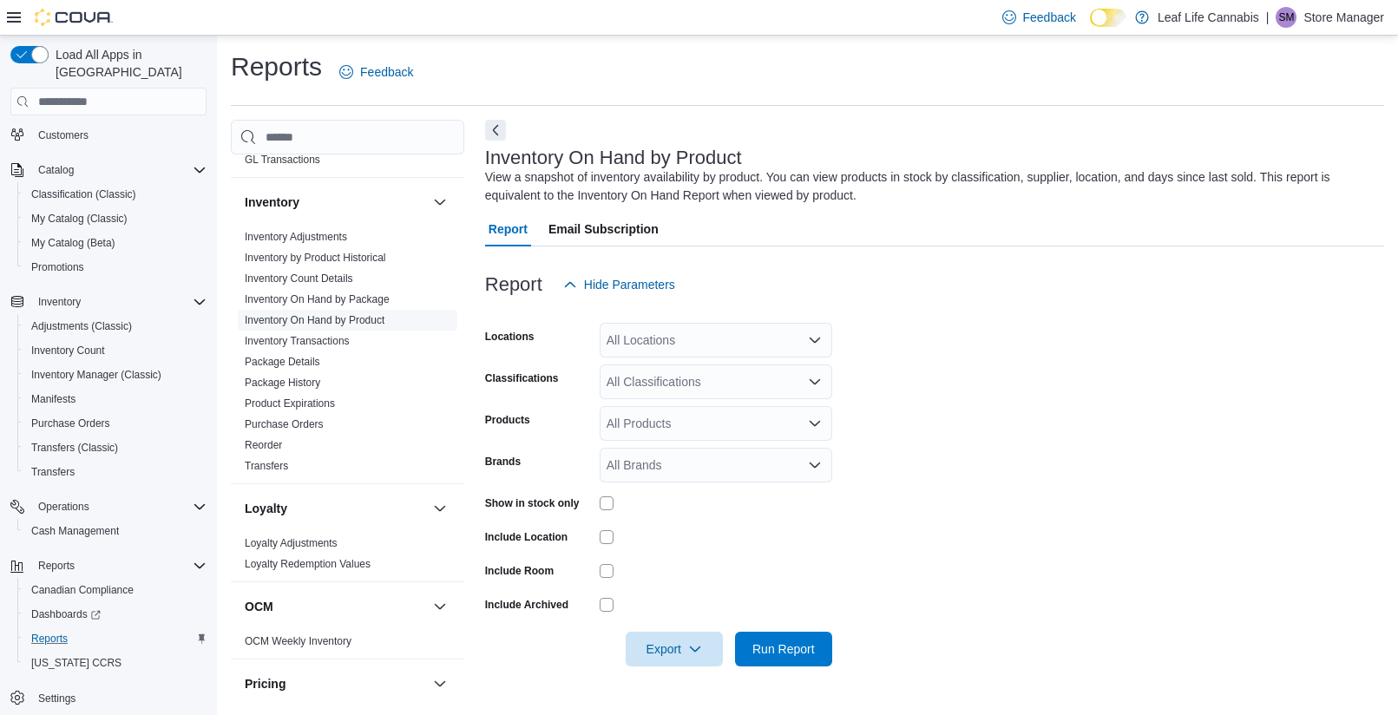
click at [369, 319] on link "Inventory On Hand by Product" at bounding box center [315, 320] width 140 height 12
click at [695, 640] on span "Export" at bounding box center [674, 648] width 76 height 35
click at [694, 539] on span "Export to Excel" at bounding box center [677, 545] width 78 height 14
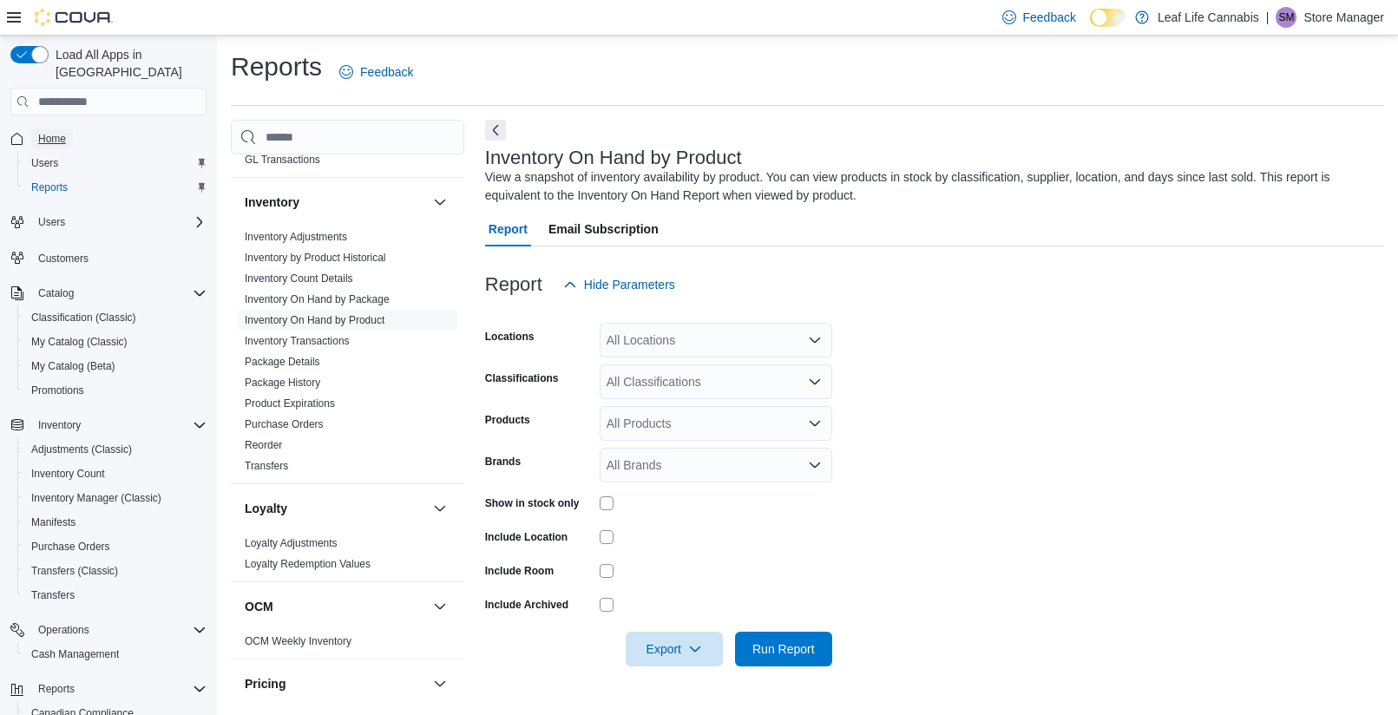
click at [68, 128] on link "Home" at bounding box center [52, 138] width 42 height 21
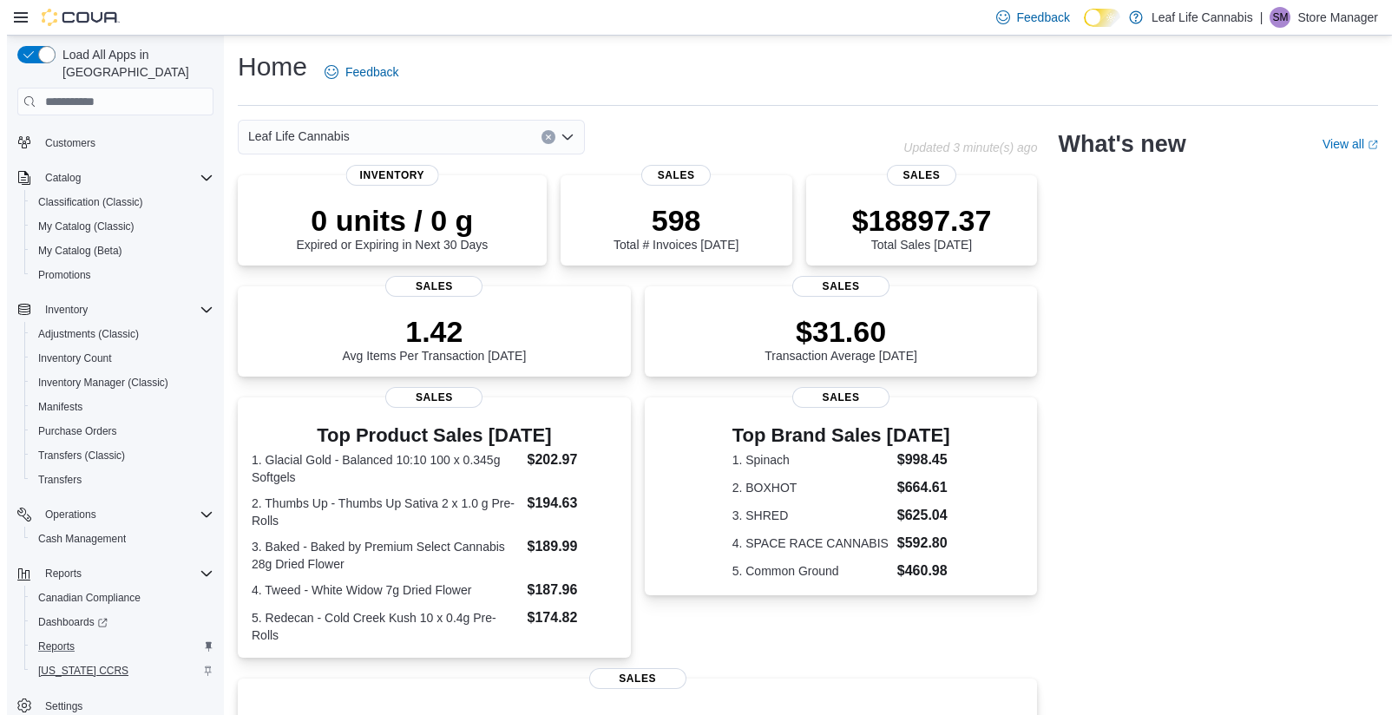
scroll to position [123, 0]
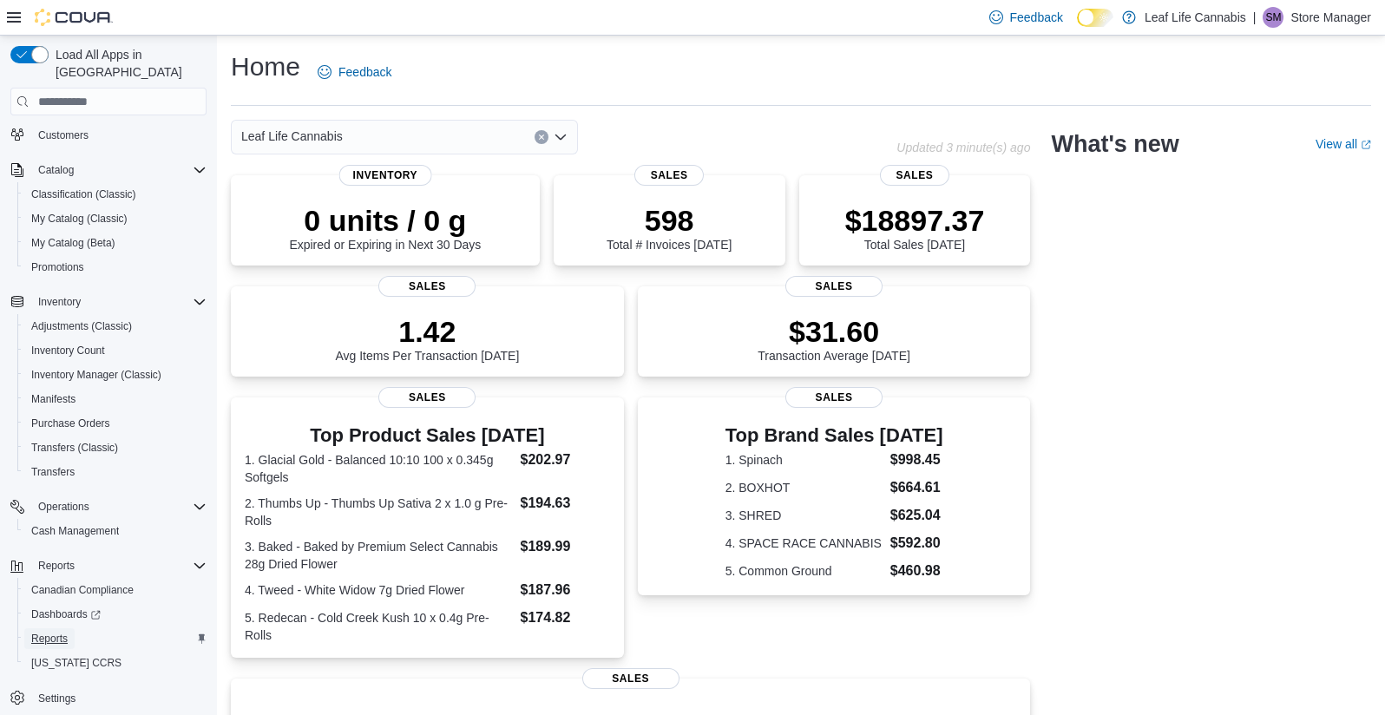
click at [65, 632] on span "Reports" at bounding box center [49, 639] width 36 height 14
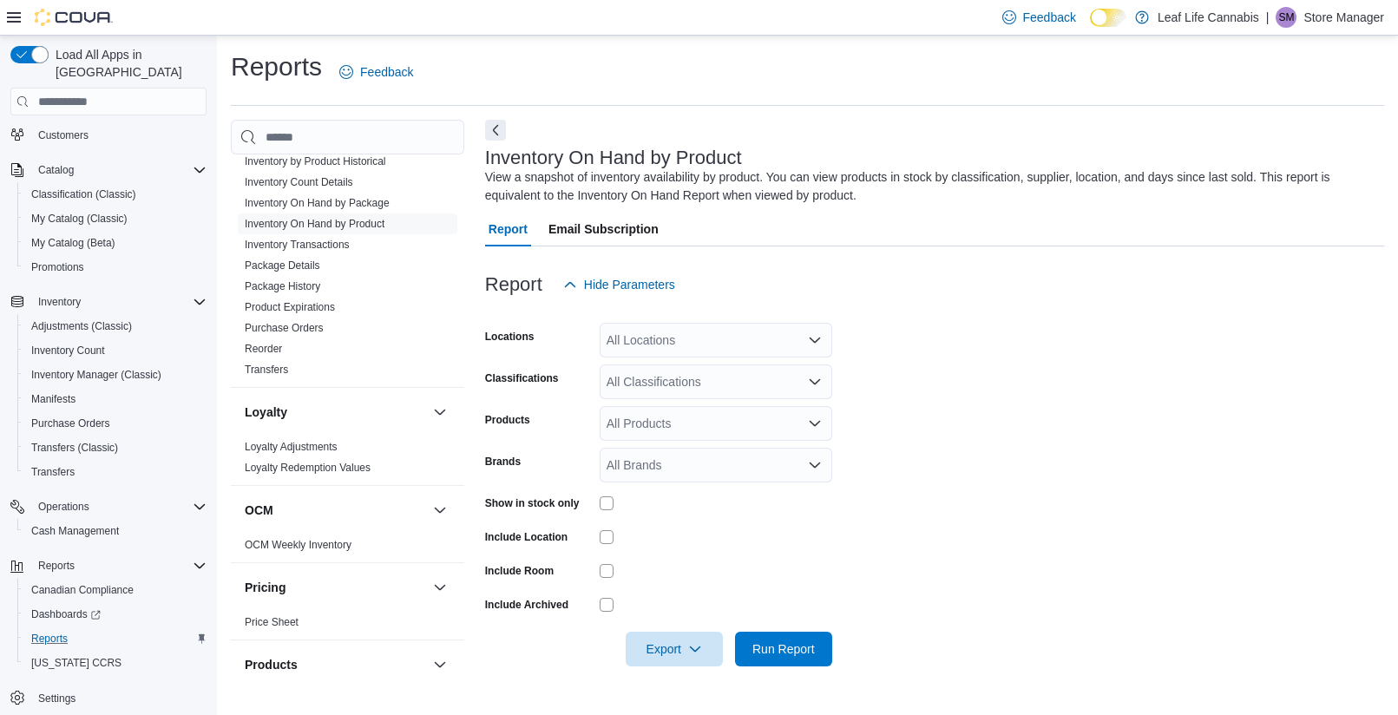
scroll to position [529, 0]
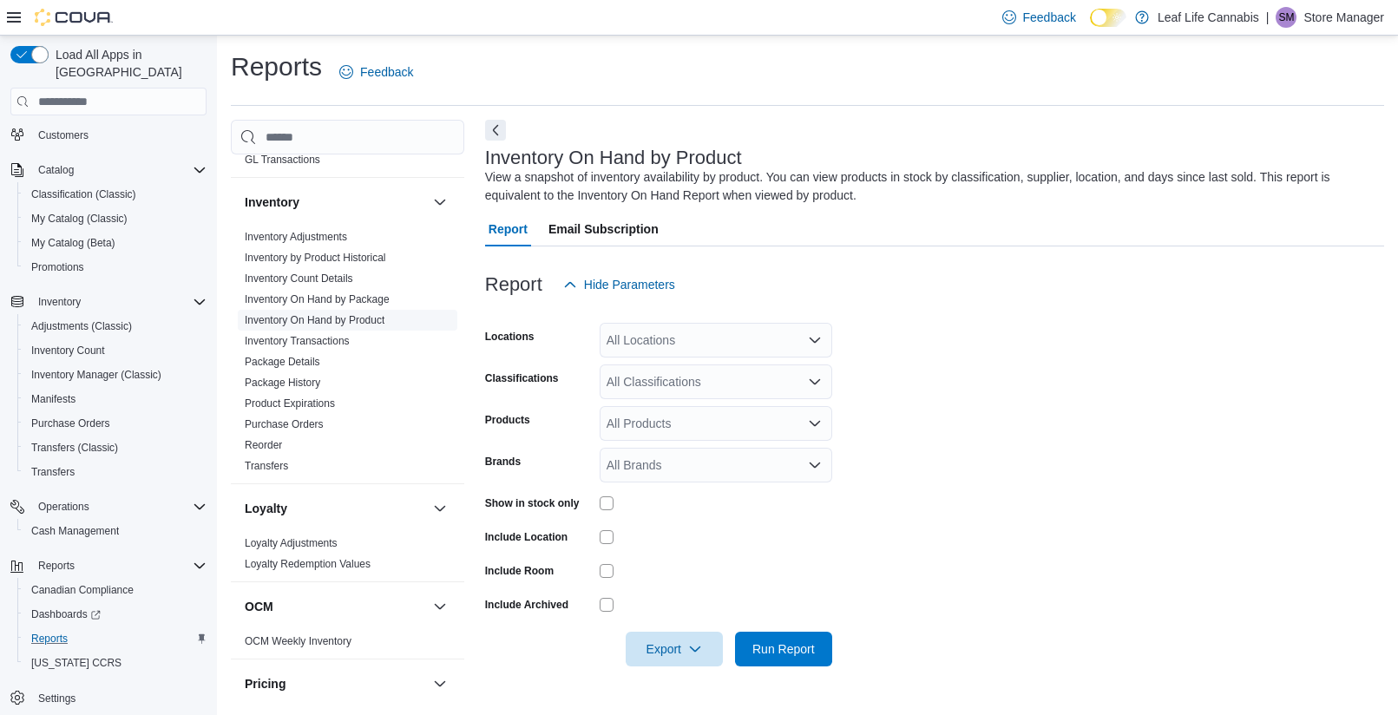
click at [303, 319] on link "Inventory On Hand by Product" at bounding box center [315, 320] width 140 height 12
click at [611, 497] on div at bounding box center [716, 502] width 233 height 27
click at [657, 657] on span "Export" at bounding box center [674, 648] width 76 height 35
click at [686, 552] on span "Export to Excel" at bounding box center [677, 545] width 78 height 14
